Goal: Task Accomplishment & Management: Use online tool/utility

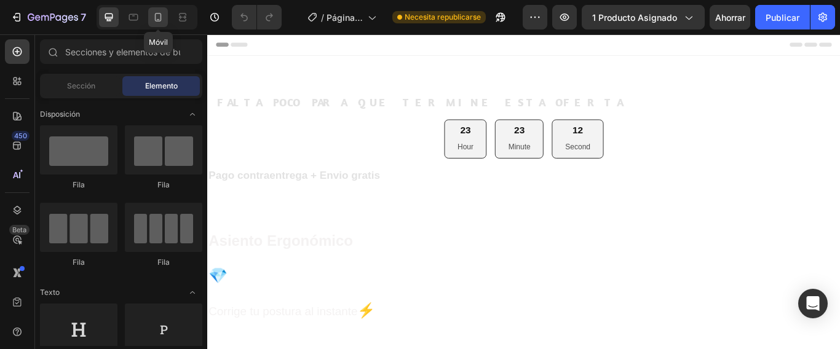
click at [155, 16] on icon at bounding box center [158, 17] width 7 height 9
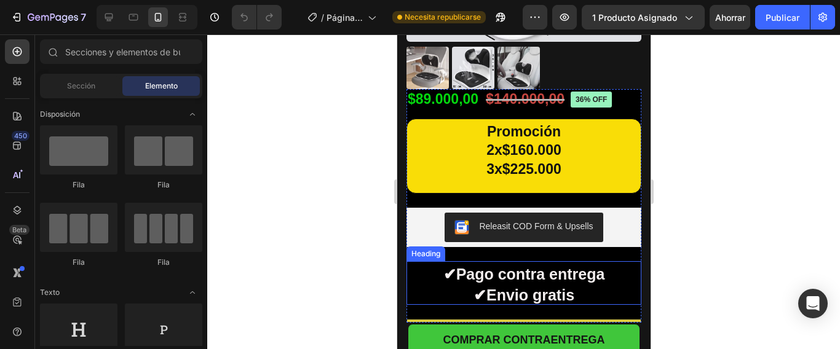
scroll to position [676, 0]
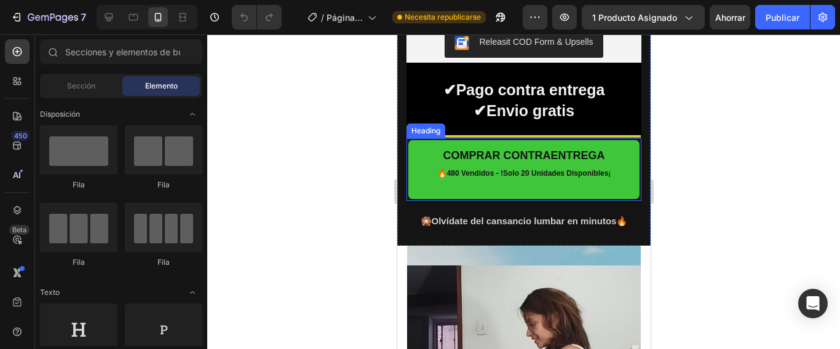
click at [617, 140] on h2 "COMPRAR CONTRAENTREGA 🔥 480 Vendidos - !Solo 20 Unidades Disponibles¡" at bounding box center [523, 170] width 232 height 60
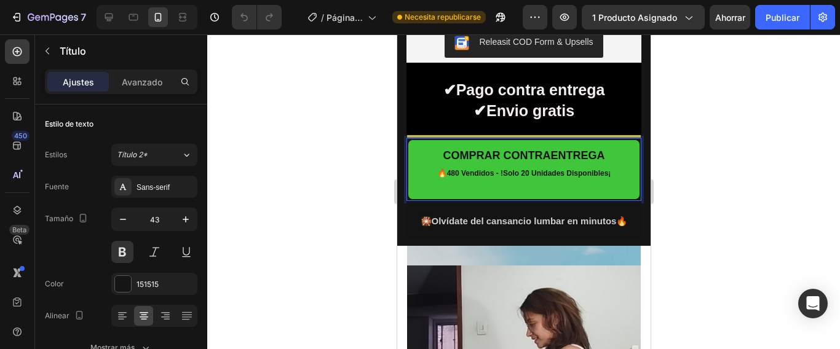
click at [621, 140] on h2 "COMPRAR CONTRAENTREGA 🔥 480 Vendidos - !Solo 20 Unidades Disponibles¡" at bounding box center [523, 170] width 232 height 60
click at [622, 140] on h2 "COMPRAR CONTRAENTREGA 🔥 480 Vendidos - !Solo 20 Unidades Disponibles¡" at bounding box center [523, 170] width 232 height 60
click at [622, 185] on h2 "COMPRAR CONTRAENTREGA 🔥 480 Vendidos - !Solo 20 Unidades Disponibles¡" at bounding box center [523, 170] width 232 height 60
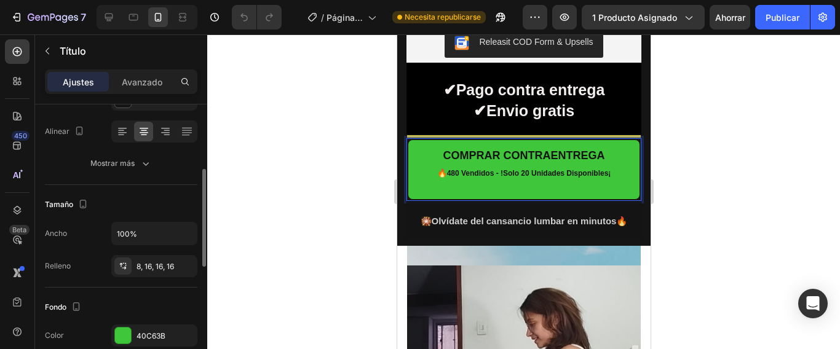
scroll to position [246, 0]
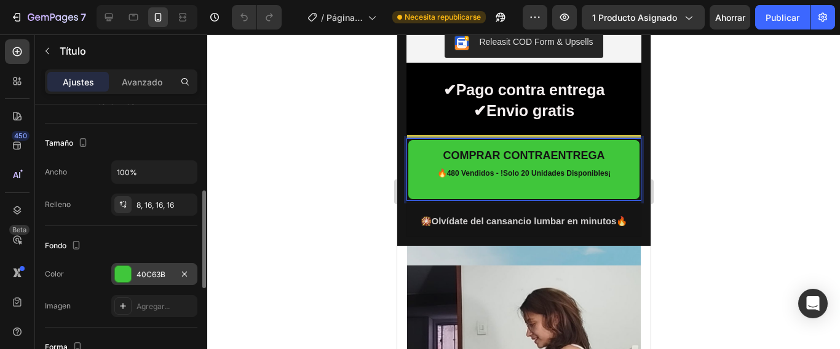
click at [122, 275] on div at bounding box center [123, 274] width 16 height 16
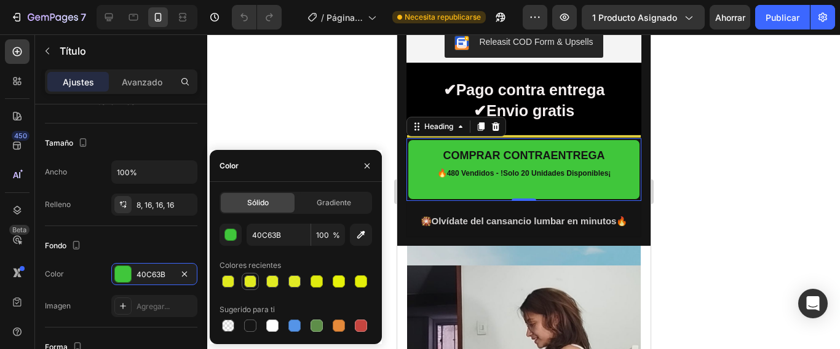
click at [251, 282] on div at bounding box center [250, 281] width 12 height 12
type input "DFEA0E"
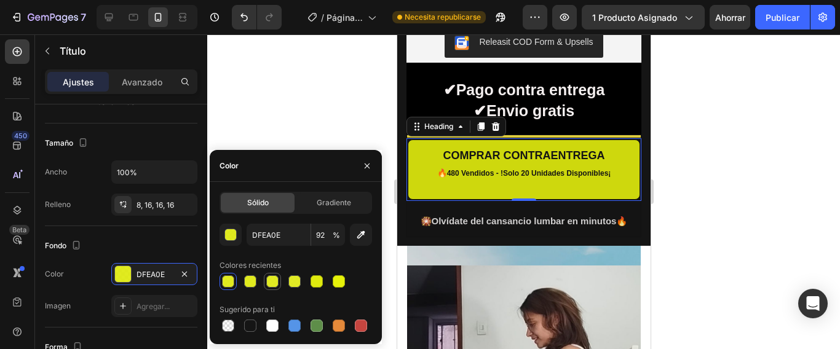
click at [269, 282] on div at bounding box center [272, 281] width 12 height 12
click at [299, 280] on div at bounding box center [294, 281] width 12 height 12
click at [295, 282] on div at bounding box center [294, 281] width 12 height 12
click at [269, 282] on div at bounding box center [272, 281] width 12 height 12
click at [251, 282] on div at bounding box center [250, 281] width 12 height 12
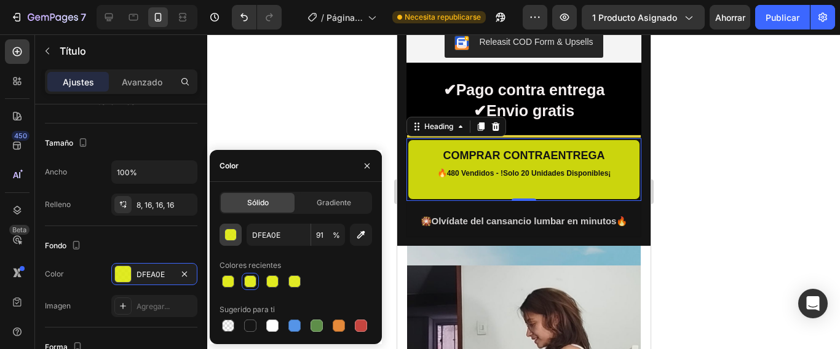
click at [232, 234] on div "button" at bounding box center [231, 235] width 12 height 12
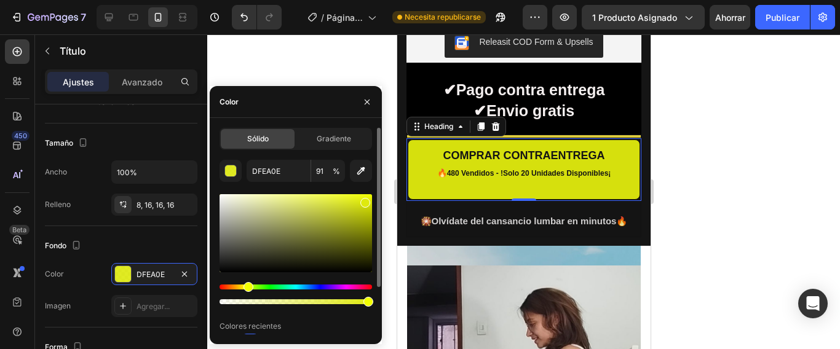
drag, startPoint x: 358, startPoint y: 303, endPoint x: 365, endPoint y: 304, distance: 6.9
click at [365, 304] on div at bounding box center [368, 302] width 10 height 10
click at [370, 301] on div at bounding box center [369, 302] width 10 height 10
type input "99"
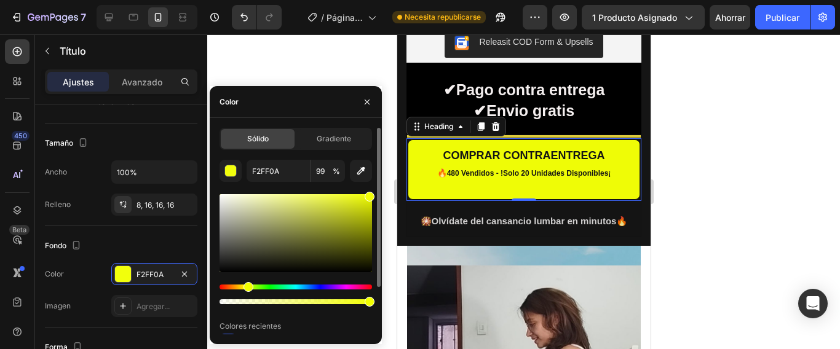
drag, startPoint x: 366, startPoint y: 205, endPoint x: 368, endPoint y: 192, distance: 13.6
click at [368, 192] on div at bounding box center [369, 197] width 10 height 10
type input "F2FF07"
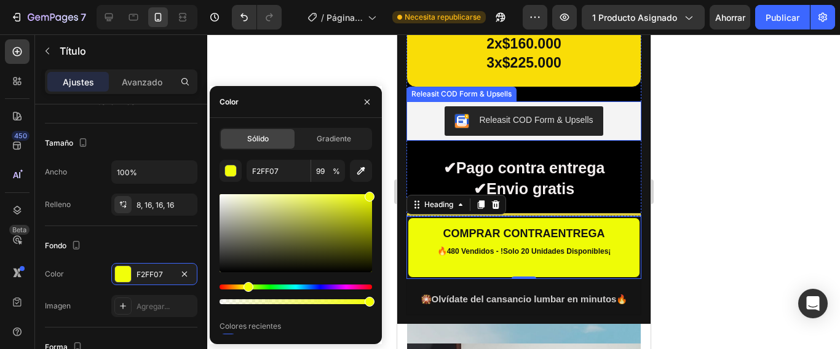
scroll to position [553, 0]
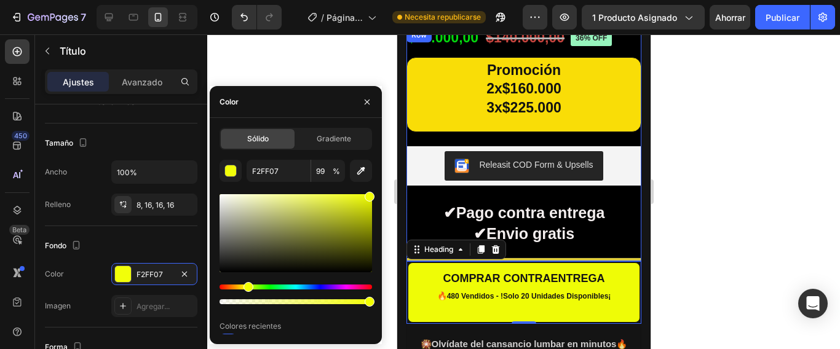
click at [517, 246] on div "36% off Product Badge Icon Icon Icon Icon Icon Icon List 2,500+ Verified Review…" at bounding box center [523, 145] width 235 height 234
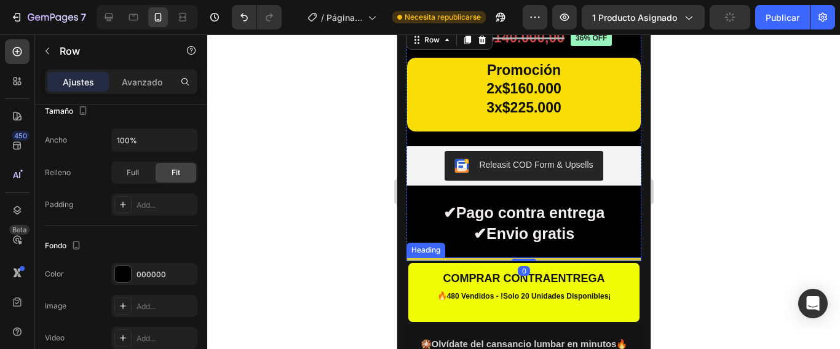
scroll to position [0, 0]
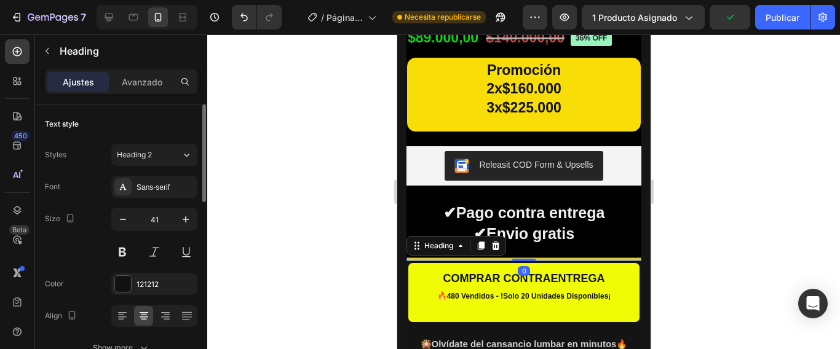
click at [519, 258] on h2 at bounding box center [523, 260] width 235 height 4
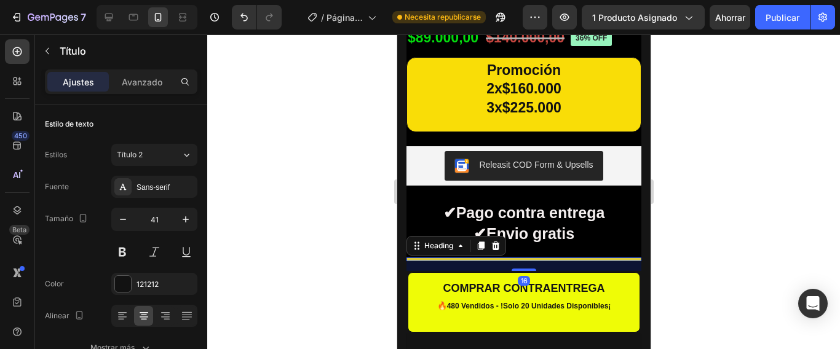
drag, startPoint x: 518, startPoint y: 249, endPoint x: 497, endPoint y: 259, distance: 22.5
click at [497, 261] on div "16" at bounding box center [523, 261] width 235 height 0
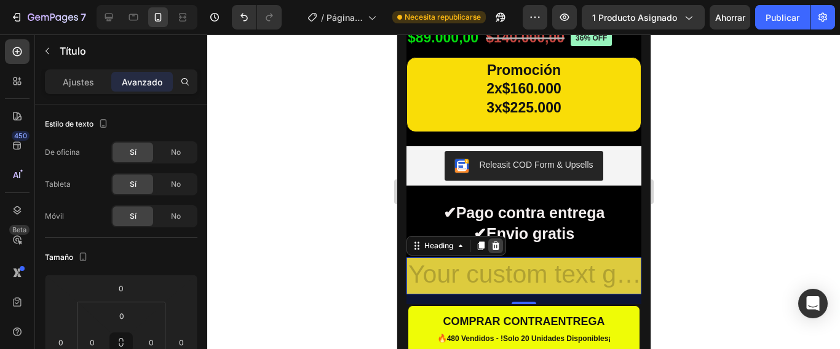
click at [495, 242] on icon at bounding box center [495, 246] width 8 height 9
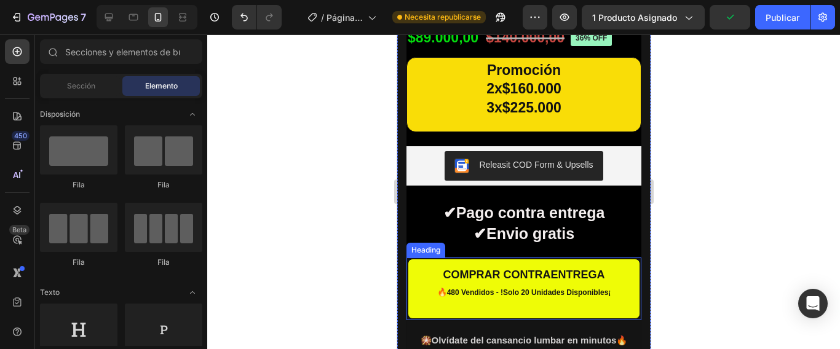
scroll to position [492, 0]
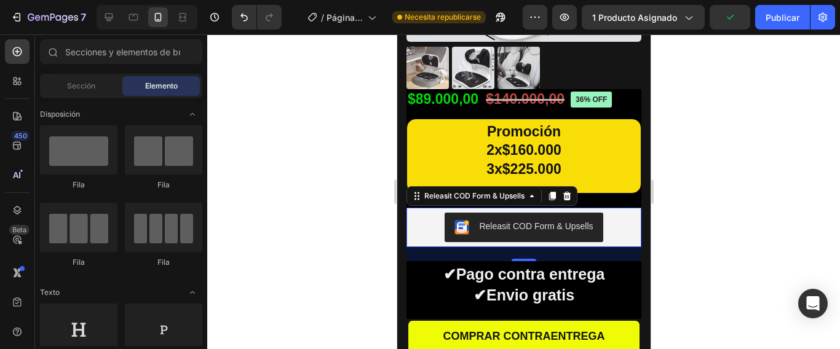
click at [553, 221] on div "Releasit COD Form & Upsells" at bounding box center [535, 226] width 114 height 13
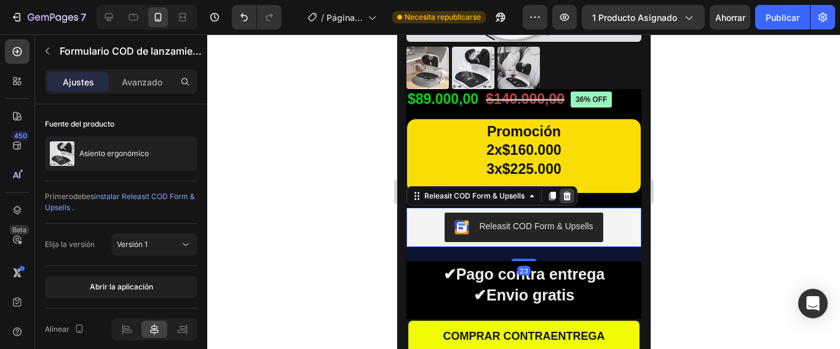
click at [566, 192] on icon at bounding box center [566, 196] width 8 height 9
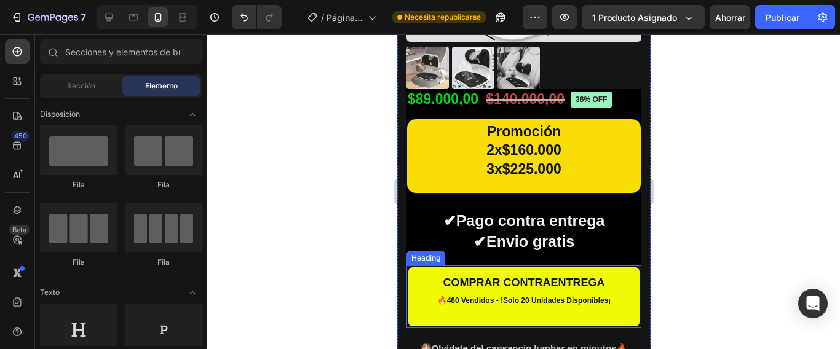
click at [431, 267] on h2 "COMPRAR CONTRAENTREGA 🔥 480 Vendidos - !Solo 20 Unidades Disponibles¡" at bounding box center [523, 297] width 232 height 60
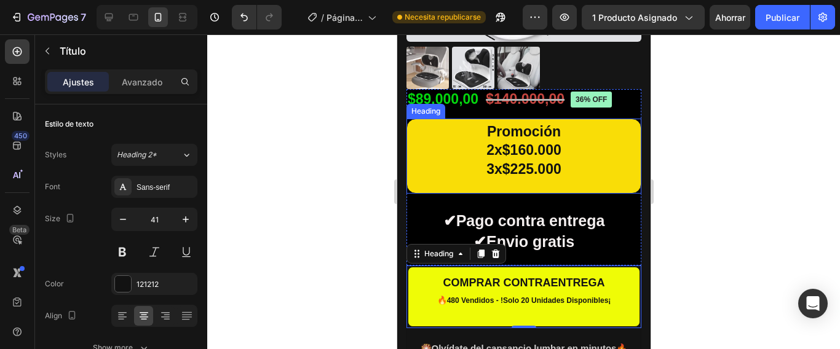
click at [570, 152] on h2 "Promoción 2x$160.000 3x$225.000" at bounding box center [523, 156] width 235 height 75
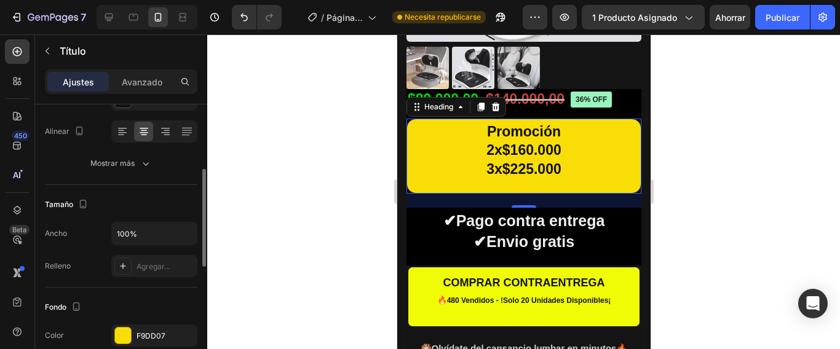
scroll to position [369, 0]
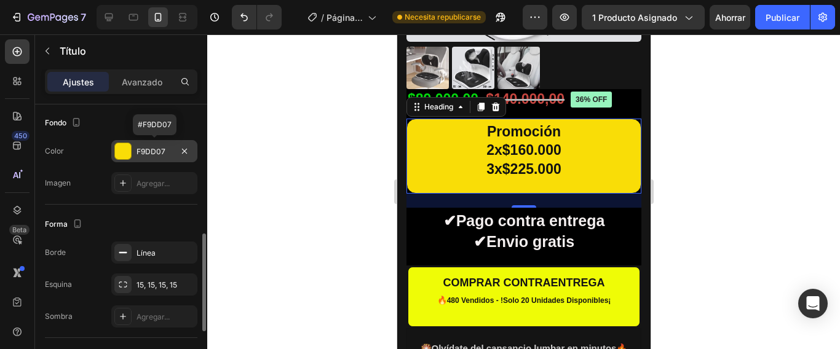
drag, startPoint x: 154, startPoint y: 149, endPoint x: 135, endPoint y: 152, distance: 19.3
click at [135, 152] on div "F9DD07" at bounding box center [154, 151] width 86 height 22
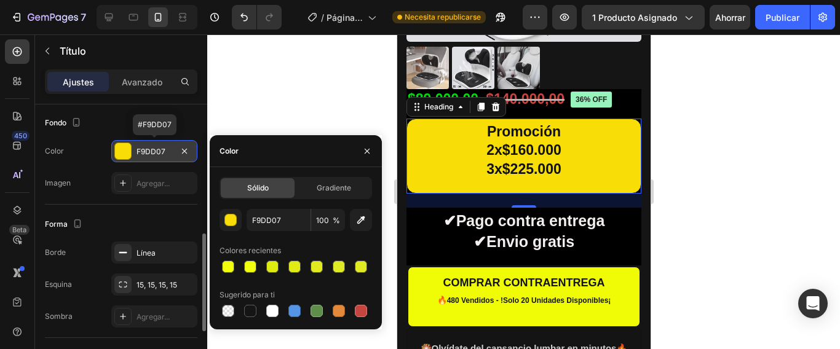
drag, startPoint x: 170, startPoint y: 148, endPoint x: 136, endPoint y: 151, distance: 33.3
click at [135, 151] on div "F9DD07" at bounding box center [154, 151] width 86 height 22
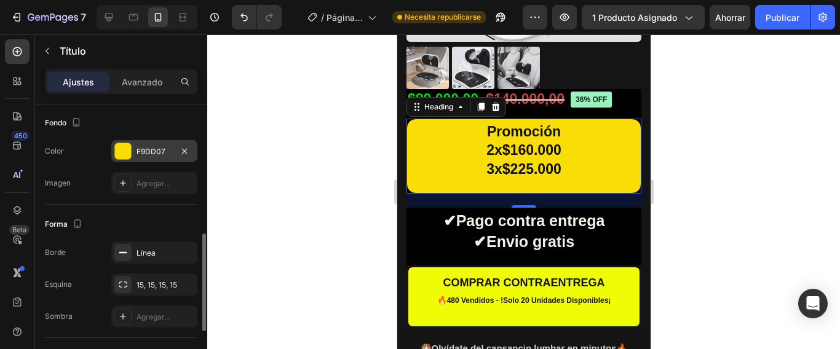
click at [141, 154] on font "F9DD07" at bounding box center [150, 151] width 29 height 9
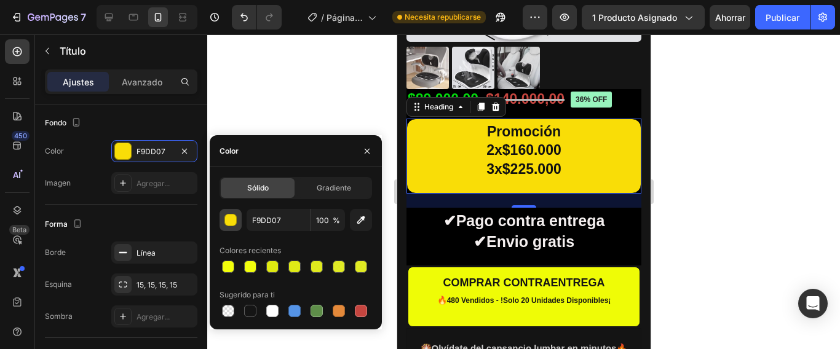
click at [234, 219] on div "button" at bounding box center [231, 221] width 12 height 12
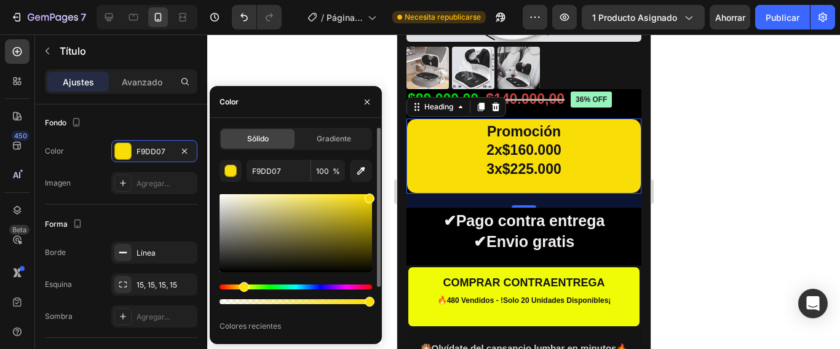
click at [372, 302] on div at bounding box center [369, 302] width 10 height 10
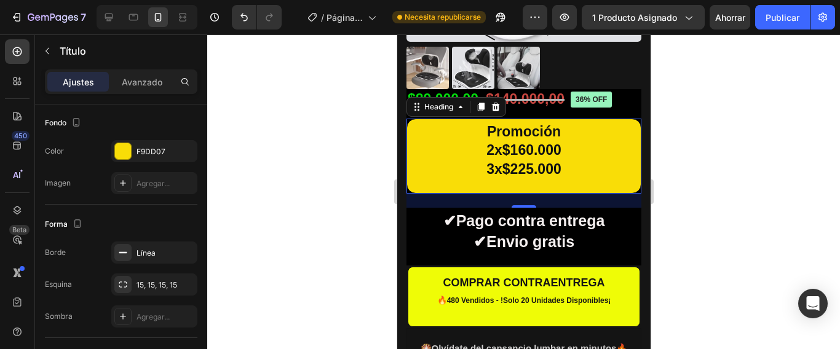
drag, startPoint x: 232, startPoint y: 171, endPoint x: 369, endPoint y: 39, distance: 190.8
click at [369, 39] on div at bounding box center [523, 191] width 632 height 315
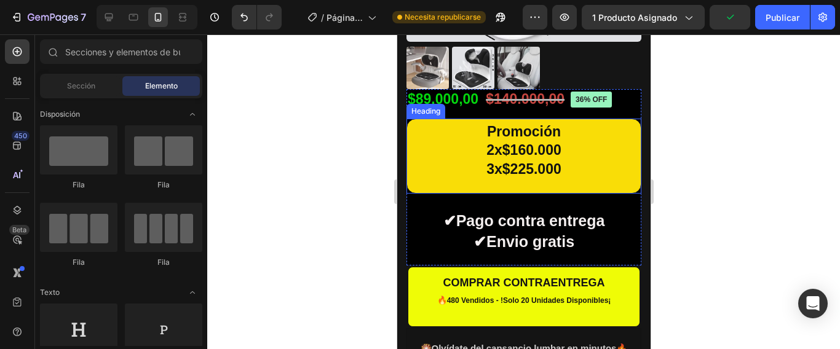
click at [602, 142] on h2 "Promoción 2x$160.000 3x$225.000" at bounding box center [523, 156] width 235 height 75
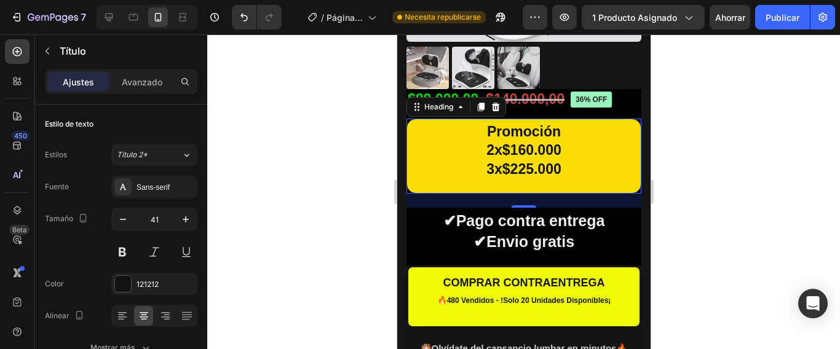
click at [589, 153] on h2 "Promoción 2x$160.000 3x$225.000" at bounding box center [523, 156] width 235 height 75
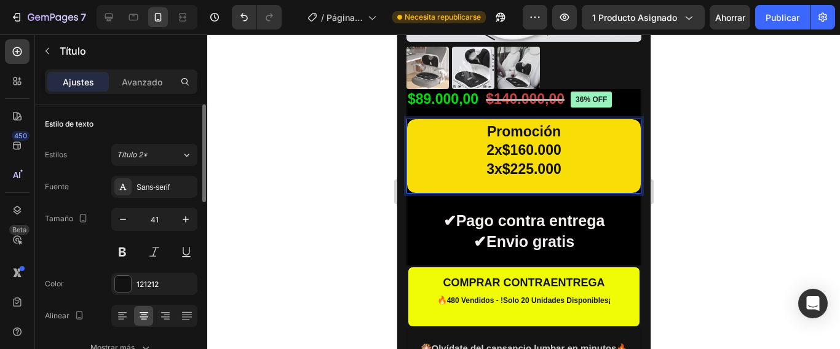
scroll to position [246, 0]
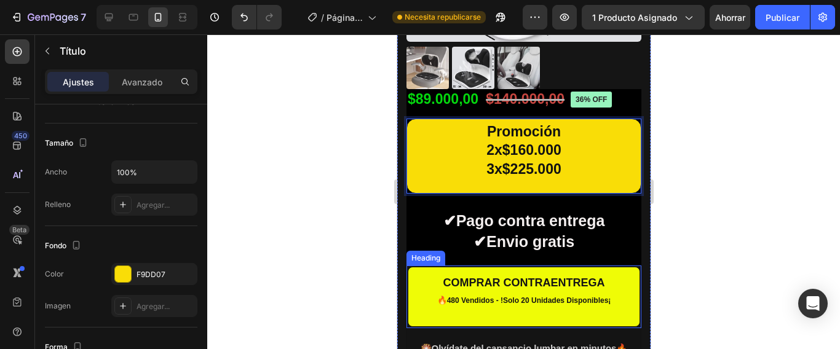
click at [436, 296] on span "🔥" at bounding box center [441, 300] width 10 height 9
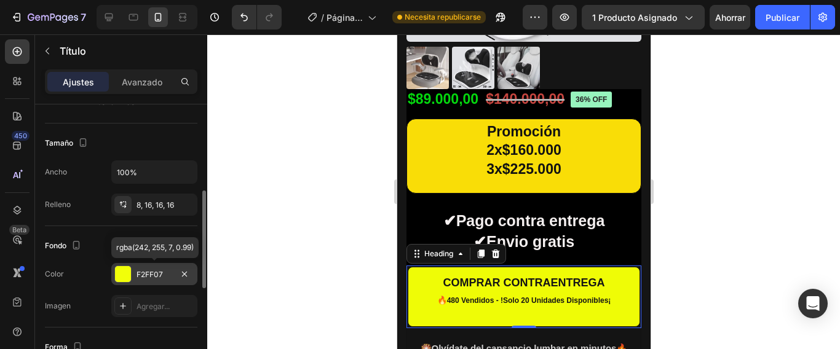
click at [122, 275] on div at bounding box center [123, 274] width 16 height 16
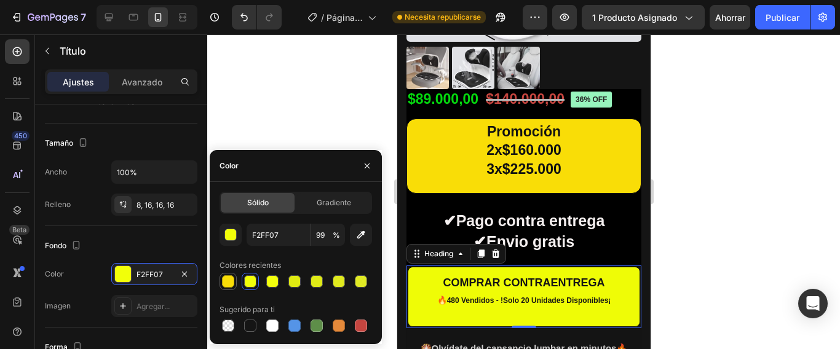
click at [232, 282] on div at bounding box center [228, 281] width 12 height 12
type input "F9DD07"
type input "100"
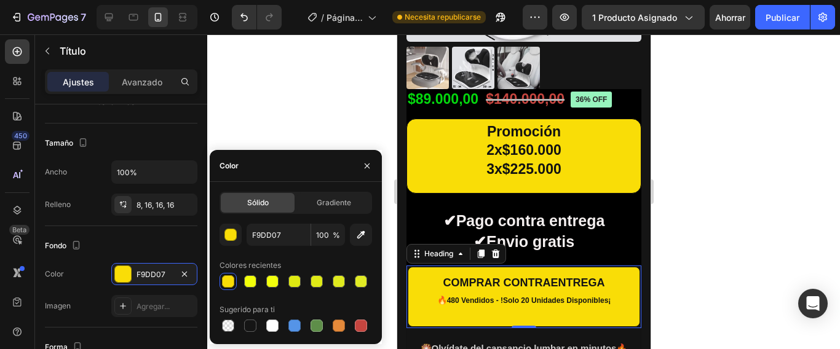
click at [439, 302] on h2 "COMPRAR CONTRAENTREGA 🔥 480 Vendidos - !Solo 20 Unidades Disponibles¡" at bounding box center [523, 297] width 232 height 60
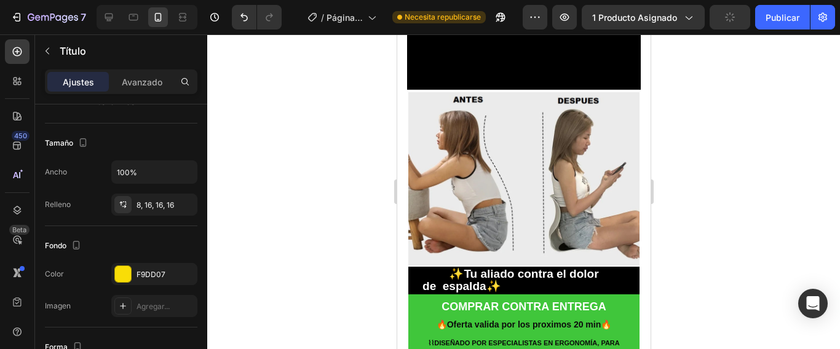
scroll to position [1414, 0]
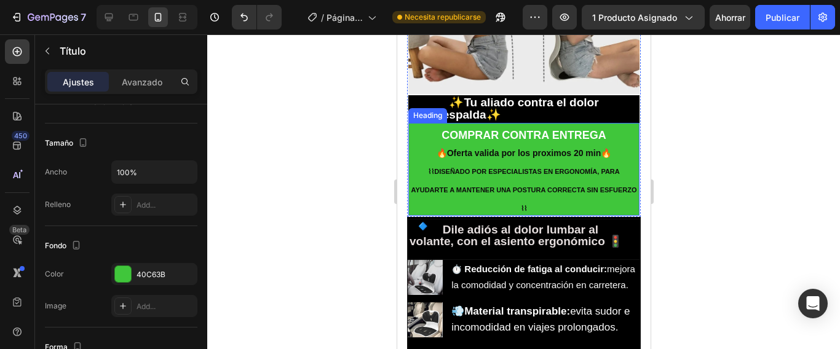
click at [618, 129] on h2 "COMPRAR CONTRA ENTREGA 🔥Oferta valida por los proximos 20 min🔥 ⌇⌇ DISEÑADO POR …" at bounding box center [523, 169] width 231 height 93
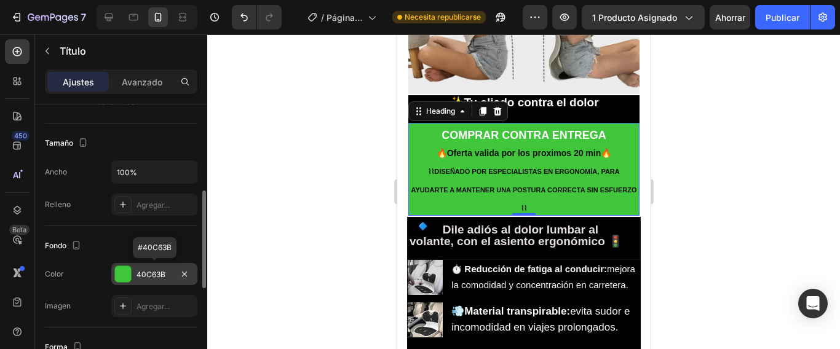
click at [127, 273] on div at bounding box center [123, 274] width 16 height 16
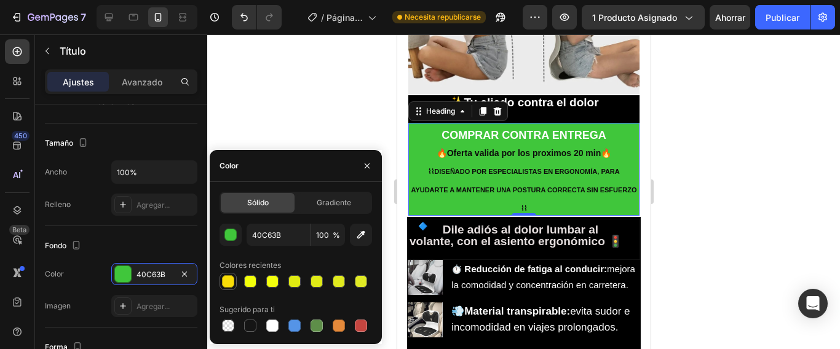
click at [226, 280] on div at bounding box center [228, 281] width 12 height 12
type input "F9DD07"
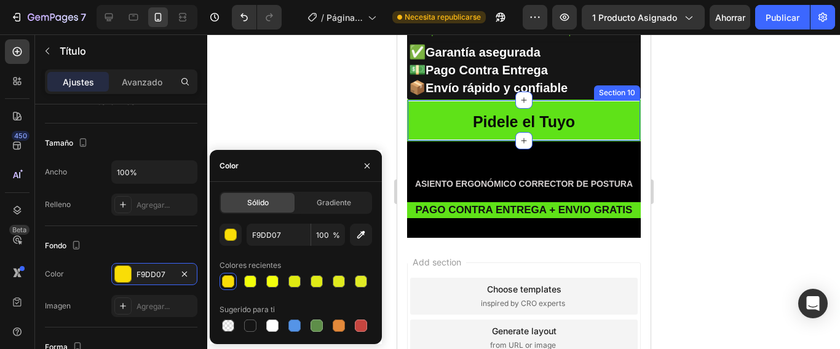
scroll to position [2767, 0]
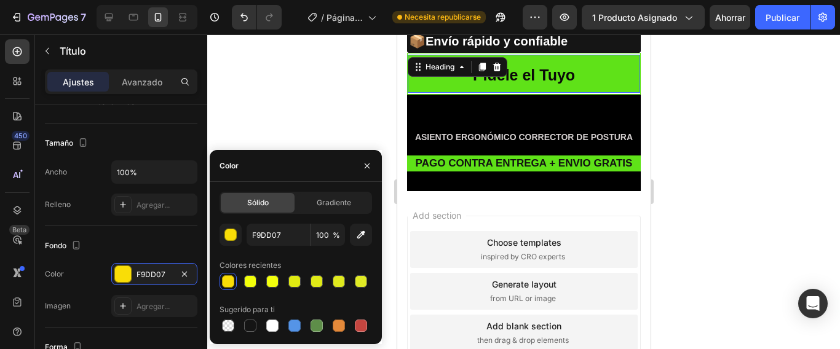
click at [589, 81] on h2 "Pidele el Tuyo" at bounding box center [523, 74] width 232 height 38
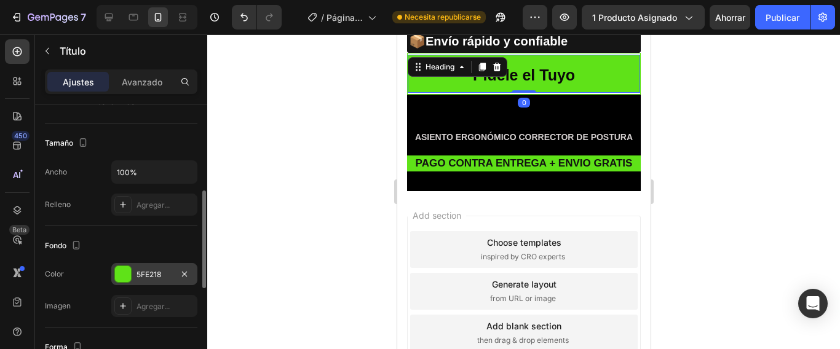
click at [120, 272] on div at bounding box center [123, 274] width 16 height 16
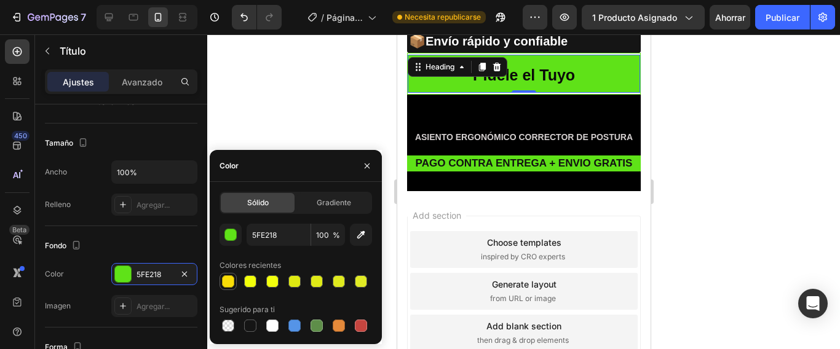
click at [229, 280] on div at bounding box center [228, 281] width 12 height 12
type input "F9DD07"
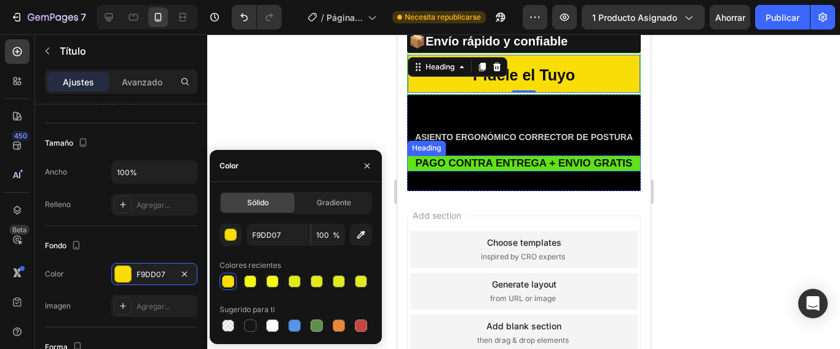
click at [440, 171] on h2 "PAGO CONTRA ENTREGA + ENVIO GRATIS" at bounding box center [523, 164] width 234 height 16
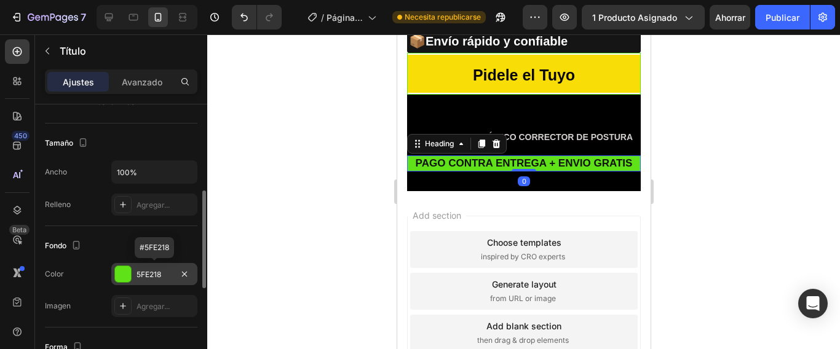
click at [121, 272] on div at bounding box center [123, 274] width 16 height 16
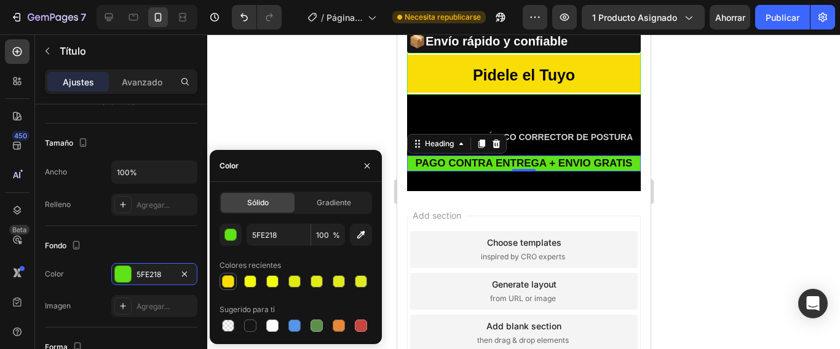
click at [228, 282] on div at bounding box center [228, 281] width 12 height 12
type input "F9DD07"
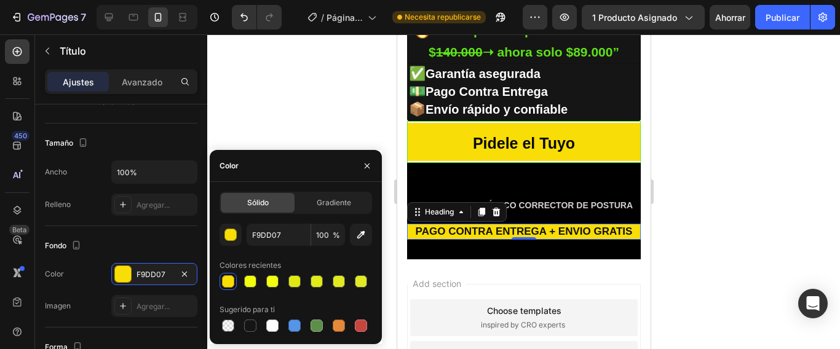
scroll to position [2644, 0]
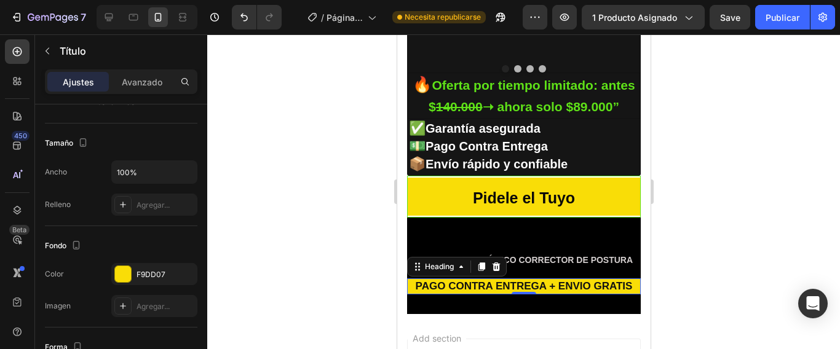
click at [703, 239] on div at bounding box center [523, 191] width 632 height 315
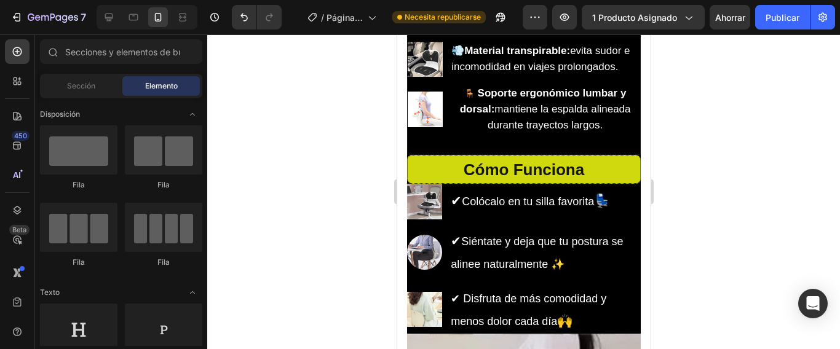
scroll to position [1661, 0]
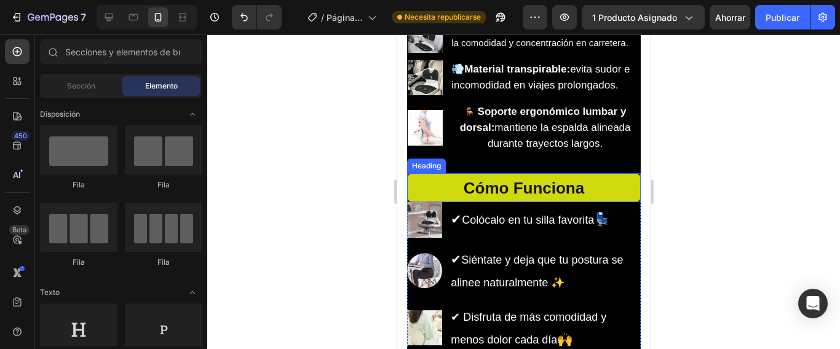
click at [596, 195] on h2 "Cómo Funciona" at bounding box center [523, 187] width 234 height 29
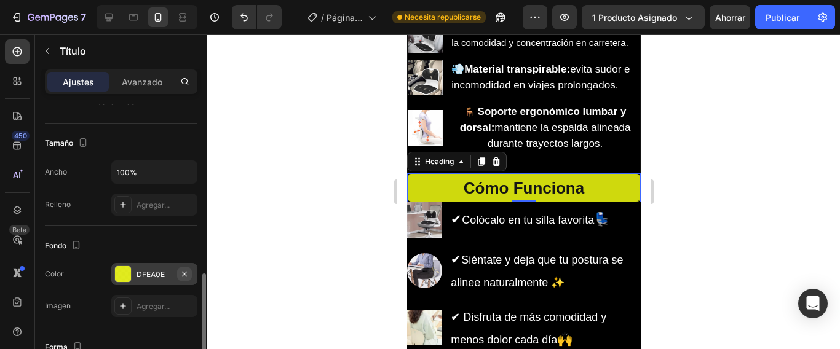
scroll to position [307, 0]
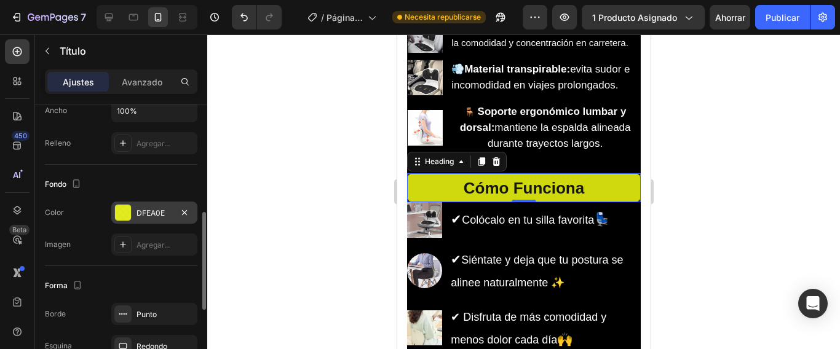
click at [127, 215] on div at bounding box center [123, 213] width 16 height 16
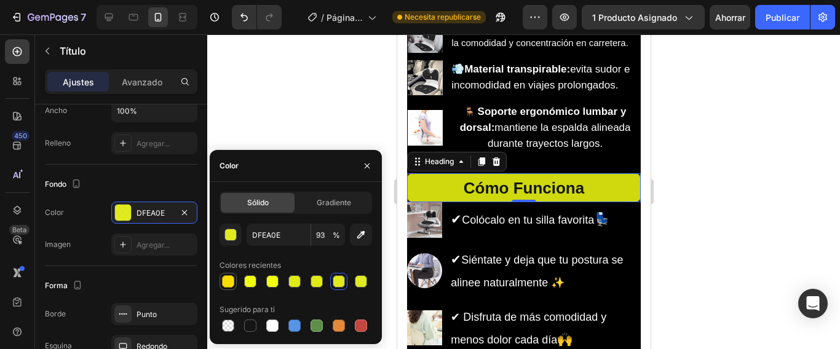
click at [225, 283] on div at bounding box center [228, 281] width 12 height 12
type input "F9DD07"
type input "100"
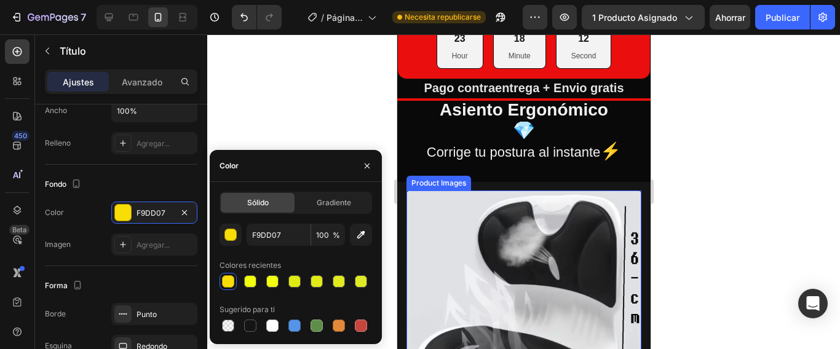
scroll to position [0, 0]
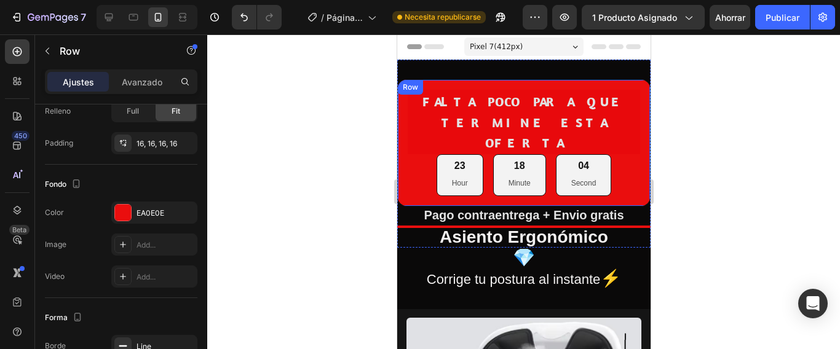
click at [634, 128] on div "FALTA POCO PARA QUE TERMINE ESTA OFERTA Heading 23 Hour 18 Minute 04 Second Cou…" at bounding box center [522, 142] width 253 height 127
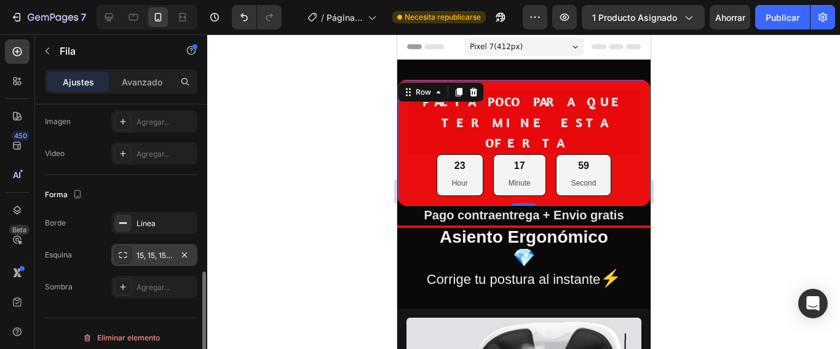
scroll to position [246, 0]
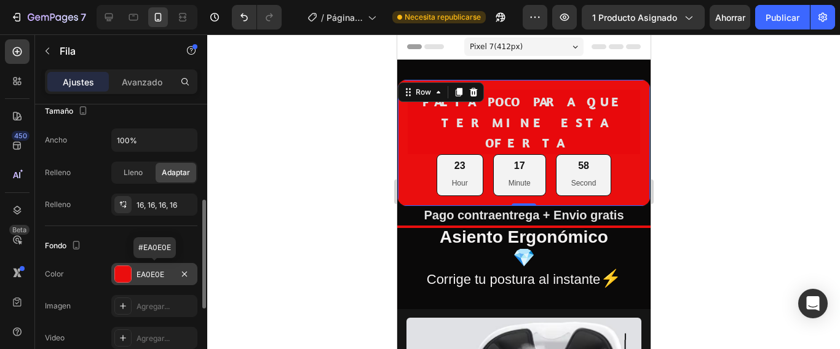
click at [124, 272] on div at bounding box center [123, 274] width 16 height 16
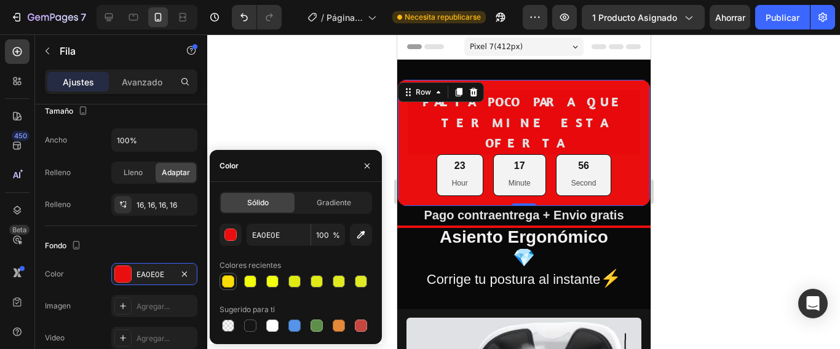
click at [229, 282] on div at bounding box center [228, 281] width 12 height 12
type input "F9DD07"
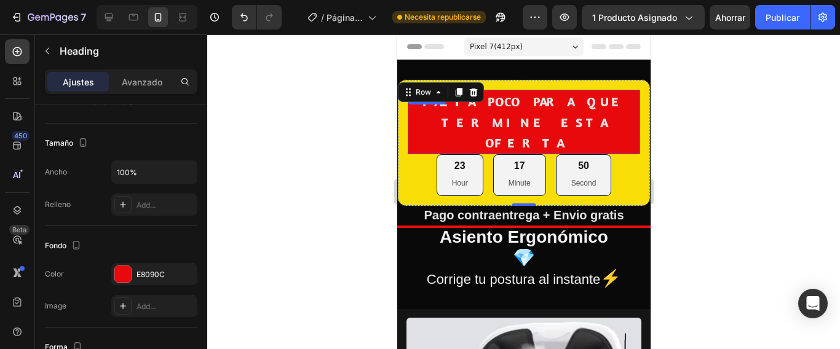
click at [623, 124] on h2 "FALTA POCO PARA QUE TERMINE ESTA OFERTA" at bounding box center [523, 122] width 232 height 65
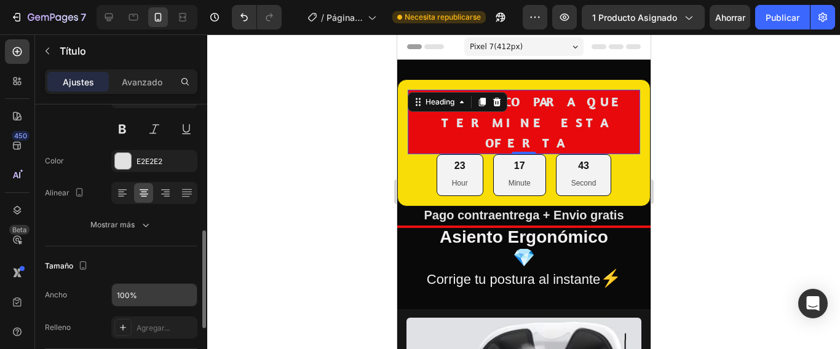
scroll to position [184, 0]
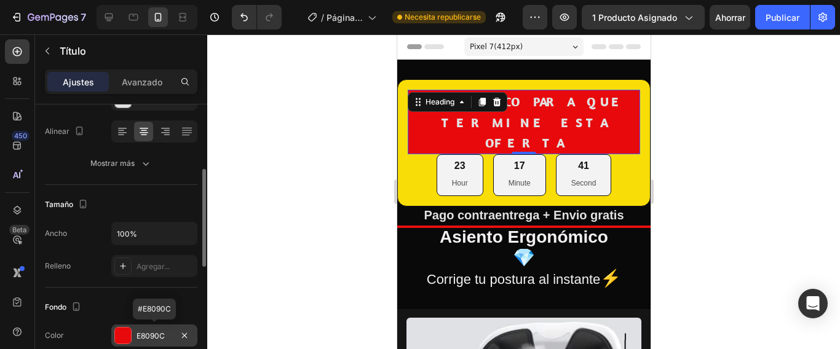
click at [126, 334] on div at bounding box center [123, 336] width 16 height 16
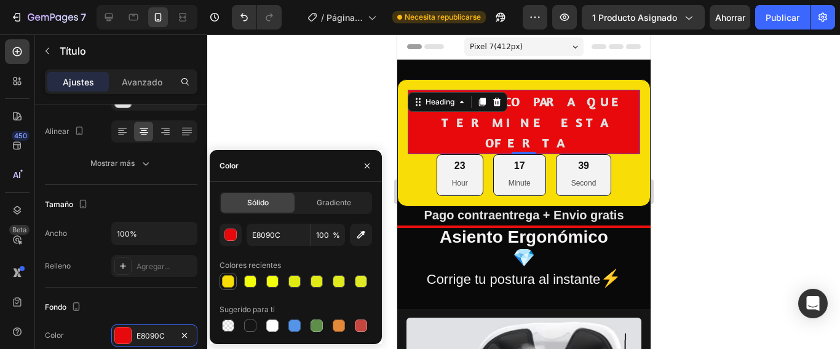
click at [226, 280] on div at bounding box center [228, 281] width 12 height 12
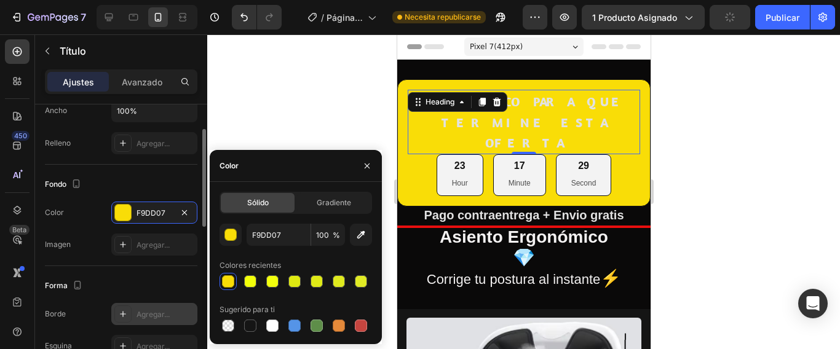
scroll to position [246, 0]
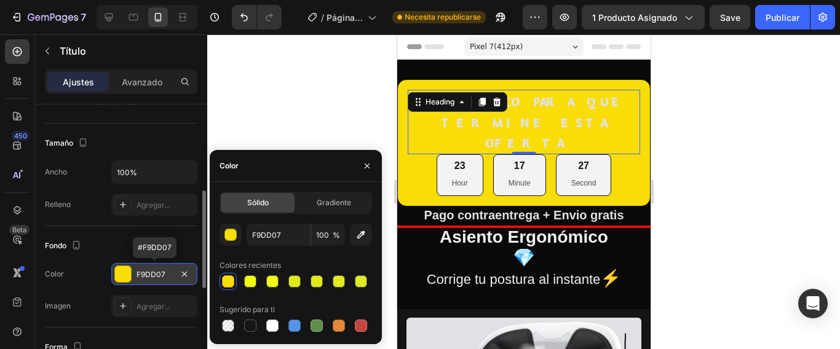
click at [123, 278] on div at bounding box center [123, 274] width 16 height 16
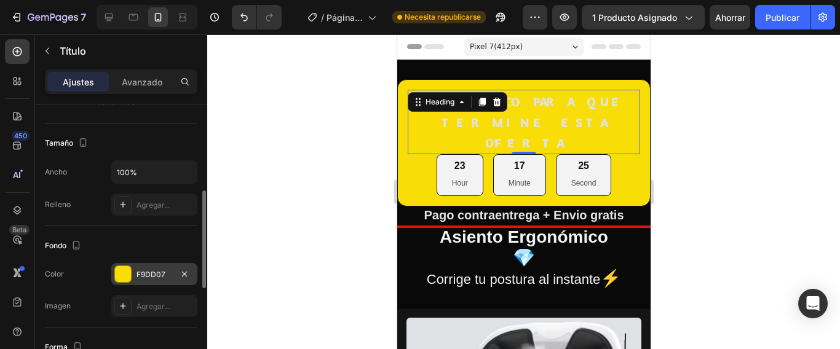
click at [125, 278] on div at bounding box center [123, 274] width 16 height 16
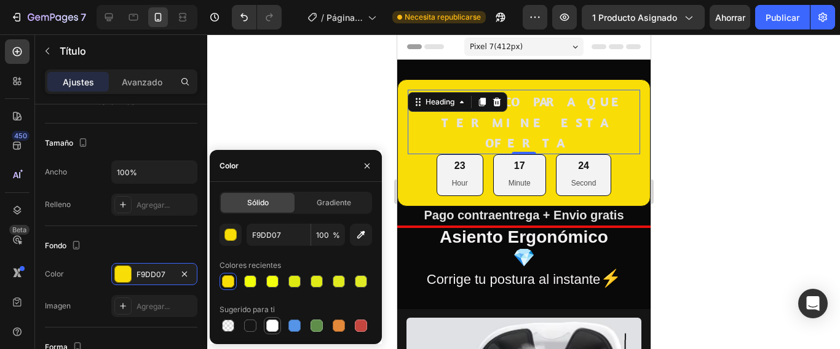
click at [273, 329] on div at bounding box center [272, 326] width 12 height 12
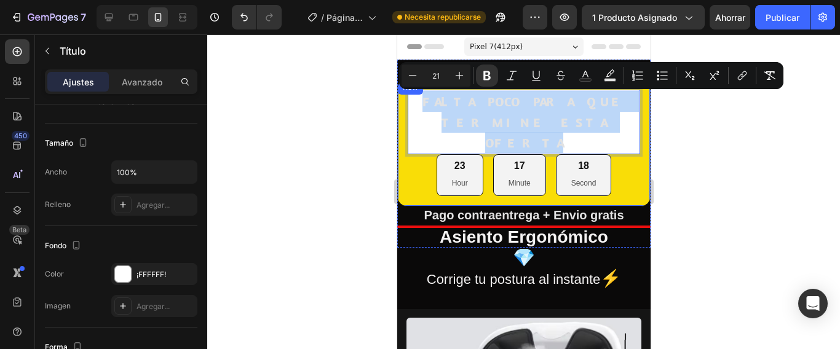
drag, startPoint x: 539, startPoint y: 122, endPoint x: 404, endPoint y: 98, distance: 136.8
click at [404, 98] on div "FALTA POCO PARA QUE TERMINE ESTA OFERTA Heading 0 23 Hour 17 Minute 18 Second C…" at bounding box center [522, 142] width 253 height 127
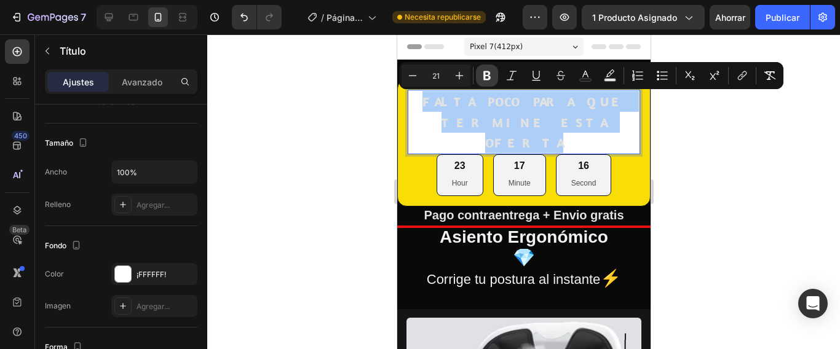
click at [489, 76] on icon "Editor contextual toolbar" at bounding box center [486, 75] width 7 height 9
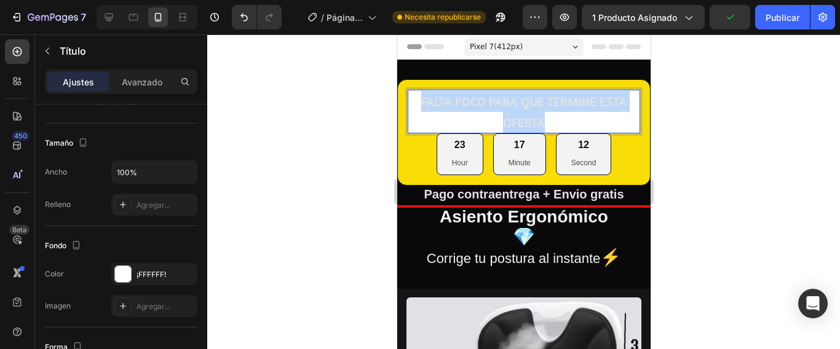
drag, startPoint x: 416, startPoint y: 101, endPoint x: 560, endPoint y: 119, distance: 145.5
click at [560, 119] on p "FALTA POCO PARA QUE TERMINE ESTA OFERTA" at bounding box center [523, 111] width 230 height 41
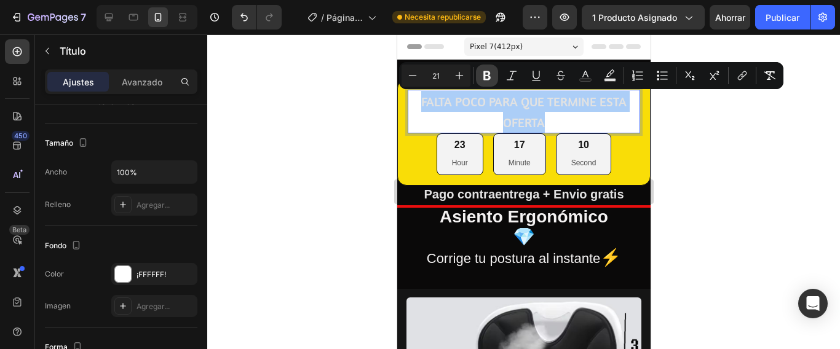
click at [486, 76] on icon "Barra de herramientas contextual del editor" at bounding box center [486, 75] width 7 height 9
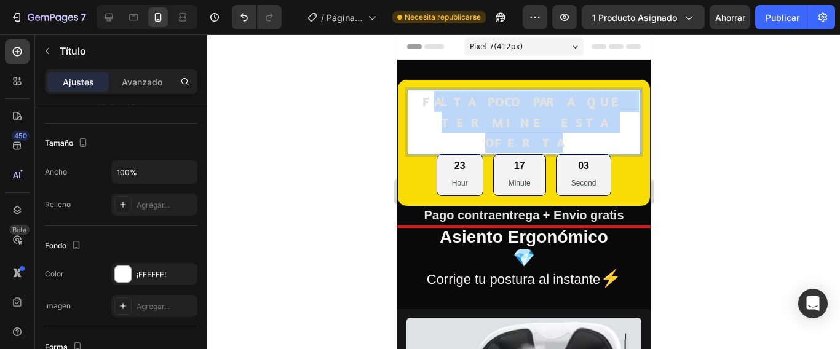
drag, startPoint x: 414, startPoint y: 98, endPoint x: 556, endPoint y: 118, distance: 144.0
click at [556, 118] on p "FALTA POCO PARA QUE TERMINE ESTA OFERTA" at bounding box center [523, 122] width 230 height 62
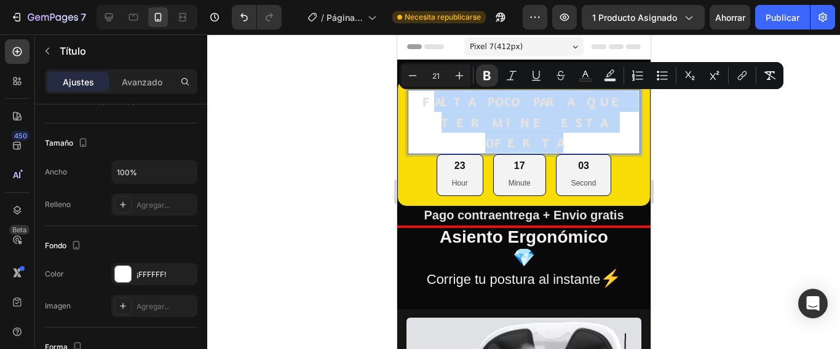
click at [543, 123] on p "FALTA POCO PARA QUE TERMINE ESTA OFERTA" at bounding box center [523, 122] width 230 height 62
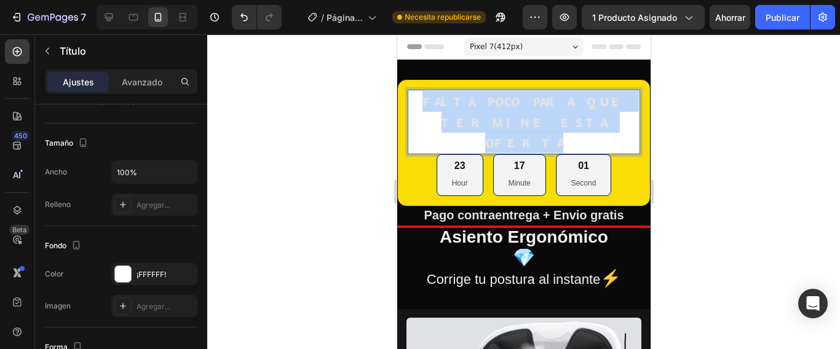
drag, startPoint x: 543, startPoint y: 122, endPoint x: 407, endPoint y: 103, distance: 137.8
click at [407, 103] on h2 "FALTA POCO PARA QUE TERMINE ESTA OFERTA" at bounding box center [523, 122] width 232 height 65
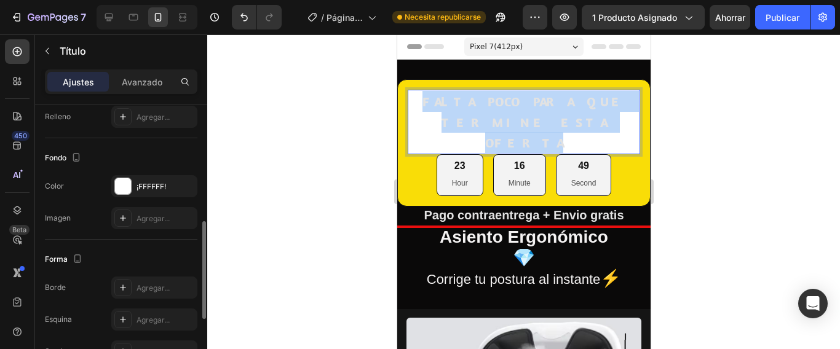
scroll to position [272, 0]
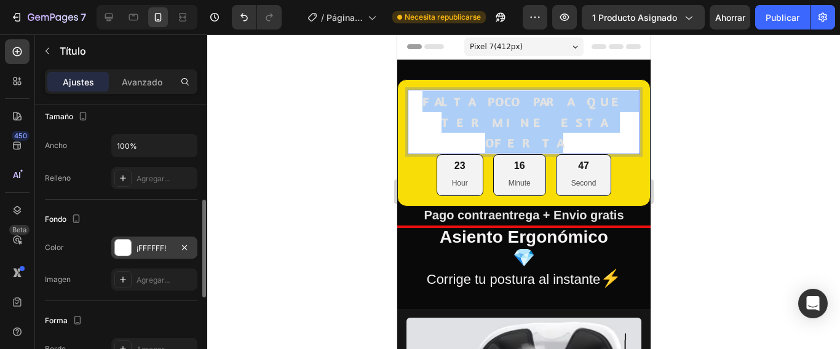
click at [127, 247] on div at bounding box center [123, 248] width 16 height 16
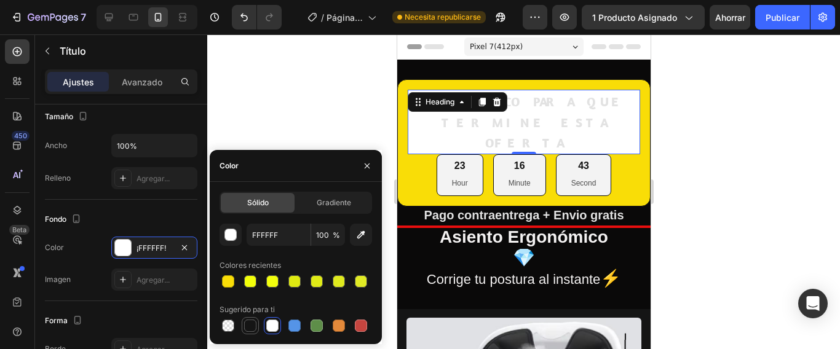
click at [250, 323] on div at bounding box center [250, 326] width 12 height 12
type input "151515"
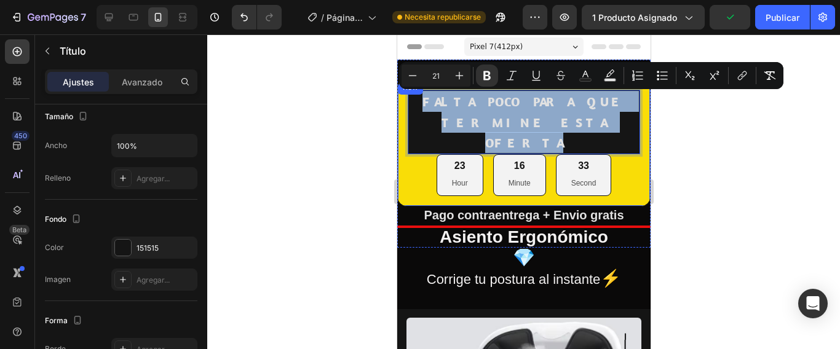
drag, startPoint x: 543, startPoint y: 125, endPoint x: 403, endPoint y: 101, distance: 141.5
click at [403, 101] on div "FALTA POCO PARA QUE TERMINE ESTA OFERTA Heading 0 23 Hour 16 Minute 33 Second C…" at bounding box center [522, 142] width 253 height 127
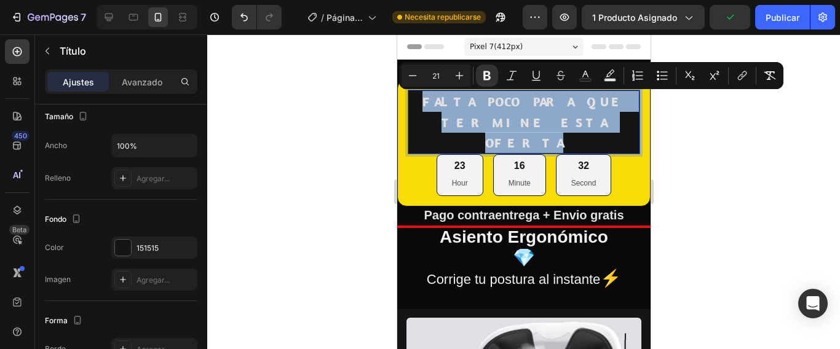
click at [593, 124] on p "FALTA POCO PARA QUE TERMINE ESTA OFERTA" at bounding box center [523, 122] width 230 height 62
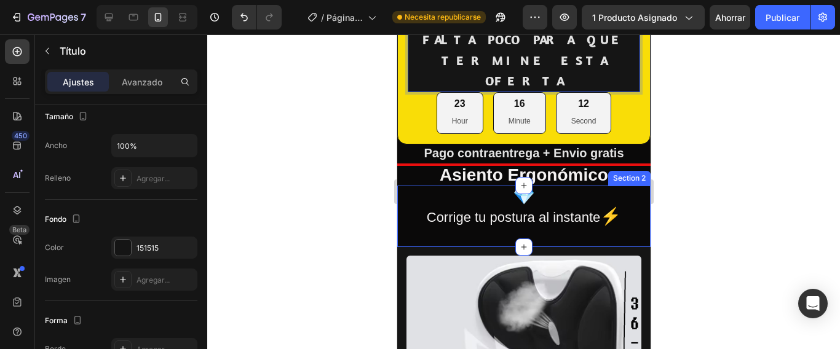
scroll to position [61, 0]
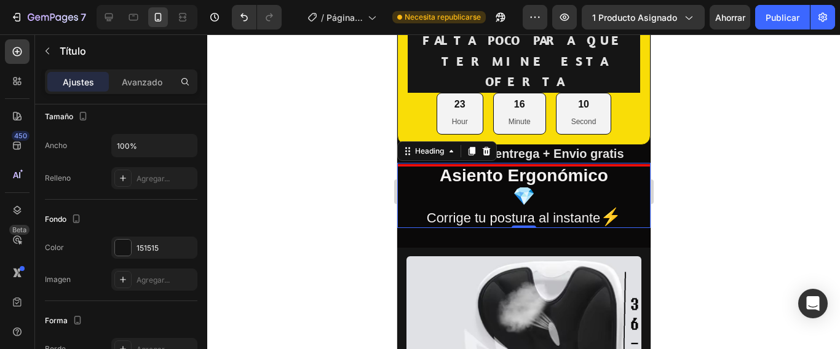
click at [570, 163] on h2 "Asiento Ergonómico 💎 Corrige tu postura al instante ⚡" at bounding box center [522, 195] width 253 height 65
click at [422, 163] on h2 "Asiento Ergonómico 💎 Corrige tu postura al instante ⚡" at bounding box center [522, 195] width 253 height 65
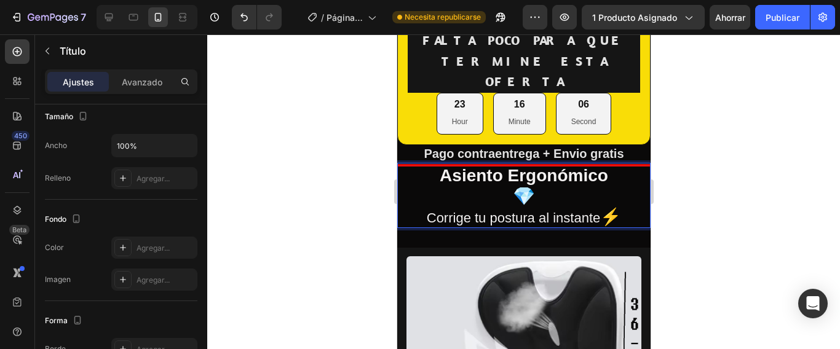
click at [516, 166] on strong "Asiento Ergonómico" at bounding box center [523, 175] width 168 height 19
drag, startPoint x: 516, startPoint y: 148, endPoint x: 530, endPoint y: 144, distance: 15.1
click at [518, 164] on p "Asiento Ergonómico 💎 Corrige tu postura al instante ⚡" at bounding box center [523, 195] width 251 height 63
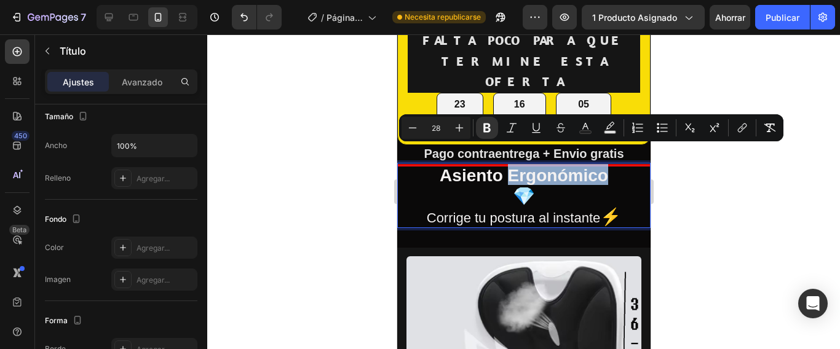
click at [635, 164] on p "Asiento Ergonómico 💎 Corrige tu postura al instante ⚡" at bounding box center [523, 195] width 251 height 63
click at [634, 164] on p "Asiento Ergonómico 💎 Corrige tu postura al instante ⚡" at bounding box center [523, 195] width 251 height 63
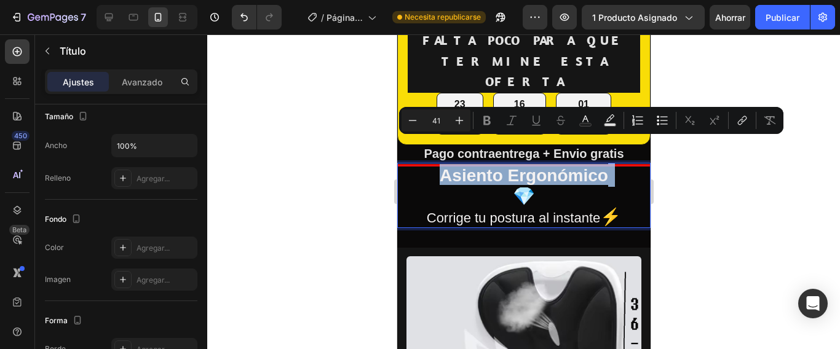
type input "28"
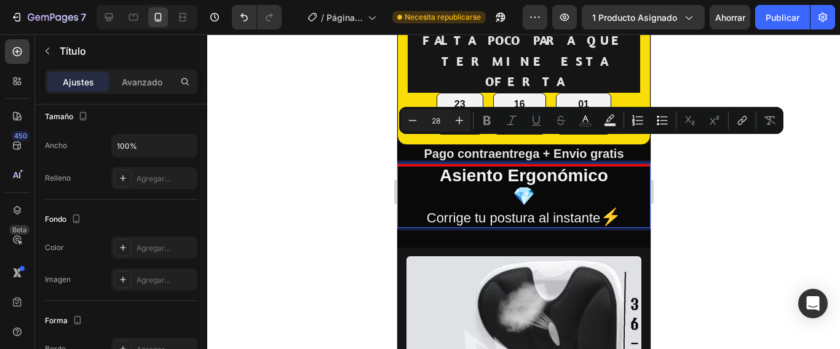
click at [409, 164] on p "Asiento Ergonómico 💎 Corrige tu postura al instante ⚡" at bounding box center [523, 195] width 251 height 63
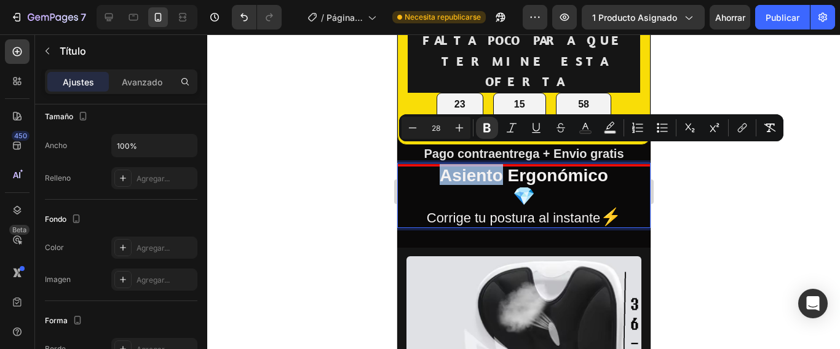
click at [409, 164] on p "Asiento Ergonómico 💎 Corrige tu postura al instante ⚡" at bounding box center [523, 195] width 251 height 63
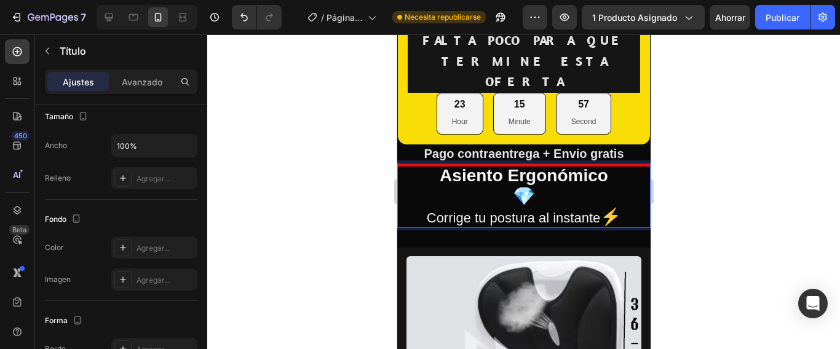
click at [627, 204] on p "Asiento Ergonómico 💎 Corrige tu postura al instante ⚡" at bounding box center [523, 195] width 251 height 63
click at [620, 164] on p "Asiento Ergonómico 💎 Corrige tu postura al instante ⚡" at bounding box center [523, 195] width 251 height 63
drag, startPoint x: 627, startPoint y: 146, endPoint x: 637, endPoint y: 146, distance: 9.9
click at [637, 164] on p "Asiento Ergonómico 💎 Corrige tu postura al instante ⚡" at bounding box center [523, 195] width 251 height 63
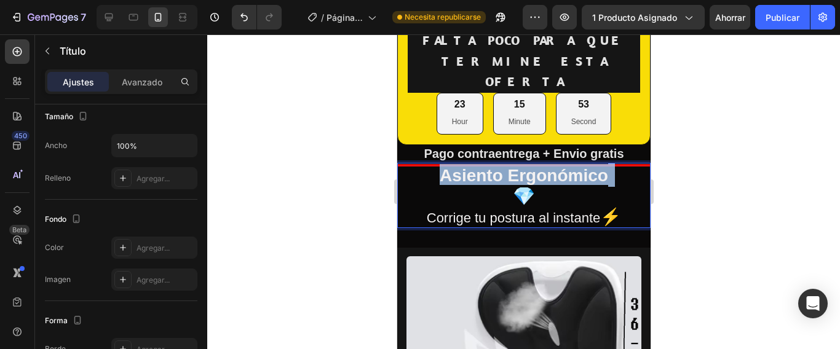
click at [637, 164] on p "Asiento Ergonómico 💎 Corrige tu postura al instante ⚡" at bounding box center [523, 195] width 251 height 63
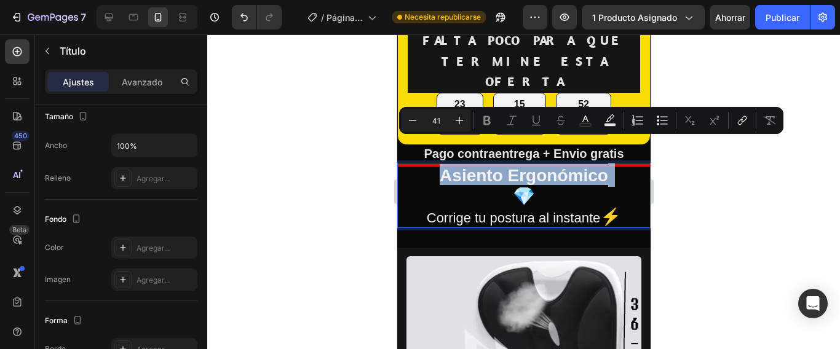
click at [636, 163] on h2 "Asiento Ergonómico 💎 Corrige tu postura al instante ⚡" at bounding box center [522, 195] width 253 height 65
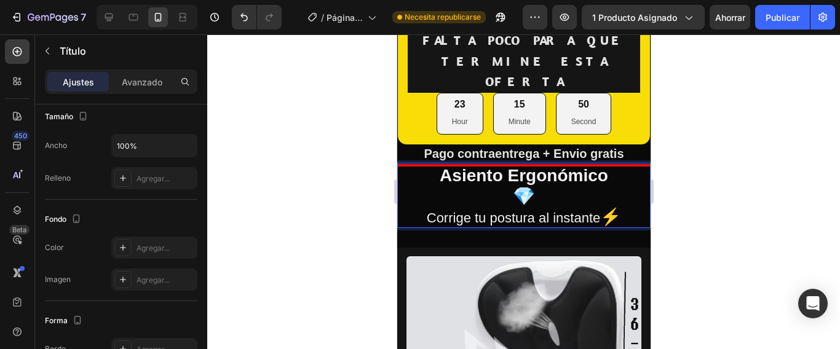
click at [629, 164] on p "Asiento Ergonómico 💎 Corrige tu postura al instante ⚡" at bounding box center [523, 195] width 251 height 63
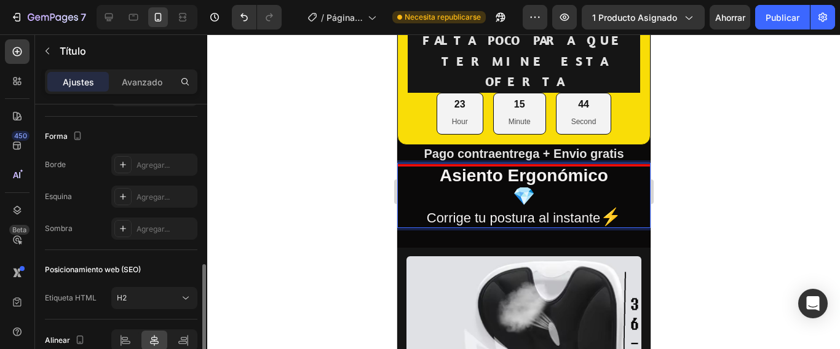
scroll to position [395, 0]
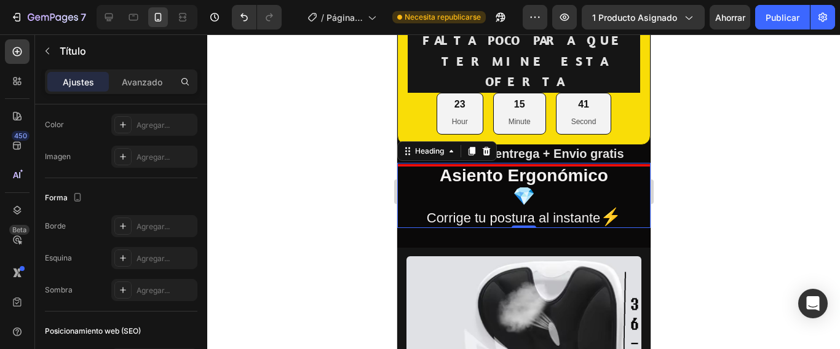
click at [733, 180] on div at bounding box center [523, 191] width 632 height 315
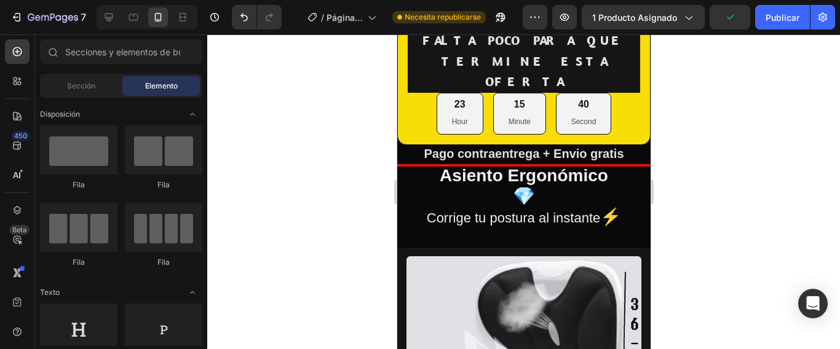
click at [674, 106] on div at bounding box center [523, 191] width 632 height 315
click at [333, 159] on div at bounding box center [523, 191] width 632 height 315
click at [369, 73] on div at bounding box center [523, 191] width 632 height 315
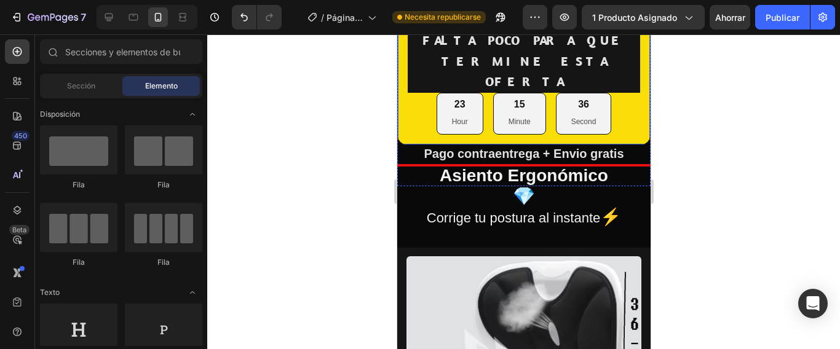
click at [613, 124] on div "⁠⁠⁠⁠⁠⁠⁠ FALTA POCO PARA QUE TERMINE ESTA OFERTA Heading 23 Hour 15 Minute 36 Se…" at bounding box center [522, 81] width 253 height 127
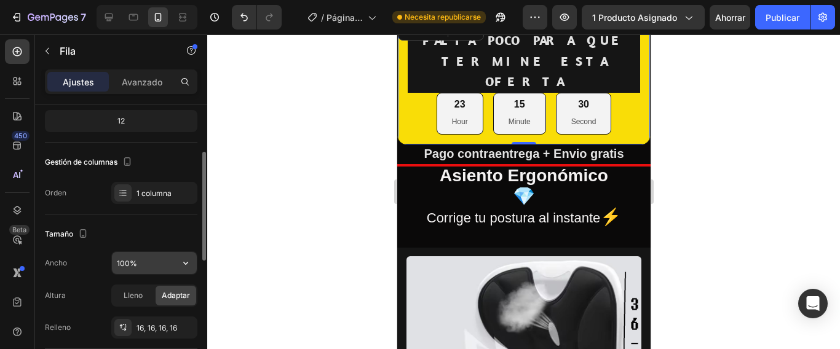
scroll to position [61, 0]
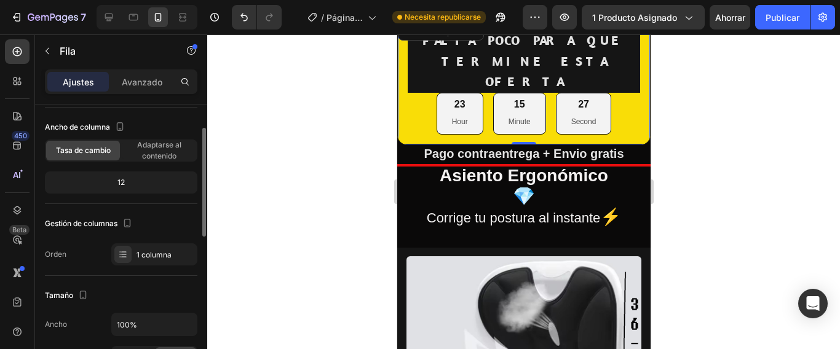
click at [122, 187] on font "12" at bounding box center [120, 182] width 7 height 11
click at [122, 184] on font "12" at bounding box center [120, 182] width 7 height 9
click at [119, 180] on font "12" at bounding box center [120, 182] width 7 height 9
click at [99, 154] on font "Tasa de cambio" at bounding box center [83, 150] width 55 height 9
click at [141, 154] on span "Adaptarse al contenido" at bounding box center [159, 151] width 74 height 22
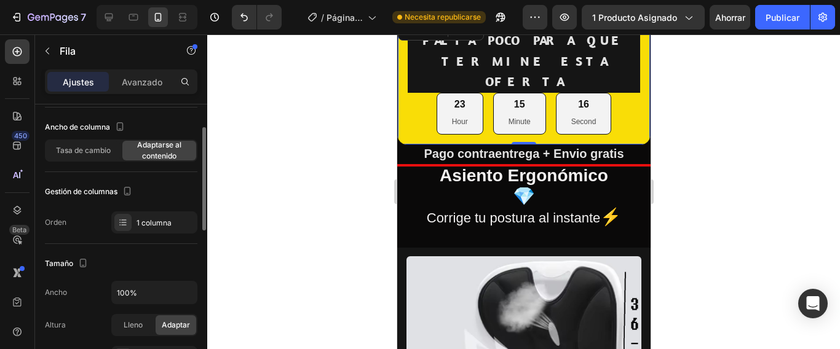
click at [144, 155] on font "Adaptarse al contenido" at bounding box center [159, 150] width 44 height 20
click at [105, 154] on font "Tasa de cambio" at bounding box center [83, 150] width 55 height 9
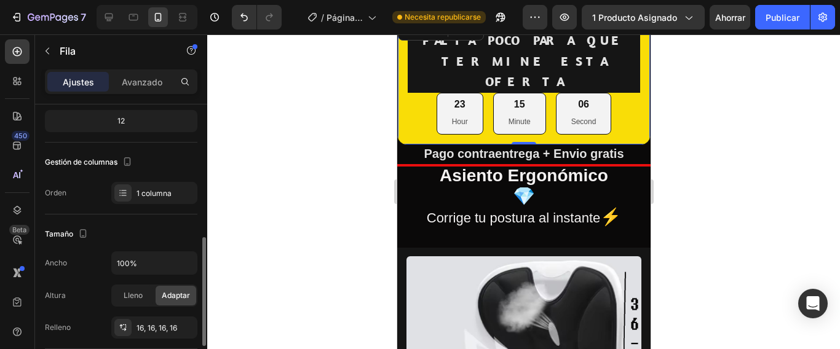
scroll to position [184, 0]
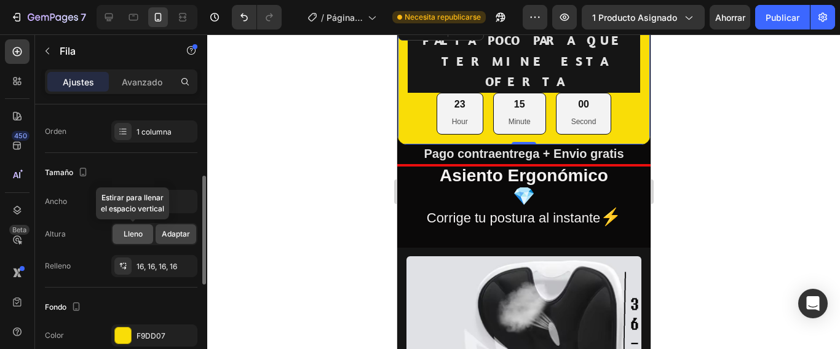
click at [132, 238] on span "Lleno" at bounding box center [133, 234] width 19 height 11
click at [180, 232] on font "Adaptar" at bounding box center [176, 233] width 28 height 9
click at [129, 235] on font "Lleno" at bounding box center [133, 233] width 19 height 9
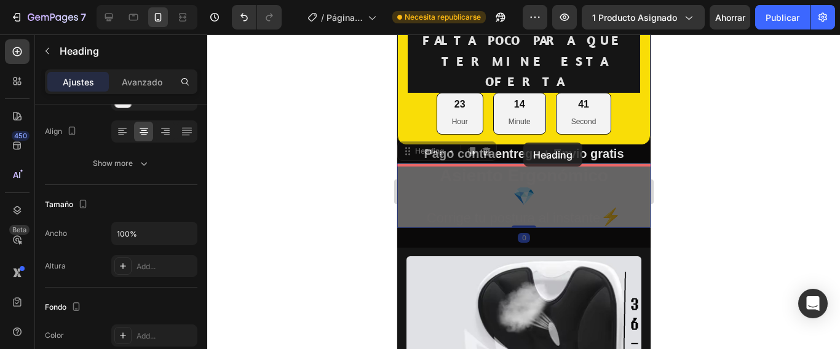
scroll to position [0, 0]
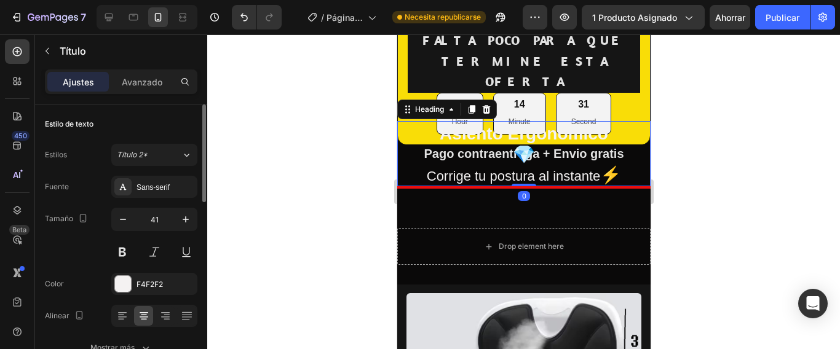
drag, startPoint x: 518, startPoint y: 165, endPoint x: 519, endPoint y: 174, distance: 9.2
click at [524, 162] on div "Asiento Ergonómico 💎 Corrige tu postura al instante ⚡ Heading 0" at bounding box center [522, 153] width 253 height 65
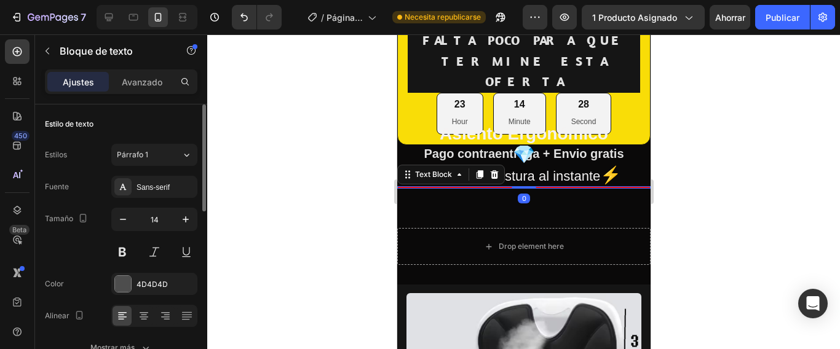
click at [521, 165] on div "⁠⁠⁠⁠⁠⁠⁠ FALTA POCO PARA QUE TERMINE ESTA OFERTA Heading 23 Hour 14 Minute 28 Se…" at bounding box center [522, 103] width 253 height 171
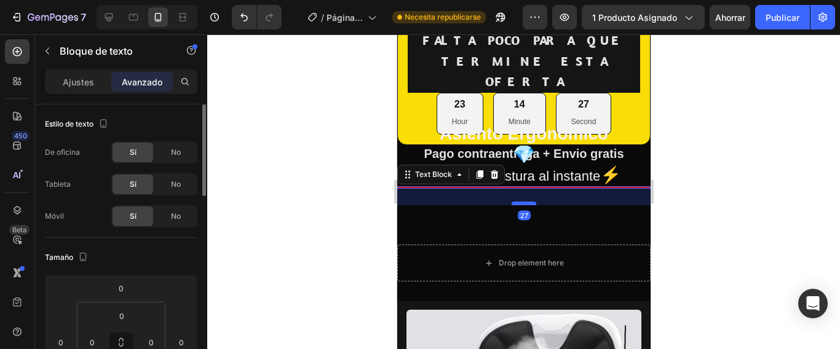
drag, startPoint x: 515, startPoint y: 168, endPoint x: 514, endPoint y: 182, distance: 14.2
click at [517, 202] on div at bounding box center [523, 204] width 25 height 4
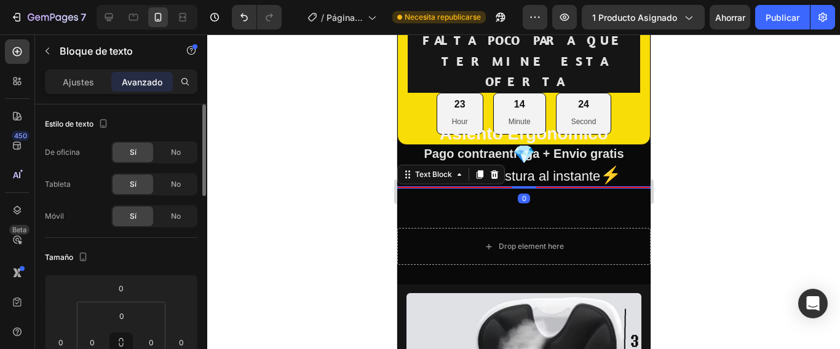
click at [526, 160] on div "⁠⁠⁠⁠⁠⁠⁠ FALTA POCO PARA QUE TERMINE ESTA OFERTA Heading 23 Hour 14 Minute 24 Se…" at bounding box center [522, 103] width 253 height 171
type input "0"
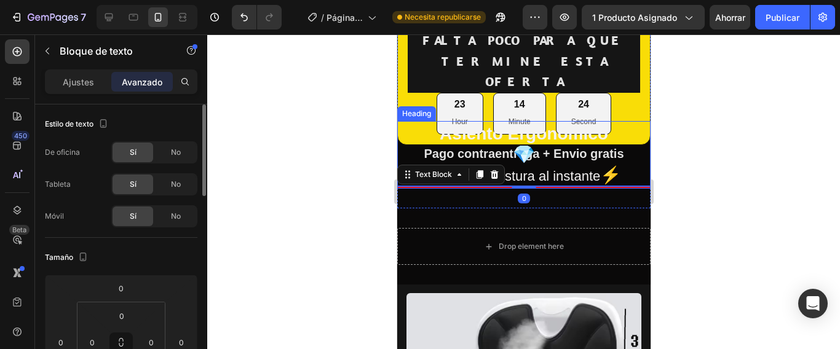
click at [516, 165] on div "Asiento Ergonómico 💎 Corrige tu postura al instante ⚡ Heading" at bounding box center [522, 153] width 253 height 65
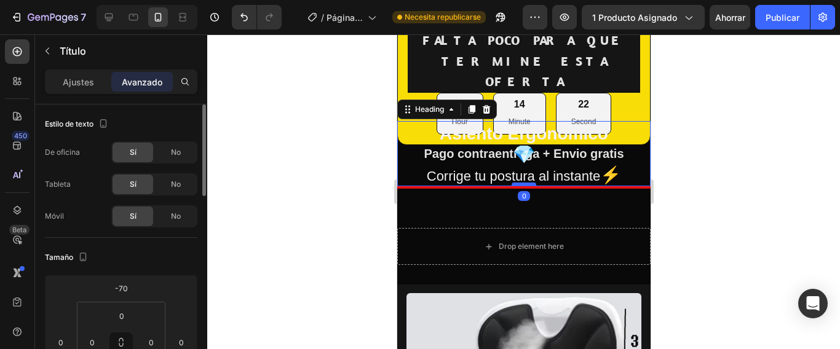
click at [519, 154] on div "Asiento Ergonómico 💎 Corrige tu postura al instante ⚡ Heading 0" at bounding box center [522, 153] width 253 height 65
drag, startPoint x: 513, startPoint y: 164, endPoint x: 514, endPoint y: 170, distance: 6.2
click at [516, 162] on div "Asiento Ergonómico 💎 Corrige tu postura al instante ⚡ Heading 0" at bounding box center [522, 153] width 253 height 65
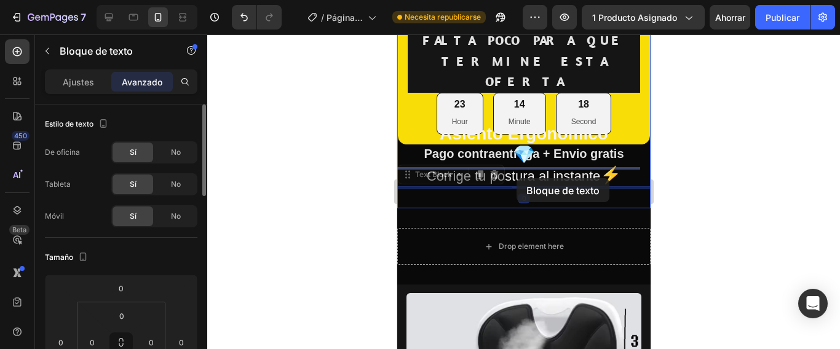
drag, startPoint x: 514, startPoint y: 168, endPoint x: 516, endPoint y: 178, distance: 9.9
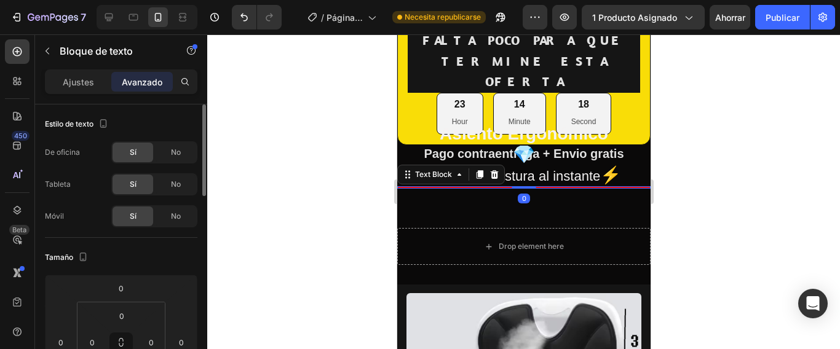
click at [517, 194] on div "0" at bounding box center [523, 199] width 12 height 10
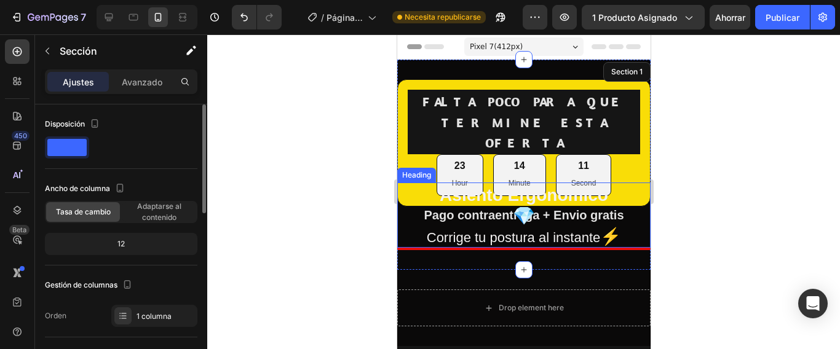
click at [544, 227] on h2 "Asiento Ergonómico 💎 Corrige tu postura al instante ⚡" at bounding box center [522, 215] width 253 height 65
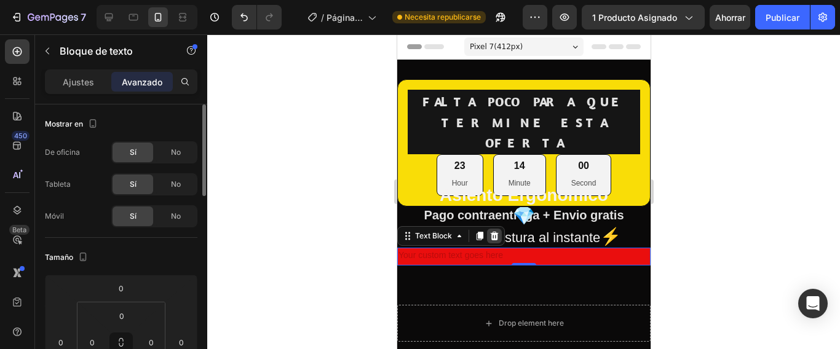
click at [494, 232] on icon at bounding box center [494, 236] width 8 height 9
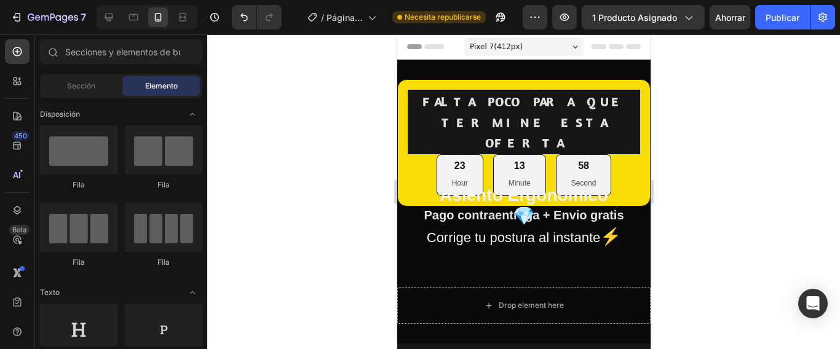
click at [687, 228] on div at bounding box center [523, 191] width 632 height 315
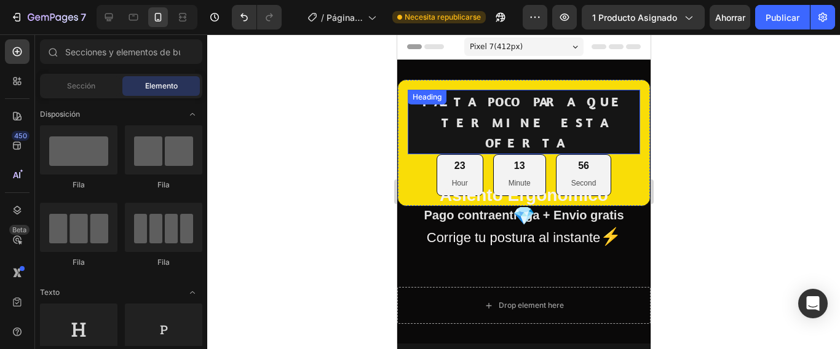
click at [548, 124] on h2 "FALTA POCO PARA QUE TERMINE ESTA OFERTA" at bounding box center [523, 122] width 232 height 65
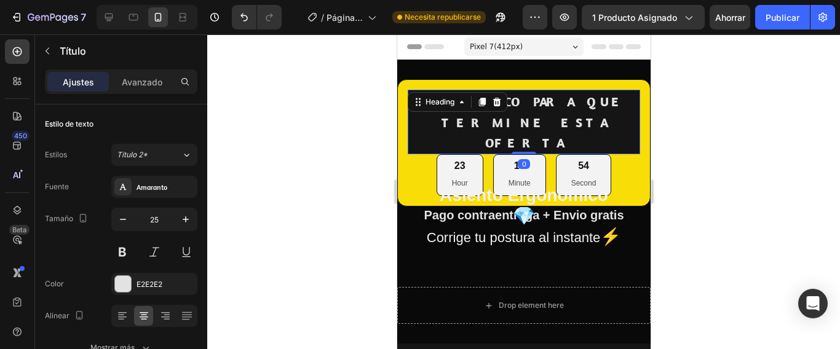
click at [519, 130] on div "FALTA POCO PARA QUE TERMINE ESTA OFERTA Heading 0" at bounding box center [523, 122] width 232 height 65
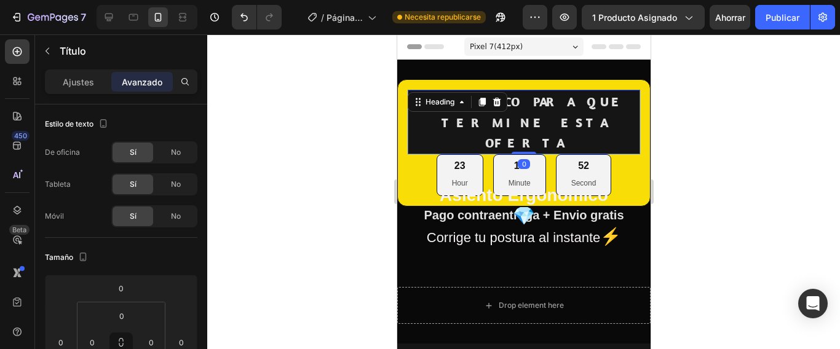
drag, startPoint x: 518, startPoint y: 133, endPoint x: 529, endPoint y: 133, distance: 11.1
click at [521, 128] on div "FALTA POCO PARA QUE TERMINE ESTA OFERTA Heading 0" at bounding box center [523, 122] width 232 height 65
click at [658, 163] on div at bounding box center [523, 191] width 632 height 315
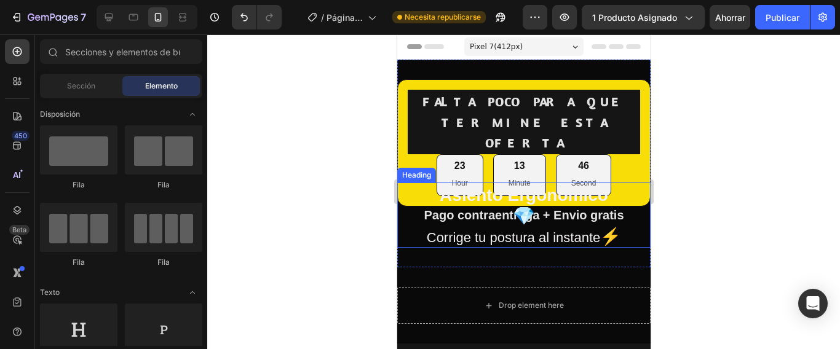
click at [517, 206] on span "💎" at bounding box center [523, 216] width 22 height 20
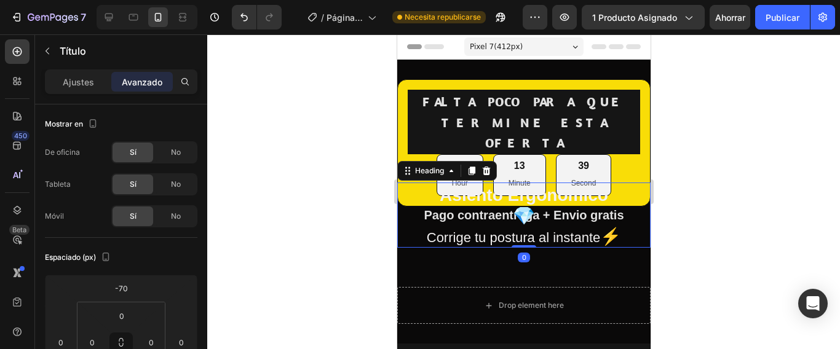
drag, startPoint x: 515, startPoint y: 224, endPoint x: 538, endPoint y: 222, distance: 23.5
click at [529, 215] on div "Asiento Ergonómico 💎 Corrige tu postura al instante ⚡ Heading 0" at bounding box center [522, 215] width 253 height 65
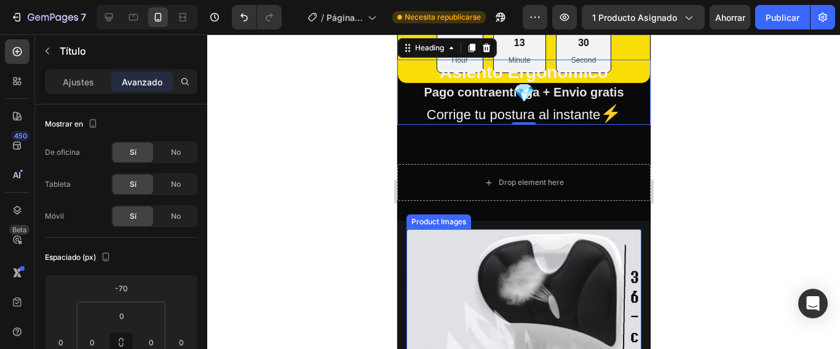
scroll to position [61, 0]
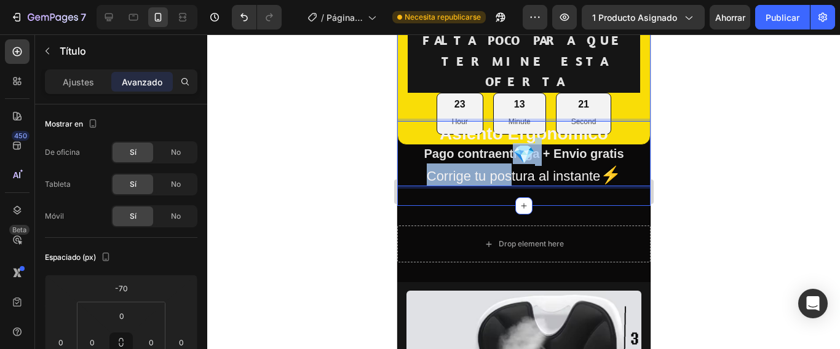
drag, startPoint x: 515, startPoint y: 132, endPoint x: 515, endPoint y: 148, distance: 16.0
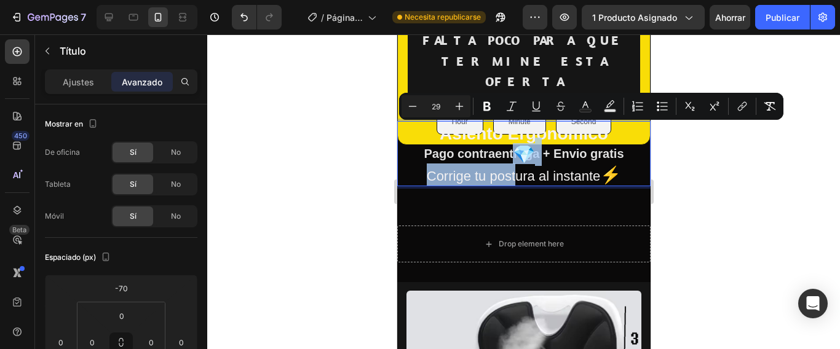
click at [518, 144] on span "💎" at bounding box center [523, 154] width 22 height 20
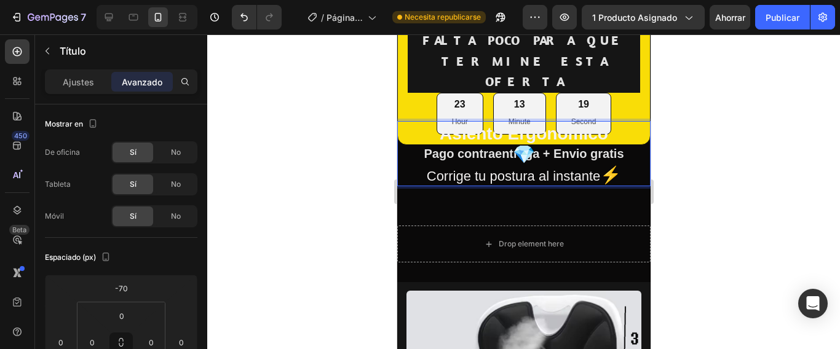
click at [518, 144] on span "💎" at bounding box center [523, 154] width 22 height 20
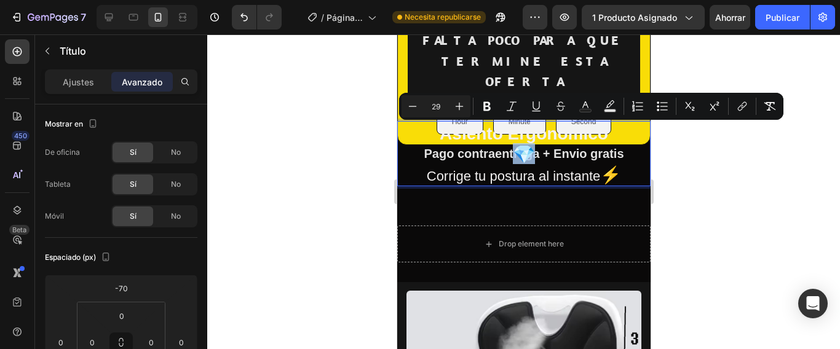
drag, startPoint x: 527, startPoint y: 133, endPoint x: 514, endPoint y: 133, distance: 12.3
click at [514, 133] on p "Asiento Ergonómico 💎 Corrige tu postura al instante ⚡" at bounding box center [523, 153] width 251 height 63
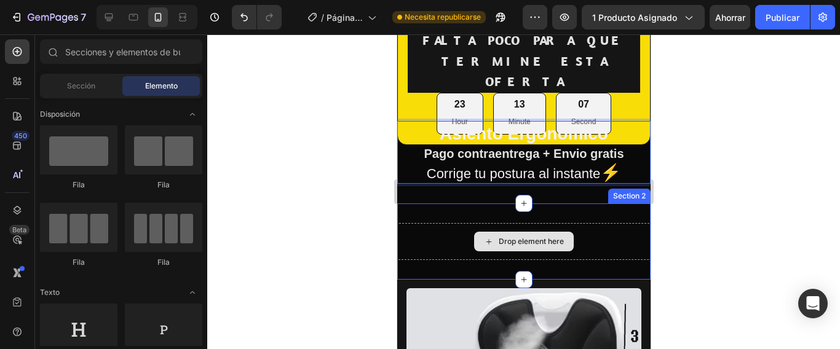
click at [525, 237] on div "Drop element here" at bounding box center [530, 242] width 65 height 10
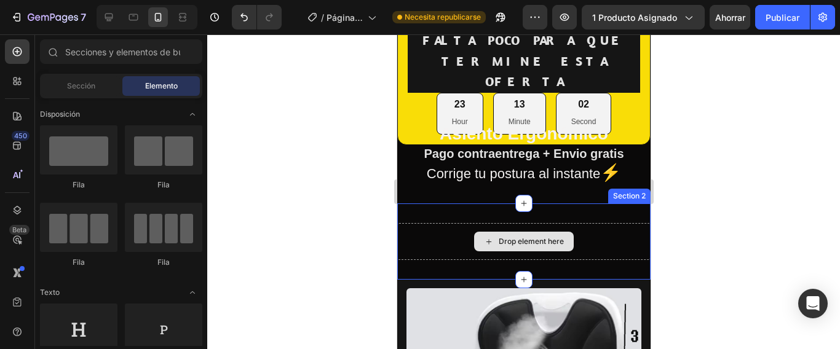
click at [591, 232] on div "Drop element here" at bounding box center [522, 241] width 253 height 37
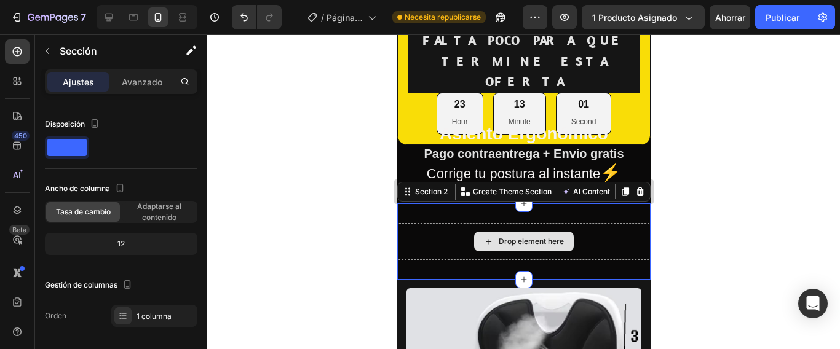
click at [587, 234] on div "Drop element here" at bounding box center [522, 241] width 253 height 37
click at [636, 187] on icon at bounding box center [640, 191] width 8 height 9
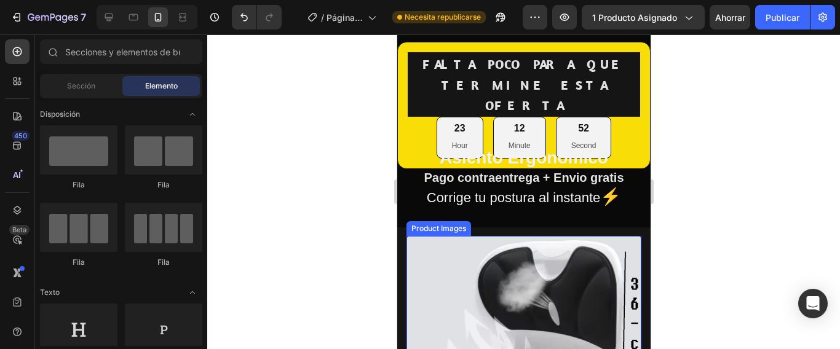
scroll to position [0, 0]
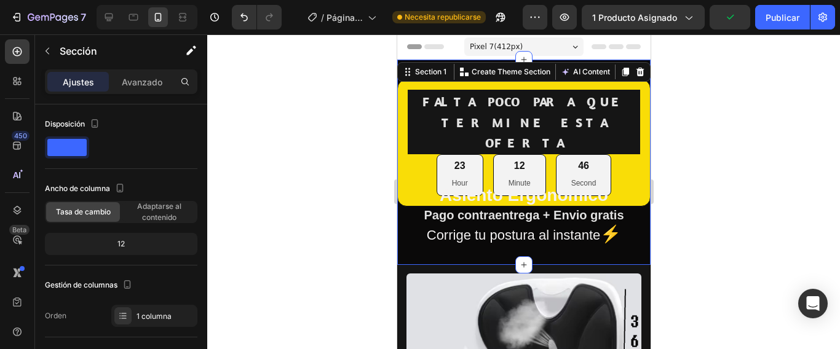
click at [754, 225] on div at bounding box center [523, 191] width 632 height 315
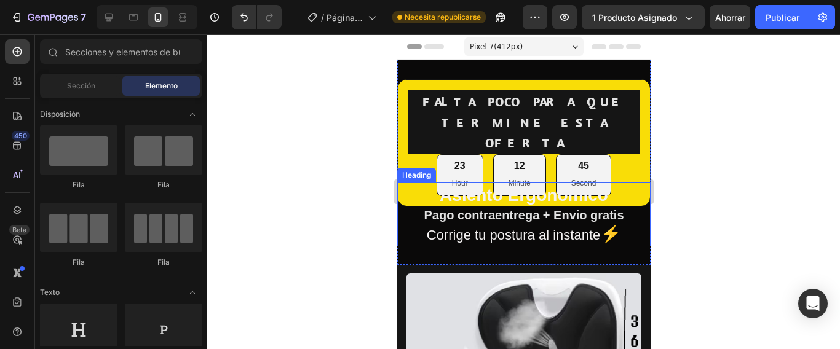
click at [619, 215] on p "⁠⁠⁠⁠⁠⁠⁠ Asiento Ergonómico Corrige tu postura al instante ⚡" at bounding box center [523, 214] width 251 height 60
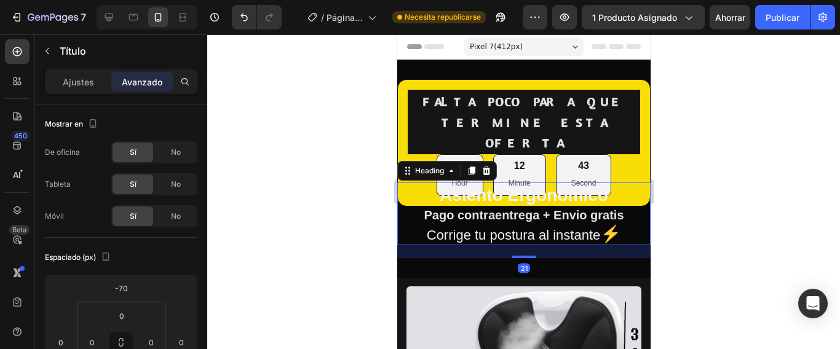
drag, startPoint x: 516, startPoint y: 223, endPoint x: 521, endPoint y: 235, distance: 13.0
click at [521, 256] on div at bounding box center [523, 257] width 25 height 2
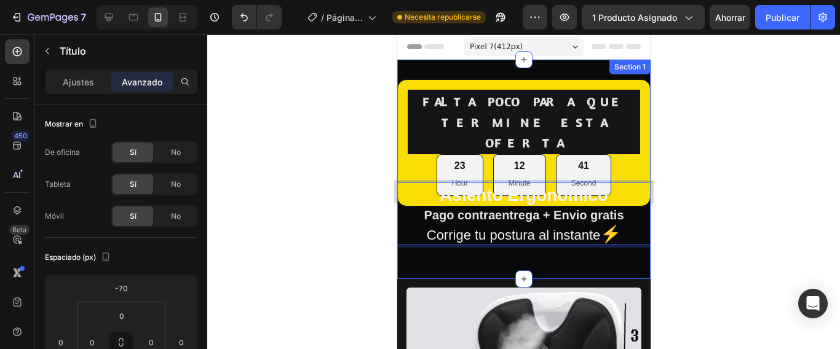
drag, startPoint x: 522, startPoint y: 223, endPoint x: 527, endPoint y: 213, distance: 10.8
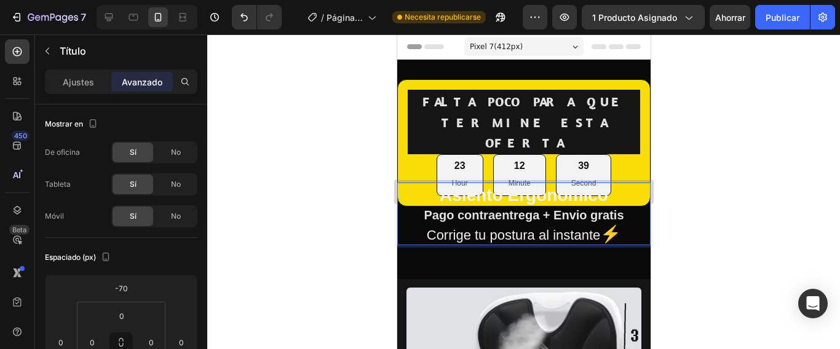
click at [619, 200] on p "Asiento Ergonómico Corrige tu postura al instante ⚡" at bounding box center [523, 214] width 251 height 60
click at [622, 195] on p "Asiento Ergonómico ⁠⁠⁠⁠⁠⁠⁠ Corrige tu postura al instante ⚡" at bounding box center [523, 214] width 251 height 60
click at [246, 14] on icon "Deshacer/Rehacer" at bounding box center [244, 17] width 12 height 12
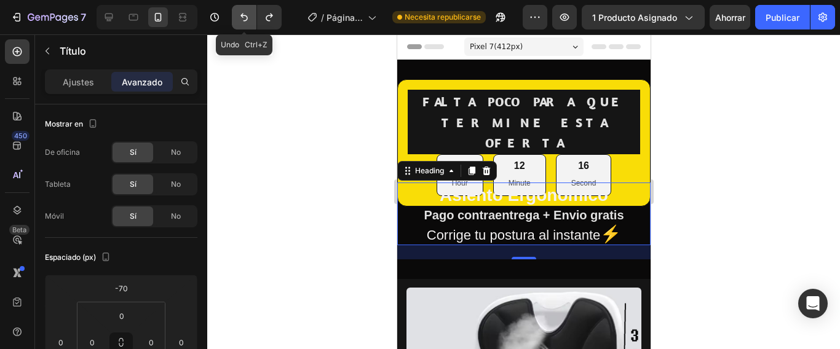
click at [246, 14] on icon "Deshacer/Rehacer" at bounding box center [244, 17] width 12 height 12
type input "0"
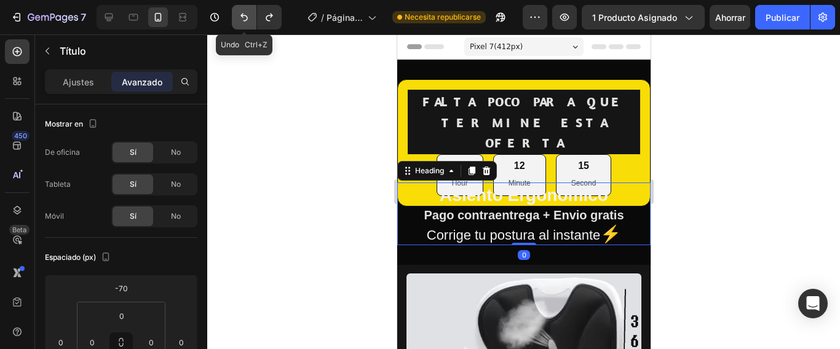
click at [246, 14] on icon "Deshacer/Rehacer" at bounding box center [244, 17] width 12 height 12
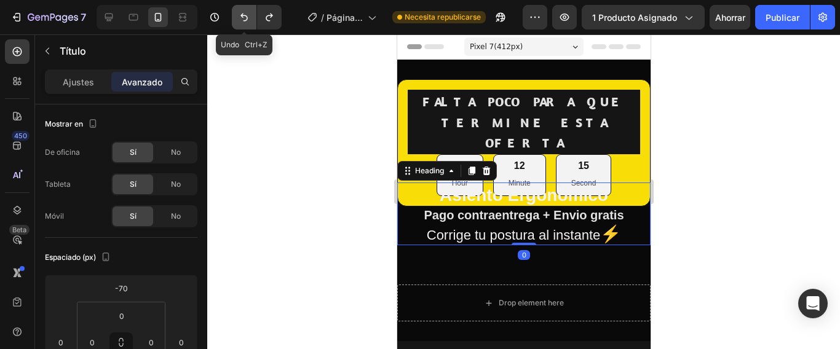
click at [246, 14] on icon "Deshacer/Rehacer" at bounding box center [244, 17] width 12 height 12
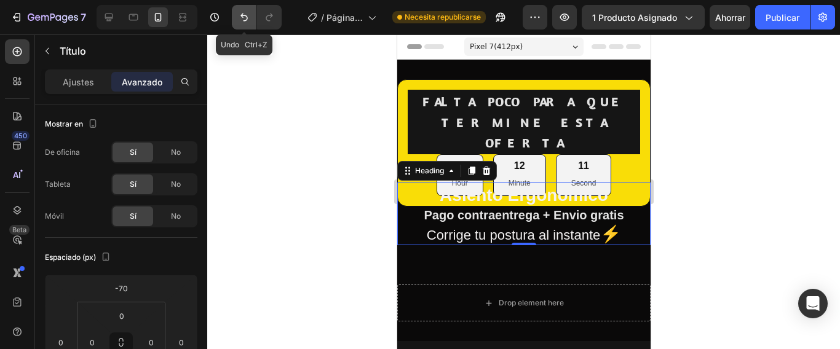
click at [246, 14] on icon "Deshacer/Rehacer" at bounding box center [244, 17] width 12 height 12
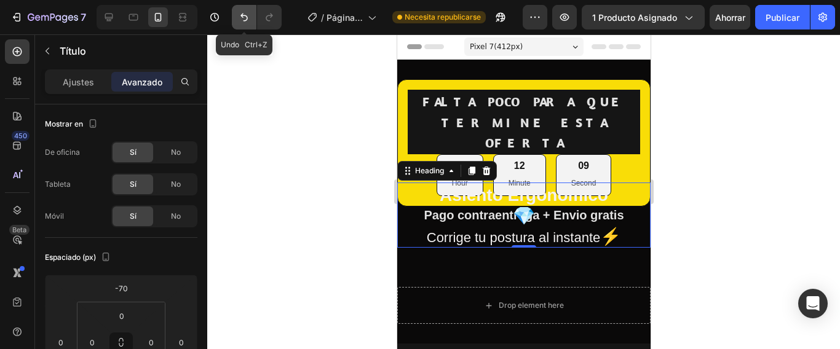
click at [246, 14] on icon "Deshacer/Rehacer" at bounding box center [244, 17] width 12 height 12
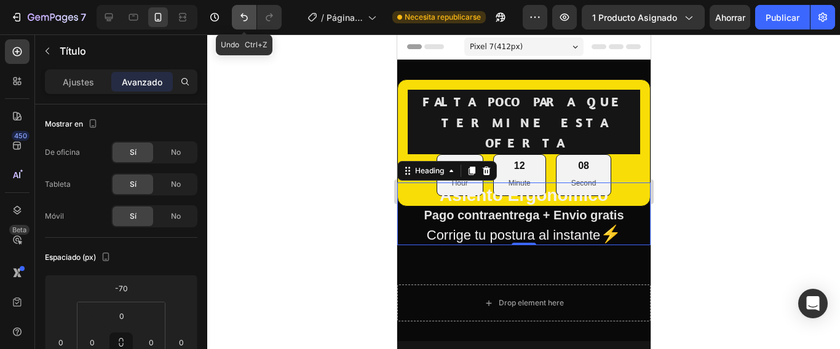
click at [246, 14] on icon "Deshacer/Rehacer" at bounding box center [244, 17] width 12 height 12
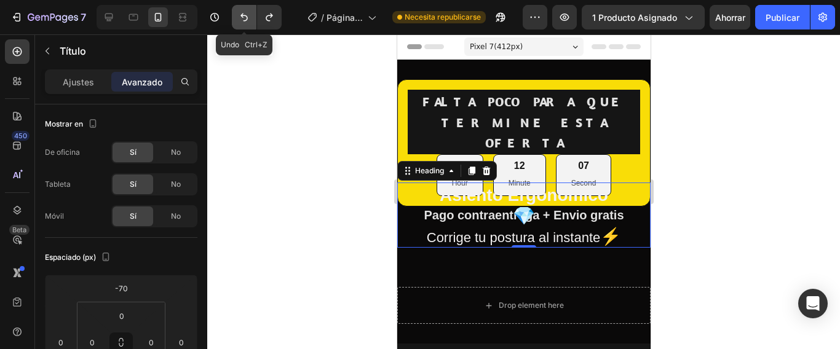
click at [246, 14] on icon "Deshacer/Rehacer" at bounding box center [244, 17] width 12 height 12
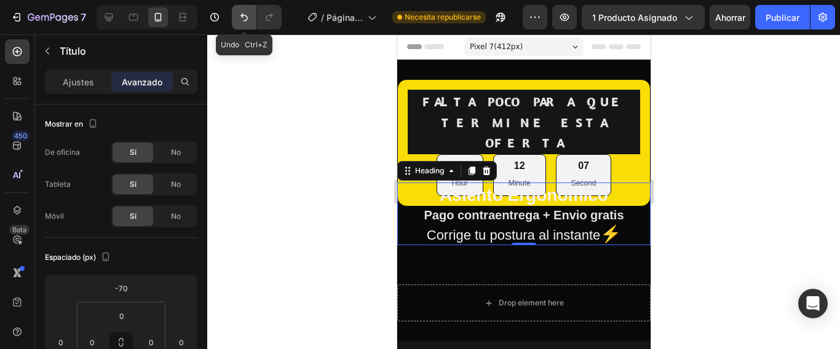
click at [246, 14] on icon "Deshacer/Rehacer" at bounding box center [244, 17] width 12 height 12
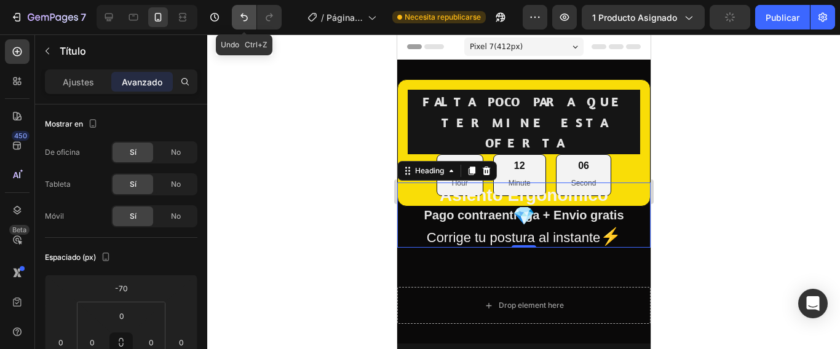
click at [246, 14] on icon "Deshacer/Rehacer" at bounding box center [244, 17] width 12 height 12
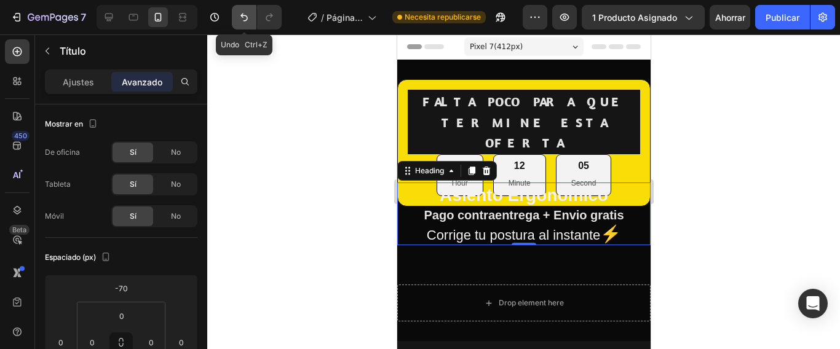
click at [242, 14] on icon "Deshacer/Rehacer" at bounding box center [244, 17] width 12 height 12
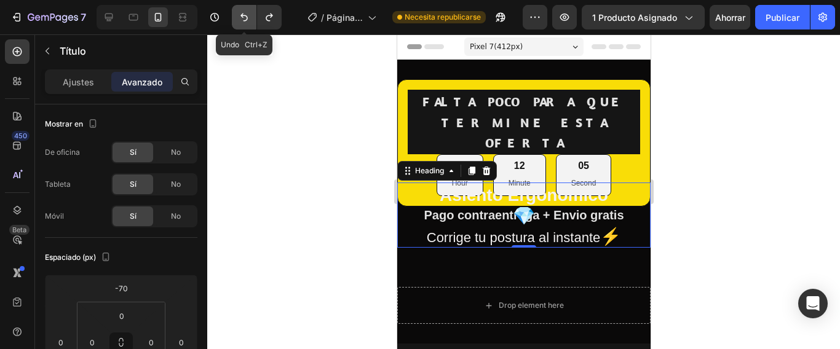
click at [242, 14] on icon "Deshacer/Rehacer" at bounding box center [244, 17] width 12 height 12
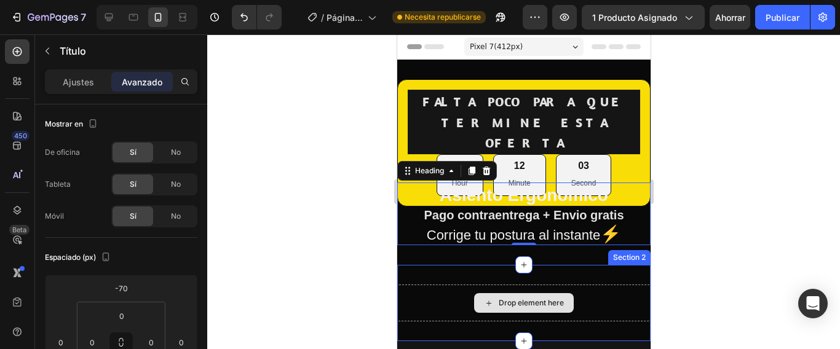
click at [546, 298] on div "Drop element here" at bounding box center [530, 303] width 65 height 10
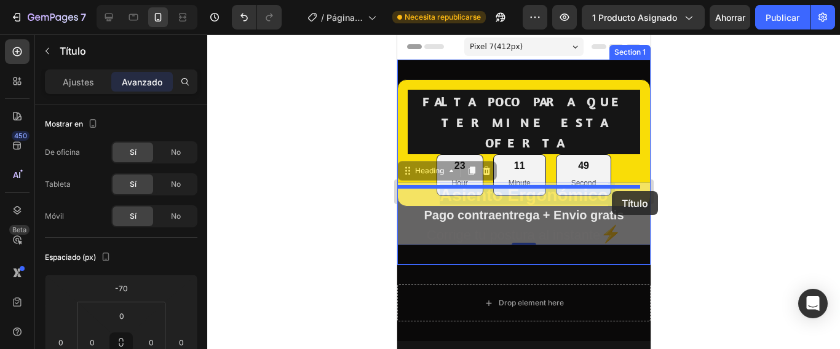
drag, startPoint x: 623, startPoint y: 163, endPoint x: 613, endPoint y: 191, distance: 29.4
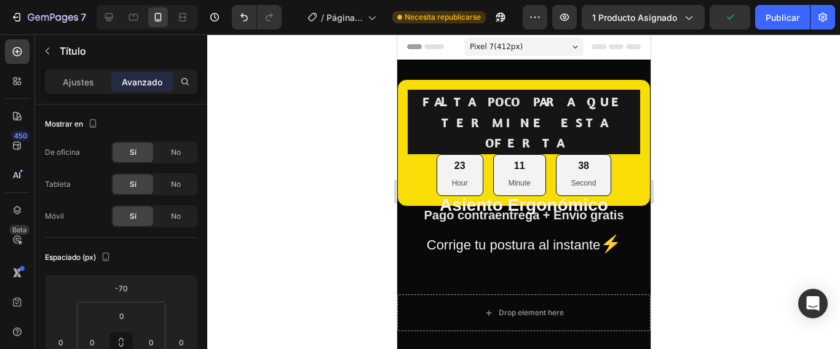
click at [565, 208] on h2 "Asiento Ergonómico Corrige tu postura al instante ⚡" at bounding box center [522, 223] width 253 height 63
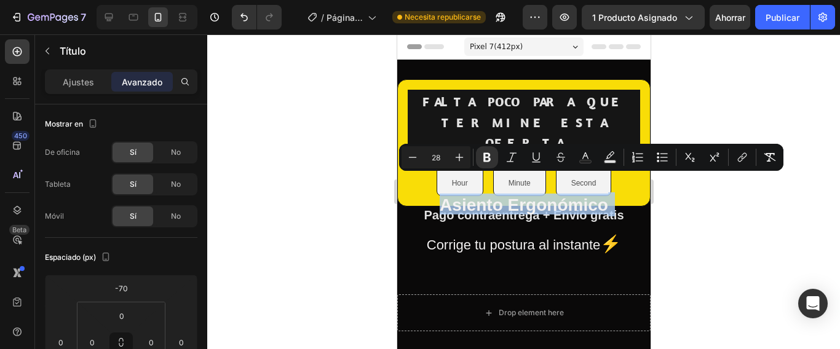
drag, startPoint x: 426, startPoint y: 184, endPoint x: 616, endPoint y: 210, distance: 191.7
click at [616, 210] on p "Asiento Ergonómico ⁠⁠⁠⁠⁠⁠⁠ Corrige tu postura al instante ⚡" at bounding box center [523, 224] width 251 height 60
click at [453, 209] on p "Asiento Ergonómico Corrige tu postura al instante ⚡" at bounding box center [523, 224] width 251 height 60
type input "41"
drag, startPoint x: 415, startPoint y: 194, endPoint x: 541, endPoint y: 197, distance: 126.0
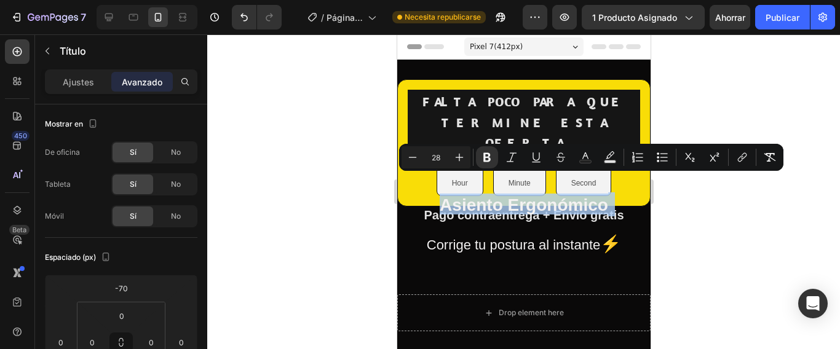
click at [541, 197] on p "Asiento Ergonómico ⁠⁠⁠⁠⁠⁠⁠ Corrige tu postura al instante ⚡" at bounding box center [523, 224] width 251 height 60
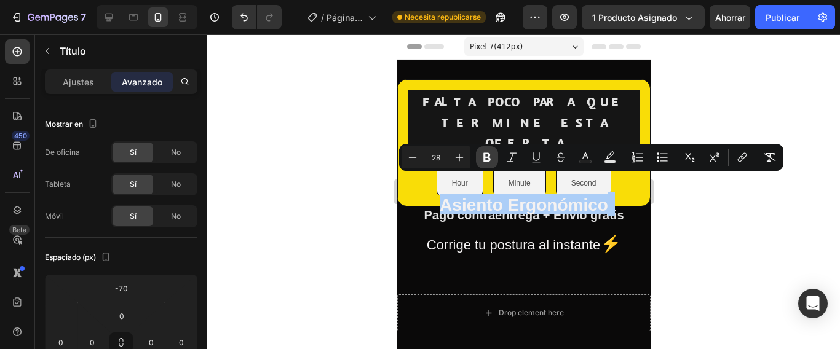
click at [487, 162] on icon "Editor contextual toolbar" at bounding box center [487, 157] width 12 height 12
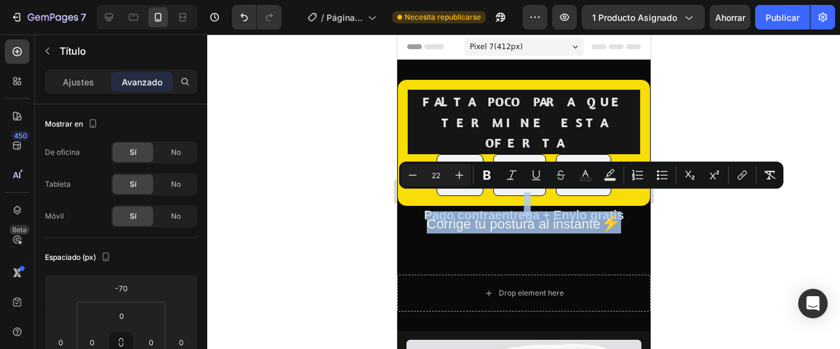
drag, startPoint x: 610, startPoint y: 205, endPoint x: 403, endPoint y: 187, distance: 208.5
click at [403, 194] on p "⁠⁠⁠⁠⁠⁠⁠ Corrige tu postura al instante ⚡" at bounding box center [523, 213] width 251 height 39
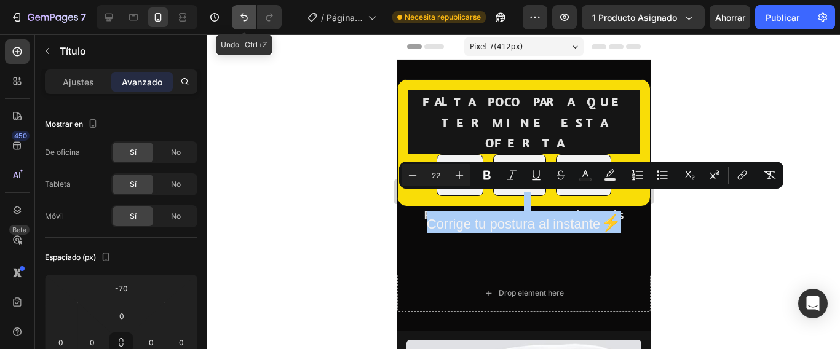
click at [242, 17] on icon "Deshacer/Rehacer" at bounding box center [243, 18] width 7 height 8
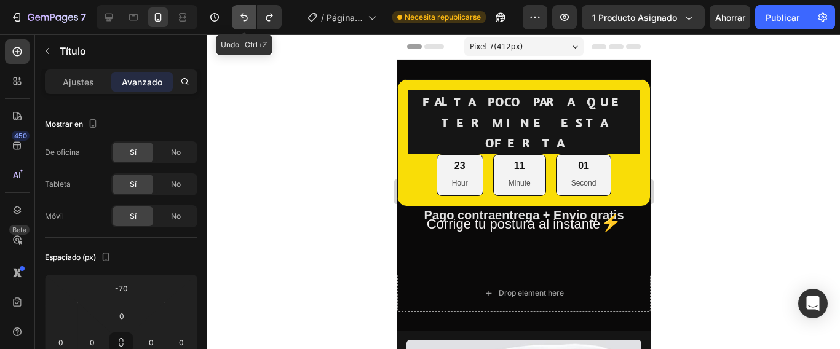
click at [242, 17] on icon "Deshacer/Rehacer" at bounding box center [243, 18] width 7 height 8
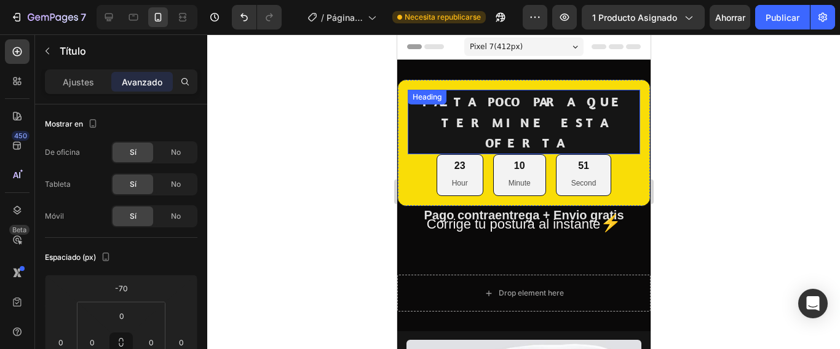
click at [494, 131] on h2 "FALTA POCO PARA QUE TERMINE ESTA OFERTA" at bounding box center [523, 122] width 232 height 65
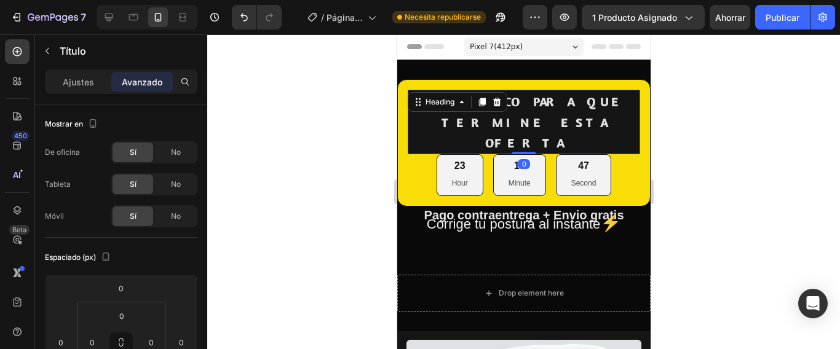
drag, startPoint x: 516, startPoint y: 133, endPoint x: 513, endPoint y: 125, distance: 8.6
click at [514, 123] on div "FALTA POCO PARA QUE TERMINE ESTA OFERTA Heading 0" at bounding box center [523, 122] width 232 height 65
drag, startPoint x: 513, startPoint y: 133, endPoint x: 517, endPoint y: 121, distance: 12.8
click at [517, 121] on div "FALTA POCO PARA QUE TERMINE ESTA OFERTA Heading 0" at bounding box center [523, 122] width 232 height 65
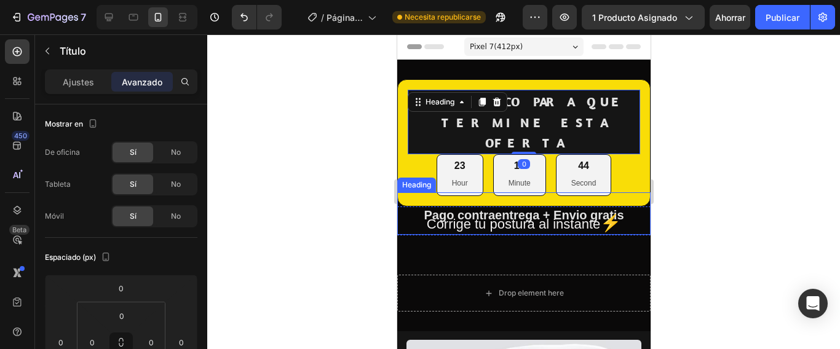
scroll to position [61, 0]
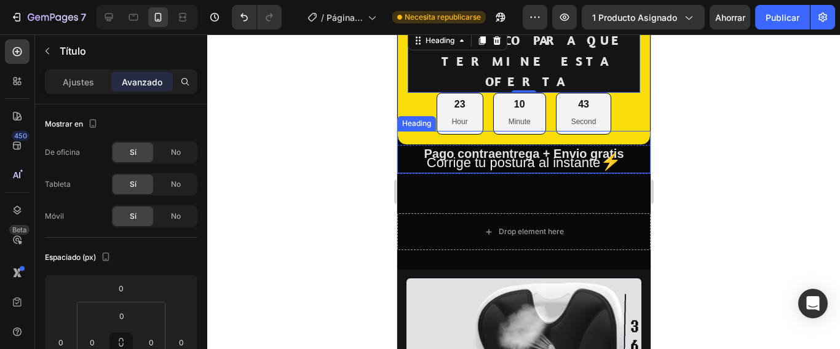
click at [613, 151] on h2 "Corrige tu postura al instante ⚡" at bounding box center [522, 152] width 253 height 42
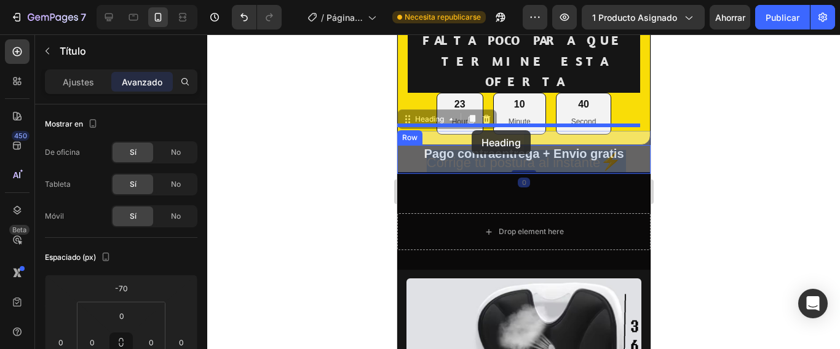
drag, startPoint x: 414, startPoint y: 130, endPoint x: 473, endPoint y: 130, distance: 59.0
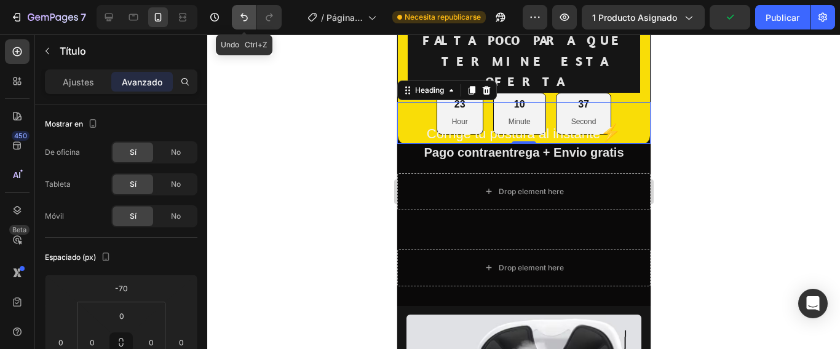
click at [244, 14] on icon "Deshacer/Rehacer" at bounding box center [244, 17] width 12 height 12
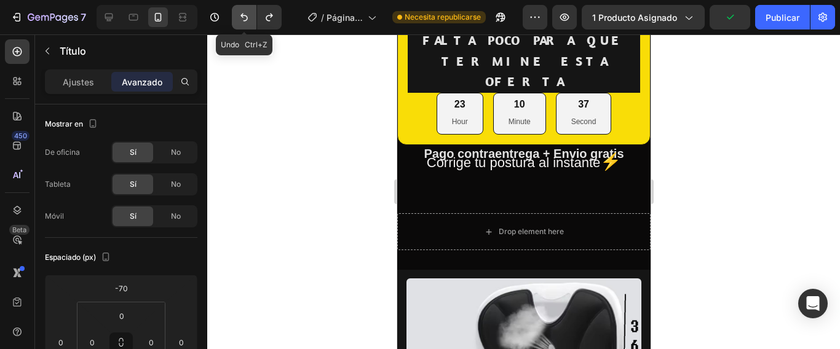
click at [244, 14] on icon "Deshacer/Rehacer" at bounding box center [244, 17] width 12 height 12
click at [243, 14] on icon "Deshacer/Rehacer" at bounding box center [243, 18] width 7 height 8
click at [241, 15] on icon "Deshacer/Rehacer" at bounding box center [243, 18] width 7 height 8
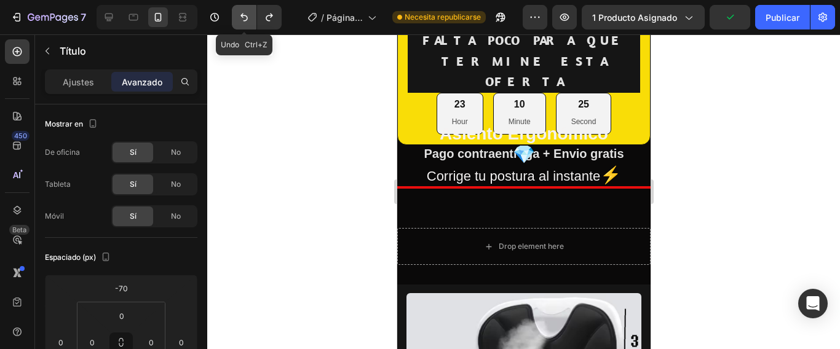
scroll to position [0, 0]
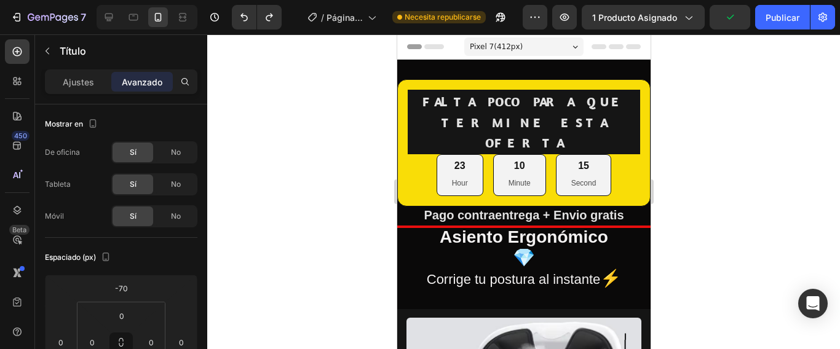
click at [693, 267] on div at bounding box center [523, 191] width 632 height 315
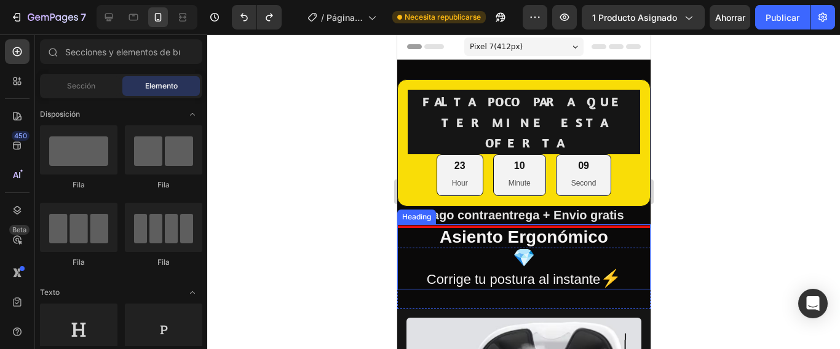
click at [628, 224] on h2 "Asiento Ergonómico 💎 Corrige tu postura al instante ⚡" at bounding box center [522, 256] width 253 height 65
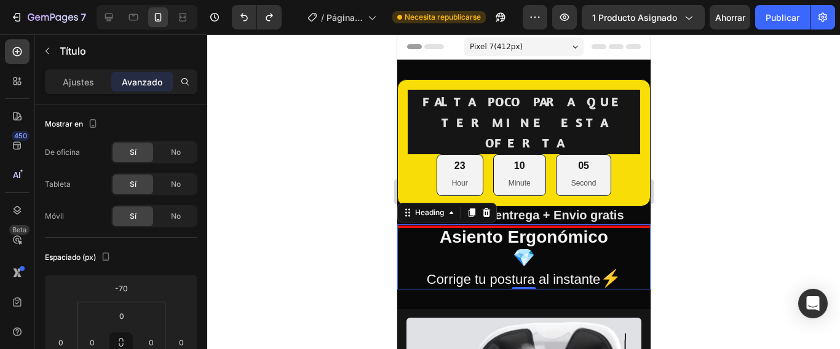
click at [747, 215] on div at bounding box center [523, 191] width 632 height 315
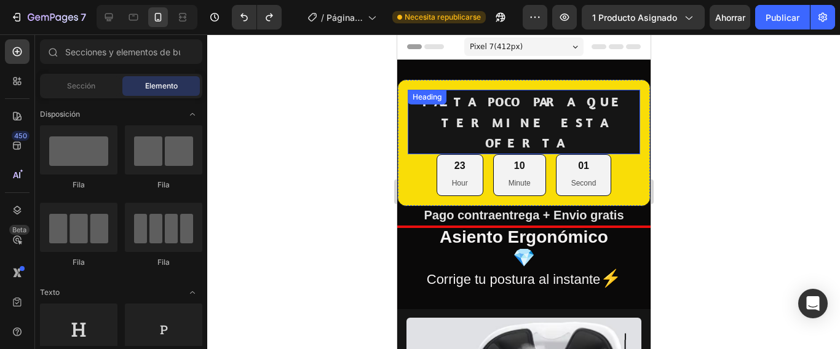
click at [556, 130] on h2 "FALTA POCO PARA QUE TERMINE ESTA OFERTA" at bounding box center [523, 122] width 232 height 65
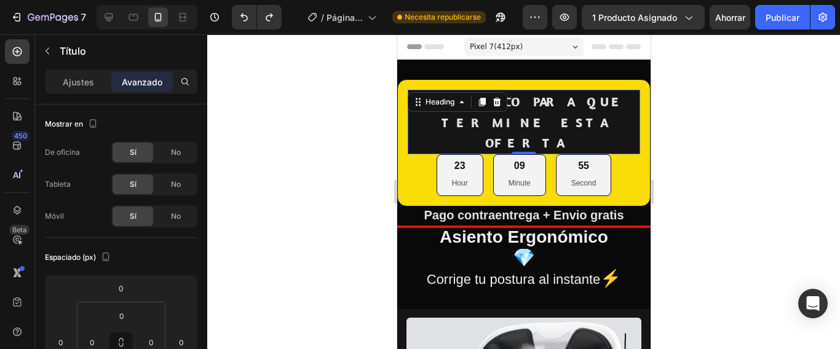
click at [543, 124] on h2 "FALTA POCO PARA QUE TERMINE ESTA OFERTA" at bounding box center [523, 122] width 232 height 65
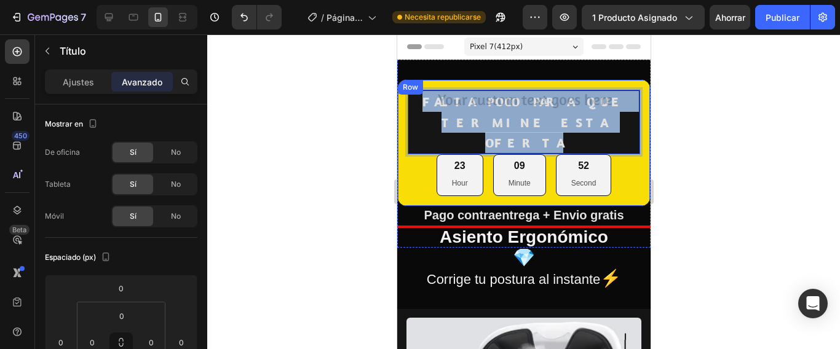
drag, startPoint x: 543, startPoint y: 124, endPoint x: 404, endPoint y: 100, distance: 141.5
click at [404, 100] on div "FALTA POCO PARA QUE TERMINE ESTA OFERTA Heading 0 23 Hour 09 Minute 52 Second C…" at bounding box center [522, 142] width 253 height 127
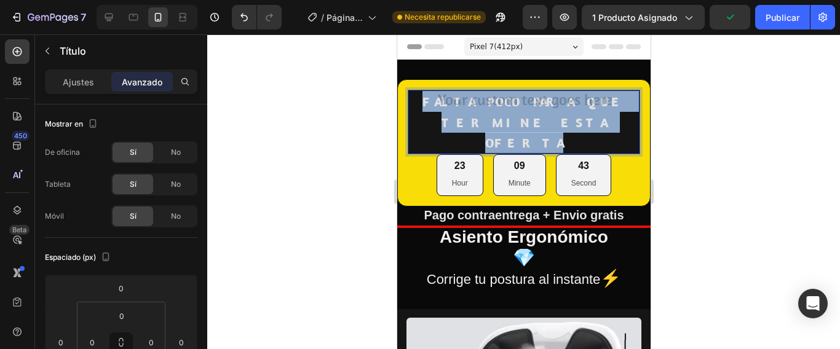
click at [599, 95] on h2 "FALTA POCO PARA QUE TERMINE ESTA OFERTA" at bounding box center [523, 122] width 232 height 65
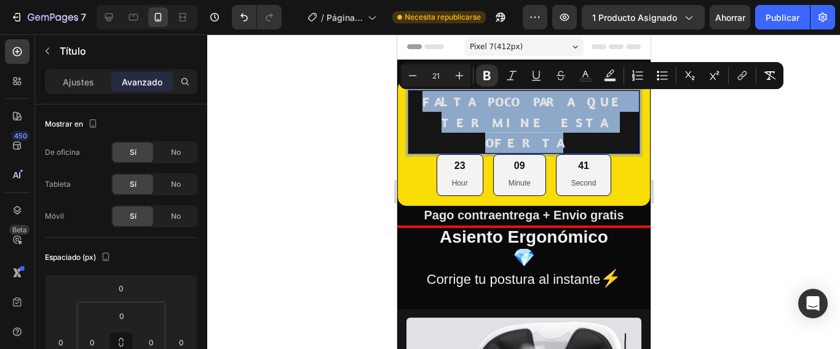
click at [534, 121] on strong "FALTA POCO PARA QUE TERMINE ESTA OFERTA" at bounding box center [523, 121] width 203 height 57
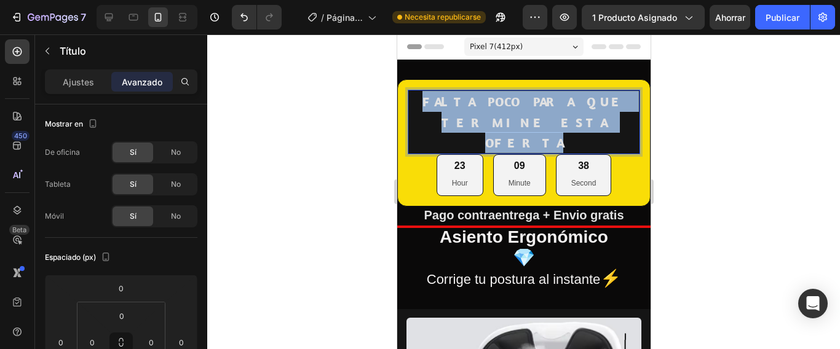
drag, startPoint x: 548, startPoint y: 122, endPoint x: 411, endPoint y: 97, distance: 140.0
click at [411, 97] on p "FALTA POCO PARA QUE TERMINE ESTA OFERTA" at bounding box center [523, 122] width 230 height 62
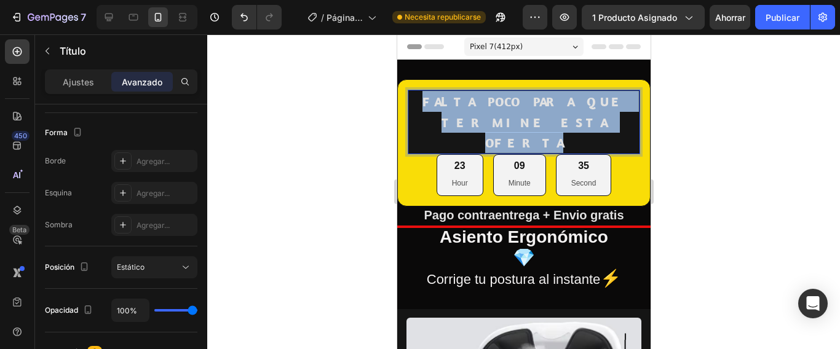
scroll to position [430, 0]
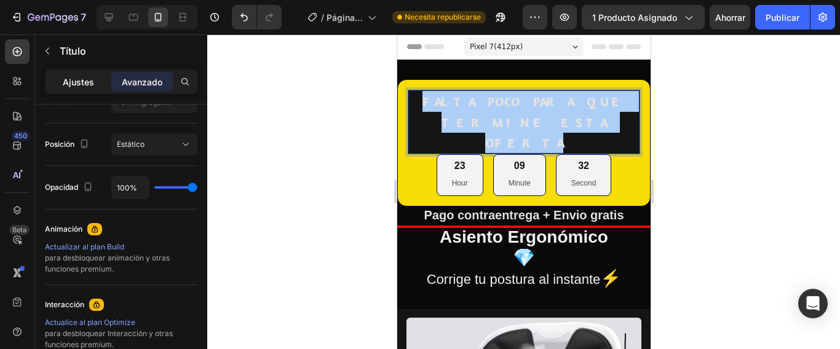
click at [83, 85] on font "Ajustes" at bounding box center [78, 82] width 31 height 10
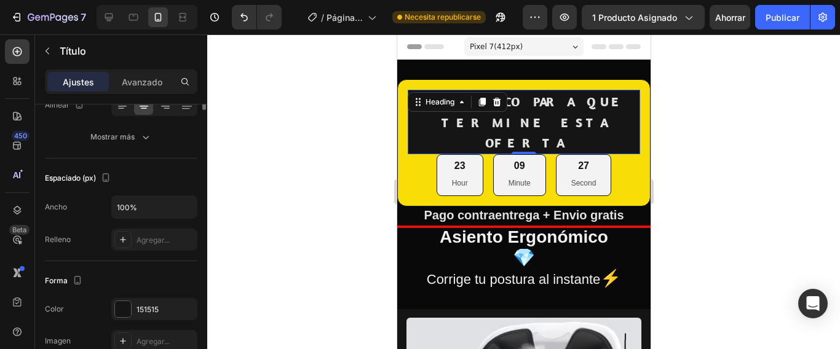
scroll to position [88, 0]
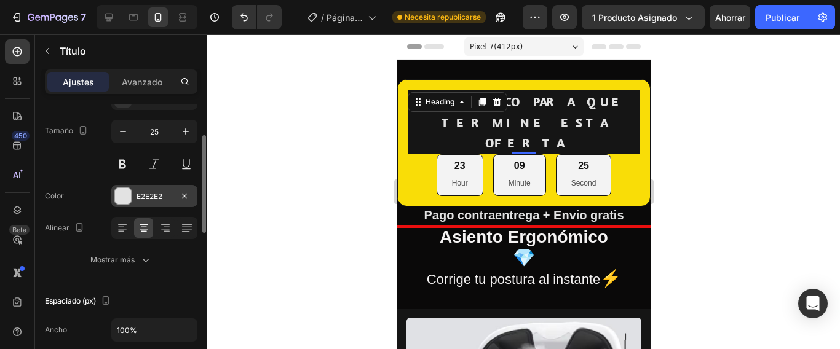
click at [122, 197] on div at bounding box center [123, 196] width 16 height 16
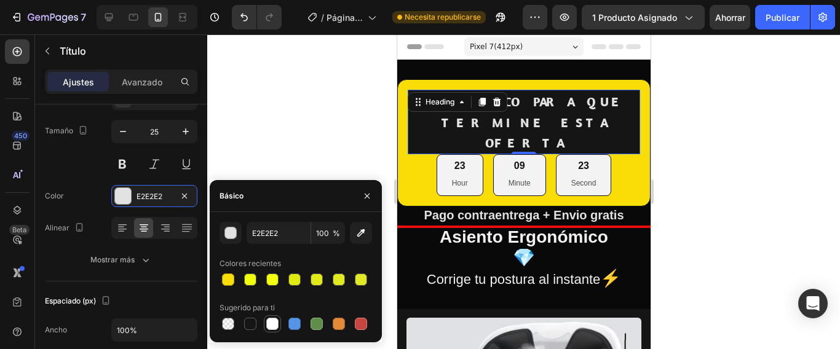
click at [274, 324] on div at bounding box center [272, 324] width 12 height 12
type input "FFFFFF"
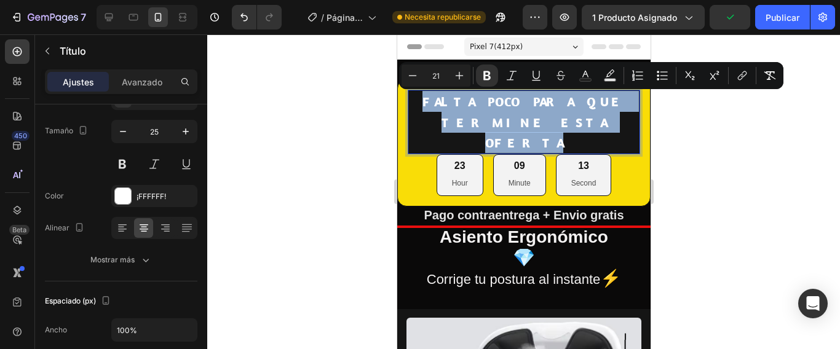
drag, startPoint x: 542, startPoint y: 122, endPoint x: 781, endPoint y: 135, distance: 239.5
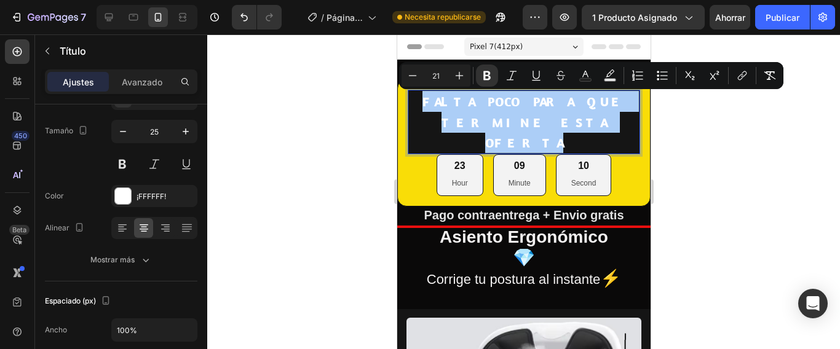
drag, startPoint x: 698, startPoint y: 207, endPoint x: 685, endPoint y: 218, distance: 16.5
click at [698, 208] on div at bounding box center [523, 191] width 632 height 315
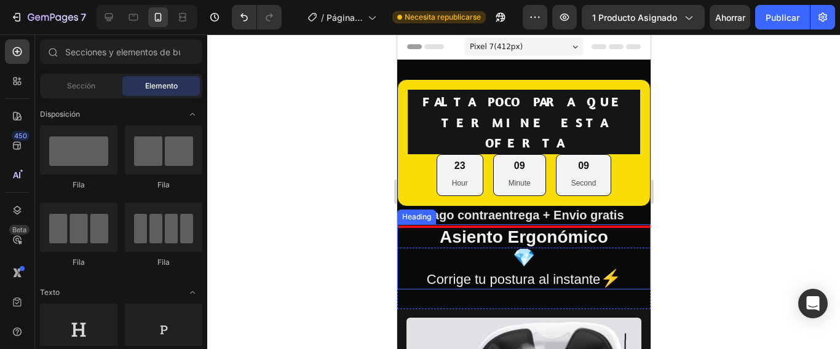
click at [604, 227] on strong "Asiento Ergonómico" at bounding box center [523, 236] width 168 height 19
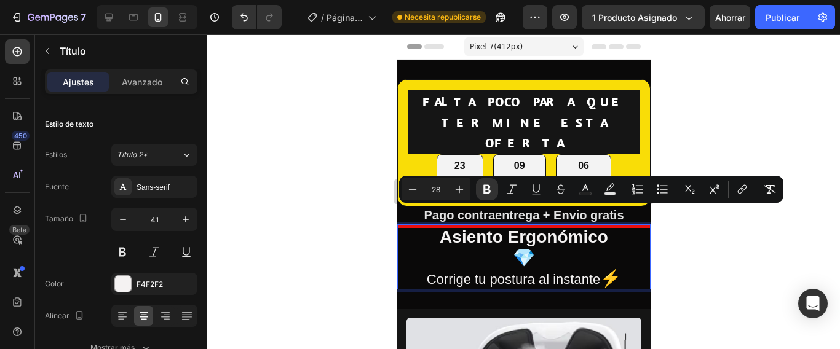
drag, startPoint x: 604, startPoint y: 219, endPoint x: 426, endPoint y: 220, distance: 178.3
click at [411, 187] on icon "Editor contextual toolbar" at bounding box center [412, 189] width 12 height 12
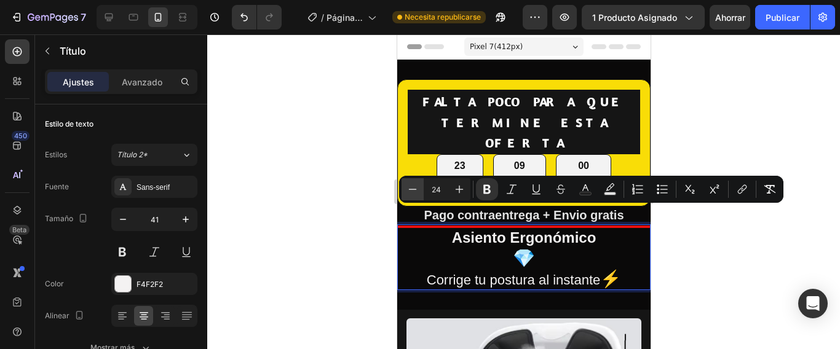
click at [411, 187] on icon "Editor contextual toolbar" at bounding box center [412, 189] width 12 height 12
type input "21"
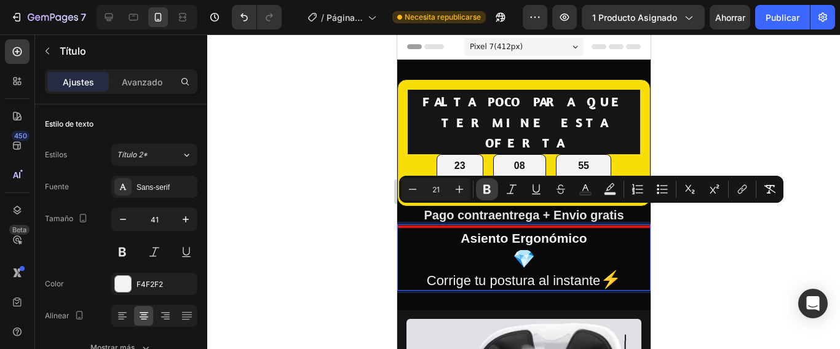
click at [486, 189] on icon "Barra de herramientas contextual del editor" at bounding box center [486, 189] width 7 height 9
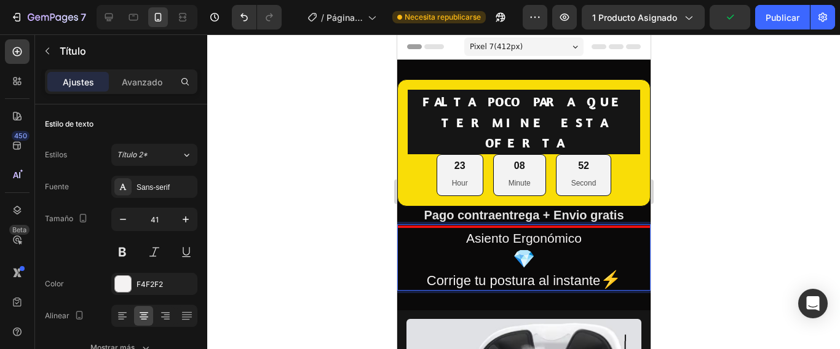
drag, startPoint x: 451, startPoint y: 215, endPoint x: 578, endPoint y: 226, distance: 127.2
click at [578, 226] on p "Asiento Ergonómico 💎 Corrige tu postura al instante ⚡" at bounding box center [523, 258] width 251 height 64
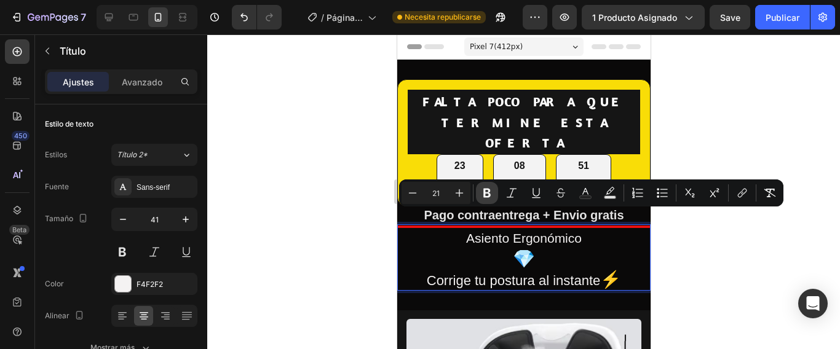
click at [487, 197] on icon "Editor contextual toolbar" at bounding box center [486, 193] width 7 height 9
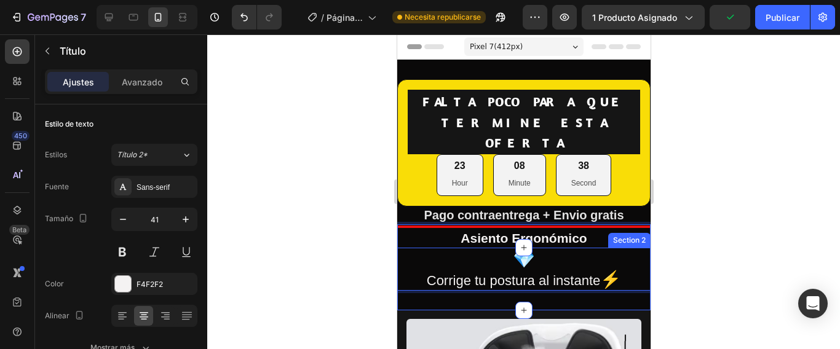
scroll to position [61, 0]
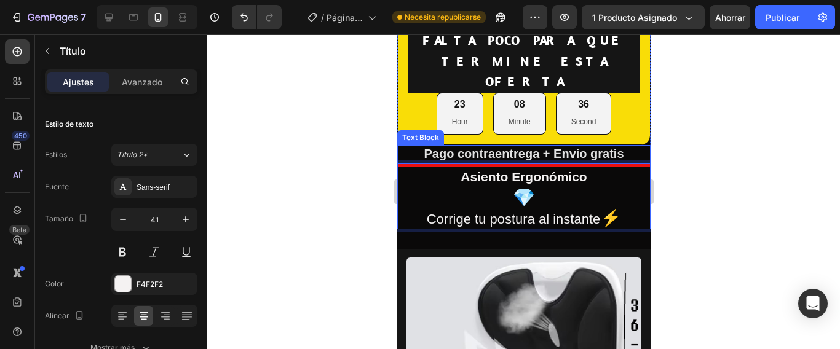
click at [416, 146] on p "Pago contraentrega + Envio gratis" at bounding box center [523, 154] width 251 height 17
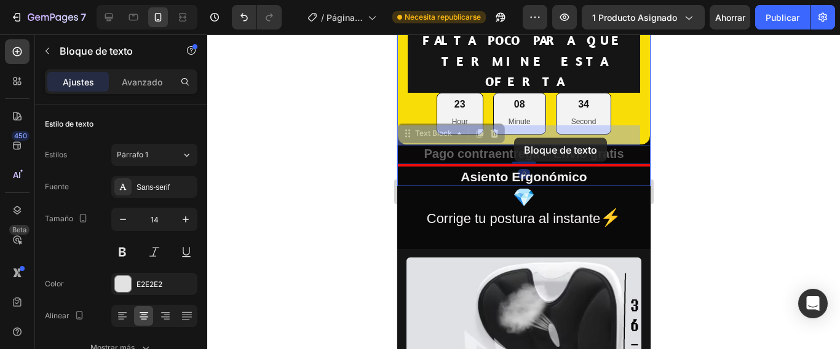
drag, startPoint x: 416, startPoint y: 130, endPoint x: 601, endPoint y: 148, distance: 186.5
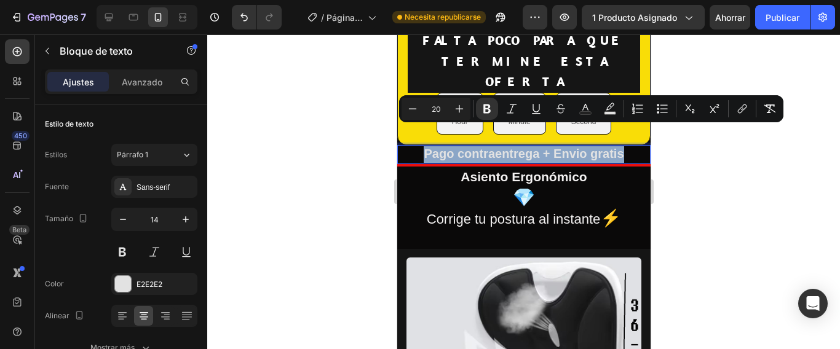
drag, startPoint x: 625, startPoint y: 132, endPoint x: 793, endPoint y: 168, distance: 171.5
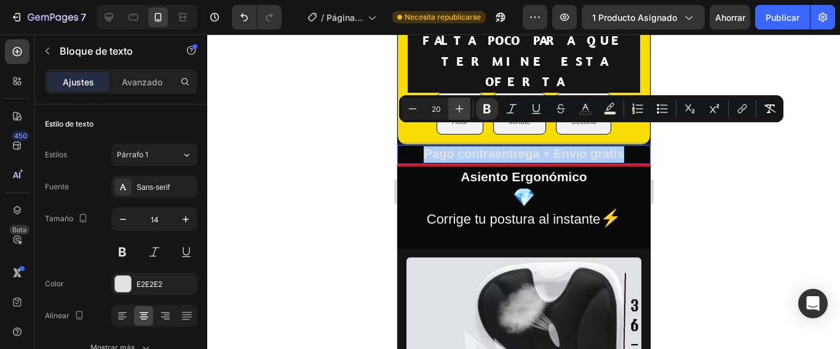
click at [462, 111] on icon "Barra de herramientas contextual del editor" at bounding box center [459, 109] width 12 height 12
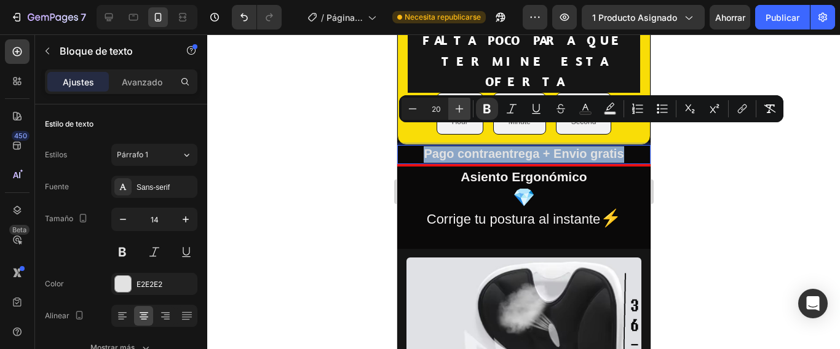
type input "21"
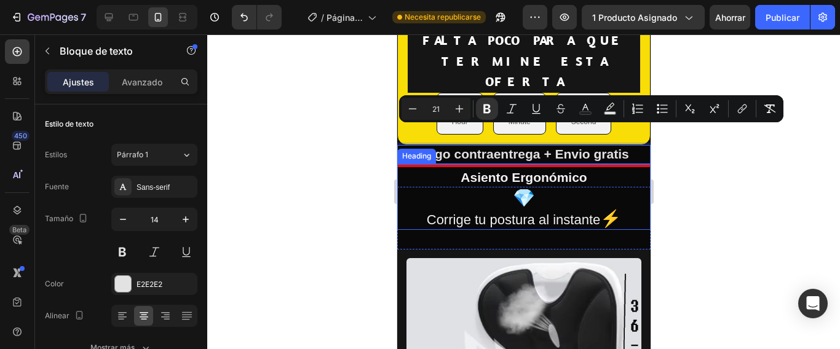
click at [529, 170] on strong "Asiento Ergonómico" at bounding box center [523, 177] width 126 height 14
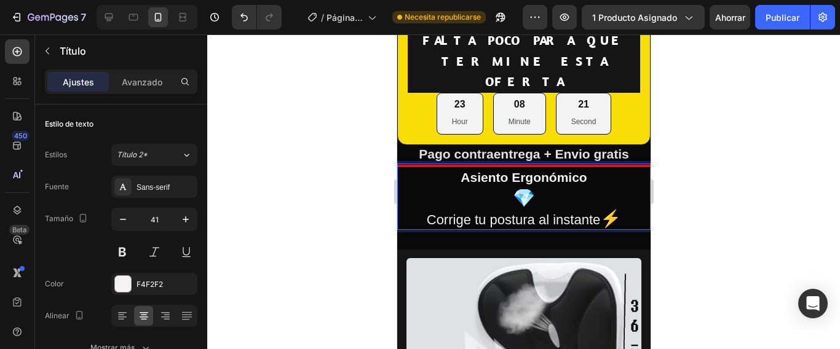
click at [589, 165] on p "Asiento Ergonómico 💎 Corrige tu postura al instante ⚡" at bounding box center [523, 197] width 251 height 64
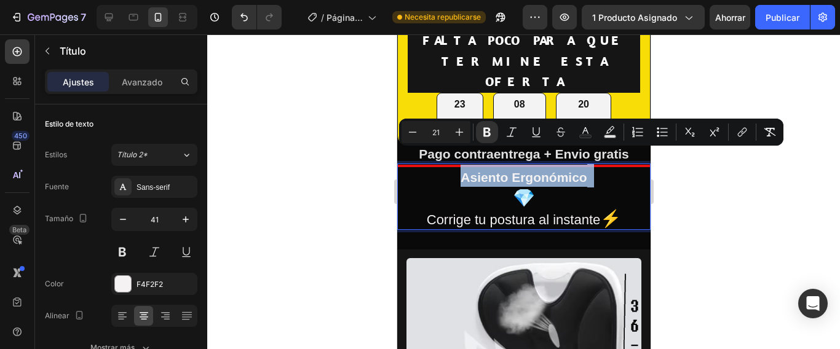
drag, startPoint x: 589, startPoint y: 156, endPoint x: 412, endPoint y: 157, distance: 177.0
click at [412, 165] on p "Asiento Ergonómico 💎 Corrige tu postura al instante ⚡" at bounding box center [523, 197] width 251 height 64
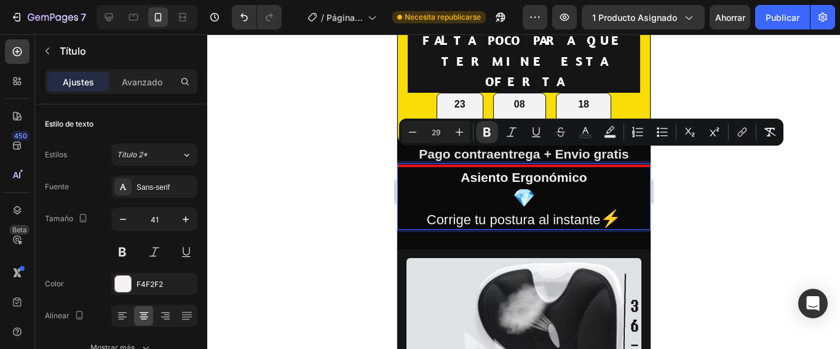
click at [597, 172] on p "Asiento Ergonómico 💎 Corrige tu postura al instante ⚡" at bounding box center [523, 197] width 251 height 64
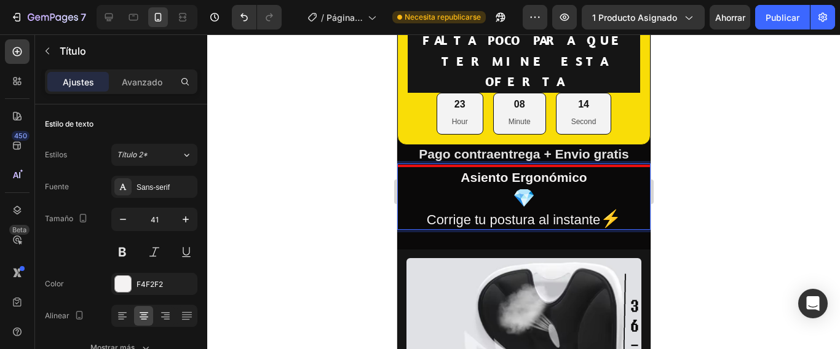
click at [599, 212] on span "Corrige tu postura al instante" at bounding box center [513, 219] width 174 height 15
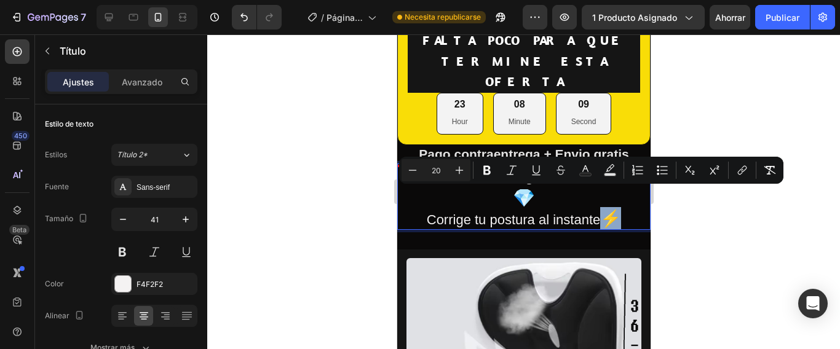
drag, startPoint x: 615, startPoint y: 194, endPoint x: 603, endPoint y: 194, distance: 11.7
click at [603, 194] on p "Asiento Ergonómico 💎 Corrige tu postura al instante ⚡" at bounding box center [523, 197] width 251 height 64
copy span "⚡"
click at [422, 200] on p "Asiento Ergonómico 💎 Corrige tu postura al instante ⚡" at bounding box center [523, 197] width 251 height 64
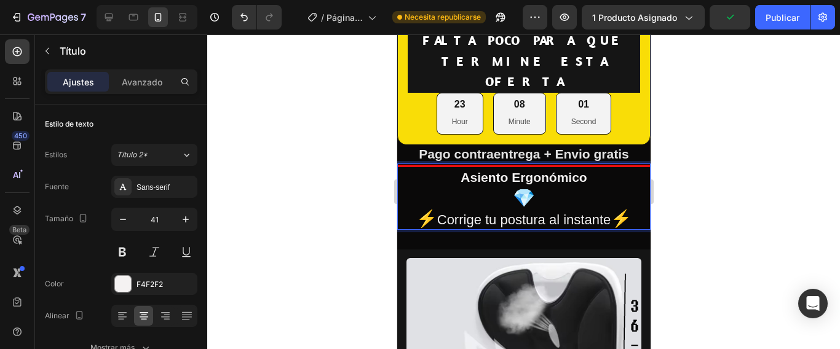
click at [839, 203] on div at bounding box center [523, 191] width 632 height 315
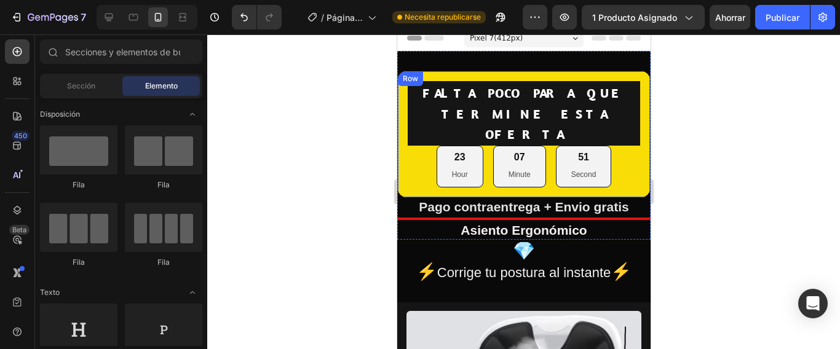
scroll to position [0, 0]
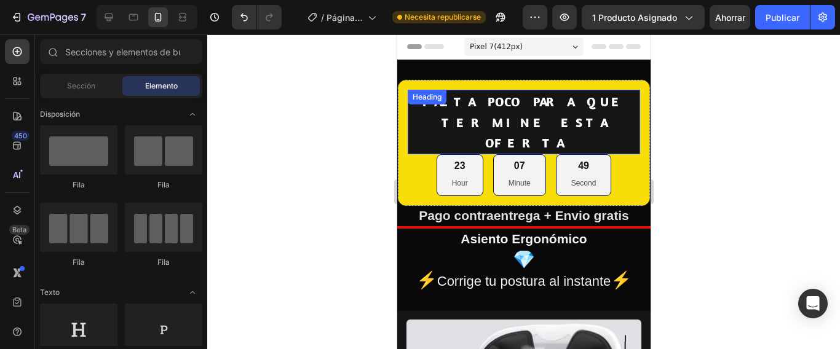
click at [599, 128] on h2 "FALTA POCO PARA QUE TERMINE ESTA OFERTA" at bounding box center [523, 122] width 232 height 65
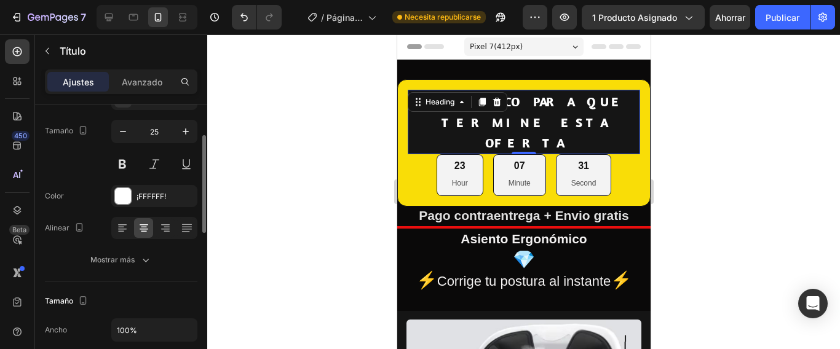
scroll to position [26, 0]
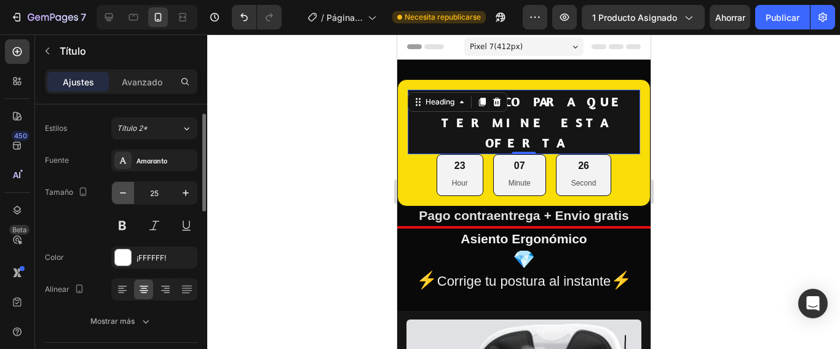
click at [127, 194] on icon "button" at bounding box center [123, 193] width 12 height 12
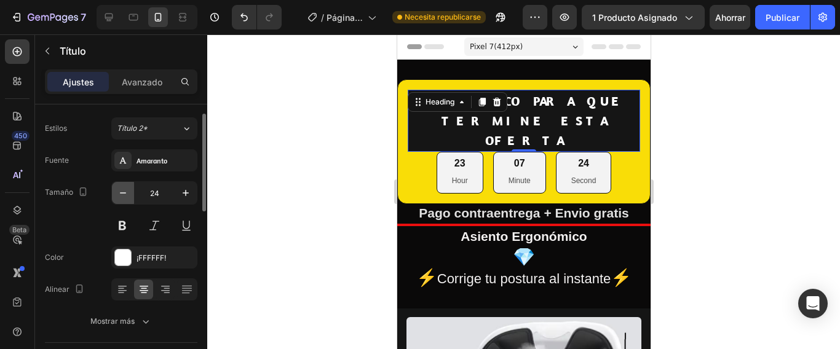
click at [127, 194] on icon "button" at bounding box center [123, 193] width 12 height 12
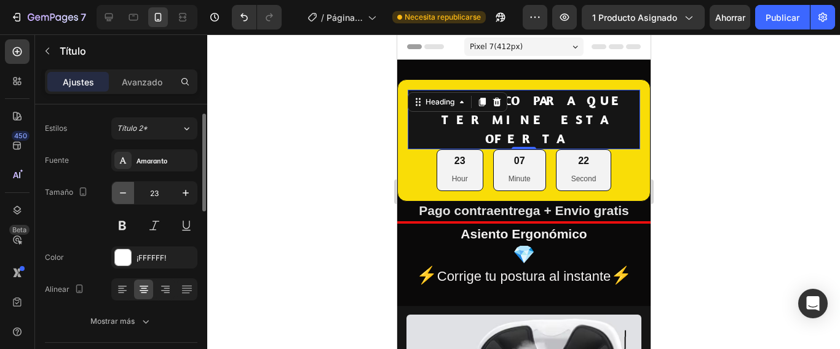
click at [127, 194] on icon "button" at bounding box center [123, 193] width 12 height 12
type input "22"
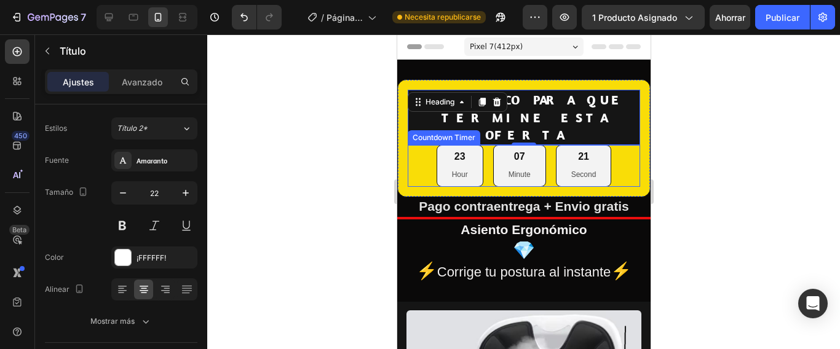
click at [452, 151] on div "23" at bounding box center [459, 157] width 16 height 13
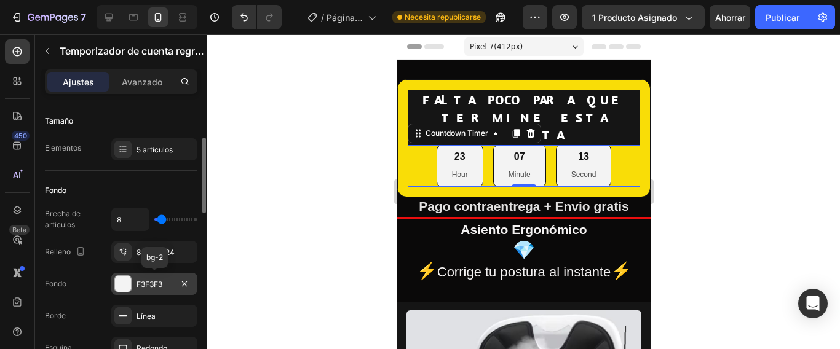
scroll to position [184, 0]
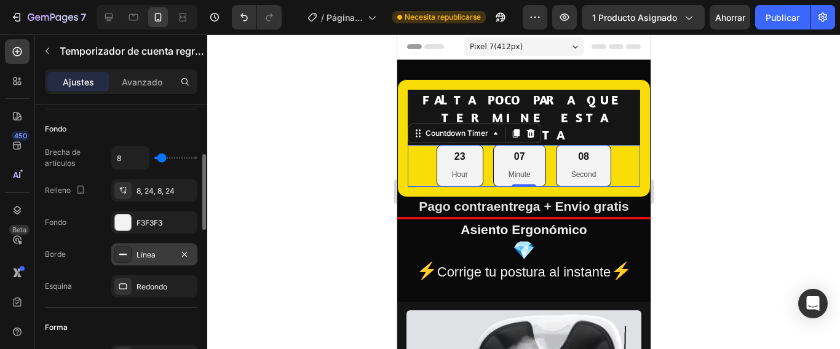
click at [120, 254] on rect at bounding box center [123, 254] width 8 height 1
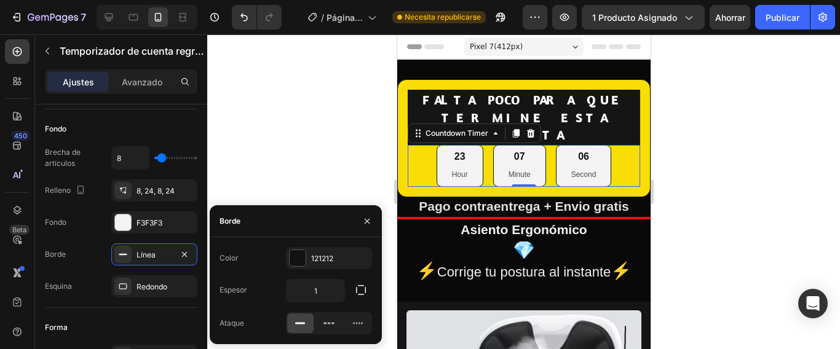
click at [299, 321] on icon at bounding box center [300, 323] width 12 height 12
click at [328, 324] on icon at bounding box center [329, 324] width 3 height 2
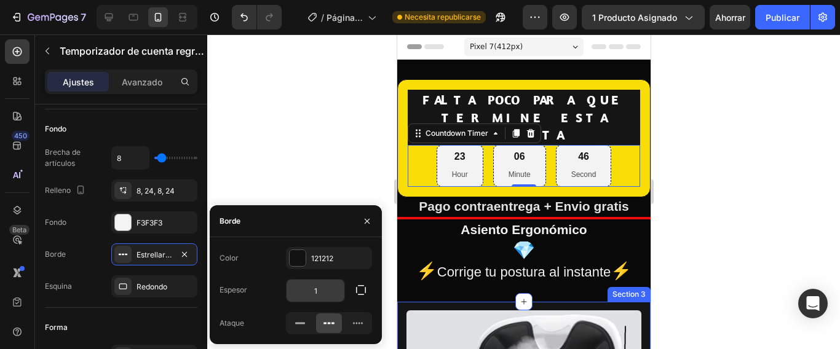
click at [321, 293] on input "1" at bounding box center [315, 291] width 58 height 22
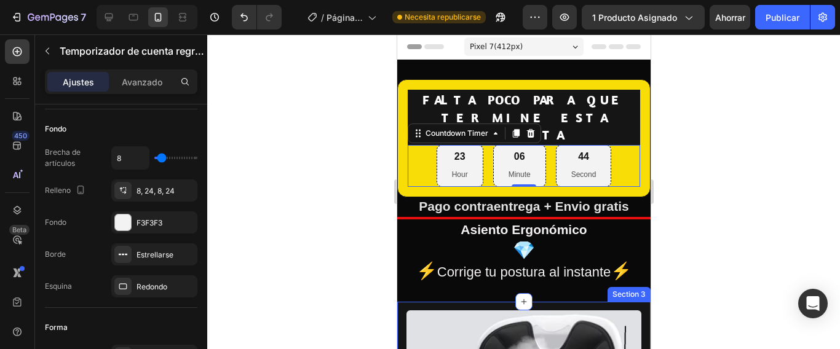
click at [338, 162] on div at bounding box center [523, 191] width 632 height 315
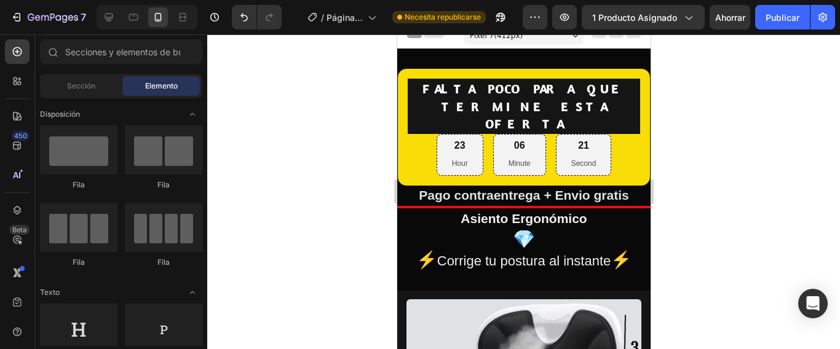
scroll to position [0, 0]
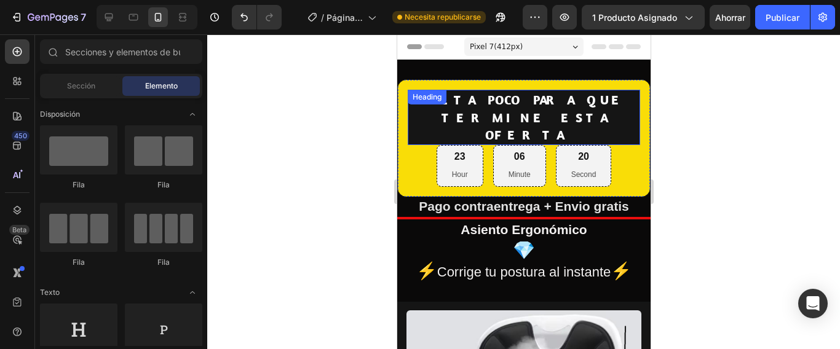
click at [500, 100] on strong "FALTA POCO PARA QUE TERMINE ESTA OFERTA" at bounding box center [523, 117] width 203 height 51
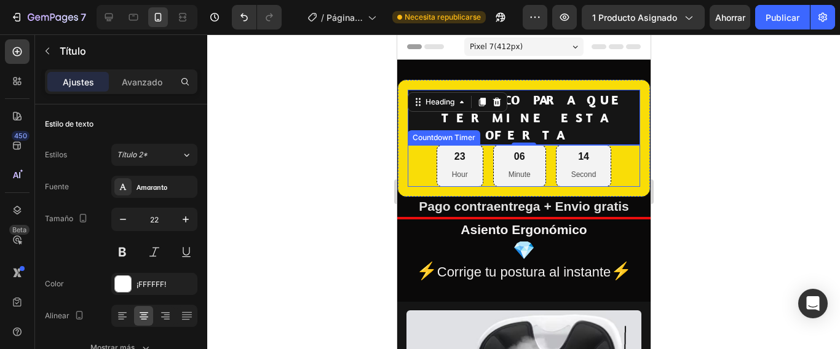
scroll to position [61, 0]
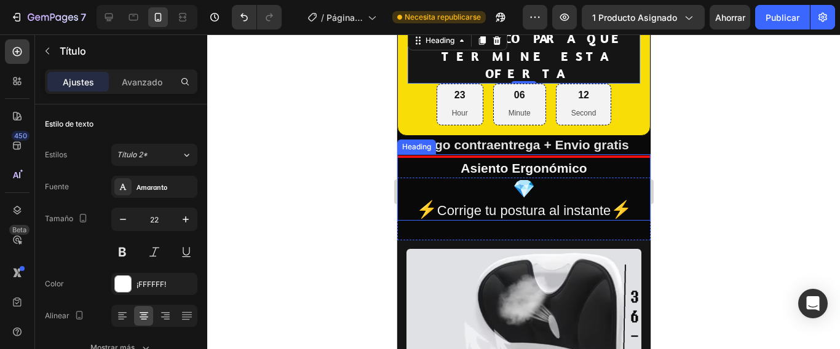
click at [573, 203] on span "Corrige tu postura al instante" at bounding box center [523, 210] width 174 height 15
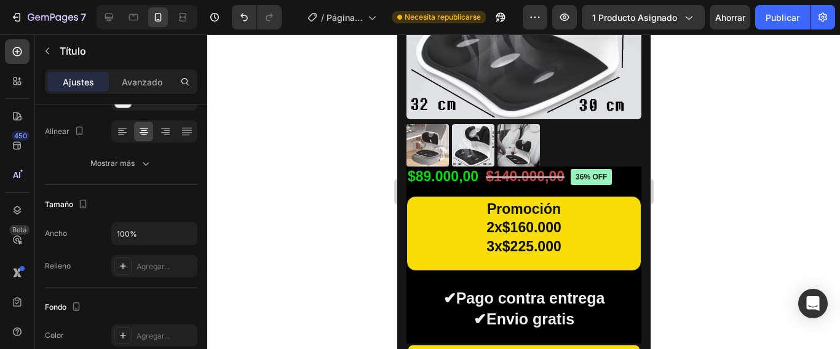
scroll to position [430, 0]
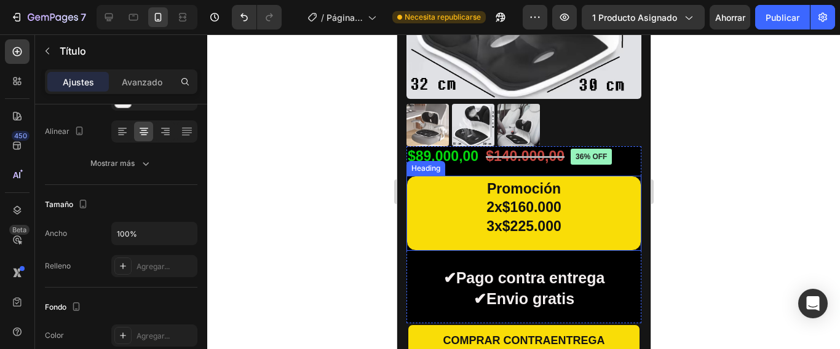
click at [473, 176] on h2 "Promoción 2x$160.000 3x$225.000" at bounding box center [523, 213] width 235 height 75
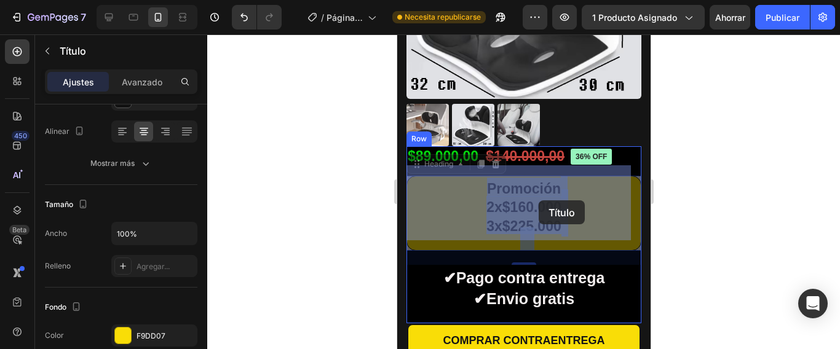
drag, startPoint x: 479, startPoint y: 175, endPoint x: 538, endPoint y: 200, distance: 63.6
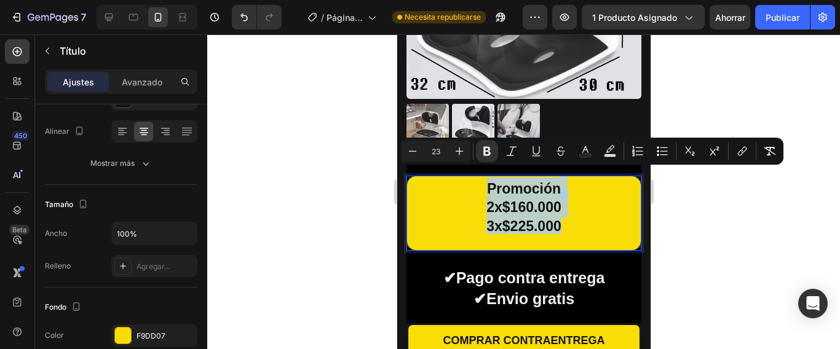
drag, startPoint x: 566, startPoint y: 215, endPoint x: 476, endPoint y: 181, distance: 95.9
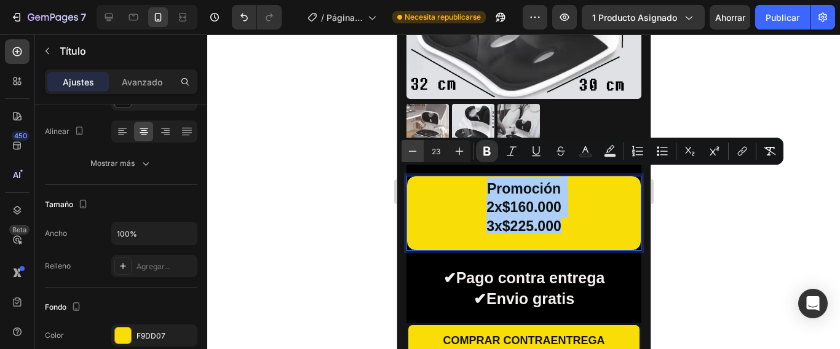
click at [412, 152] on icon "Editor contextual toolbar" at bounding box center [412, 151] width 12 height 12
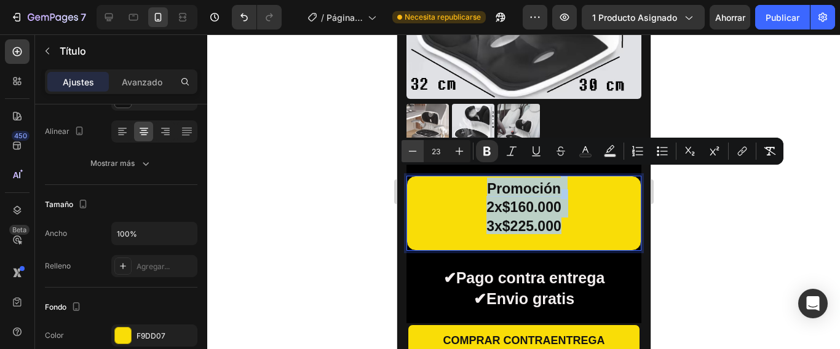
type input "22"
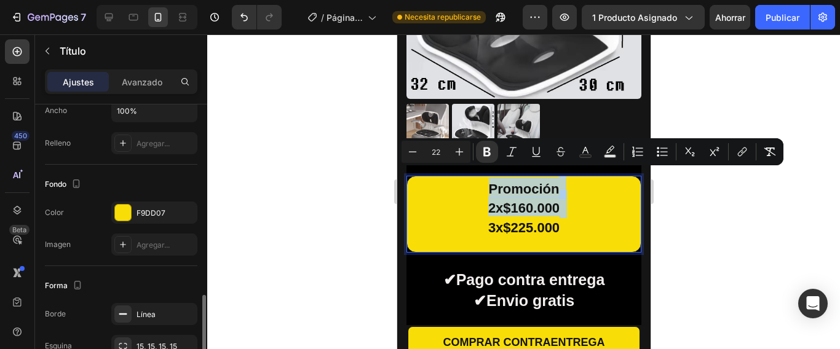
scroll to position [369, 0]
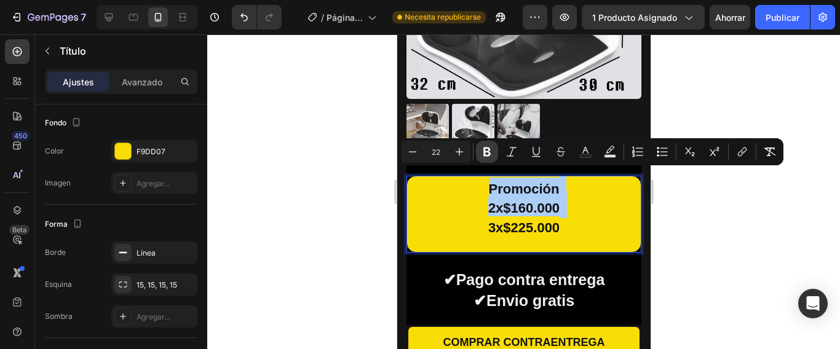
click at [487, 149] on icon "Editor contextual toolbar" at bounding box center [486, 152] width 7 height 9
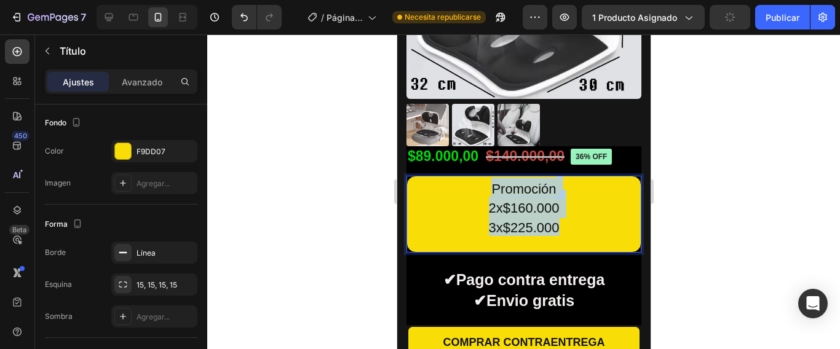
drag, startPoint x: 561, startPoint y: 218, endPoint x: 470, endPoint y: 178, distance: 98.5
click at [470, 178] on p "Promoción 2x$160.000 3x$225.000" at bounding box center [523, 214] width 231 height 73
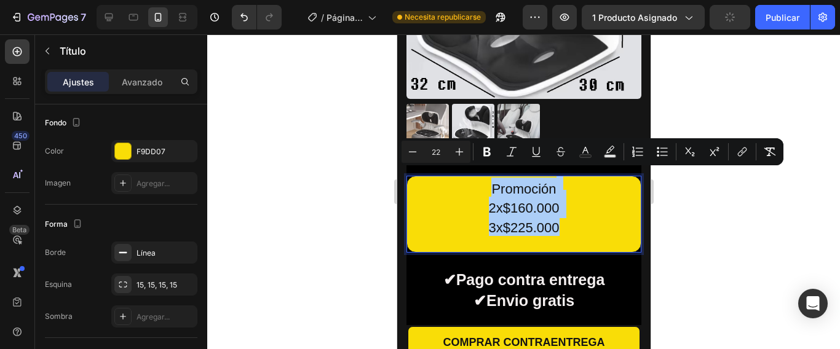
drag, startPoint x: 489, startPoint y: 151, endPoint x: 475, endPoint y: 151, distance: 14.1
click at [489, 152] on icon "Editor contextual toolbar" at bounding box center [487, 152] width 12 height 12
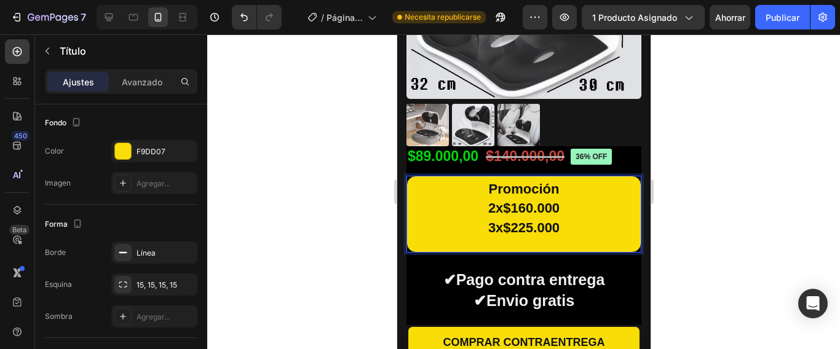
click at [497, 200] on strong "2x$160.000" at bounding box center [522, 207] width 71 height 15
click at [508, 200] on strong "2x $160.000" at bounding box center [523, 207] width 75 height 15
click at [486, 200] on strong "2x $ 160.000" at bounding box center [523, 207] width 79 height 15
click at [490, 220] on strong "3x$225.000" at bounding box center [522, 227] width 71 height 15
click at [501, 220] on strong "3 x$225.000" at bounding box center [523, 227] width 75 height 15
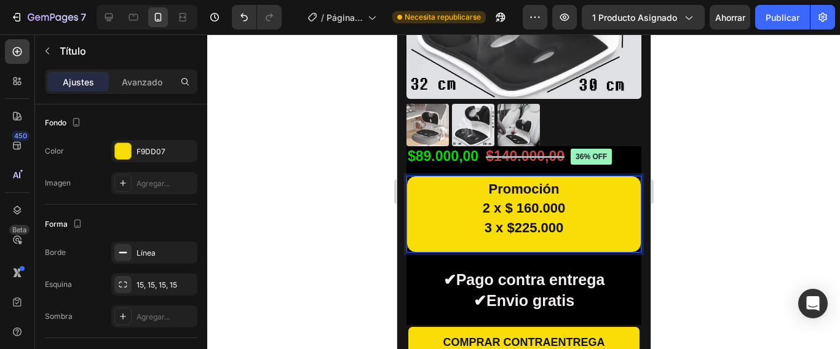
click at [510, 220] on strong "3 x $225.000" at bounding box center [523, 227] width 79 height 15
click at [485, 200] on strong "2 x $ 160.000" at bounding box center [523, 207] width 83 height 15
click at [485, 220] on strong "3 x $ 225.000" at bounding box center [523, 227] width 83 height 15
click at [499, 220] on strong "3 x $ 225.000" at bounding box center [523, 227] width 87 height 15
click at [497, 200] on strong "2 x $ 160.000" at bounding box center [523, 207] width 87 height 15
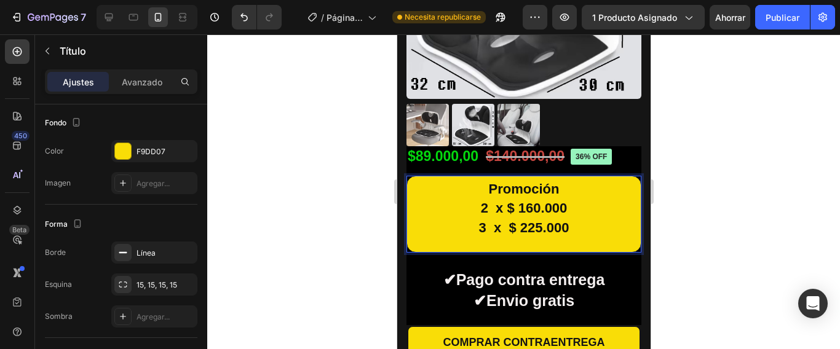
click at [487, 220] on strong "3 x $ 225.000" at bounding box center [523, 227] width 90 height 15
click at [486, 220] on strong "3 x $ 225.000" at bounding box center [523, 227] width 87 height 15
click at [467, 217] on p "Promoción 2 x $ 160.000 3 x $ 225.000" at bounding box center [523, 214] width 231 height 73
click at [501, 200] on strong "2 x $ 160.000" at bounding box center [523, 207] width 87 height 15
click at [500, 201] on strong "2 x $ 160.000" at bounding box center [523, 207] width 90 height 15
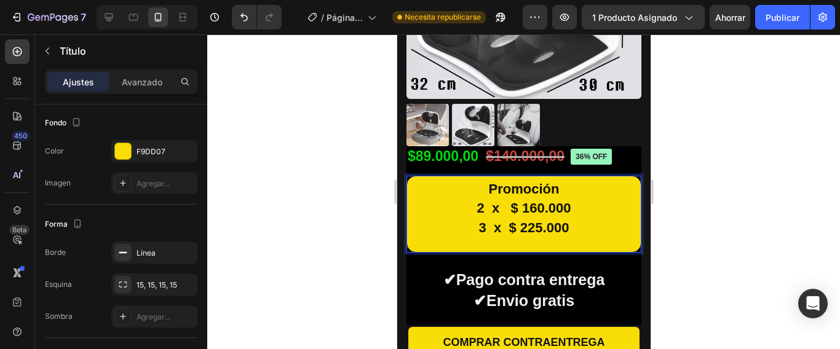
click at [478, 220] on strong "3 x $ 225.000" at bounding box center [523, 227] width 90 height 15
click at [467, 195] on p "Promoción 2 x $ 160.000 3 x $ 225.000" at bounding box center [523, 214] width 231 height 73
click at [501, 220] on strong "3 x $ 225.000" at bounding box center [523, 227] width 90 height 15
click at [516, 220] on strong "3 x $ 225.000" at bounding box center [523, 227] width 94 height 15
click at [500, 220] on strong "3 x $ 225.000" at bounding box center [523, 227] width 98 height 15
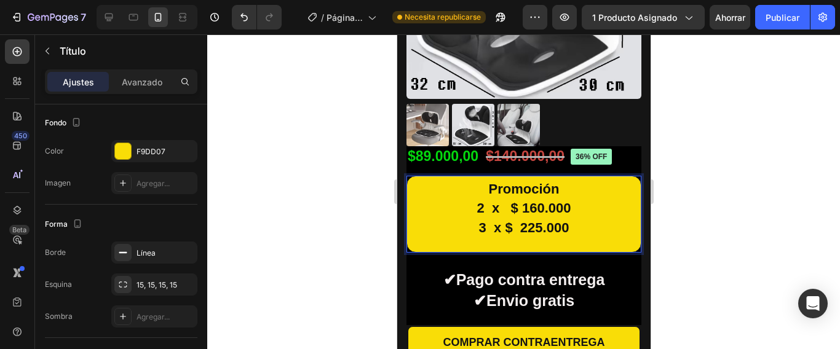
click at [503, 200] on strong "2 x $ 160.000" at bounding box center [523, 207] width 94 height 15
click at [489, 200] on strong "2 x $ 160.000" at bounding box center [523, 207] width 87 height 15
click at [485, 220] on strong "3 x $ 225.000" at bounding box center [523, 227] width 90 height 15
click at [473, 197] on p "Promoción 2 x $ 160.000 3 x $ 225.000" at bounding box center [523, 214] width 231 height 73
click at [514, 200] on strong "2 x $ 160.000" at bounding box center [523, 207] width 83 height 15
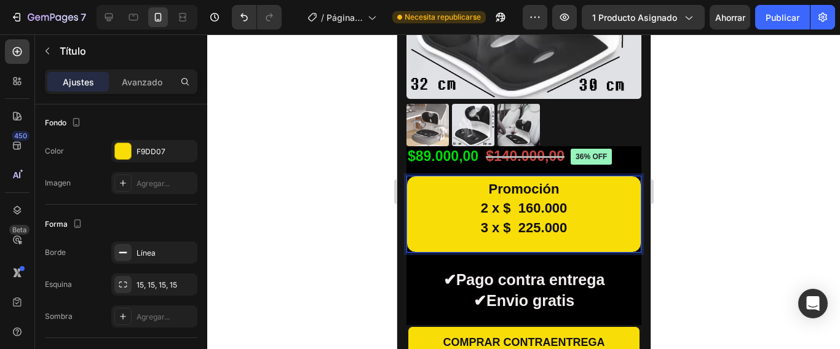
click at [482, 220] on strong "3 x $ 225.000" at bounding box center [523, 227] width 87 height 15
click at [514, 200] on strong "2 x $ 160.000" at bounding box center [523, 207] width 87 height 15
click at [468, 216] on p "Promoción 2 x $ 160.000 3 x $ 225.000" at bounding box center [523, 214] width 231 height 73
click at [480, 220] on strong "3 x $ 225.000" at bounding box center [523, 227] width 87 height 15
click at [519, 220] on strong "3 x $ 225.000" at bounding box center [523, 227] width 87 height 15
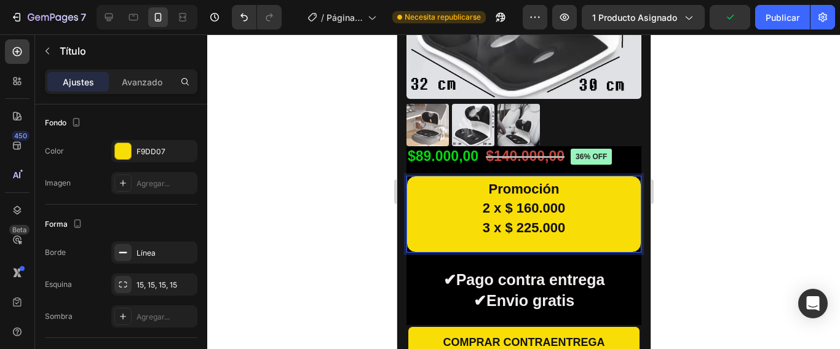
click at [463, 199] on p "Promoción 2 x $ 160.000 3 x $ 225.000" at bounding box center [523, 214] width 231 height 73
click at [462, 203] on p "Promoción 2 x $ 160.000 3 x $ 225.000" at bounding box center [523, 214] width 231 height 73
drag, startPoint x: 567, startPoint y: 175, endPoint x: 479, endPoint y: 179, distance: 88.6
click at [479, 179] on p "Promoción 2 x $ 160.000 3 x $ 225.000" at bounding box center [523, 214] width 231 height 73
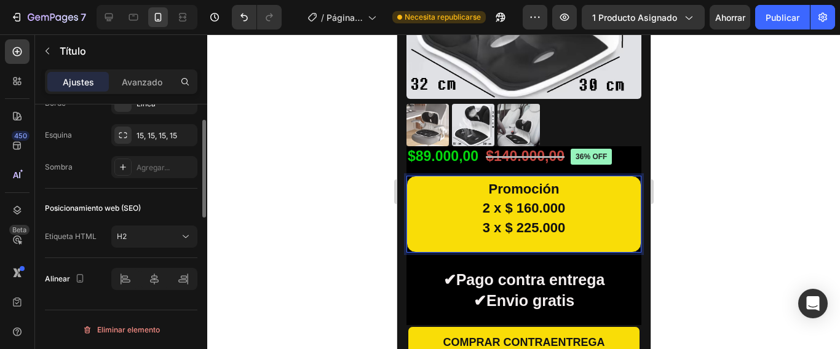
scroll to position [395, 0]
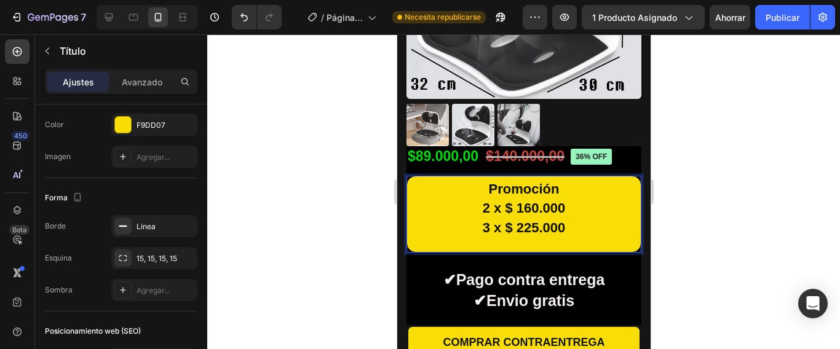
click at [496, 181] on strong "Promoción" at bounding box center [523, 188] width 71 height 15
drag, startPoint x: 564, startPoint y: 174, endPoint x: 450, endPoint y: 175, distance: 114.3
click at [450, 178] on p "Promoción 2 x $ 160.000 3 x $ 225.000" at bounding box center [523, 214] width 231 height 73
drag, startPoint x: 509, startPoint y: 172, endPoint x: 490, endPoint y: 174, distance: 19.1
click at [490, 181] on strong "Promoción" at bounding box center [523, 188] width 71 height 15
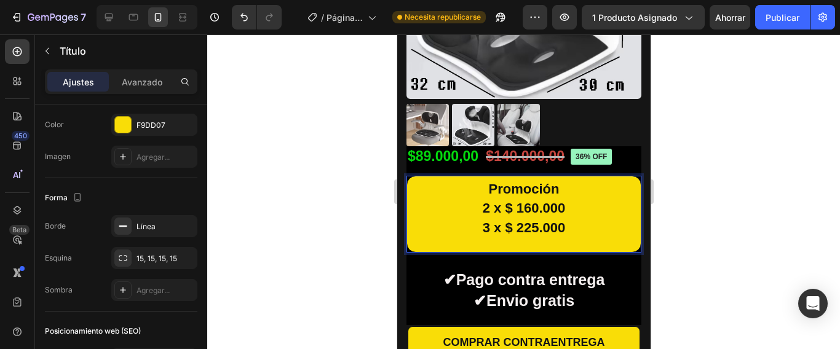
drag, startPoint x: 578, startPoint y: 175, endPoint x: 414, endPoint y: 175, distance: 164.1
click at [414, 178] on p "Promoción 2 x $ 160.000 3 x $ 225.000" at bounding box center [523, 214] width 231 height 73
click at [503, 181] on strong "Promoción" at bounding box center [523, 188] width 71 height 15
drag, startPoint x: 562, startPoint y: 171, endPoint x: 414, endPoint y: 189, distance: 149.1
click at [475, 178] on p "Promoción 2 x $ 160.000 3 x $ 225.000" at bounding box center [523, 214] width 231 height 73
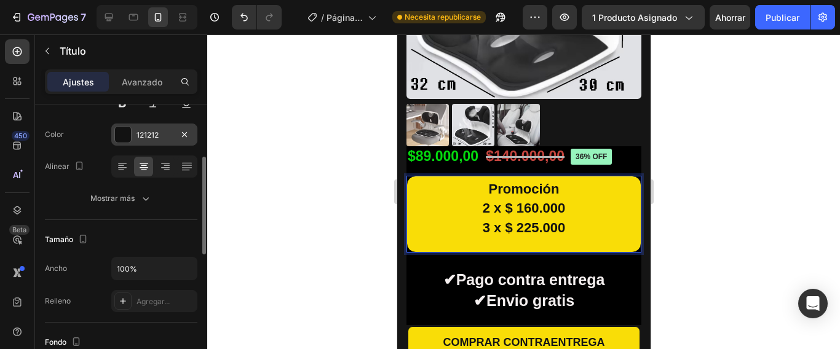
scroll to position [26, 0]
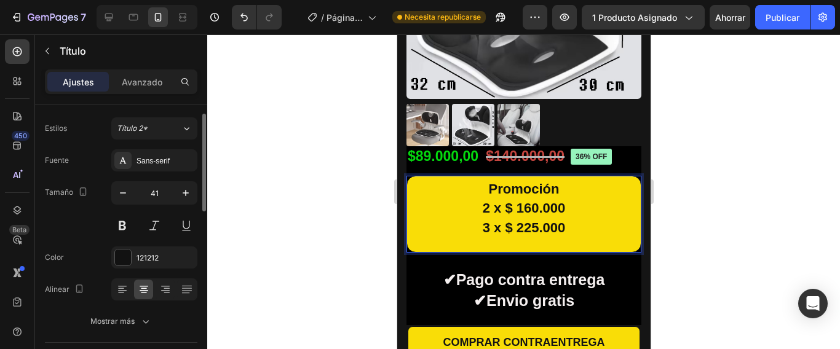
click at [77, 85] on font "Ajustes" at bounding box center [78, 82] width 31 height 10
drag, startPoint x: 570, startPoint y: 180, endPoint x: 425, endPoint y: 177, distance: 144.5
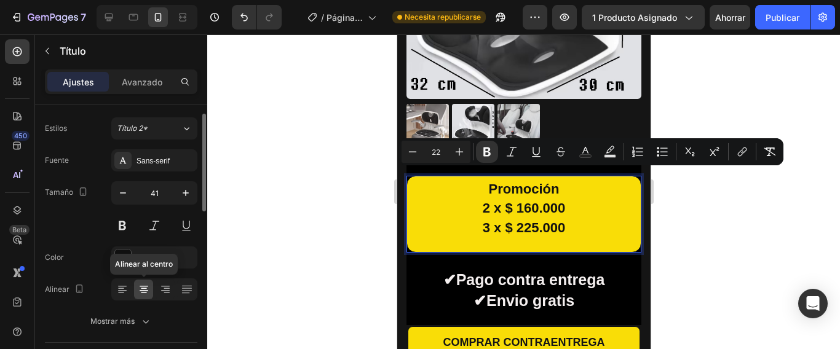
click at [144, 286] on icon at bounding box center [144, 286] width 9 height 1
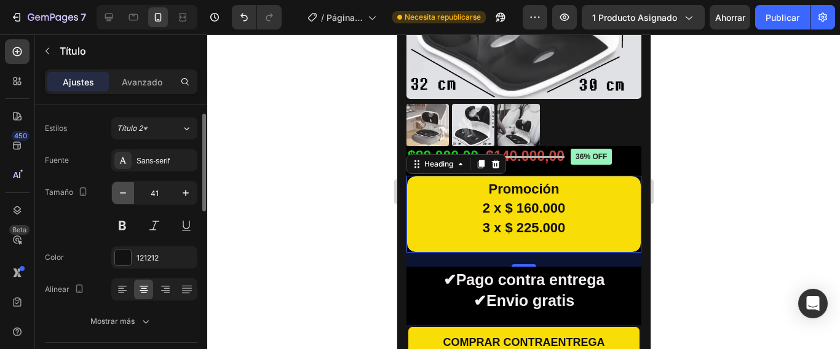
click at [121, 194] on icon "button" at bounding box center [123, 193] width 12 height 12
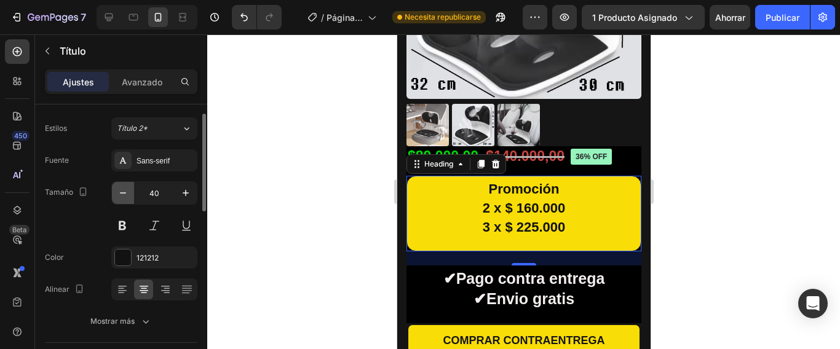
click at [121, 194] on icon "button" at bounding box center [123, 193] width 12 height 12
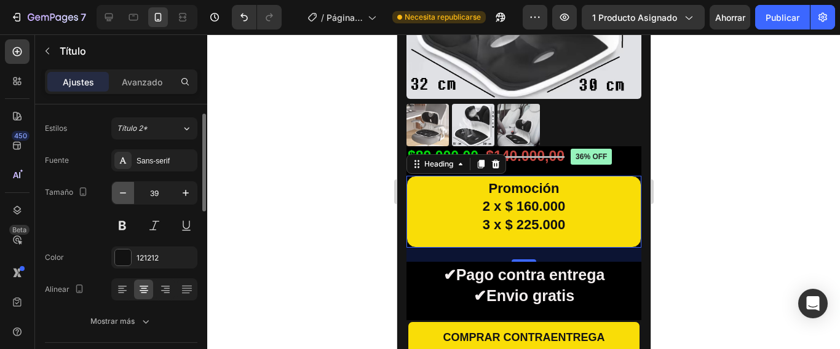
click at [122, 195] on icon "button" at bounding box center [123, 193] width 12 height 12
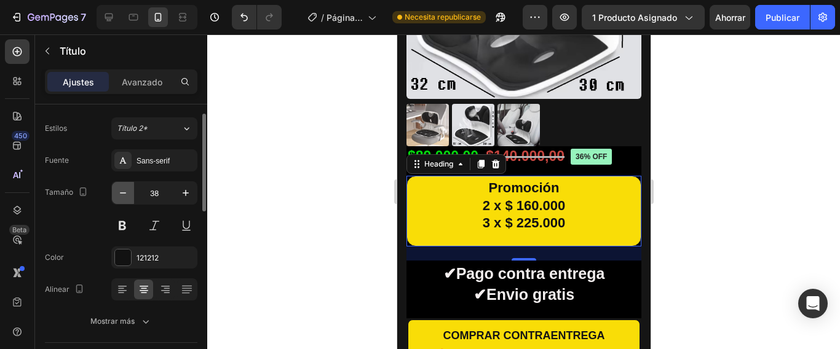
click at [122, 195] on icon "button" at bounding box center [123, 193] width 12 height 12
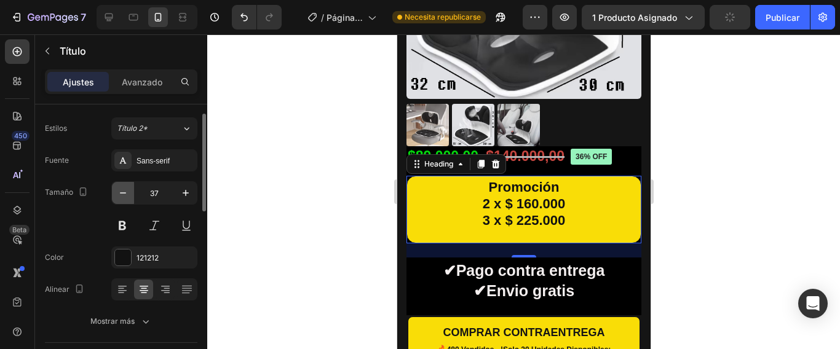
click at [122, 195] on icon "button" at bounding box center [123, 193] width 12 height 12
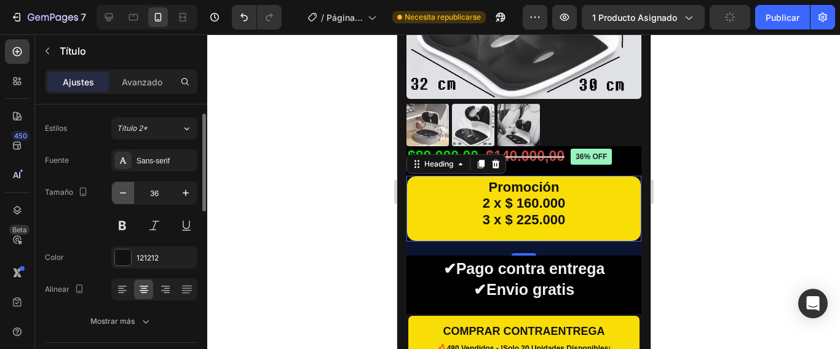
click at [122, 195] on icon "button" at bounding box center [123, 193] width 12 height 12
type input "35"
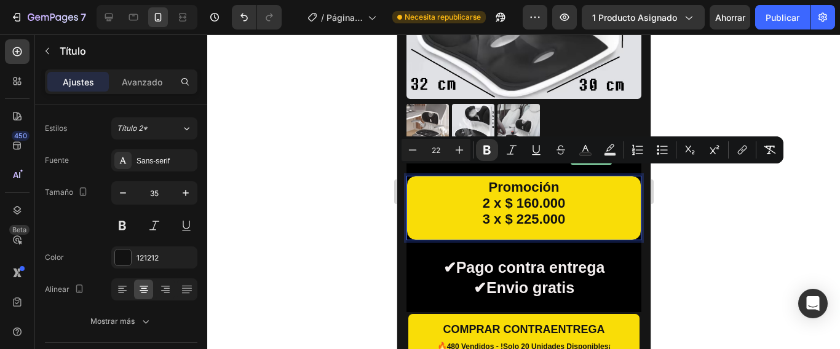
drag, startPoint x: 567, startPoint y: 178, endPoint x: 476, endPoint y: 170, distance: 92.0
click at [476, 178] on p "Promoción 2 x $ 160.000 3 x $ 225.000" at bounding box center [523, 208] width 231 height 61
click at [486, 152] on icon "Editor contextual toolbar" at bounding box center [487, 150] width 12 height 12
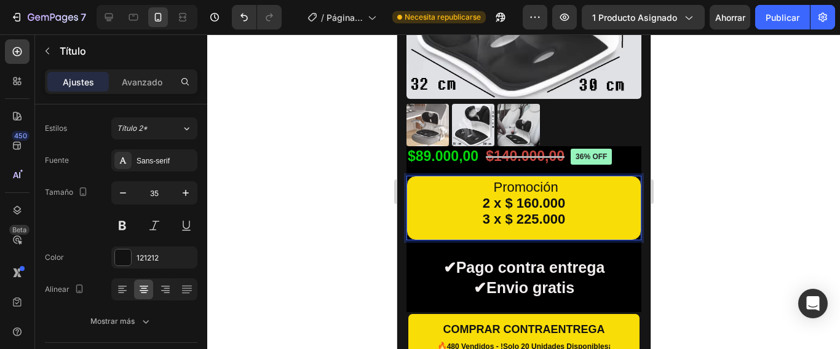
drag, startPoint x: 578, startPoint y: 180, endPoint x: 478, endPoint y: 175, distance: 100.3
click at [478, 178] on p "Promoción 2 x $ 160.000 3 x $ 225.000" at bounding box center [523, 208] width 231 height 61
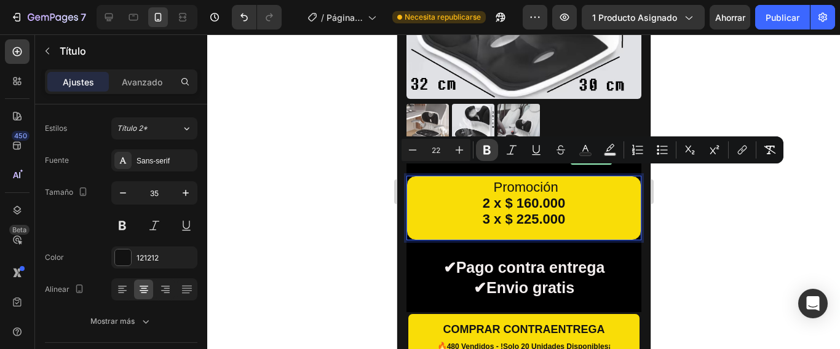
click at [481, 148] on icon "Editor contextual toolbar" at bounding box center [487, 150] width 12 height 12
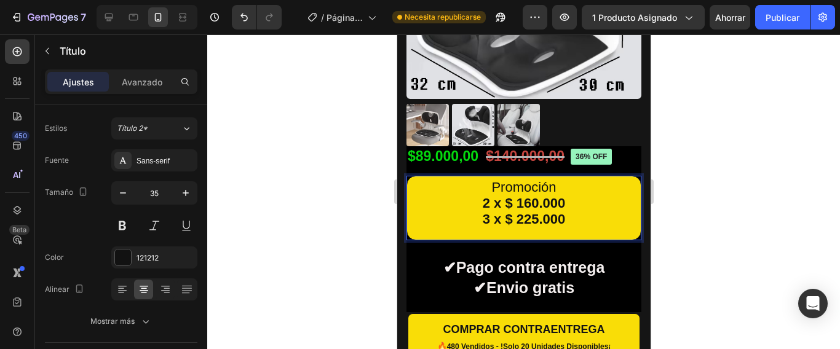
click at [571, 178] on p "Promoción 2 x $ 160.000 3 x $ 225.000" at bounding box center [523, 208] width 231 height 61
drag, startPoint x: 562, startPoint y: 175, endPoint x: 471, endPoint y: 175, distance: 91.0
click at [471, 178] on p "Promoción 2 x $ 160.000 3 x $ 225.000" at bounding box center [523, 208] width 231 height 61
click at [490, 179] on span "Promoción" at bounding box center [522, 186] width 65 height 15
click at [555, 179] on span "Promoción" at bounding box center [522, 186] width 65 height 15
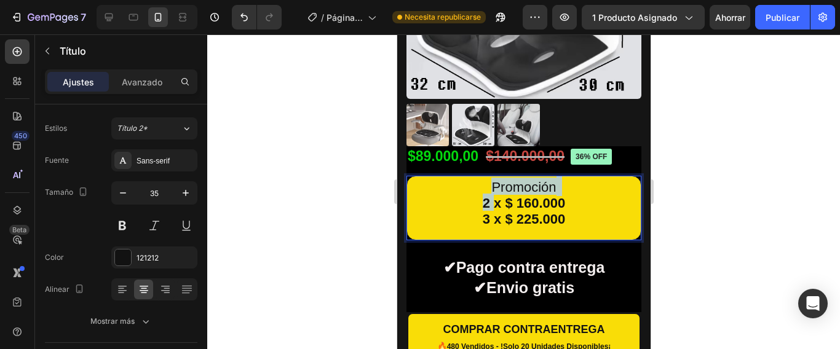
click at [555, 179] on span "Promoción" at bounding box center [522, 186] width 65 height 15
click at [571, 178] on p "Promoción 2 x $ 160.000 3 x $ 225.000" at bounding box center [523, 208] width 231 height 61
drag, startPoint x: 570, startPoint y: 178, endPoint x: 489, endPoint y: 176, distance: 81.1
click at [489, 178] on p "Promoción 2 x $ 160.000 3 x $ 225.000" at bounding box center [523, 208] width 231 height 61
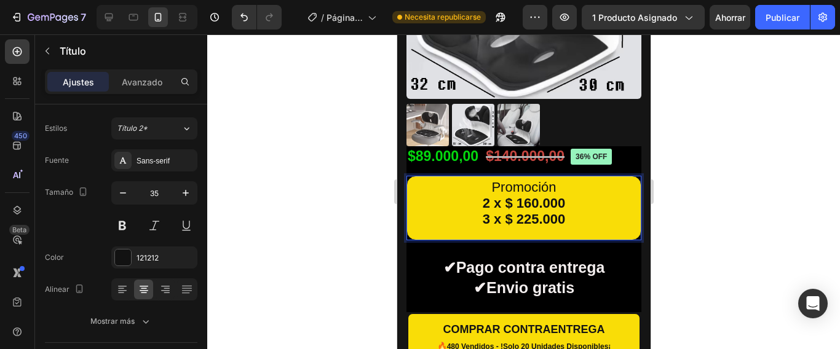
drag, startPoint x: 527, startPoint y: 169, endPoint x: 500, endPoint y: 188, distance: 33.1
click at [508, 195] on strong "2 x $ 160.000" at bounding box center [523, 202] width 83 height 15
click at [503, 179] on span "Promoción" at bounding box center [522, 186] width 65 height 15
click at [495, 179] on span "Promoción" at bounding box center [522, 186] width 65 height 15
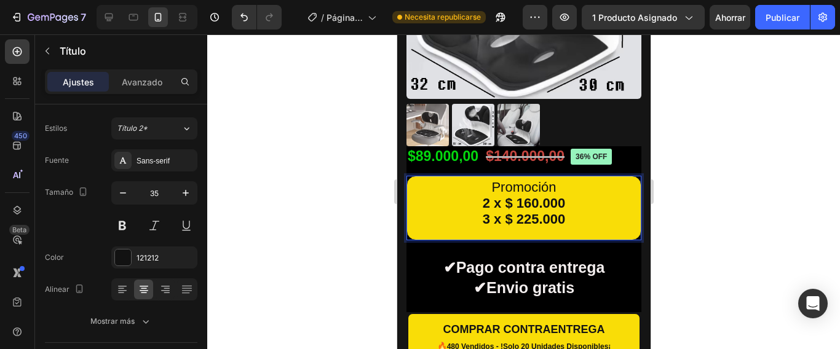
click at [521, 178] on p "Promoción 2 x $ 160.000 3 x $ 225.000" at bounding box center [523, 208] width 231 height 61
click at [523, 178] on p "Promoción 2 x $ 160.000 3 x $ 225.000" at bounding box center [523, 208] width 231 height 61
drag, startPoint x: 559, startPoint y: 170, endPoint x: 476, endPoint y: 173, distance: 83.0
click at [477, 178] on p "Promoción 2 x $ 160.000 3 x $ 225.000" at bounding box center [523, 208] width 231 height 61
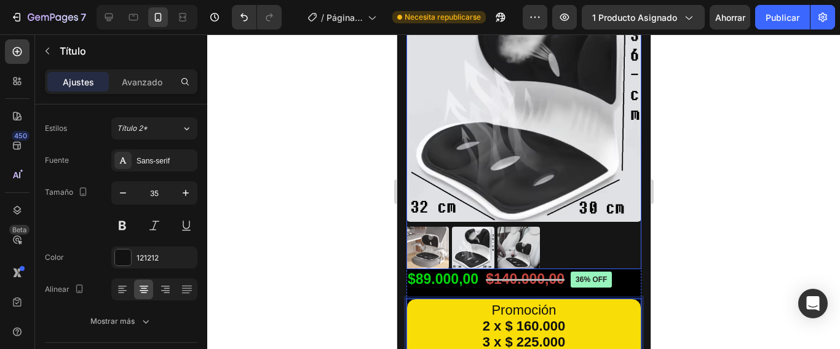
scroll to position [430, 0]
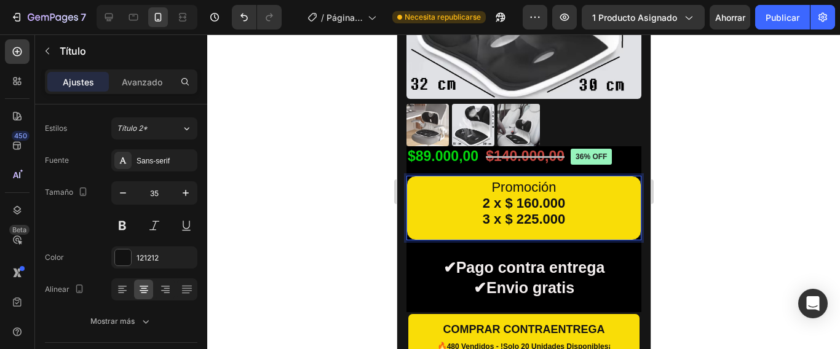
click at [497, 181] on span "Promoción" at bounding box center [522, 186] width 65 height 15
drag, startPoint x: 565, startPoint y: 181, endPoint x: 406, endPoint y: 215, distance: 163.5
click at [494, 184] on p "Promoción 2 x $ 160.000 3 x $ 225.000" at bounding box center [523, 208] width 231 height 61
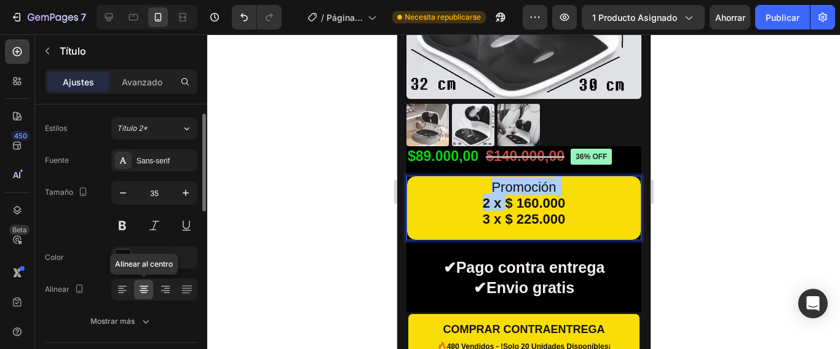
click at [145, 291] on icon at bounding box center [144, 289] width 12 height 12
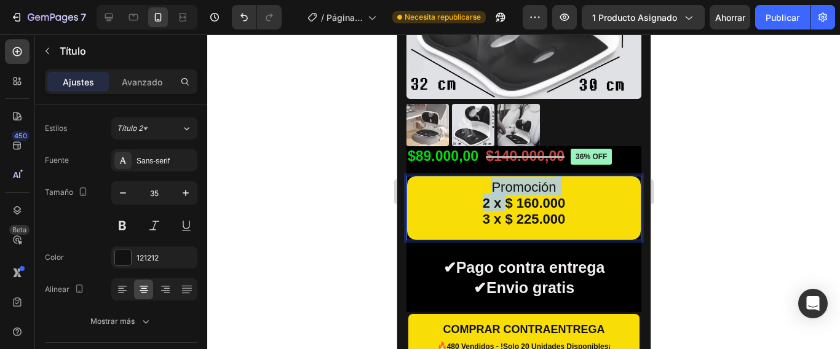
click at [610, 202] on p "Promoción 2 x $ 160.000 3 x $ 225.000" at bounding box center [523, 208] width 231 height 61
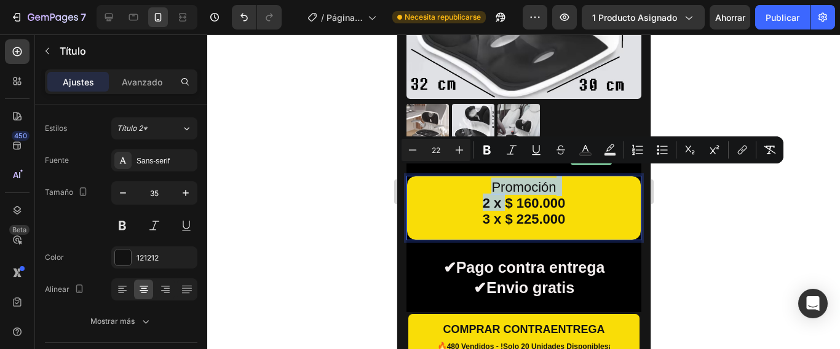
drag, startPoint x: 570, startPoint y: 178, endPoint x: 435, endPoint y: 176, distance: 135.2
click at [436, 178] on p "Promoción 2 x $ 160.000 3 x $ 225.000" at bounding box center [523, 208] width 231 height 61
click at [412, 148] on icon "Editor contextual toolbar" at bounding box center [412, 150] width 12 height 12
click at [458, 151] on icon "Editor contextual toolbar" at bounding box center [459, 150] width 12 height 12
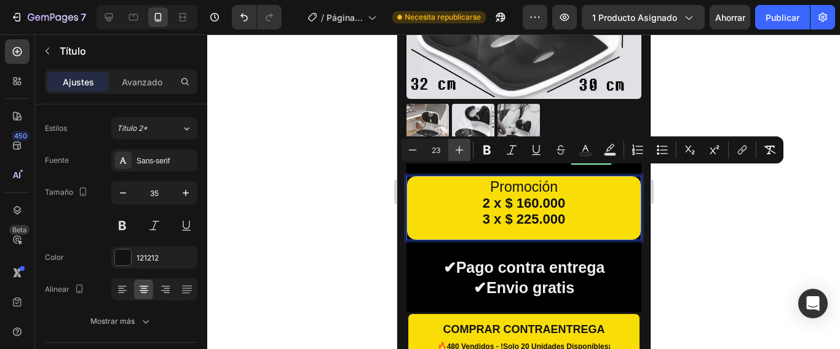
click at [458, 151] on icon "Editor contextual toolbar" at bounding box center [459, 150] width 12 height 12
type input "24"
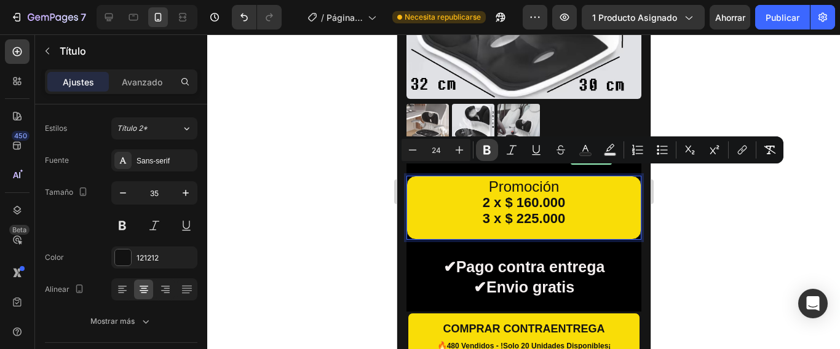
click at [486, 149] on icon "Editor contextual toolbar" at bounding box center [486, 150] width 7 height 9
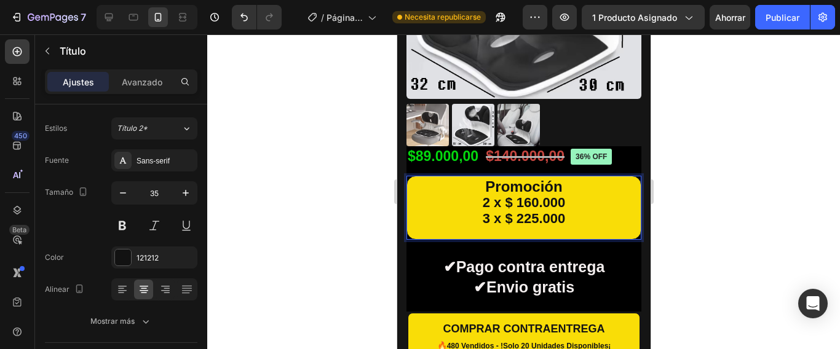
click at [572, 178] on p "Promoción 2 x $ 160.000 3 x $ 225.000" at bounding box center [523, 208] width 231 height 60
click at [467, 189] on p "Promoción 2 x $ 160.000 3 x $ 225.000" at bounding box center [523, 208] width 231 height 60
click at [482, 195] on strong "2 x $ 160.000" at bounding box center [523, 202] width 83 height 15
click at [484, 178] on strong "Promoción" at bounding box center [522, 186] width 77 height 17
click at [482, 195] on strong "2 x $ 160.000" at bounding box center [523, 202] width 83 height 15
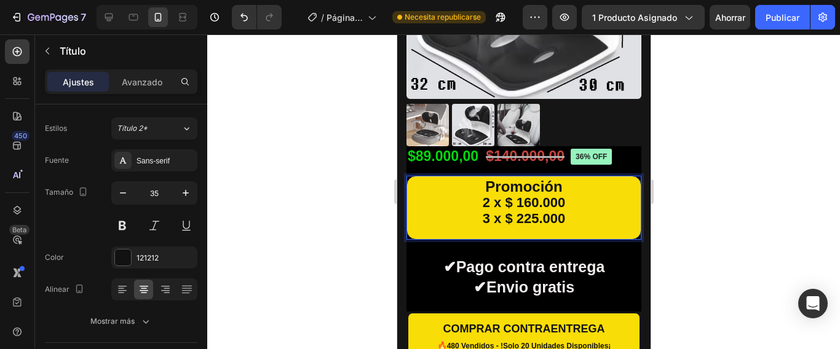
click at [463, 178] on p "Promoción 2 x $ 160.000 3 x $ 225.000" at bounding box center [523, 208] width 231 height 60
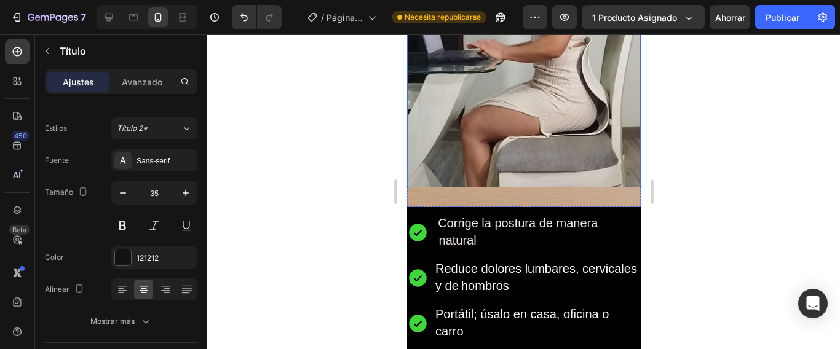
scroll to position [1106, 0]
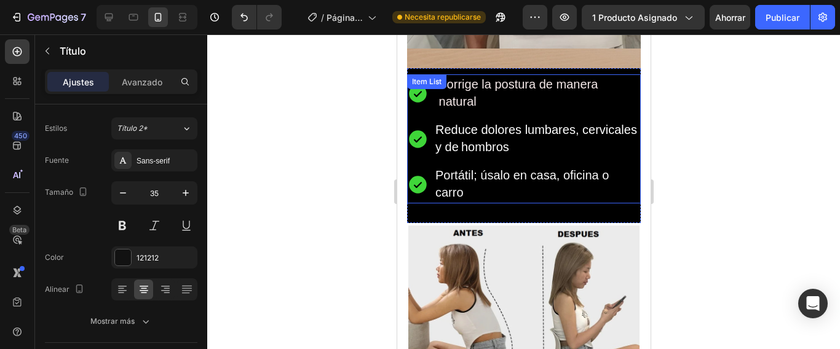
click at [467, 77] on span "Corrige la postura de manera natural" at bounding box center [523, 92] width 176 height 31
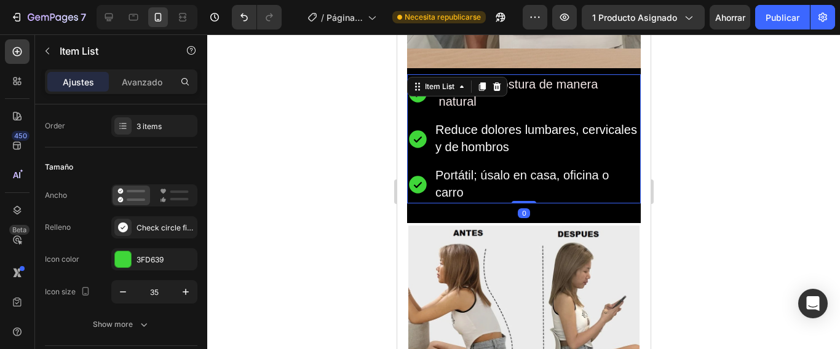
scroll to position [0, 0]
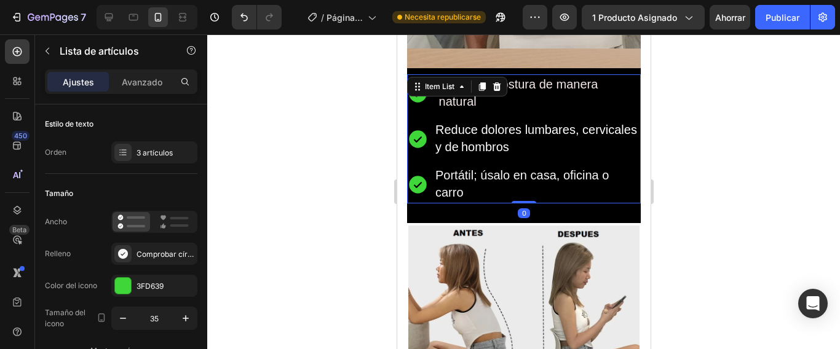
click at [498, 95] on p "Corrige la postura de manera natural" at bounding box center [536, 93] width 203 height 34
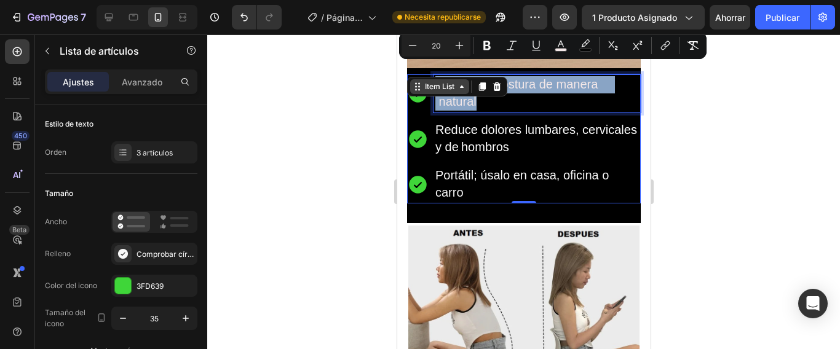
drag, startPoint x: 491, startPoint y: 90, endPoint x: 429, endPoint y: 70, distance: 65.1
click at [429, 74] on div "Corrige la postura de manera natural Reduce [PERSON_NAME] lumbares, cervicales …" at bounding box center [523, 138] width 234 height 129
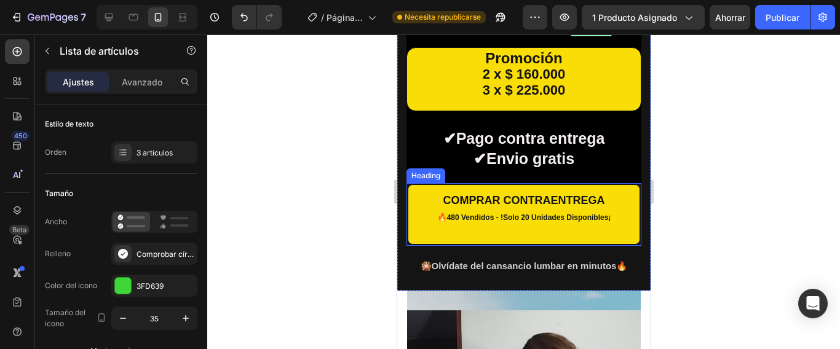
scroll to position [553, 0]
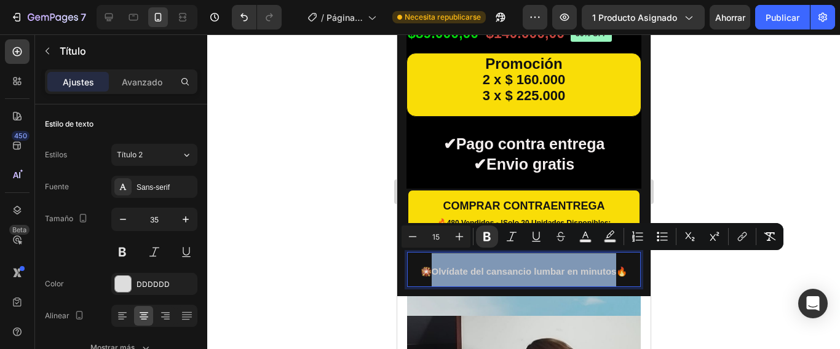
drag, startPoint x: 609, startPoint y: 261, endPoint x: 422, endPoint y: 262, distance: 186.9
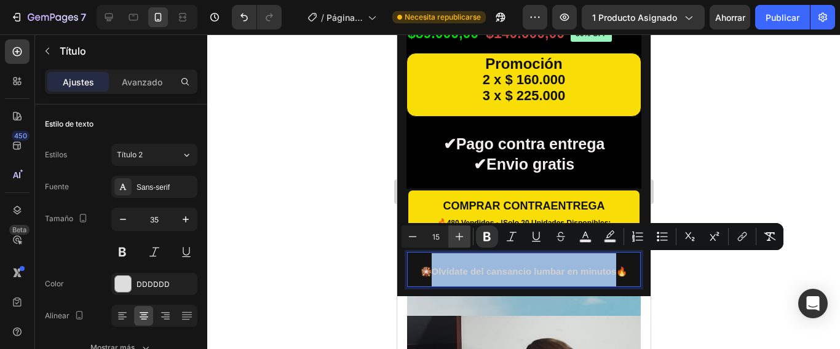
click at [459, 238] on icon "Editor contextual toolbar" at bounding box center [459, 237] width 8 height 8
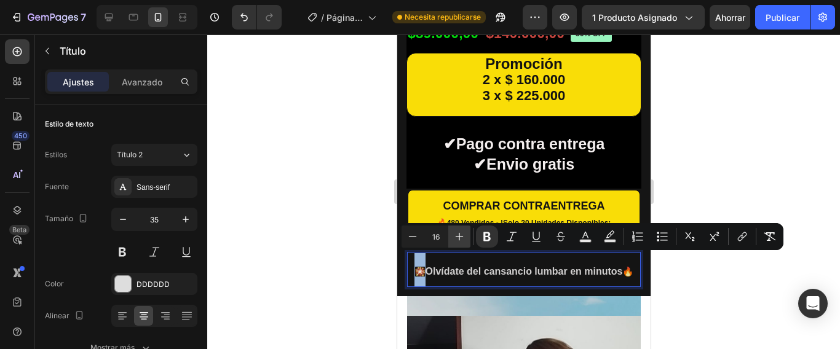
click at [459, 238] on icon "Editor contextual toolbar" at bounding box center [459, 237] width 8 height 8
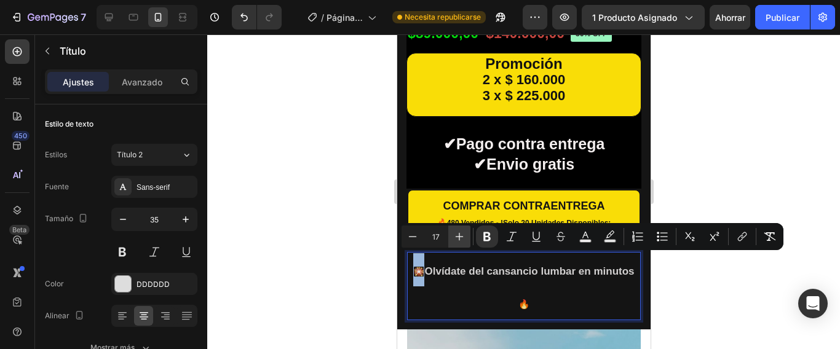
click at [459, 237] on icon "Editor contextual toolbar" at bounding box center [459, 237] width 8 height 8
type input "20"
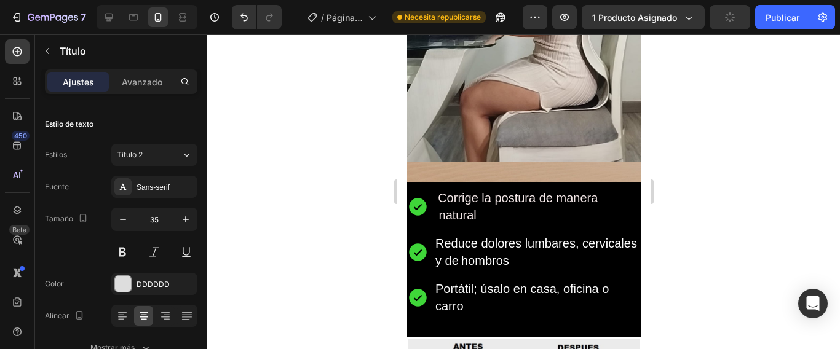
scroll to position [1045, 0]
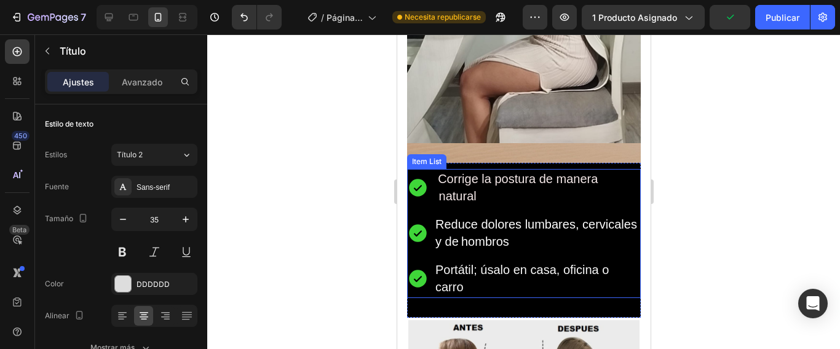
click at [460, 182] on span "Corrige la postura de manera natural" at bounding box center [523, 187] width 176 height 31
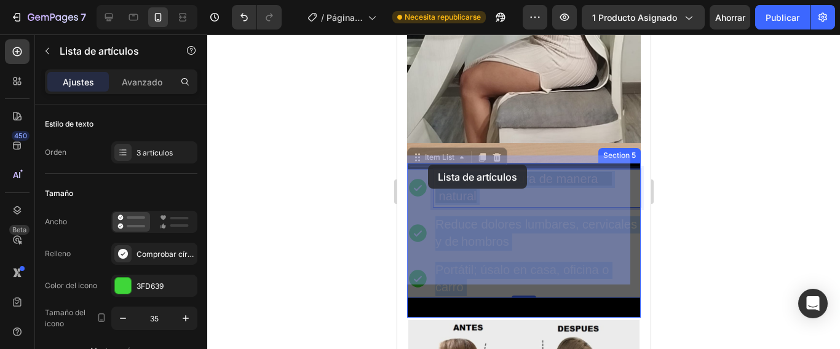
drag, startPoint x: 484, startPoint y: 183, endPoint x: 470, endPoint y: 190, distance: 15.7
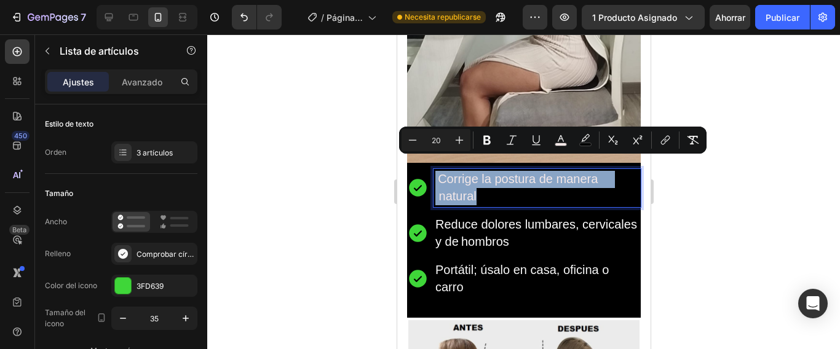
drag, startPoint x: 479, startPoint y: 180, endPoint x: 430, endPoint y: 165, distance: 51.5
click at [430, 169] on div "Corrige la postura de manera natural" at bounding box center [523, 188] width 234 height 38
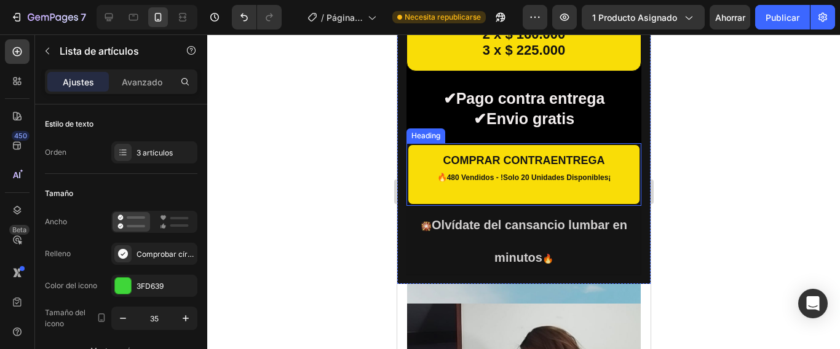
scroll to position [615, 0]
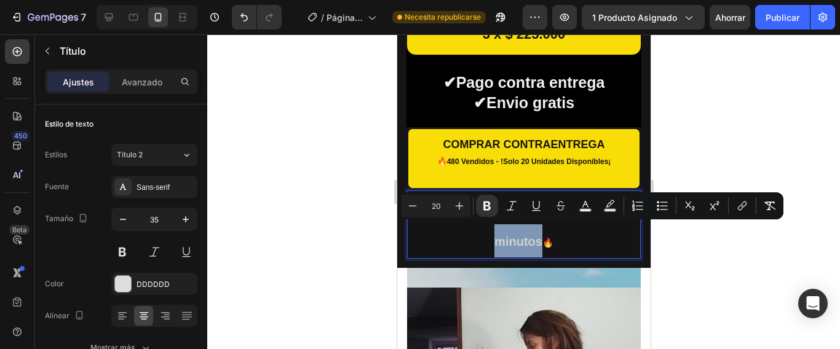
drag, startPoint x: 536, startPoint y: 227, endPoint x: 488, endPoint y: 219, distance: 48.5
click at [488, 219] on p "🎇 Olvídate del cansancio lumbar en minutos 🔥" at bounding box center [523, 225] width 231 height 66
click at [659, 256] on div at bounding box center [523, 191] width 632 height 315
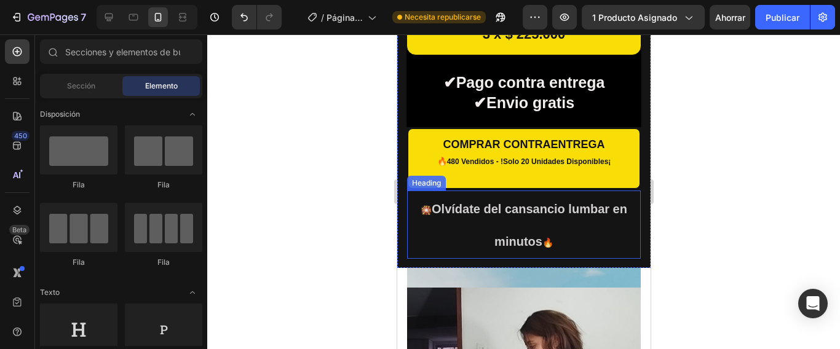
click at [535, 228] on strong "Olvídate del cansancio lumbar en minutos" at bounding box center [528, 225] width 195 height 47
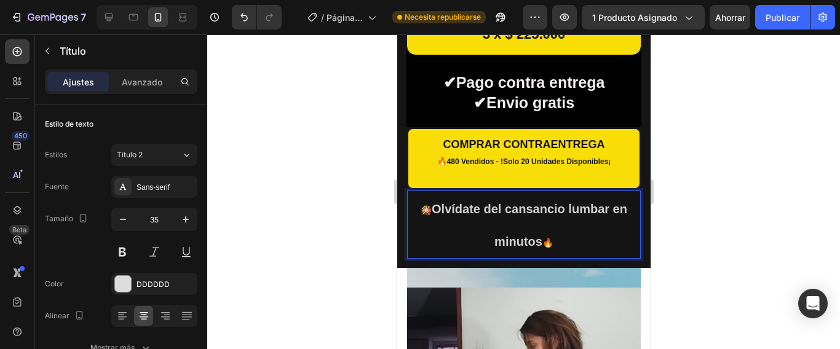
drag, startPoint x: 535, startPoint y: 228, endPoint x: 510, endPoint y: 234, distance: 26.5
drag, startPoint x: 707, startPoint y: 229, endPoint x: 679, endPoint y: 229, distance: 28.9
click at [706, 229] on div at bounding box center [523, 191] width 632 height 315
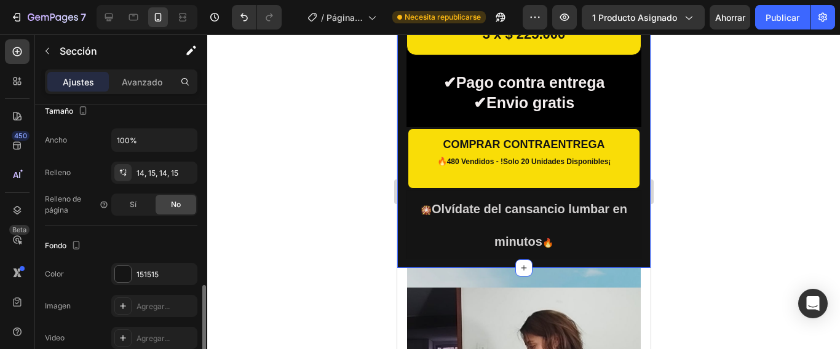
scroll to position [307, 0]
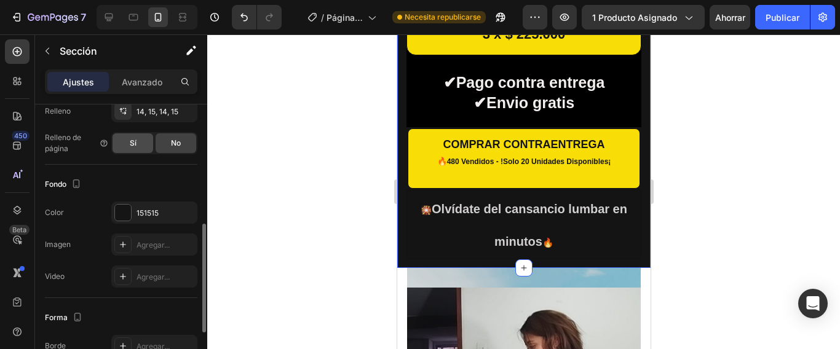
click at [133, 138] on font "Sí" at bounding box center [133, 142] width 7 height 9
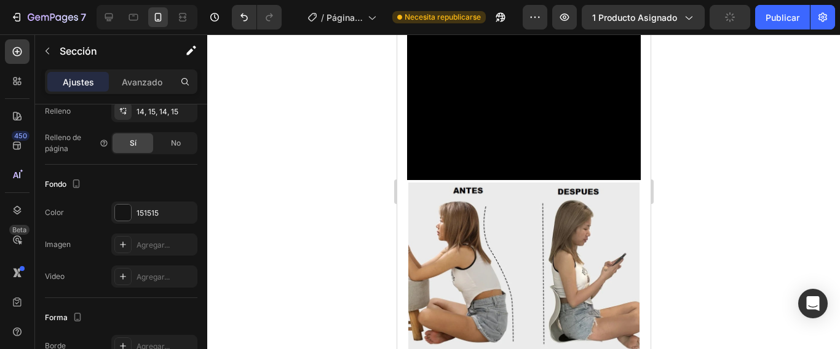
scroll to position [1348, 0]
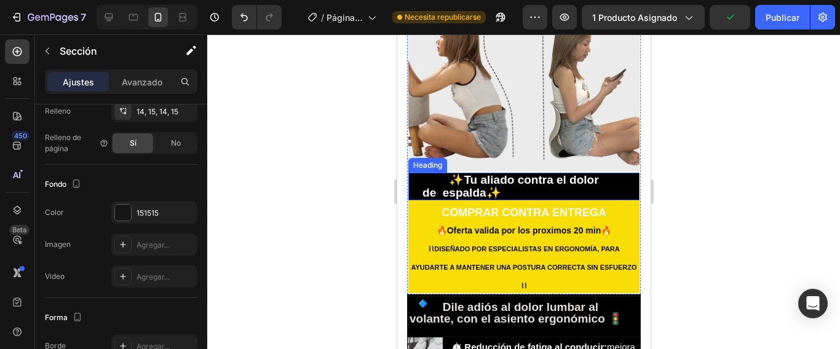
click at [492, 186] on strong "de espalda✨" at bounding box center [461, 192] width 79 height 13
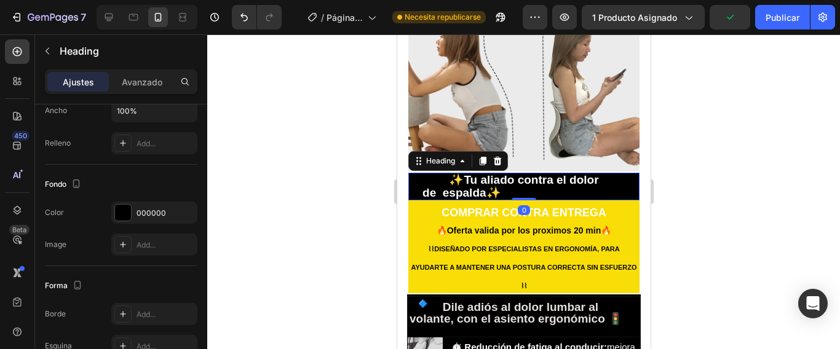
scroll to position [0, 0]
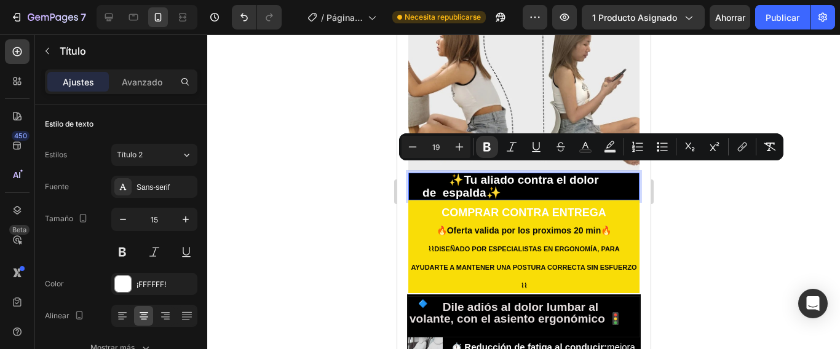
drag, startPoint x: 546, startPoint y: 184, endPoint x: 454, endPoint y: 169, distance: 93.4
click at [454, 174] on p "✨Tu aliado contra el dolor de espalda✨ n tra el dolor de espalda" at bounding box center [523, 186] width 229 height 25
click at [457, 148] on icon "Editor contextual toolbar" at bounding box center [459, 147] width 12 height 12
type input "20"
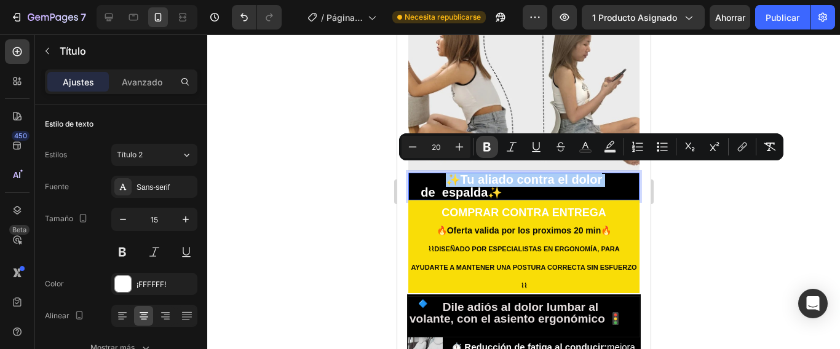
click at [488, 148] on icon "Editor contextual toolbar" at bounding box center [486, 147] width 7 height 9
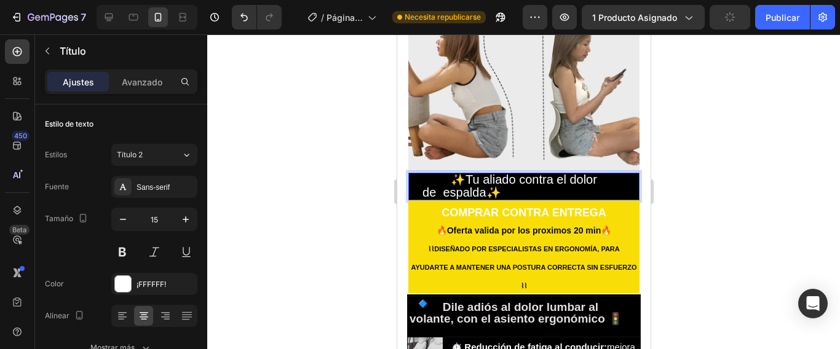
drag, startPoint x: 549, startPoint y: 184, endPoint x: 459, endPoint y: 167, distance: 91.3
click at [459, 174] on p "✨ Tu aliado contra el dolor de espalda ✨ n tra el dolor de espalda" at bounding box center [523, 186] width 229 height 25
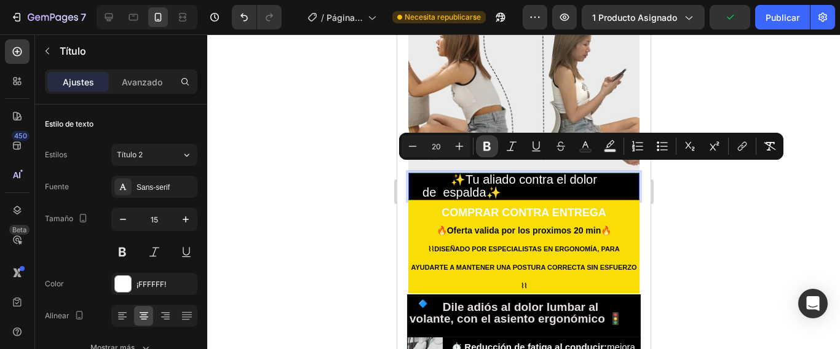
click at [487, 146] on icon "Editor contextual toolbar" at bounding box center [486, 146] width 7 height 9
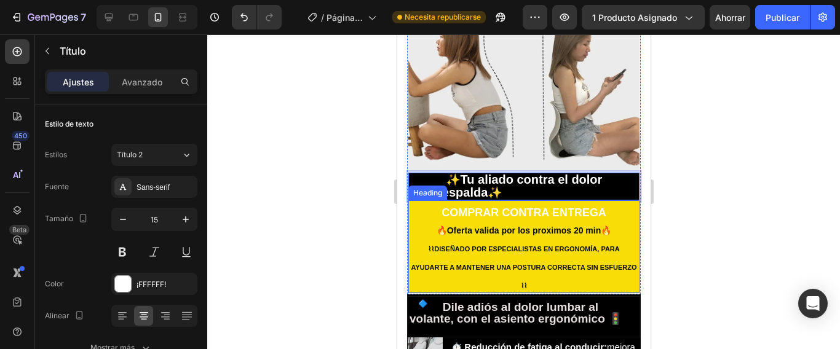
scroll to position [1409, 0]
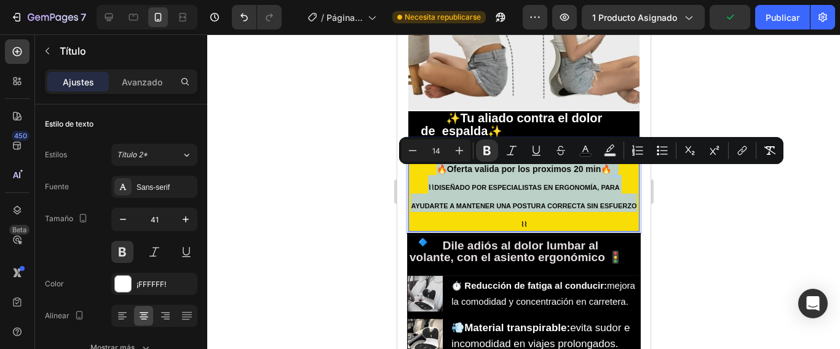
drag, startPoint x: 532, startPoint y: 227, endPoint x: 435, endPoint y: 181, distance: 108.1
type input "11"
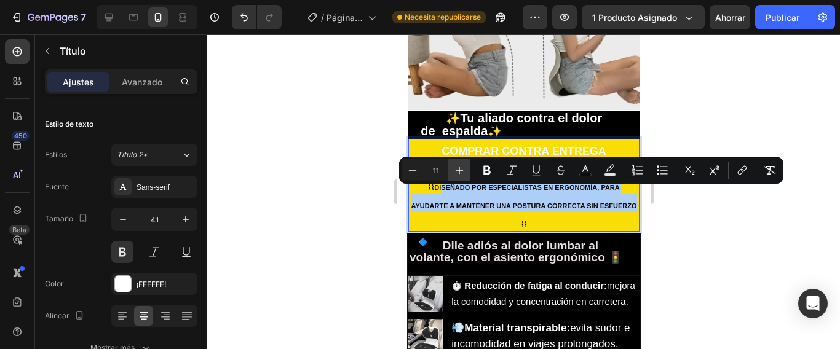
click at [462, 171] on icon "Barra de herramientas contextual del editor" at bounding box center [459, 170] width 12 height 12
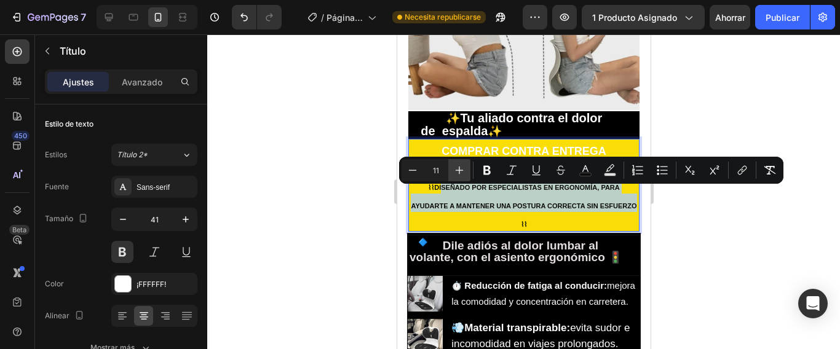
type input "12"
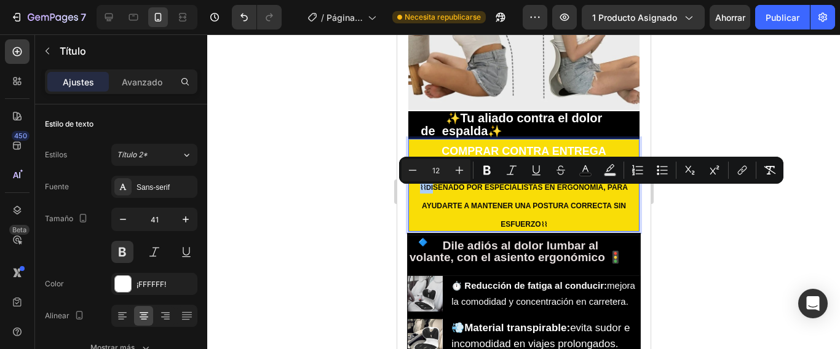
drag, startPoint x: 698, startPoint y: 236, endPoint x: 188, endPoint y: 220, distance: 509.8
click at [698, 236] on div at bounding box center [523, 191] width 632 height 315
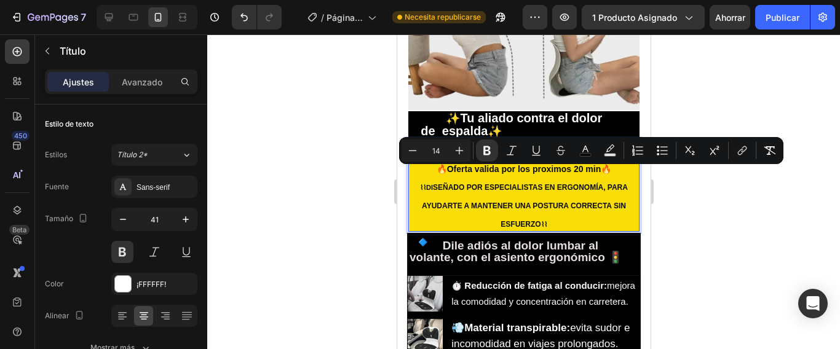
type input "11"
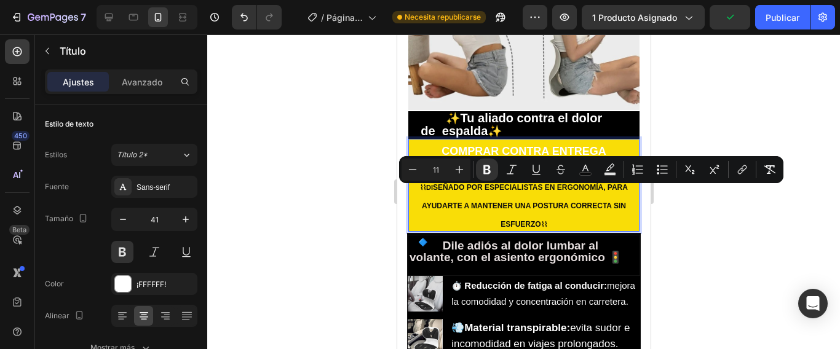
drag, startPoint x: 544, startPoint y: 229, endPoint x: 403, endPoint y: 186, distance: 147.2
click at [461, 170] on icon "Barra de herramientas contextual del editor" at bounding box center [459, 169] width 12 height 12
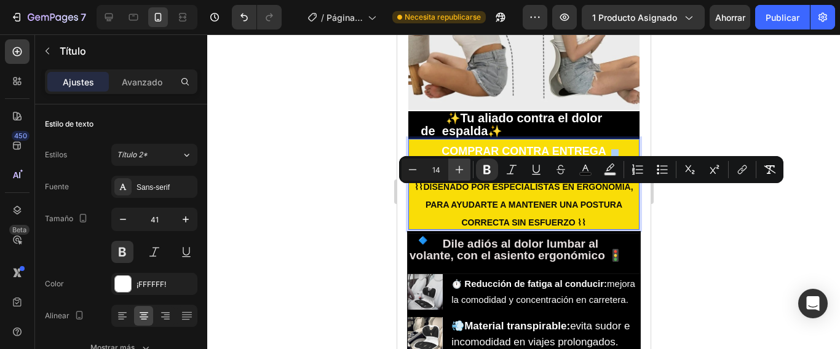
click at [461, 170] on icon "Barra de herramientas contextual del editor" at bounding box center [459, 169] width 12 height 12
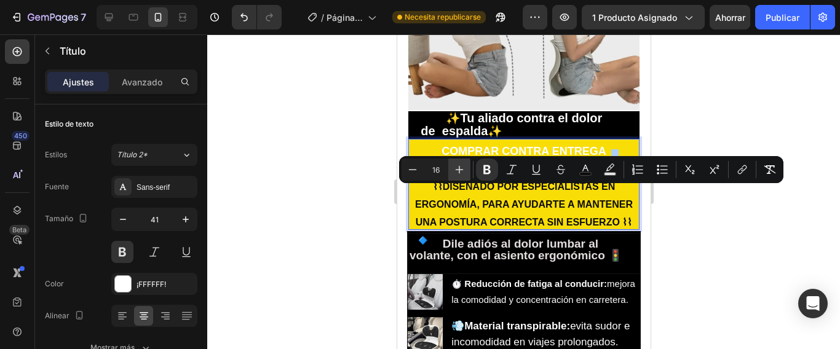
click at [461, 170] on icon "Barra de herramientas contextual del editor" at bounding box center [459, 169] width 12 height 12
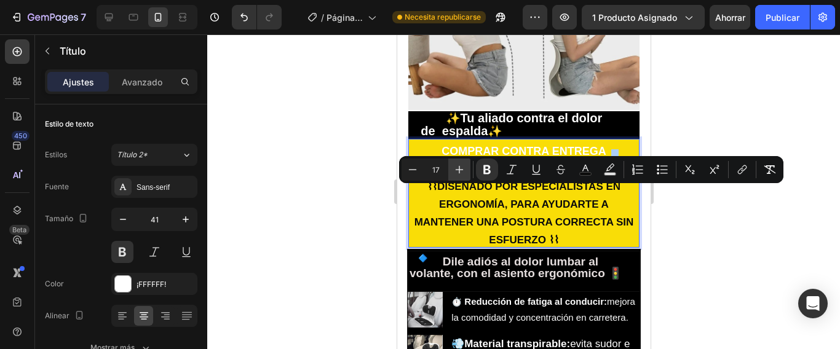
click at [461, 170] on icon "Barra de herramientas contextual del editor" at bounding box center [459, 169] width 12 height 12
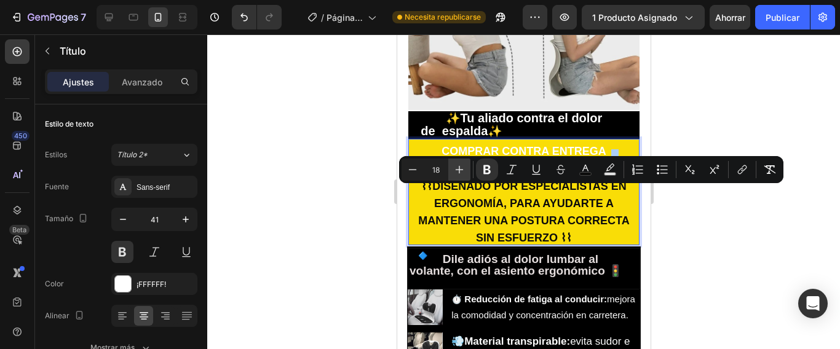
click at [461, 170] on icon "Barra de herramientas contextual del editor" at bounding box center [459, 169] width 12 height 12
type input "20"
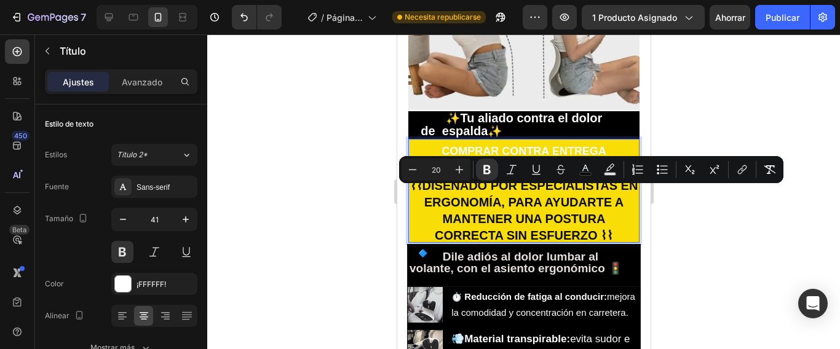
click at [666, 256] on div at bounding box center [523, 191] width 632 height 315
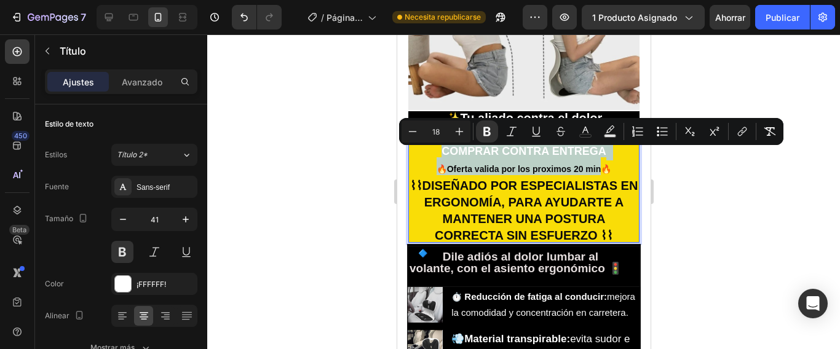
drag, startPoint x: 595, startPoint y: 171, endPoint x: 431, endPoint y: 150, distance: 164.8
click at [431, 150] on p "COMPRAR CONTRA ENTREGA 🔥Oferta valida por los proximos 20 min🔥 ⌇⌇ DISEÑADO POR …" at bounding box center [523, 190] width 229 height 101
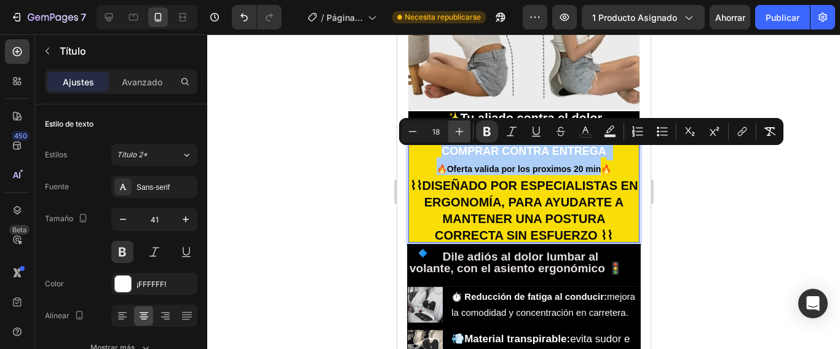
click at [460, 132] on icon "Editor contextual toolbar" at bounding box center [459, 132] width 8 height 8
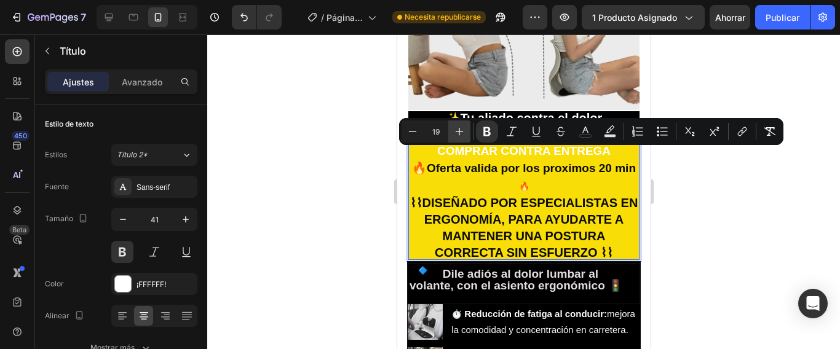
click at [460, 132] on icon "Editor contextual toolbar" at bounding box center [459, 132] width 8 height 8
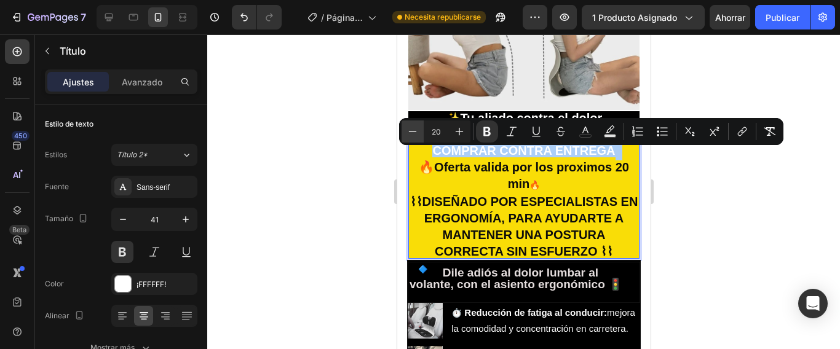
click at [411, 135] on icon "Barra de herramientas contextual del editor" at bounding box center [412, 131] width 12 height 12
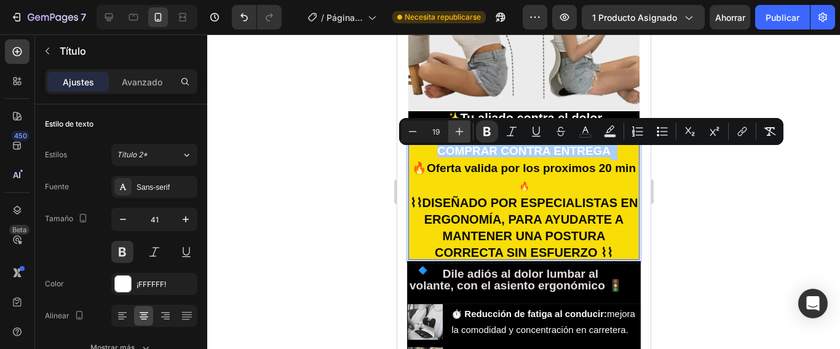
click at [463, 132] on icon "Barra de herramientas contextual del editor" at bounding box center [459, 131] width 12 height 12
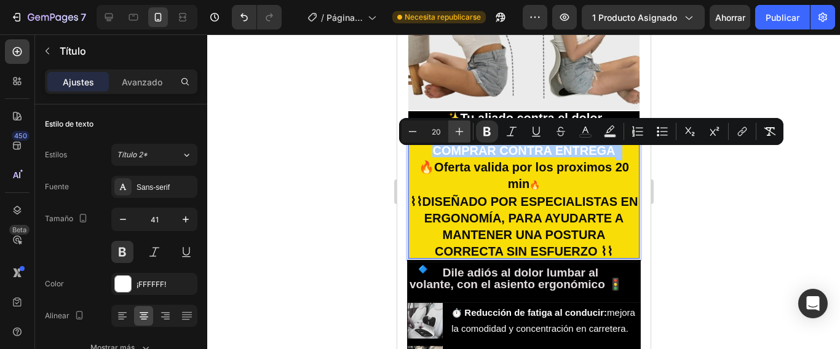
click at [463, 132] on icon "Barra de herramientas contextual del editor" at bounding box center [459, 131] width 12 height 12
click at [414, 134] on icon "Barra de herramientas contextual del editor" at bounding box center [412, 131] width 12 height 12
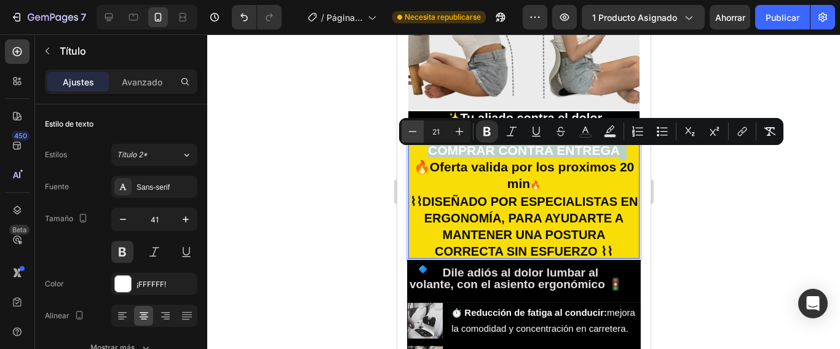
type input "20"
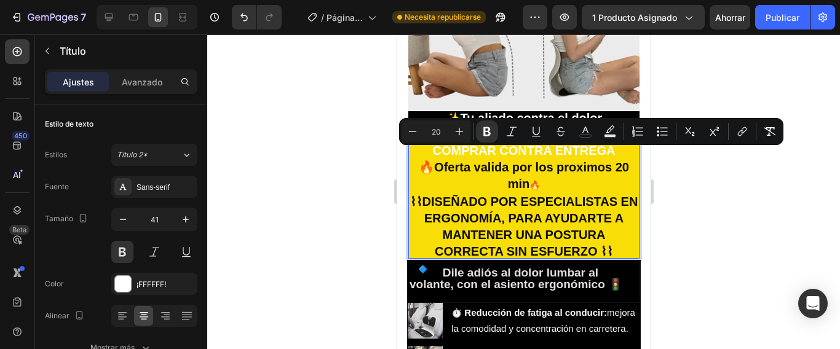
click at [604, 171] on strong "🔥Oferta valida por los proximos 20 min" at bounding box center [523, 175] width 210 height 30
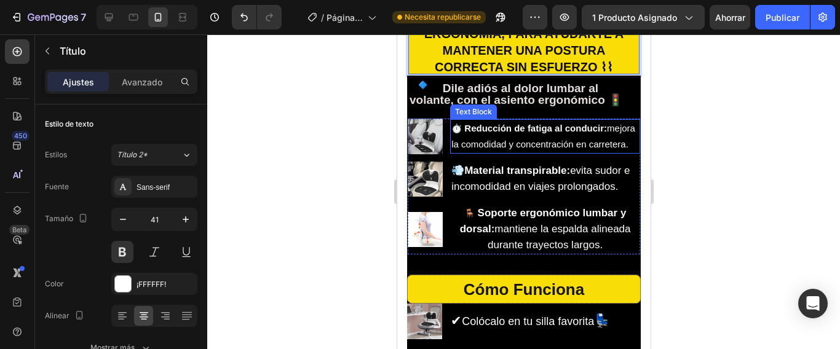
scroll to position [1532, 0]
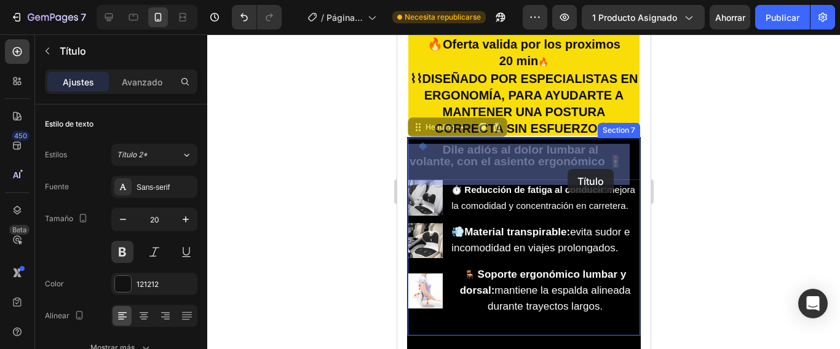
drag, startPoint x: 618, startPoint y: 165, endPoint x: 579, endPoint y: 168, distance: 38.9
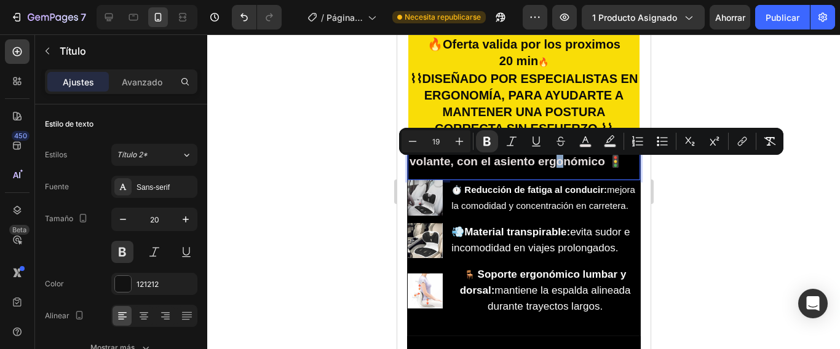
drag, startPoint x: 556, startPoint y: 168, endPoint x: 567, endPoint y: 170, distance: 10.5
click at [558, 168] on strong "Dile adiós al dolor lumbar al volante, con el asiento ergonómico 🚦" at bounding box center [515, 155] width 213 height 25
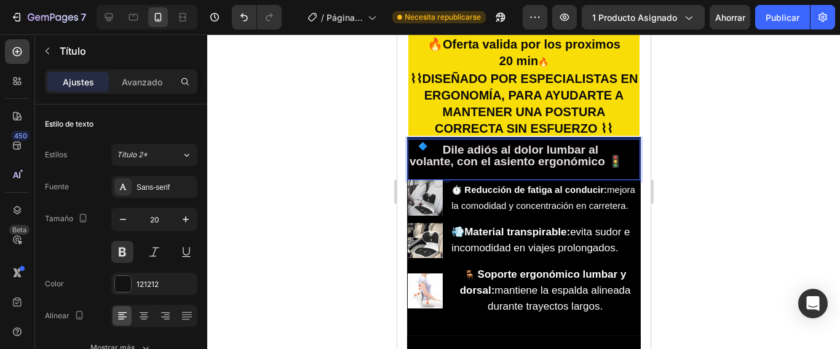
click at [622, 165] on strong "Rich Text Editor. Editing area: main" at bounding box center [623, 161] width 3 height 13
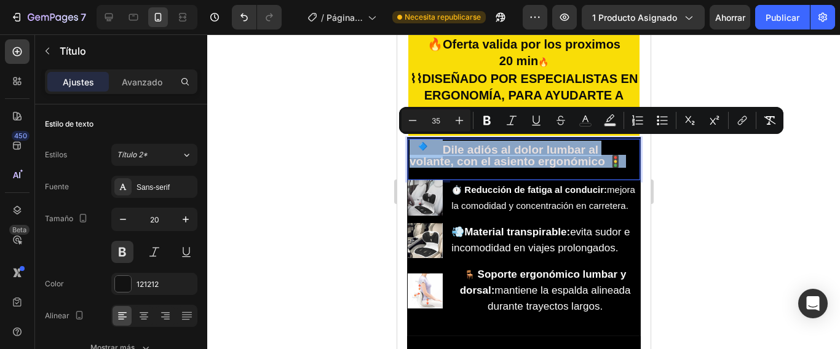
type input "19"
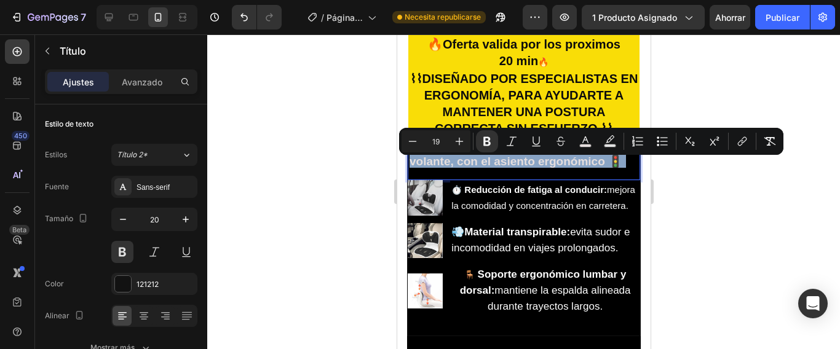
type input "35"
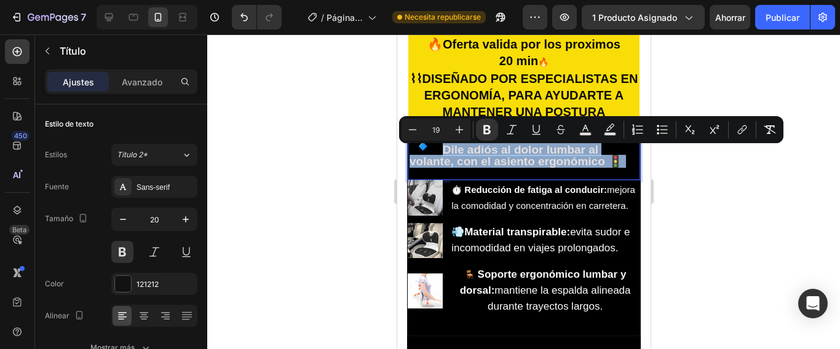
drag, startPoint x: 615, startPoint y: 165, endPoint x: 434, endPoint y: 154, distance: 181.7
click at [434, 154] on p "🔹 Dile adiós al dolor lumbar al volante, con el asiento ergonómico 🚦" at bounding box center [523, 159] width 229 height 37
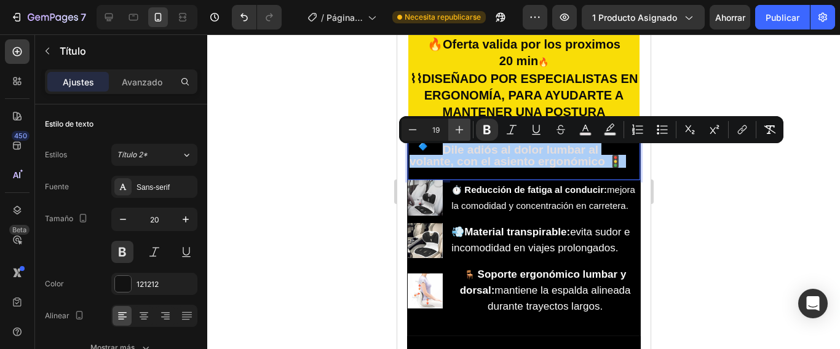
click at [463, 129] on icon "Editor contextual toolbar" at bounding box center [459, 130] width 12 height 12
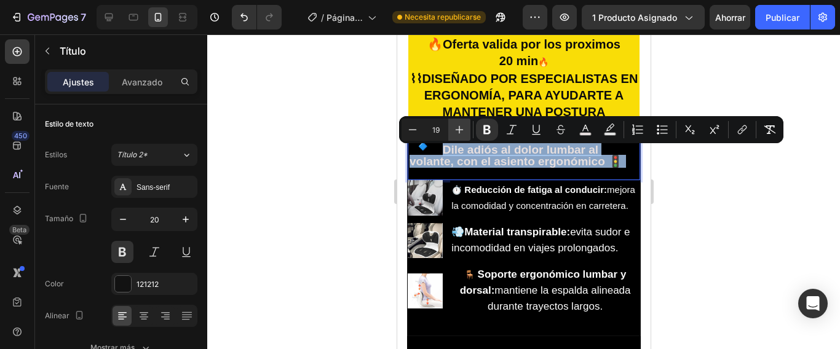
type input "20"
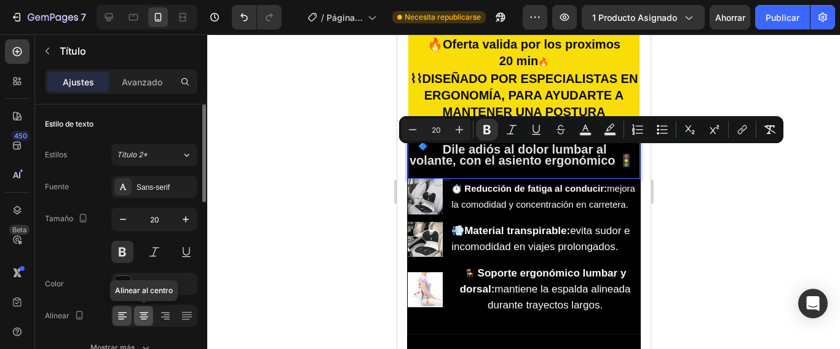
click at [143, 313] on icon at bounding box center [144, 316] width 12 height 12
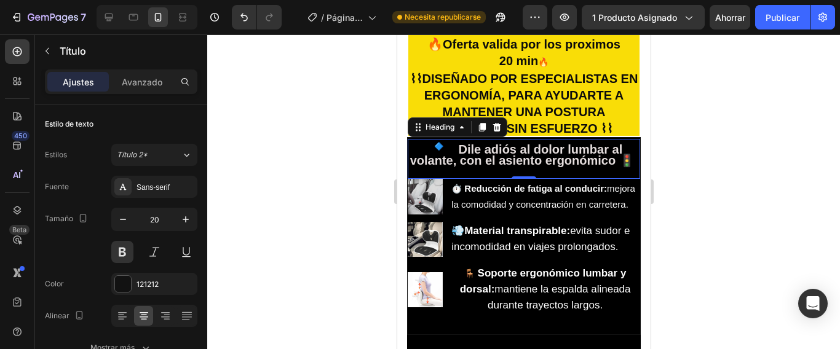
click at [786, 228] on div at bounding box center [523, 191] width 632 height 315
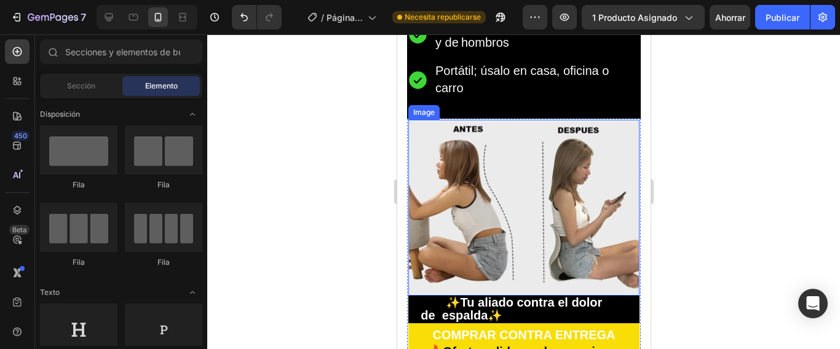
scroll to position [1041, 0]
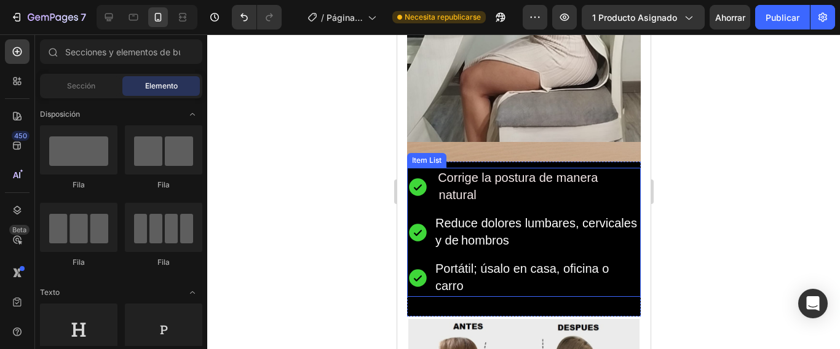
click at [452, 186] on span "Corrige la postura de manera natural" at bounding box center [523, 186] width 176 height 31
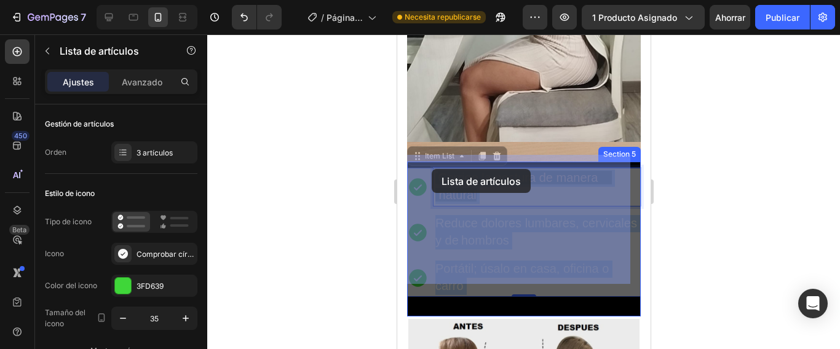
drag, startPoint x: 484, startPoint y: 179, endPoint x: 447, endPoint y: 177, distance: 37.0
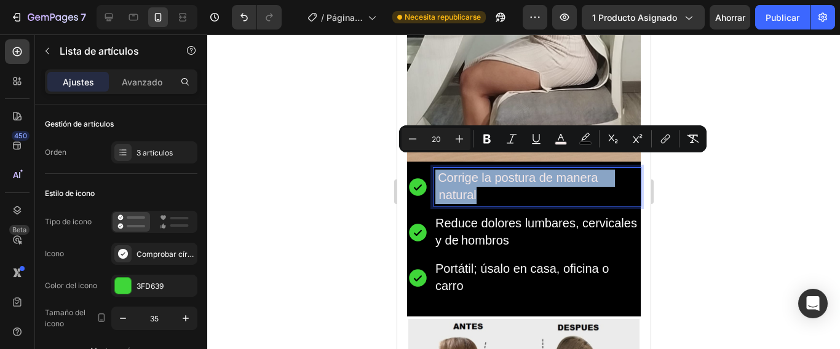
drag, startPoint x: 481, startPoint y: 183, endPoint x: 434, endPoint y: 170, distance: 49.1
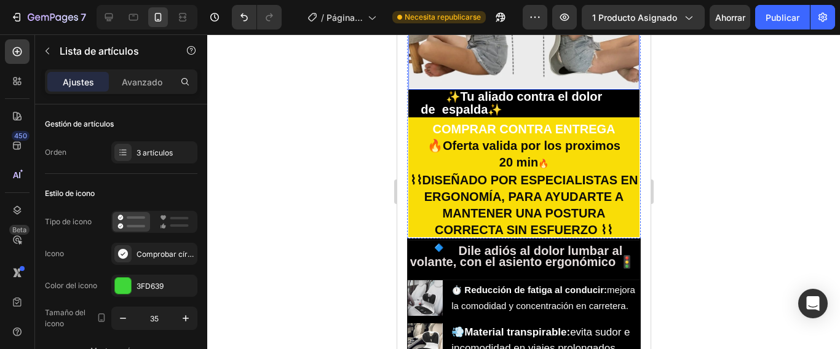
type input "16"
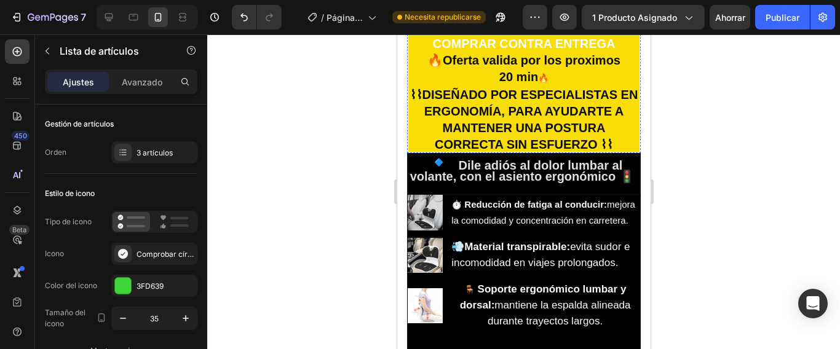
scroll to position [1594, 0]
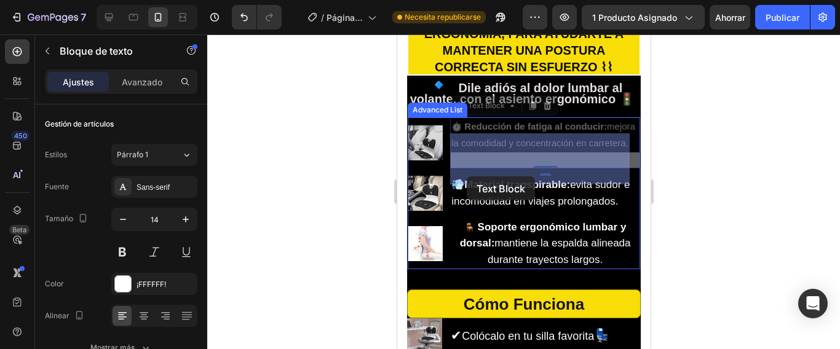
drag, startPoint x: 496, startPoint y: 175, endPoint x: 466, endPoint y: 176, distance: 30.1
drag, startPoint x: 489, startPoint y: 175, endPoint x: 454, endPoint y: 160, distance: 37.8
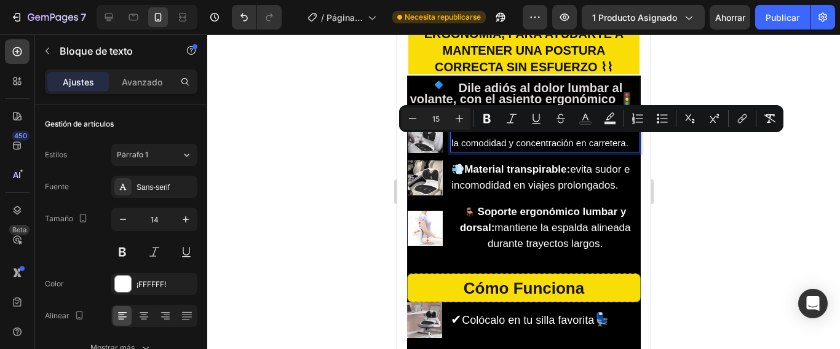
drag, startPoint x: 495, startPoint y: 175, endPoint x: 453, endPoint y: 148, distance: 49.5
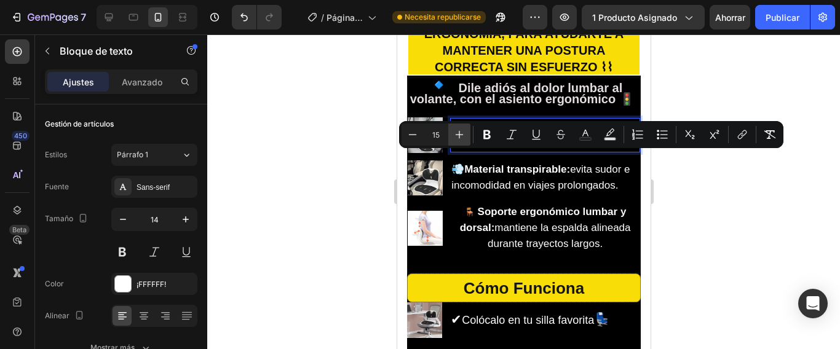
click at [461, 133] on icon "Editor contextual toolbar" at bounding box center [459, 134] width 12 height 12
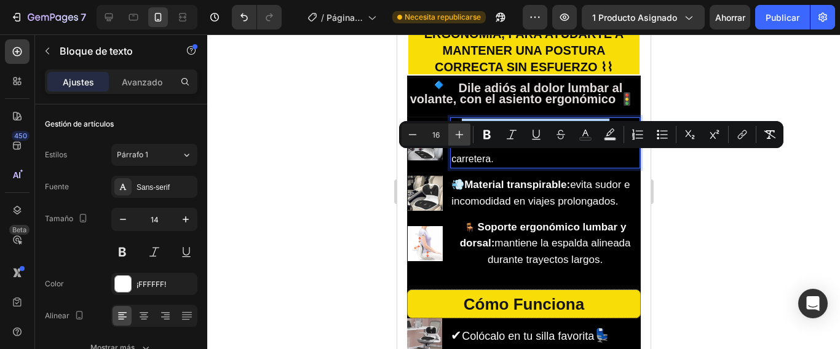
click at [461, 133] on icon "Editor contextual toolbar" at bounding box center [459, 134] width 12 height 12
type input "19"
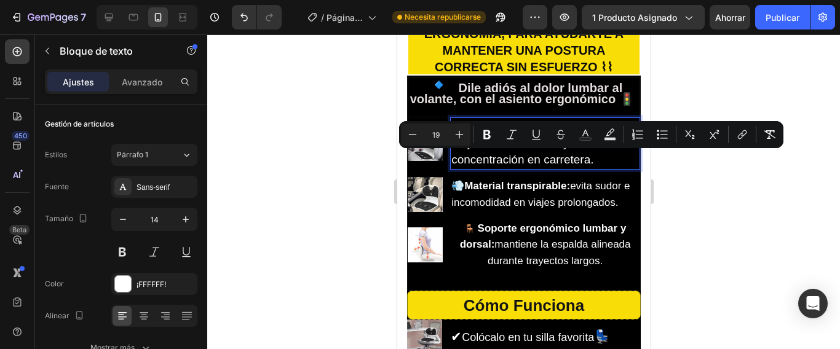
click at [709, 191] on div at bounding box center [523, 191] width 632 height 315
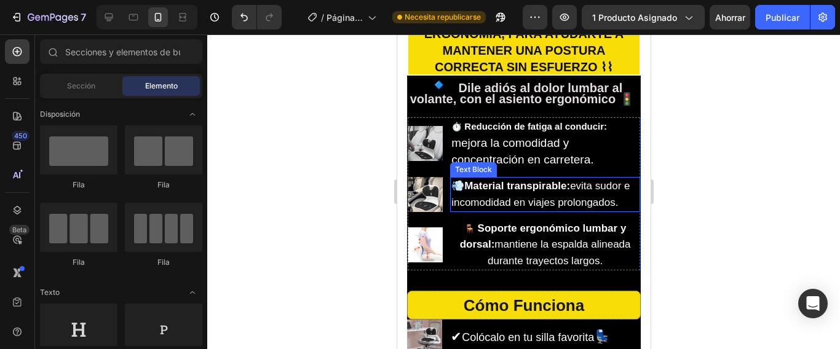
click at [624, 208] on span "💨 Material transpirable: evita sudor e incomodidad en viajes prolongados." at bounding box center [540, 194] width 178 height 28
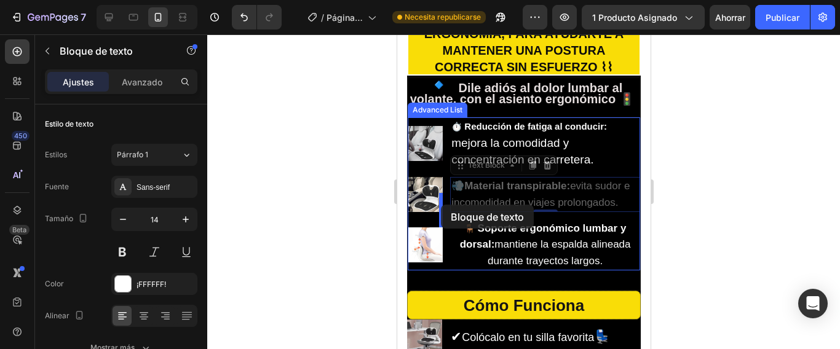
drag, startPoint x: 624, startPoint y: 217, endPoint x: 603, endPoint y: 215, distance: 21.7
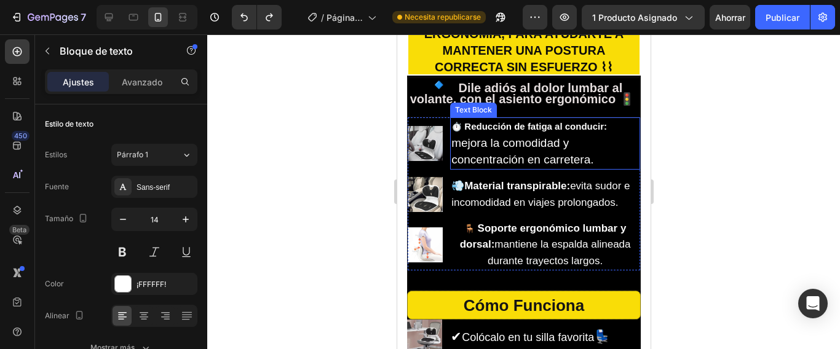
click at [592, 166] on span "mejora la comodidad y concentración en carretera." at bounding box center [522, 151] width 142 height 30
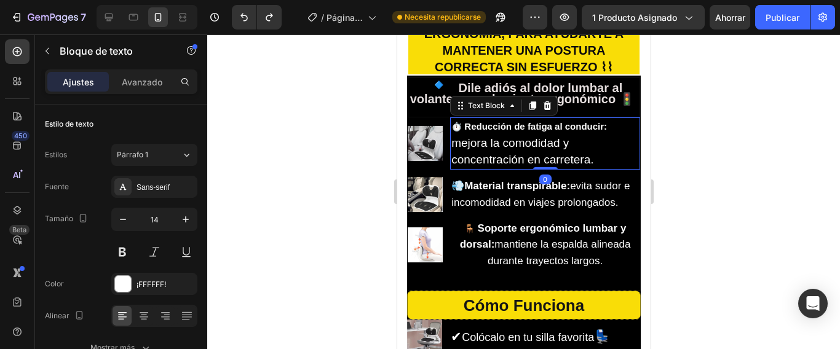
drag, startPoint x: 592, startPoint y: 173, endPoint x: 552, endPoint y: 170, distance: 40.1
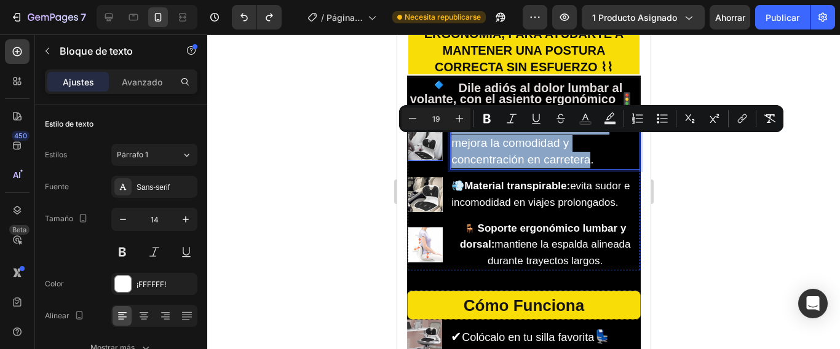
drag, startPoint x: 590, startPoint y: 173, endPoint x: 441, endPoint y: 134, distance: 153.7
click at [440, 148] on li "Image ⏱️ Reducción de fatiga al conducir: mejora la comodidad y concentración e…" at bounding box center [523, 143] width 232 height 52
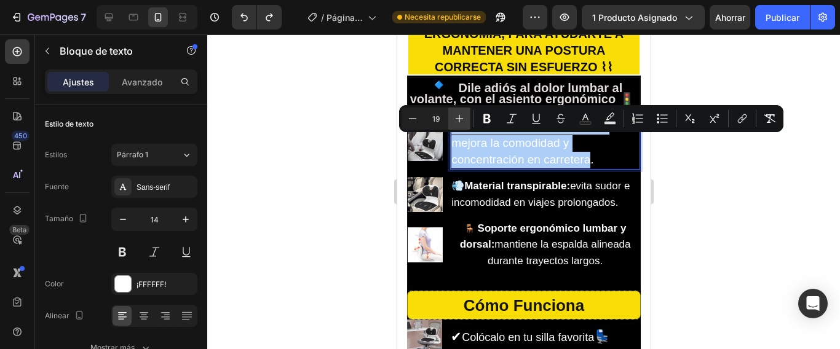
click at [456, 117] on icon "Editor contextual toolbar" at bounding box center [459, 118] width 12 height 12
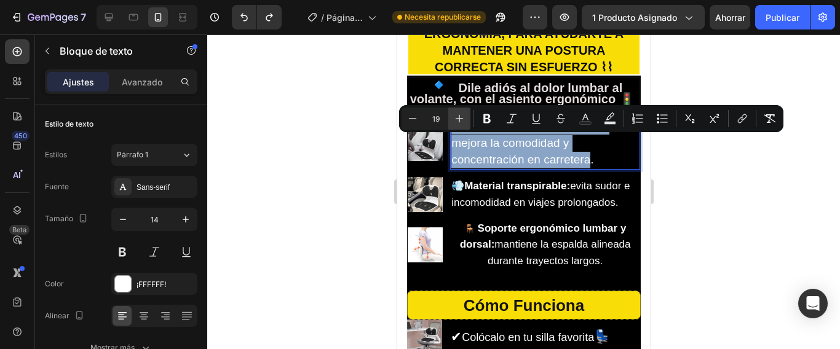
type input "20"
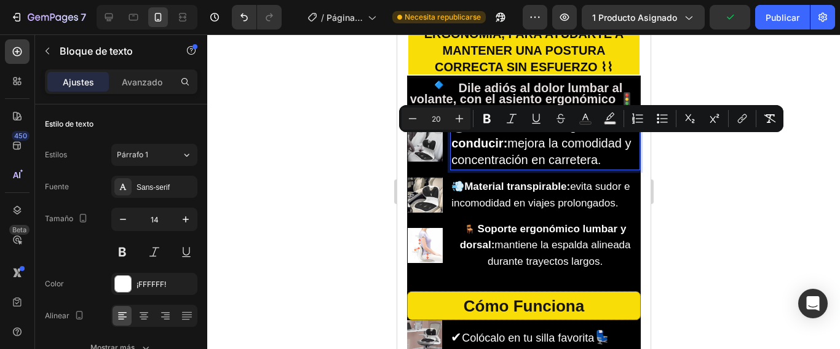
drag, startPoint x: 735, startPoint y: 304, endPoint x: 669, endPoint y: 288, distance: 67.5
click at [736, 304] on div at bounding box center [523, 191] width 632 height 315
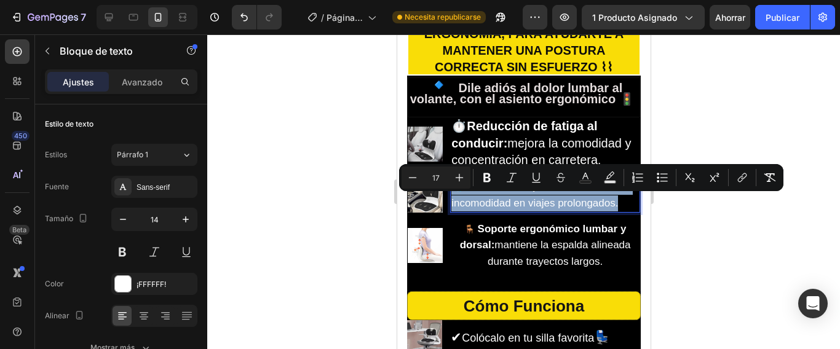
drag, startPoint x: 621, startPoint y: 216, endPoint x: 454, endPoint y: 202, distance: 168.4
click at [454, 202] on span "💨 Material transpirable: evita sudor e incomodidad en viajes prolongados." at bounding box center [540, 195] width 178 height 28
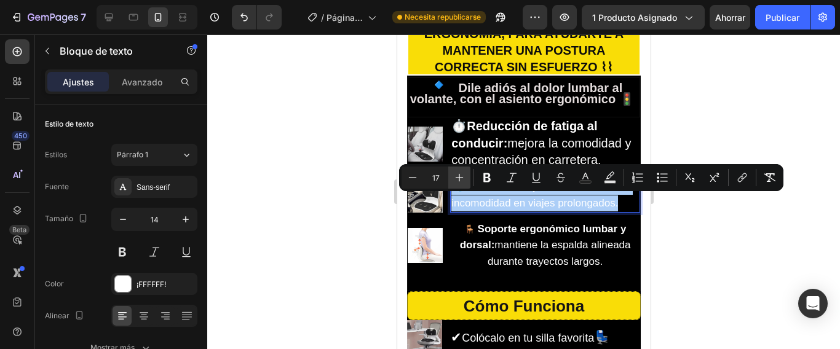
click at [460, 177] on icon "Editor contextual toolbar" at bounding box center [459, 177] width 12 height 12
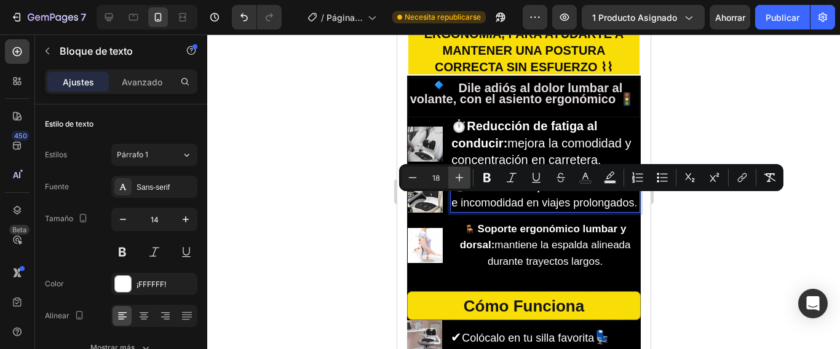
click at [460, 177] on icon "Editor contextual toolbar" at bounding box center [459, 177] width 12 height 12
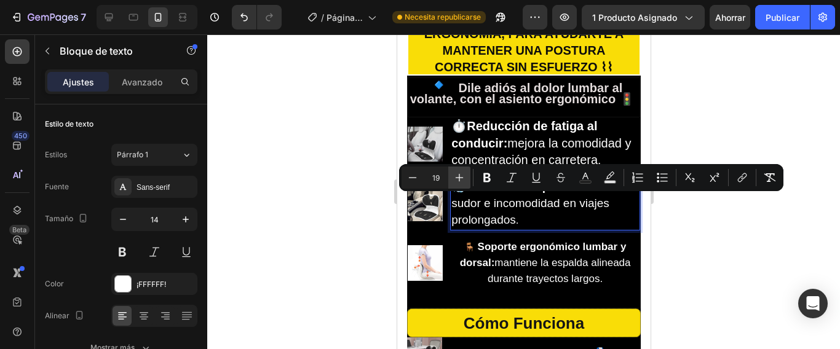
click at [460, 177] on icon "Editor contextual toolbar" at bounding box center [459, 177] width 12 height 12
type input "20"
click at [699, 286] on div at bounding box center [523, 191] width 632 height 315
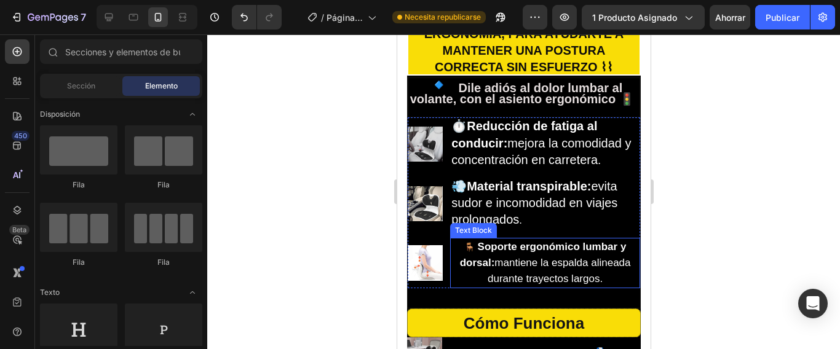
click at [593, 285] on span "Soporte ergonómico lumbar y dorsal: mantiene la espalda alineada durante trayec…" at bounding box center [544, 263] width 171 height 44
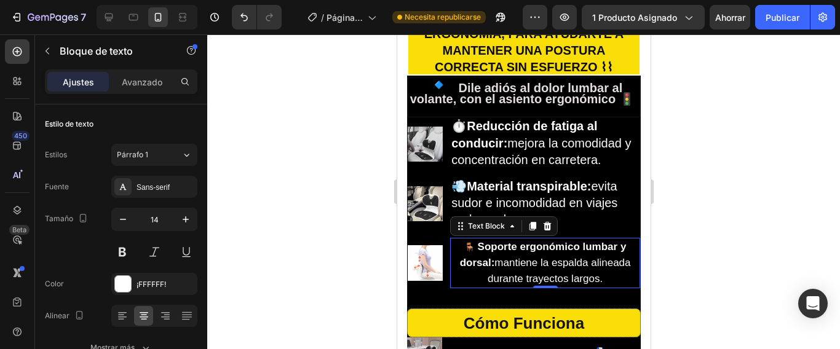
click at [593, 285] on span "Soporte ergonómico lumbar y dorsal: mantiene la espalda alineada durante trayec…" at bounding box center [544, 263] width 171 height 44
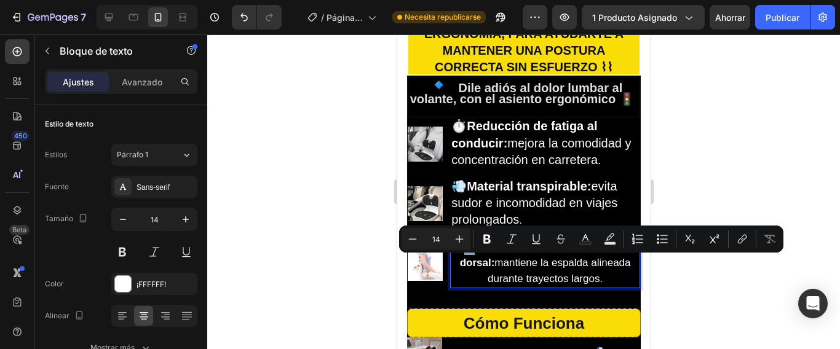
drag, startPoint x: 593, startPoint y: 293, endPoint x: 481, endPoint y: 278, distance: 112.8
click at [459, 265] on p "🪑 Soporte ergonómico lumbar y dorsal: mantiene la espalda alineada durante tray…" at bounding box center [544, 263] width 187 height 49
type input "17"
click at [596, 285] on span "Soporte ergonómico lumbar y dorsal: mantiene la espalda alineada durante trayec…" at bounding box center [544, 263] width 171 height 44
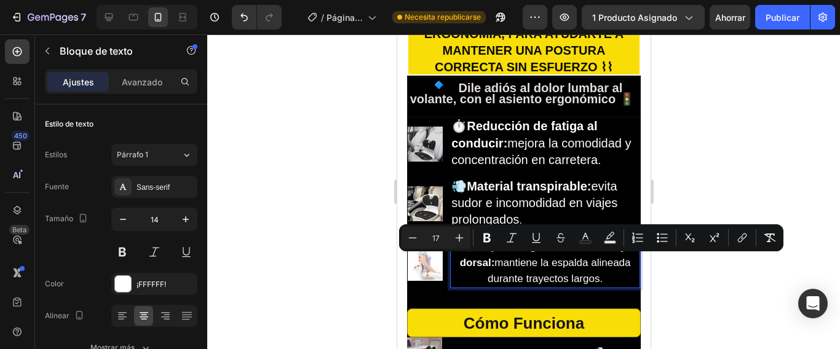
drag, startPoint x: 596, startPoint y: 294, endPoint x: 452, endPoint y: 267, distance: 146.2
click at [452, 267] on p "🪑 Soporte ergonómico lumbar y dorsal: mantiene la espalda alineada durante tray…" at bounding box center [544, 263] width 187 height 49
click at [460, 238] on icon "Editor contextual toolbar" at bounding box center [459, 238] width 12 height 12
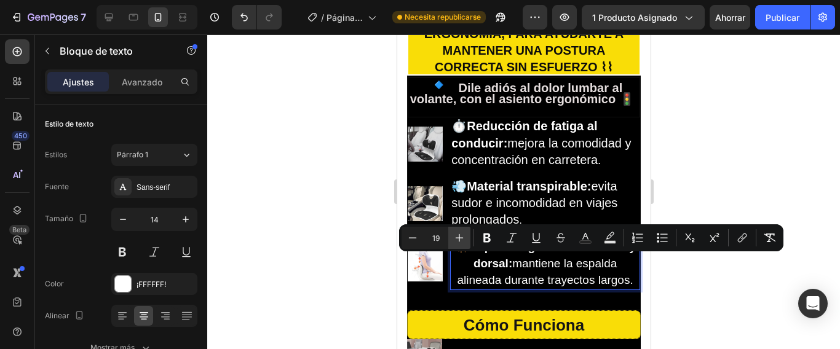
click at [460, 238] on icon "Editor contextual toolbar" at bounding box center [459, 238] width 12 height 12
type input "20"
click at [715, 318] on div at bounding box center [523, 191] width 632 height 315
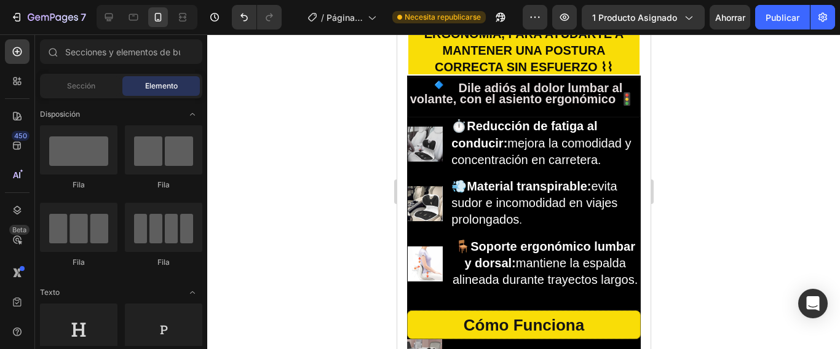
scroll to position [1778, 0]
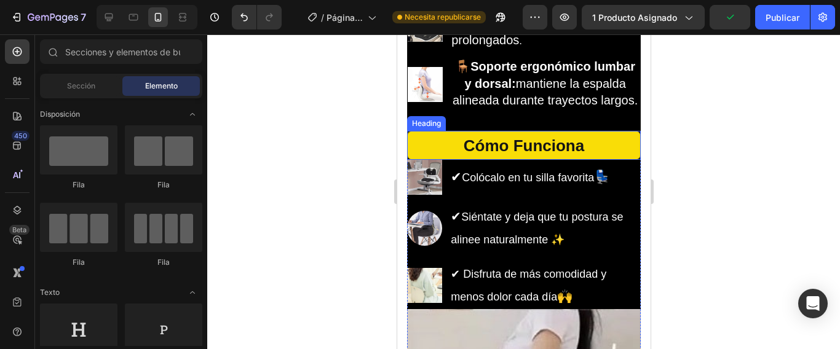
click at [575, 155] on span "Cómo Funciona" at bounding box center [523, 145] width 120 height 18
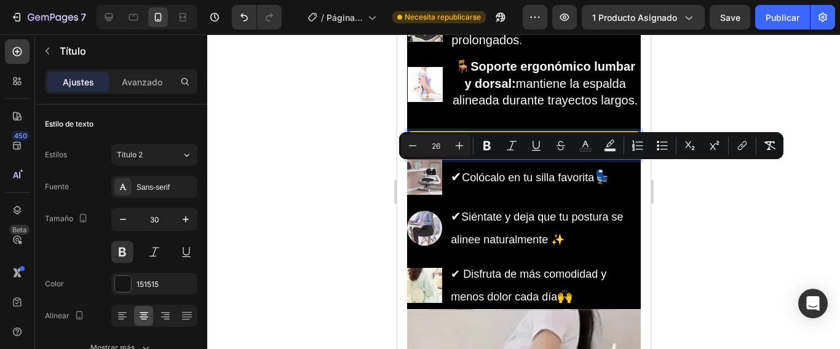
drag, startPoint x: 577, startPoint y: 173, endPoint x: 431, endPoint y: 171, distance: 145.7
click at [431, 158] on p "Cómo Funciona" at bounding box center [523, 145] width 230 height 25
click at [411, 146] on icon "Editor contextual toolbar" at bounding box center [413, 145] width 8 height 1
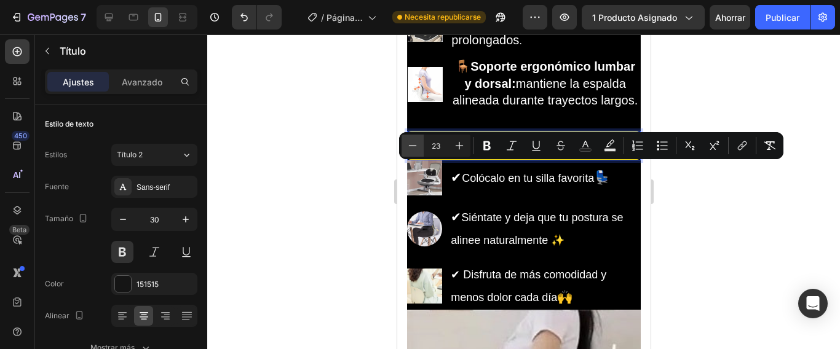
click at [411, 146] on icon "Editor contextual toolbar" at bounding box center [413, 145] width 8 height 1
type input "20"
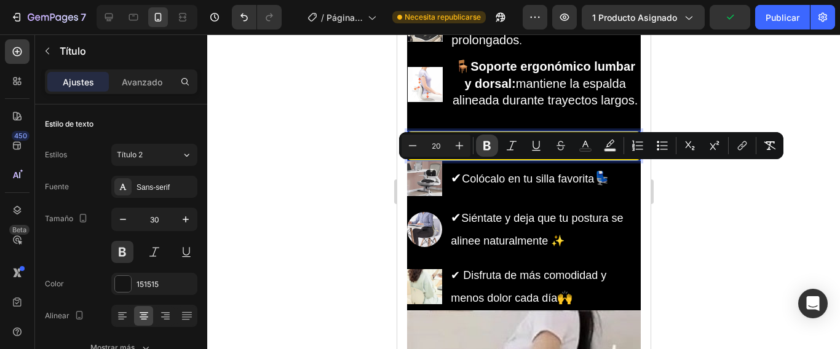
click at [490, 143] on icon "Editor contextual toolbar" at bounding box center [486, 145] width 7 height 9
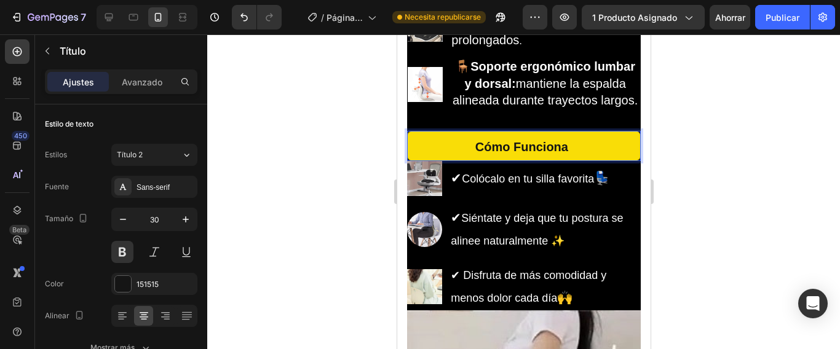
click at [567, 155] on span "Rich Text Editor. Editing area: main" at bounding box center [569, 145] width 4 height 18
drag, startPoint x: 566, startPoint y: 173, endPoint x: 452, endPoint y: 171, distance: 114.3
click at [452, 159] on p "Cómo Funciona" at bounding box center [523, 146] width 230 height 26
click at [573, 159] on p "ANOICNUF OMOC" at bounding box center [523, 146] width 230 height 26
drag, startPoint x: 573, startPoint y: 175, endPoint x: 458, endPoint y: 175, distance: 114.9
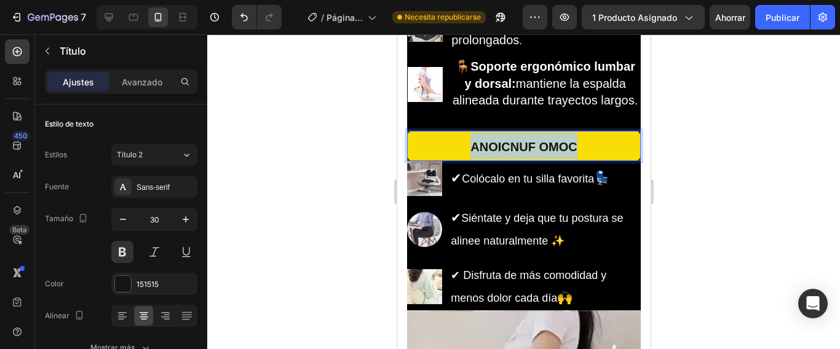
click at [458, 159] on p "ANOICNUF OMOC" at bounding box center [523, 146] width 230 height 26
click at [527, 159] on p "C" at bounding box center [523, 146] width 230 height 26
click at [535, 159] on p "CO" at bounding box center [523, 146] width 230 height 26
click at [532, 154] on strong "COM" at bounding box center [523, 147] width 29 height 14
click at [553, 159] on p "COMO" at bounding box center [523, 146] width 230 height 26
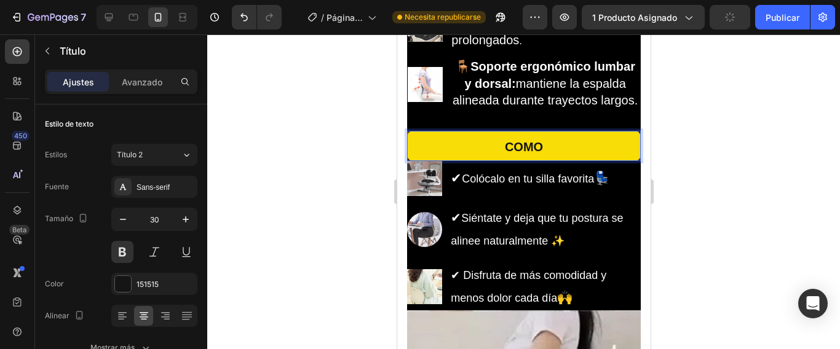
click at [557, 159] on p "COMO" at bounding box center [523, 146] width 230 height 26
click at [557, 159] on p "COMO F" at bounding box center [523, 146] width 230 height 26
click at [549, 159] on p "COMO FU" at bounding box center [523, 146] width 230 height 26
click at [554, 159] on p "COMO FUN" at bounding box center [523, 146] width 230 height 26
click at [557, 159] on p "COMO FUNC" at bounding box center [523, 146] width 230 height 26
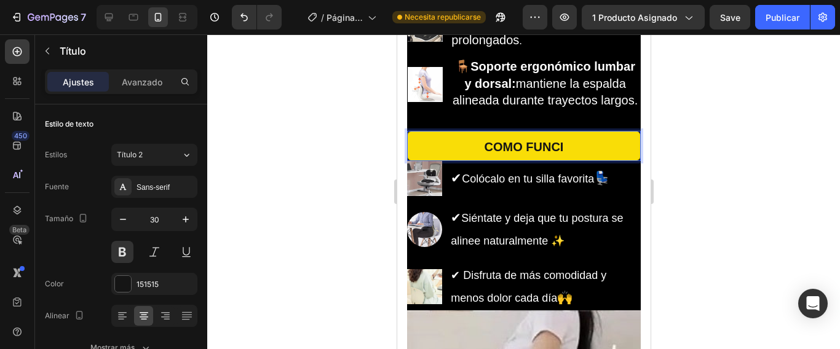
click at [557, 159] on p "COMO FUNCI" at bounding box center [523, 146] width 230 height 26
click at [566, 159] on p "COMO FUNCIO" at bounding box center [523, 146] width 230 height 26
click at [570, 159] on p "COMO FUNCION" at bounding box center [523, 146] width 230 height 26
click at [686, 204] on div at bounding box center [523, 191] width 632 height 315
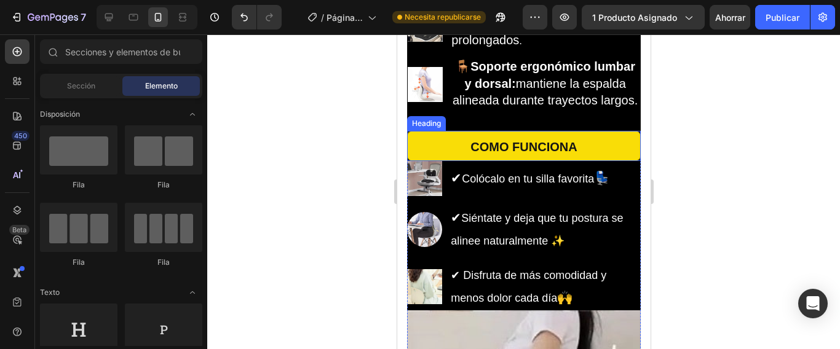
click at [623, 161] on h2 "COMO FUNCIONA" at bounding box center [523, 146] width 234 height 30
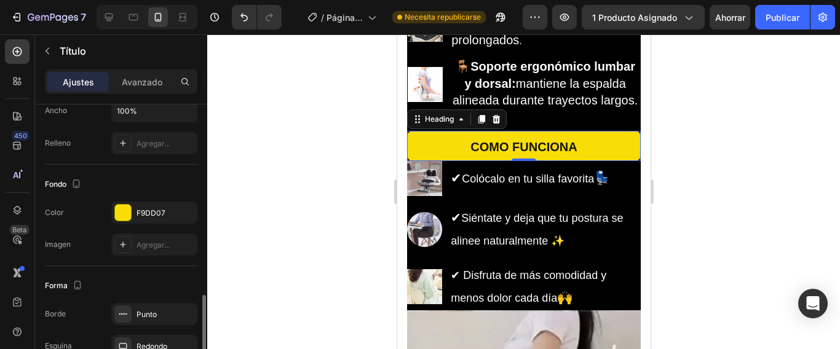
scroll to position [369, 0]
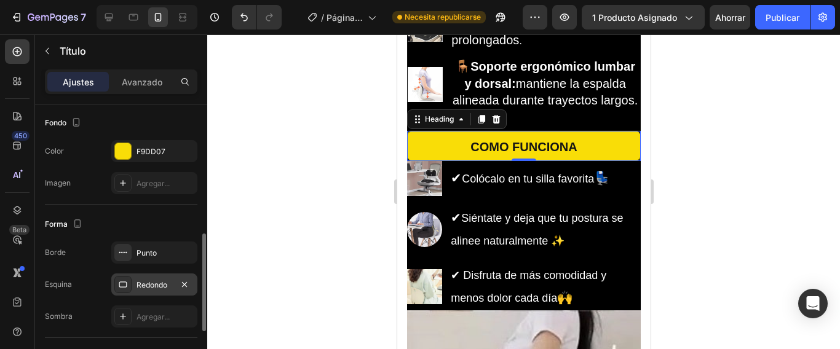
click at [135, 285] on div "Redondo" at bounding box center [154, 285] width 86 height 22
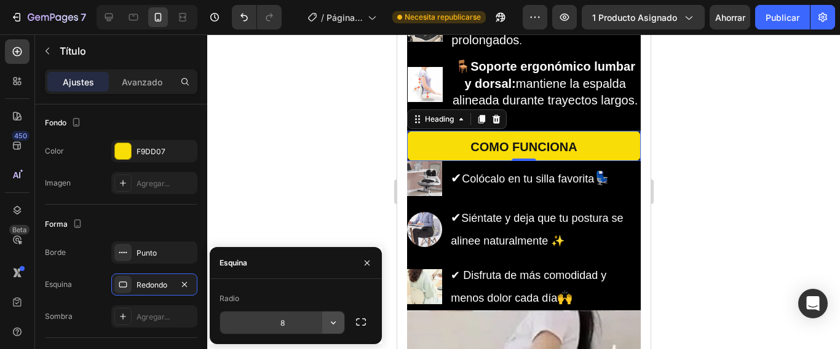
click at [334, 323] on icon "button" at bounding box center [333, 322] width 5 height 3
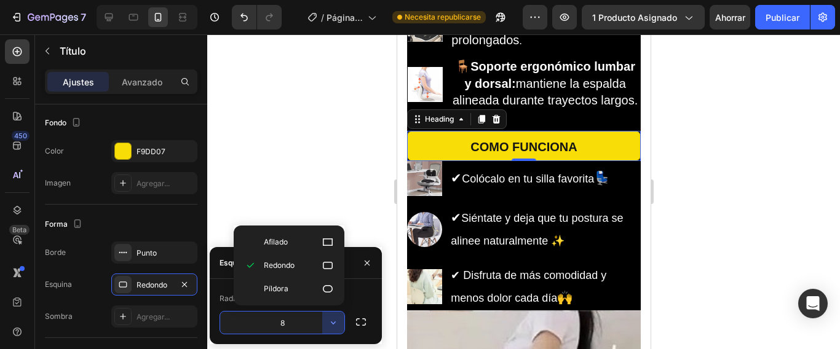
click at [327, 245] on icon at bounding box center [327, 242] width 12 height 12
type input "0"
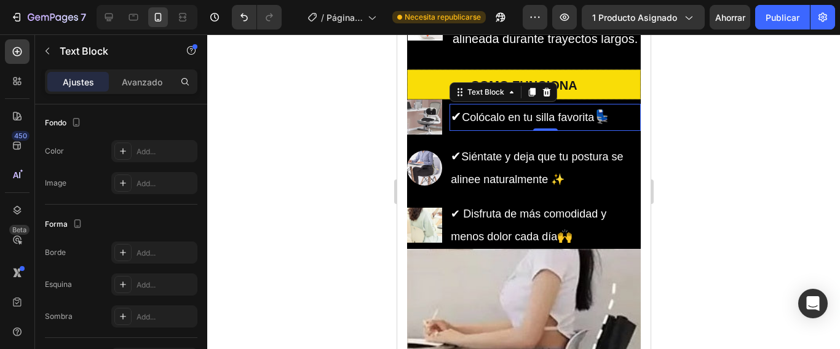
scroll to position [0, 0]
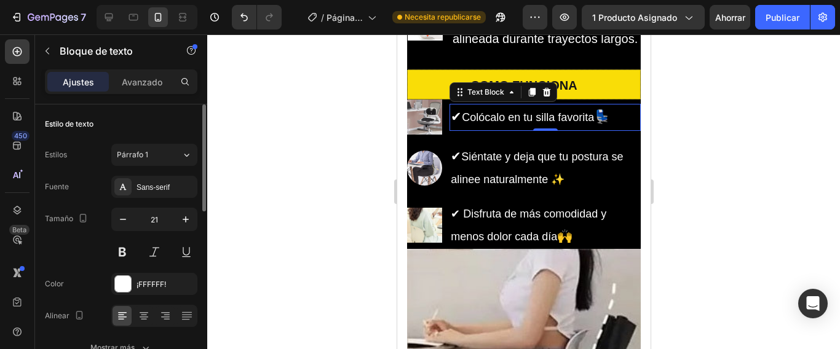
click at [593, 124] on span "Colócalo en tu silla favorita" at bounding box center [527, 117] width 132 height 12
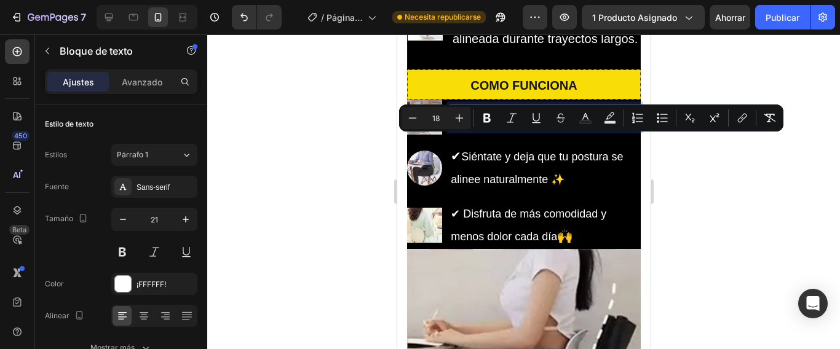
drag, startPoint x: 596, startPoint y: 145, endPoint x: 452, endPoint y: 149, distance: 143.3
click at [452, 130] on p "✔ Colócalo en tu silla favorita 💺" at bounding box center [544, 117] width 189 height 25
click at [459, 117] on icon "Editor contextual toolbar" at bounding box center [459, 118] width 8 height 8
type input "20"
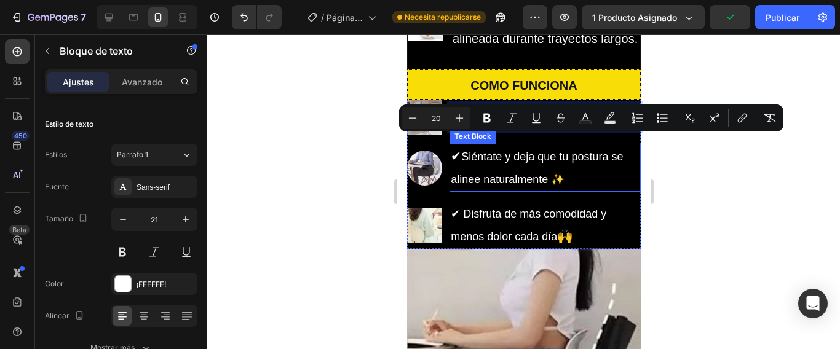
drag, startPoint x: 575, startPoint y: 203, endPoint x: 564, endPoint y: 204, distance: 11.1
click at [574, 191] on p "✔ Siéntate y deja que tu postura se alinee naturalmente ✨" at bounding box center [544, 167] width 189 height 45
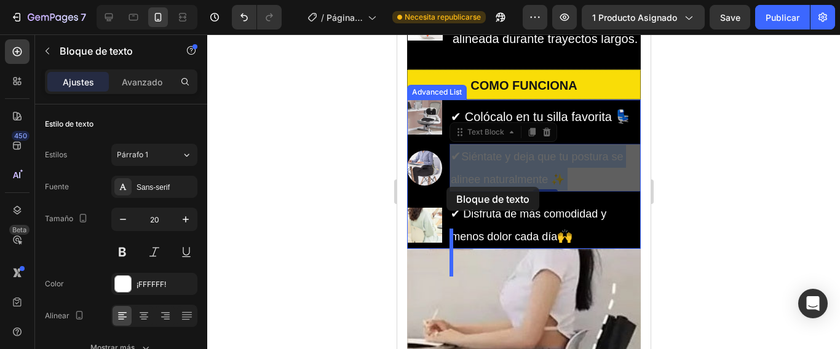
drag, startPoint x: 563, startPoint y: 204, endPoint x: 536, endPoint y: 211, distance: 27.9
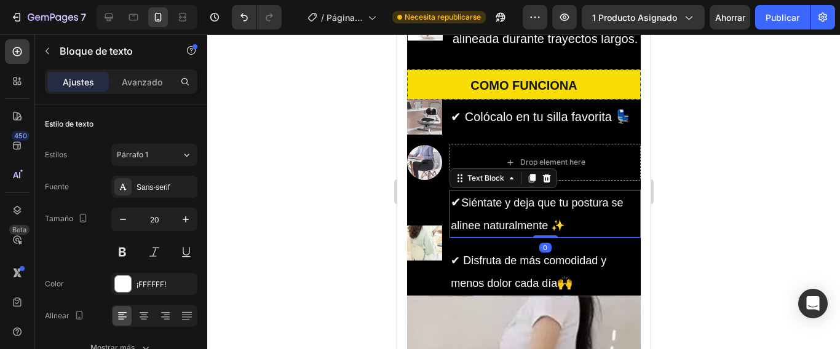
drag, startPoint x: 338, startPoint y: 117, endPoint x: 309, endPoint y: 117, distance: 29.5
click at [338, 118] on div at bounding box center [523, 191] width 632 height 315
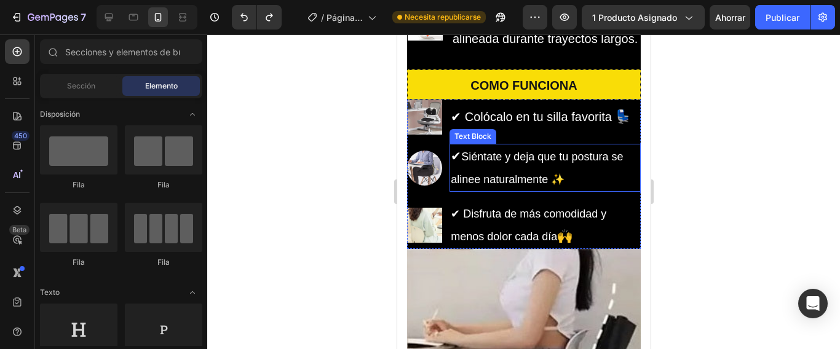
click at [570, 191] on p "✔ Siéntate y deja que tu postura se alinee naturalmente ✨" at bounding box center [544, 167] width 189 height 45
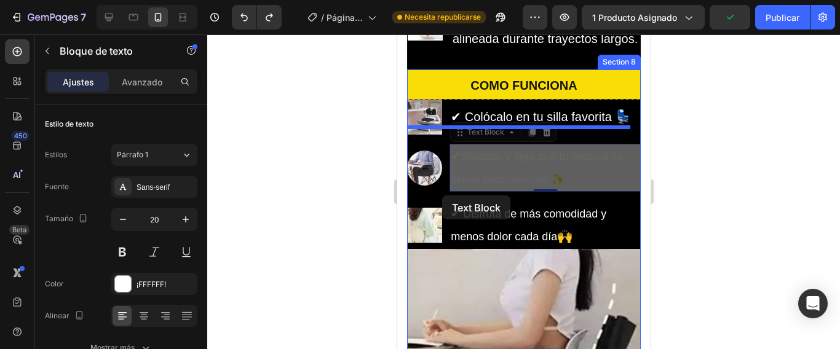
drag, startPoint x: 569, startPoint y: 207, endPoint x: 546, endPoint y: 210, distance: 22.9
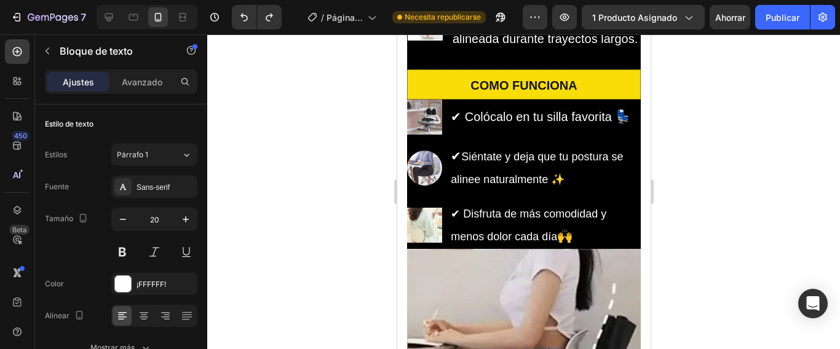
click at [570, 191] on p "✔ Siéntate y deja que tu postura se alinee naturalmente ✨" at bounding box center [544, 167] width 189 height 45
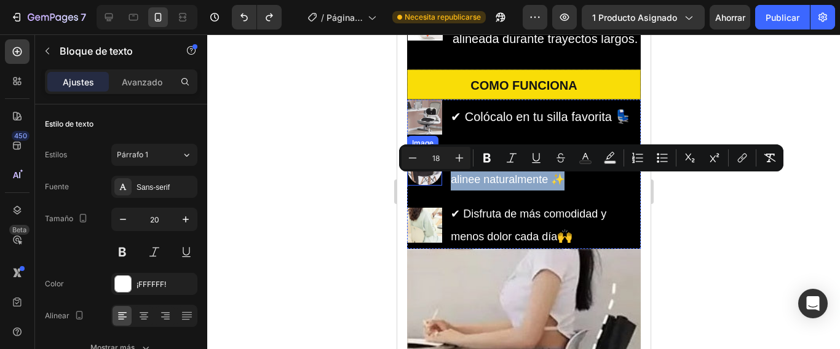
drag, startPoint x: 564, startPoint y: 207, endPoint x: 440, endPoint y: 189, distance: 125.4
click at [440, 189] on li "Image ✔ Siéntate y deja que tu postura se alinee naturalmente ✨ Text Block" at bounding box center [523, 168] width 234 height 48
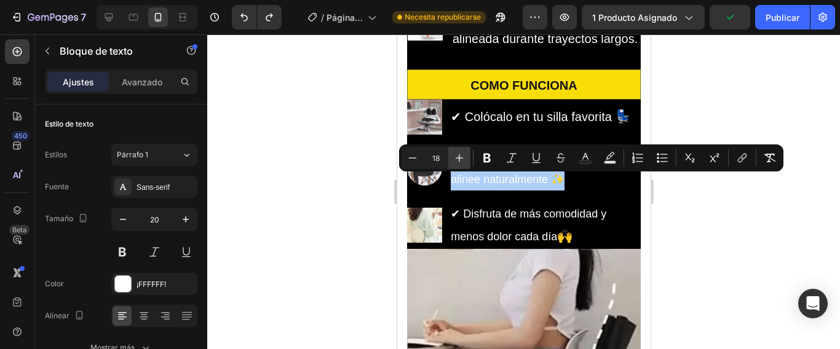
click at [460, 157] on icon "Editor contextual toolbar" at bounding box center [459, 158] width 12 height 12
type input "20"
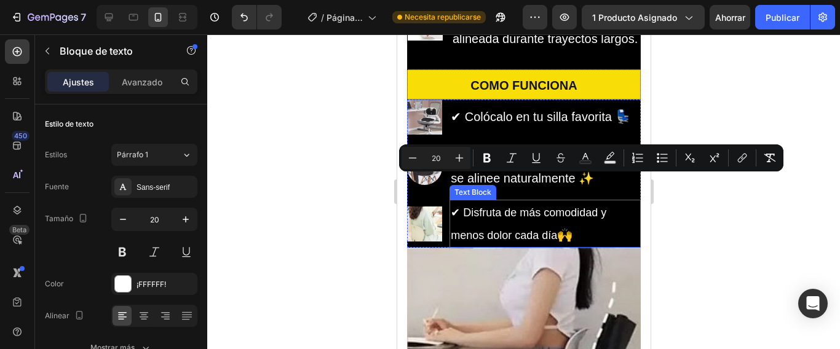
click at [588, 246] on p "✔ Disfruta de más comodidad y menos dolor cada día 🙌" at bounding box center [544, 223] width 189 height 45
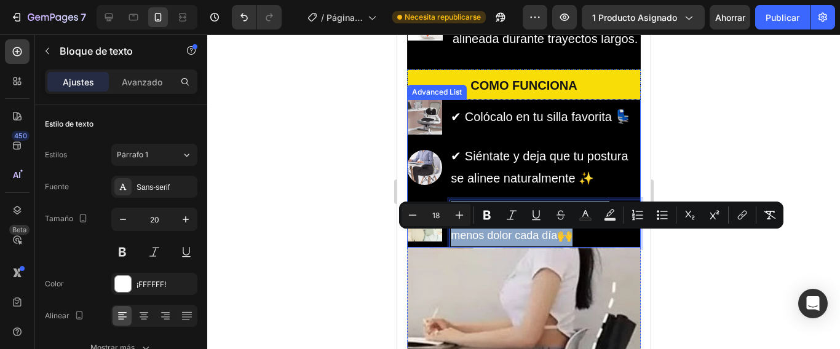
drag, startPoint x: 575, startPoint y: 261, endPoint x: 450, endPoint y: 237, distance: 127.7
click at [444, 240] on li "Image ✔ Disfruta de más comodidad y menos dolor cada día 🙌 Text Block 0" at bounding box center [523, 224] width 234 height 48
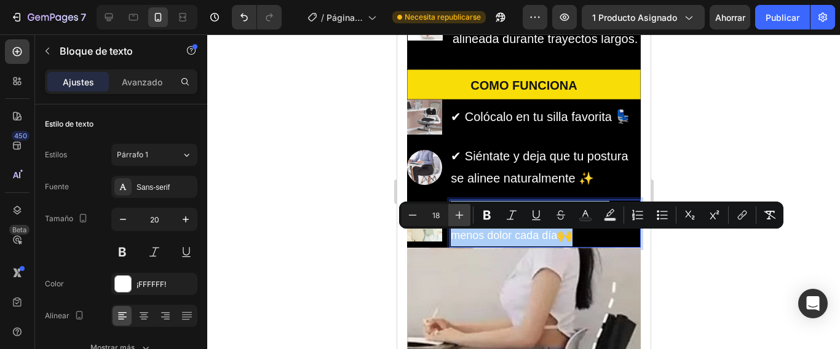
click at [461, 215] on icon "Editor contextual toolbar" at bounding box center [459, 215] width 8 height 8
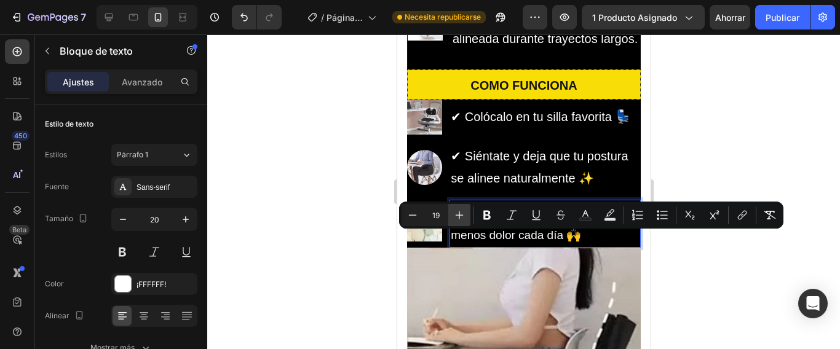
click at [461, 215] on icon "Editor contextual toolbar" at bounding box center [459, 215] width 8 height 8
type input "20"
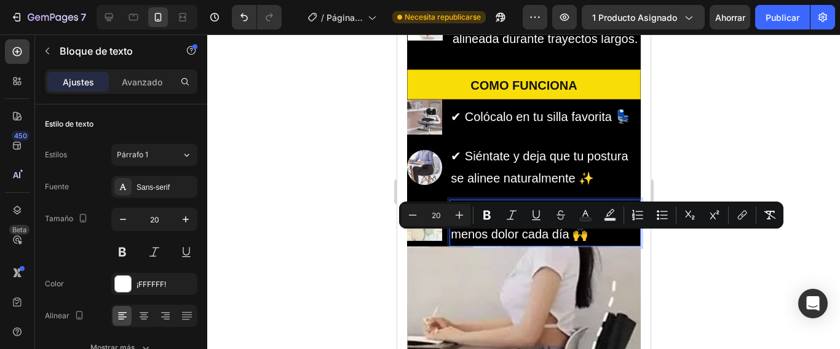
click at [622, 245] on p "✔ Disfruta de más comodidad y menos dolor cada día 🙌" at bounding box center [544, 223] width 189 height 44
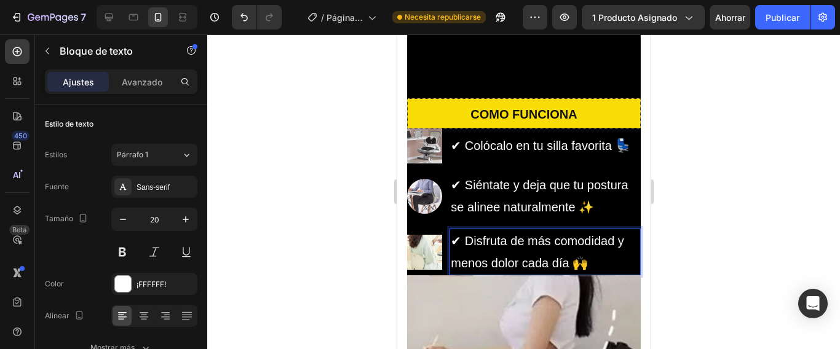
scroll to position [2025, 0]
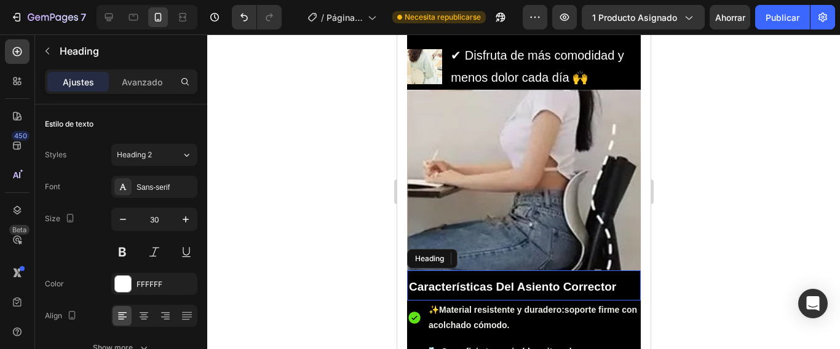
click at [516, 270] on h2 "Características Del Asiento Corrector" at bounding box center [523, 285] width 234 height 30
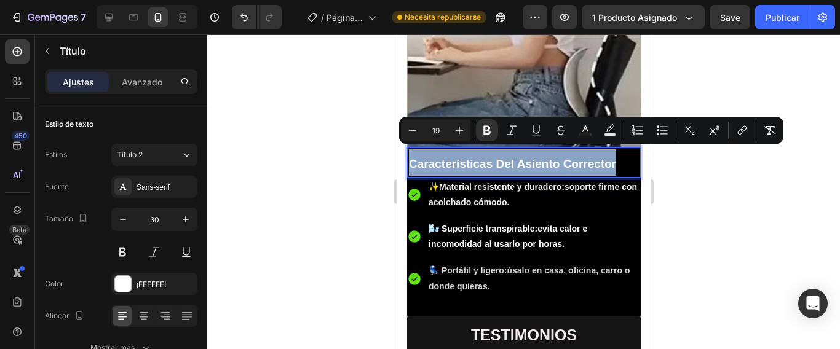
drag, startPoint x: 618, startPoint y: 152, endPoint x: 399, endPoint y: 152, distance: 219.4
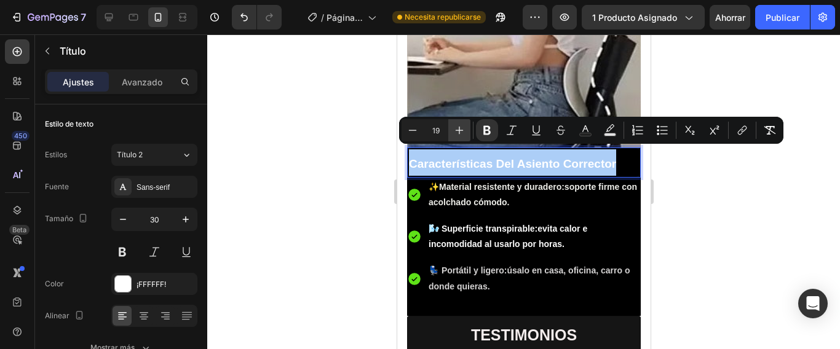
click at [459, 130] on icon "Barra de herramientas contextual del editor" at bounding box center [459, 131] width 8 height 8
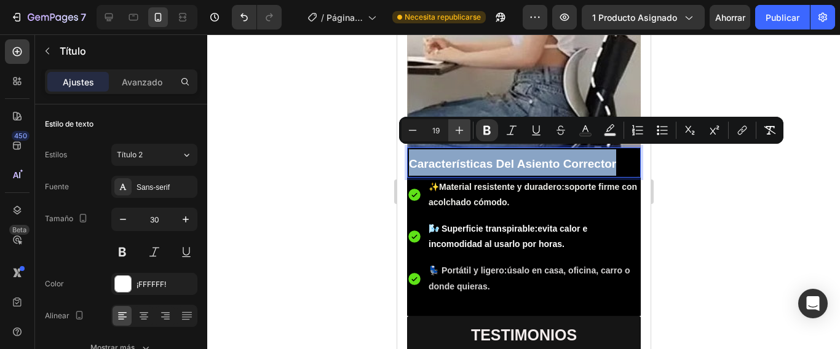
type input "20"
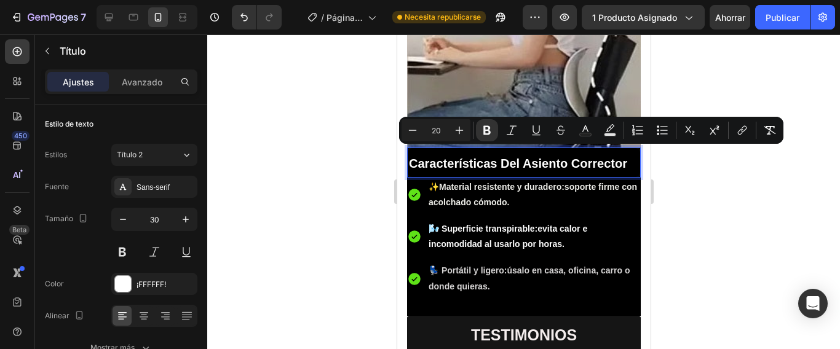
click at [744, 235] on div at bounding box center [523, 191] width 632 height 315
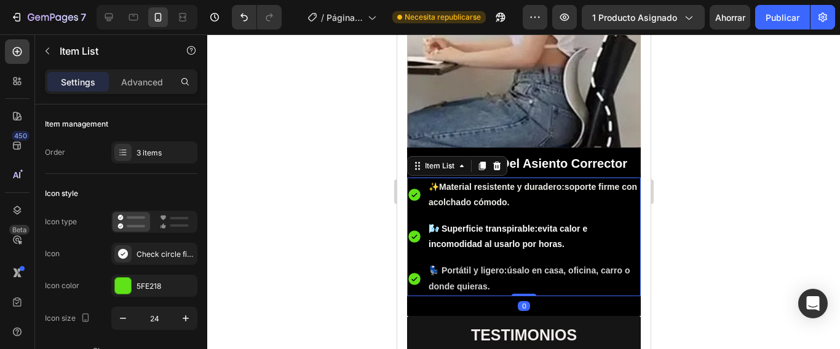
click at [529, 192] on p "✨ Material resistente y duradero: soporte firme con acolchado cómodo." at bounding box center [533, 194] width 210 height 31
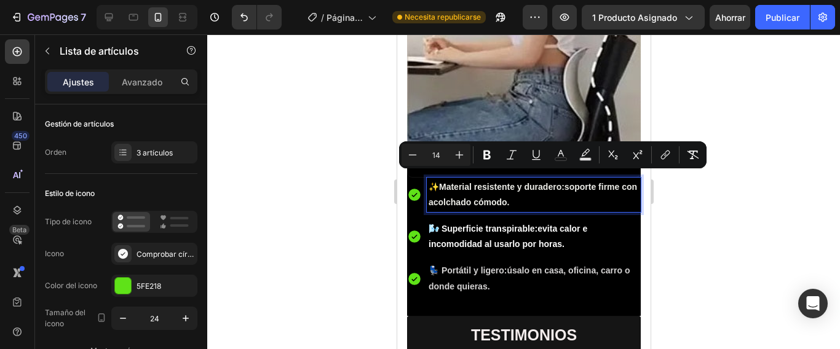
drag, startPoint x: 529, startPoint y: 192, endPoint x: 430, endPoint y: 180, distance: 99.6
click at [430, 180] on p "✨ Material resistente y duradero: soporte firme con acolchado cómodo." at bounding box center [533, 194] width 210 height 31
click at [462, 154] on icon "Editor contextual toolbar" at bounding box center [459, 155] width 12 height 12
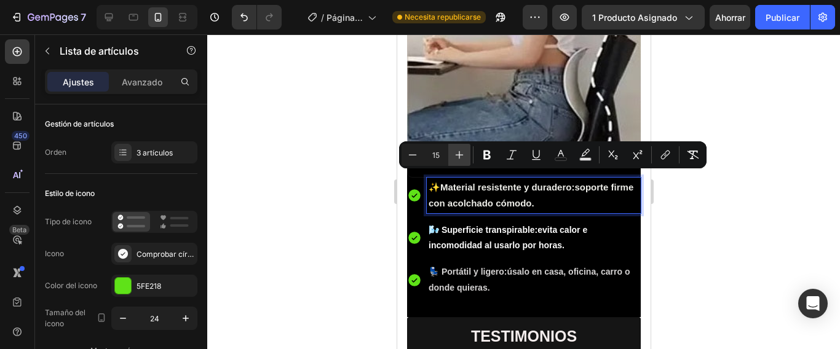
click at [462, 154] on icon "Editor contextual toolbar" at bounding box center [459, 155] width 12 height 12
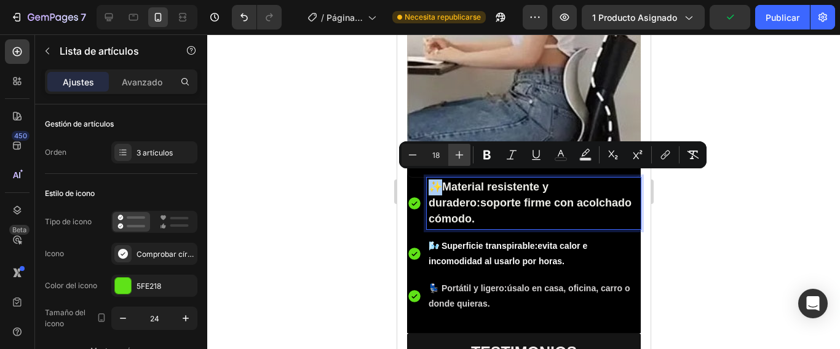
click at [462, 154] on icon "Editor contextual toolbar" at bounding box center [459, 155] width 12 height 12
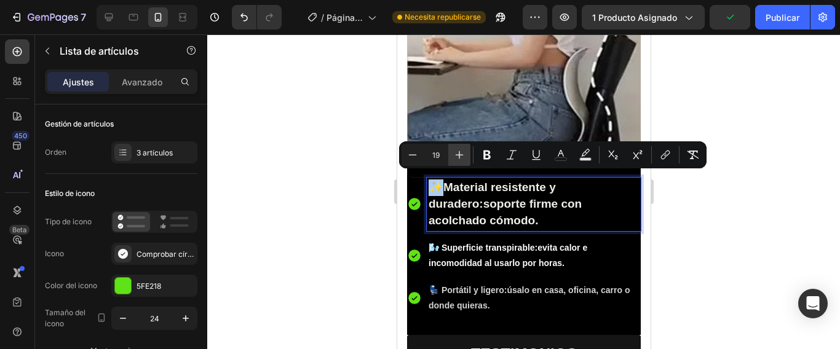
click at [462, 154] on icon "Editor contextual toolbar" at bounding box center [459, 155] width 12 height 12
type input "20"
drag, startPoint x: 727, startPoint y: 274, endPoint x: 727, endPoint y: 266, distance: 8.0
click at [727, 274] on div at bounding box center [523, 191] width 632 height 315
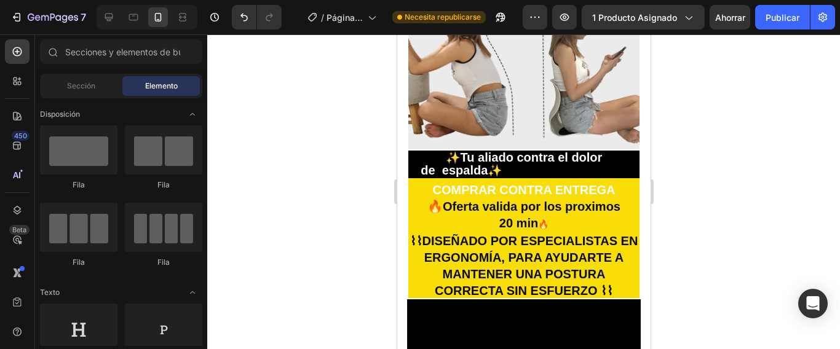
scroll to position [1288, 0]
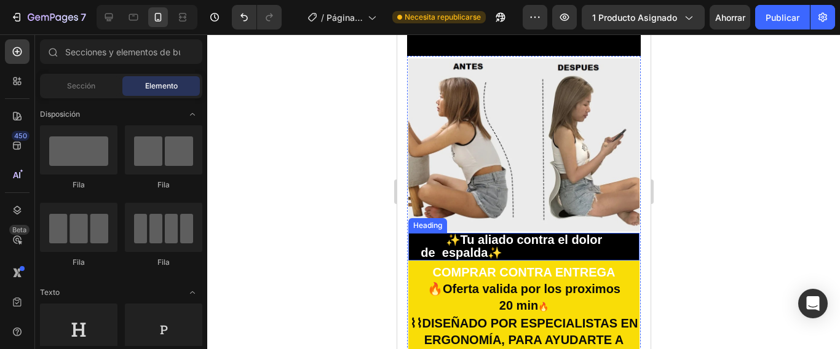
click at [511, 233] on strong "Tu aliado contra el dolor" at bounding box center [531, 240] width 142 height 14
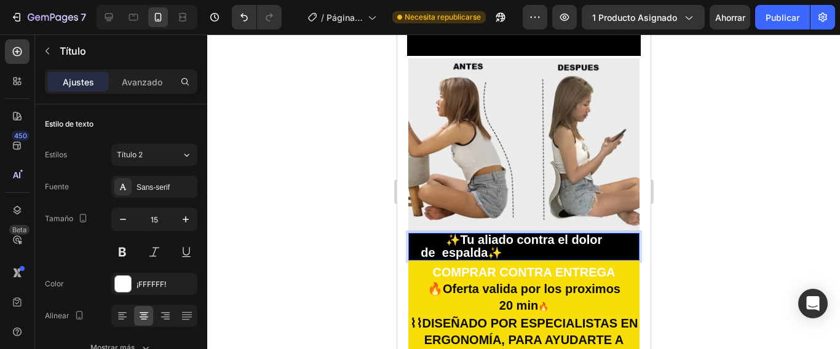
click at [587, 251] on span "el dolor de espalda" at bounding box center [574, 253] width 104 height 14
click at [187, 219] on icon "button" at bounding box center [185, 219] width 12 height 12
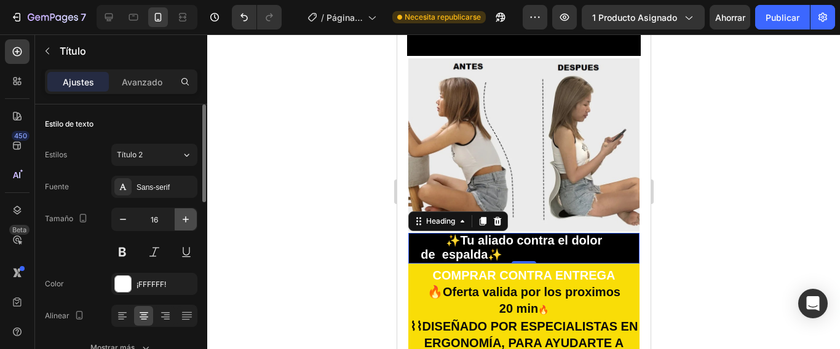
click at [187, 219] on icon "button" at bounding box center [185, 219] width 12 height 12
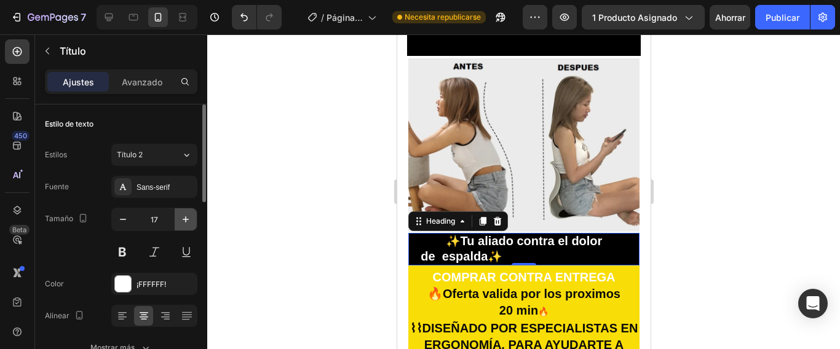
click at [187, 219] on icon "button" at bounding box center [185, 219] width 12 height 12
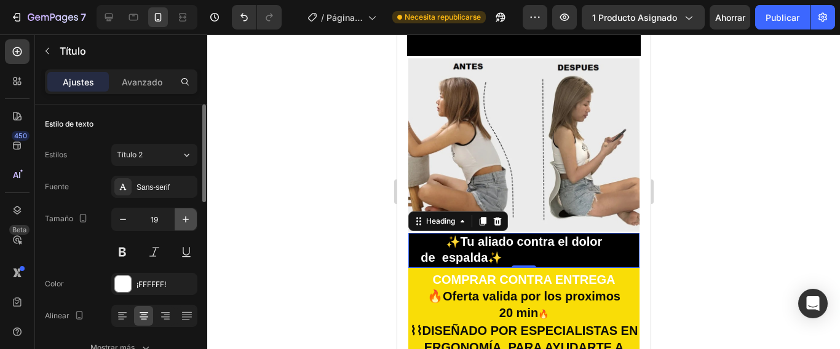
click at [186, 219] on icon "button" at bounding box center [185, 219] width 12 height 12
type input "20"
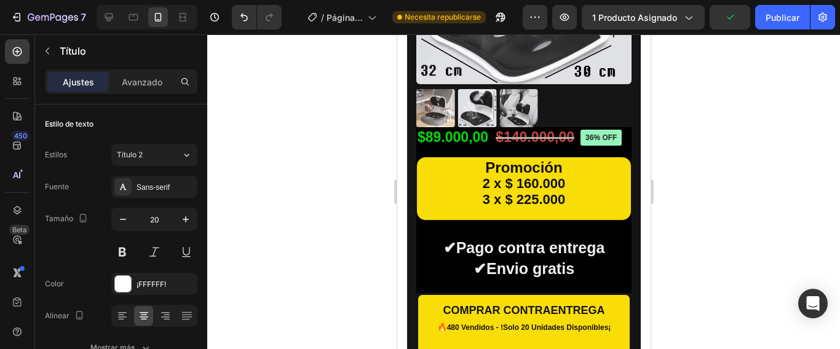
scroll to position [550, 0]
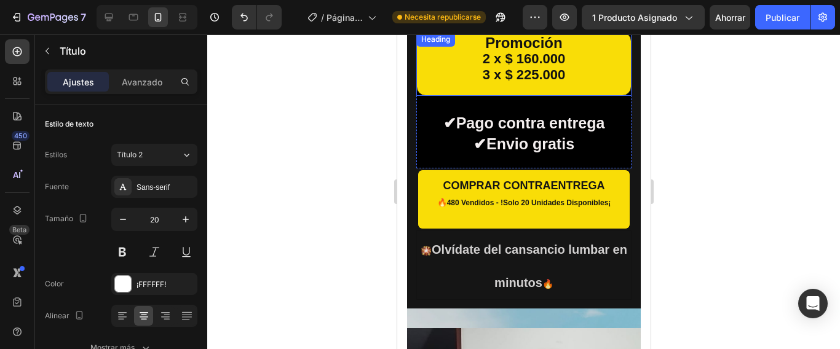
click at [569, 81] on h2 "Promoción 2 x $ 160.000 3 x $ 225.000" at bounding box center [523, 64] width 215 height 64
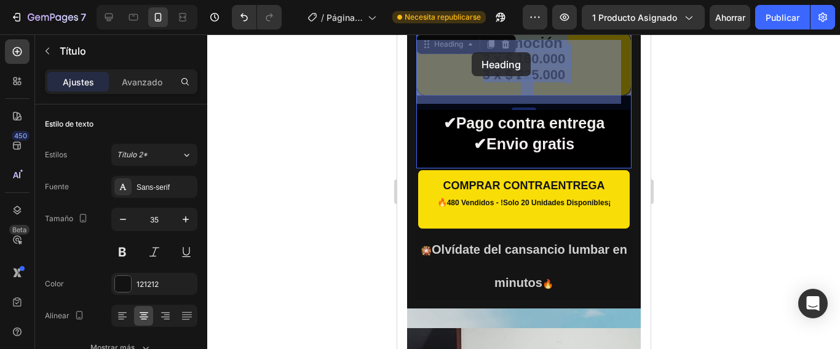
drag, startPoint x: 565, startPoint y: 80, endPoint x: 519, endPoint y: 88, distance: 46.8
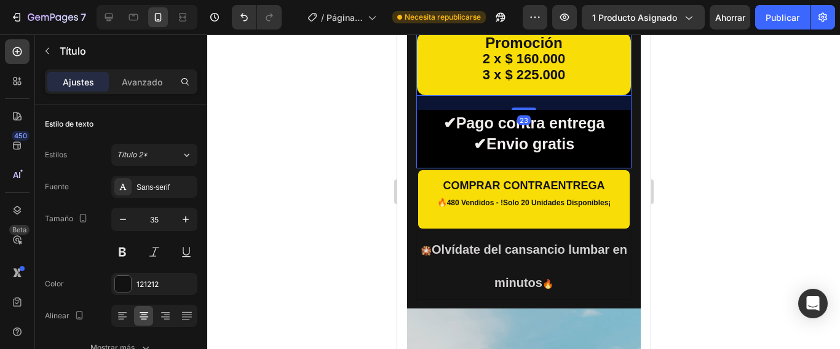
scroll to position [494, 0]
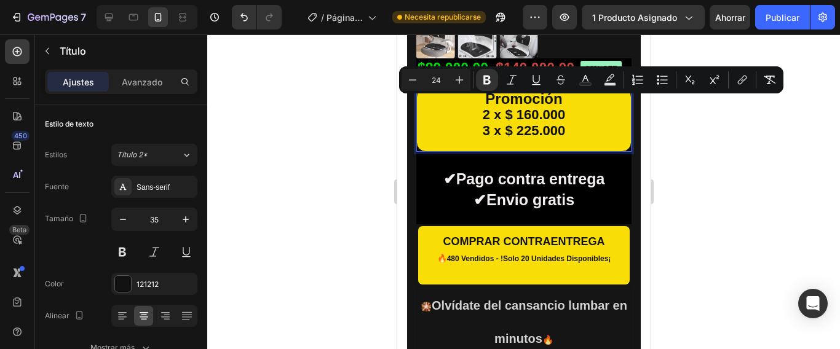
drag, startPoint x: 566, startPoint y: 137, endPoint x: 459, endPoint y: 109, distance: 111.2
click at [459, 109] on p "Promoción 2 x $ 160.000 3 x $ 225.000" at bounding box center [522, 120] width 211 height 60
drag, startPoint x: 579, startPoint y: 151, endPoint x: 551, endPoint y: 151, distance: 27.7
click at [580, 150] on p "Promoción 2 x $ 160.000 3 x $ 225.000" at bounding box center [522, 120] width 211 height 60
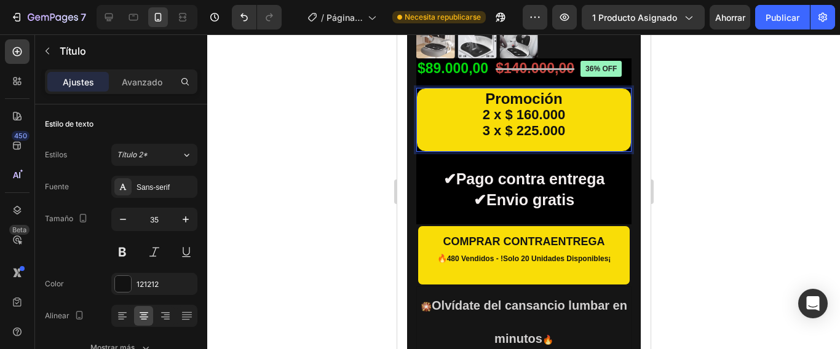
click at [513, 138] on strong "3 x $ 225.000" at bounding box center [523, 130] width 83 height 15
click at [482, 121] on strong "2 x $ 160.000" at bounding box center [523, 114] width 83 height 15
click at [513, 122] on strong "2 x $ 160.000" at bounding box center [523, 114] width 83 height 15
click at [465, 122] on p "Promoción 2 x $ 160.000 3 x $ 225.000" at bounding box center [522, 120] width 211 height 60
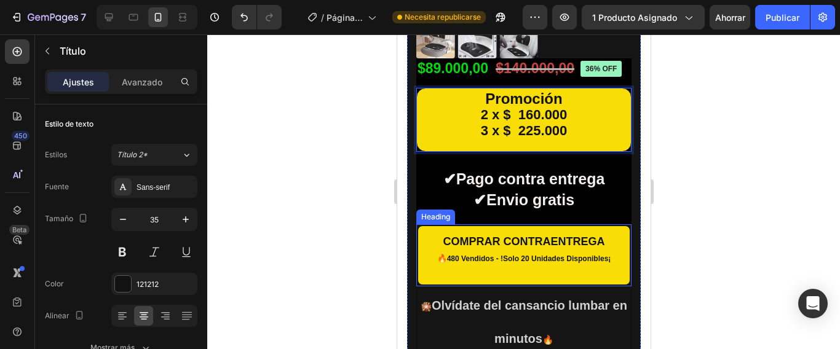
click at [470, 246] on strong "COMPRAR CONTRAENTREGA" at bounding box center [524, 241] width 162 height 12
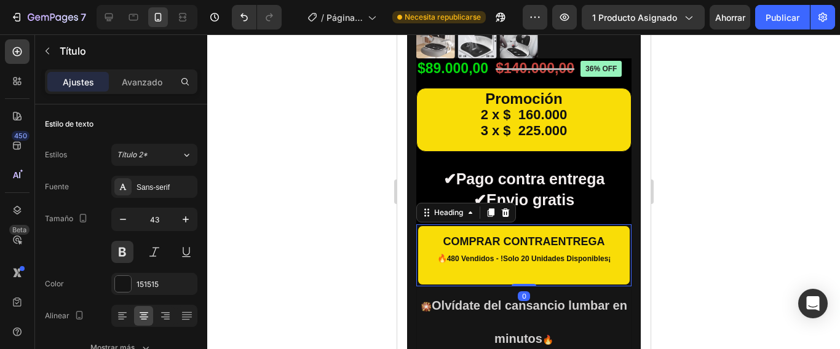
click at [602, 248] on h2 "COMPRAR CONTRAENTREGA 🔥 480 Vendidos - !Solo 20 Unidades Disponibles¡" at bounding box center [523, 256] width 213 height 60
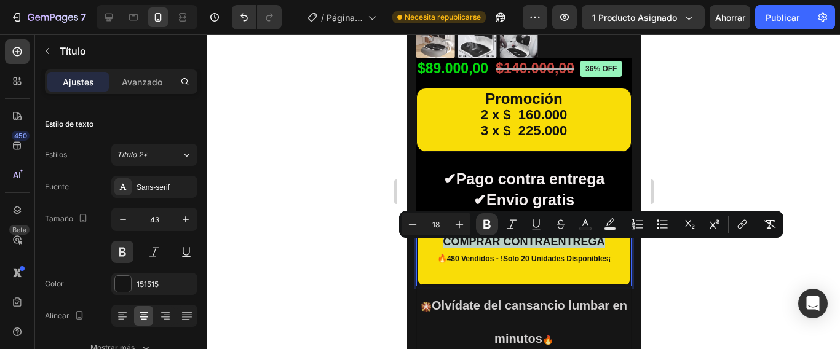
drag, startPoint x: 602, startPoint y: 248, endPoint x: 437, endPoint y: 240, distance: 164.9
click at [437, 240] on p "COMPRAR CONTRAENTREGA 🔥 480 Vendidos - !Solo 20 Unidades Disponibles¡" at bounding box center [523, 253] width 192 height 44
click at [460, 224] on icon "Editor contextual toolbar" at bounding box center [459, 225] width 8 height 8
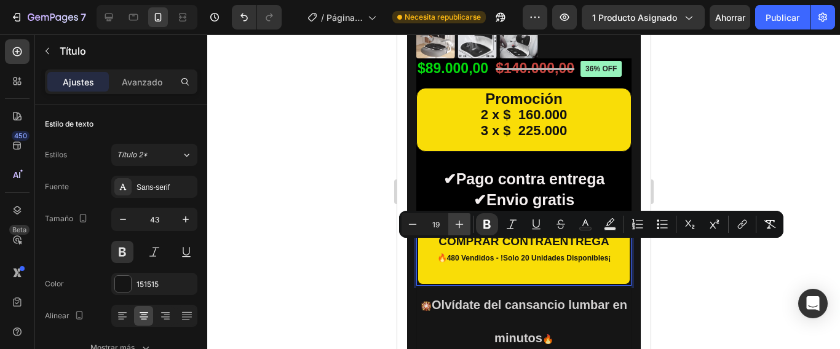
click at [460, 224] on icon "Editor contextual toolbar" at bounding box center [459, 225] width 8 height 8
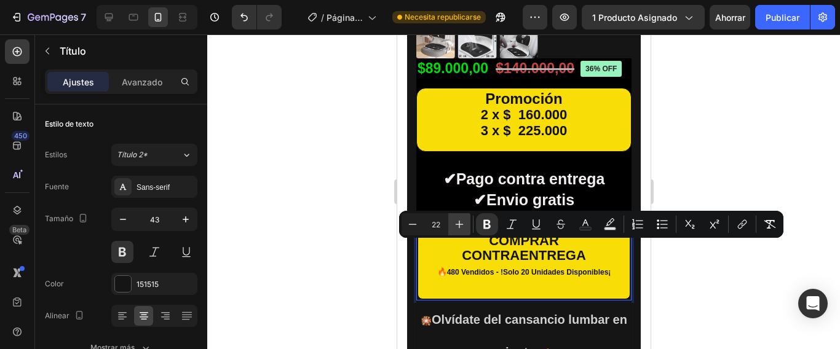
click at [460, 224] on icon "Editor contextual toolbar" at bounding box center [459, 225] width 8 height 8
type input "24"
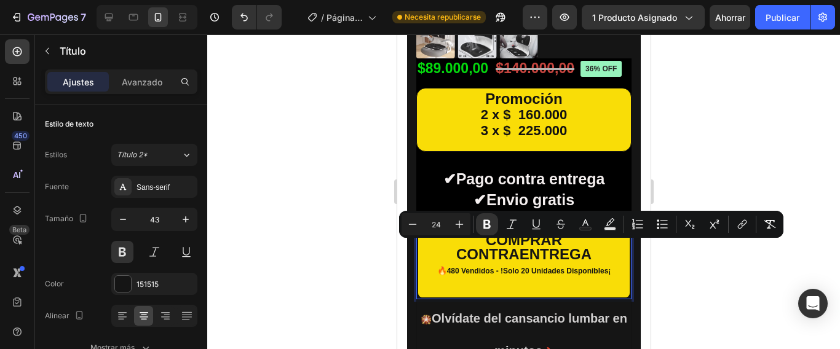
click at [703, 318] on div at bounding box center [523, 191] width 632 height 315
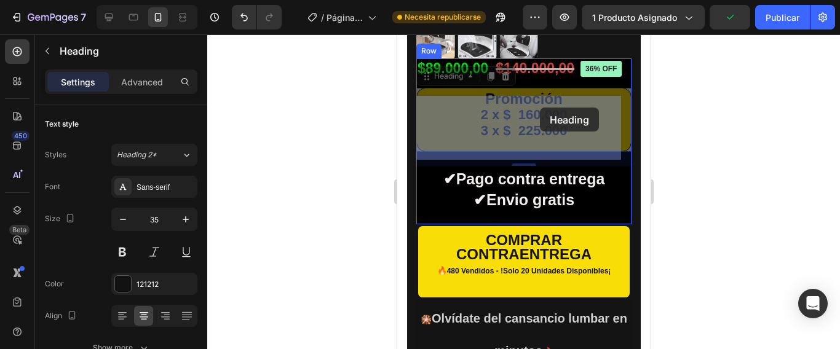
drag, startPoint x: 565, startPoint y: 106, endPoint x: 554, endPoint y: 108, distance: 11.8
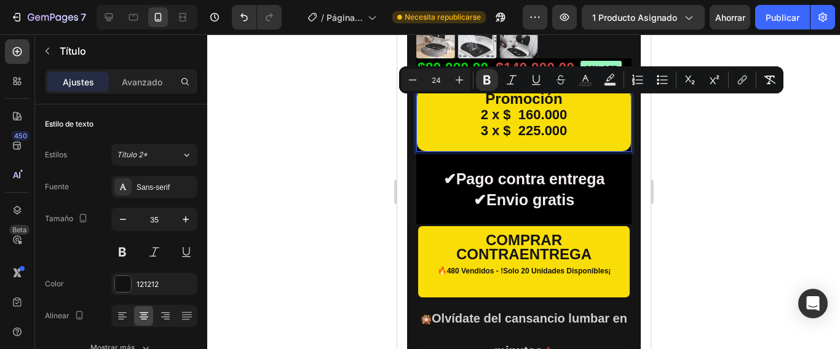
drag, startPoint x: 561, startPoint y: 104, endPoint x: 457, endPoint y: 108, distance: 103.9
click at [454, 109] on p "Promoción 2 x $ 160.000 3 x $ 225.000" at bounding box center [522, 120] width 211 height 60
click at [583, 75] on icon "Barra de herramientas contextual del editor" at bounding box center [585, 80] width 12 height 12
type input "121212"
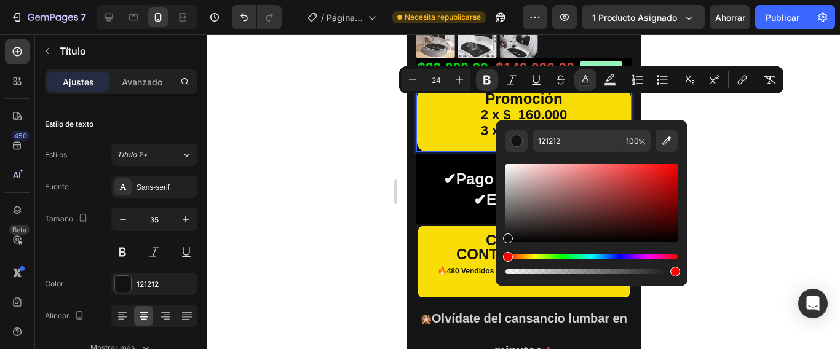
click at [734, 135] on div at bounding box center [523, 191] width 632 height 315
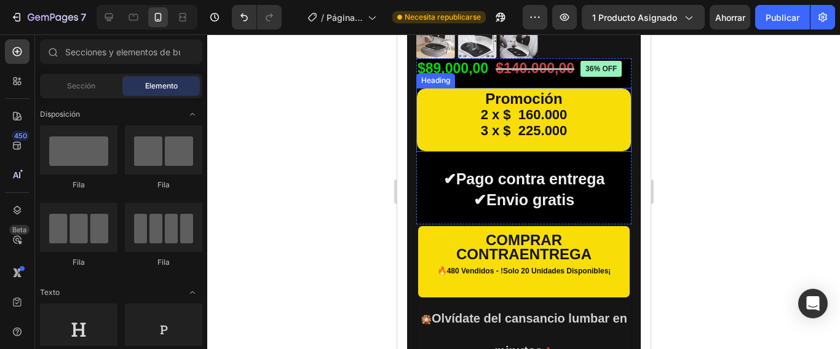
click at [570, 105] on p "⁠⁠⁠⁠⁠⁠⁠ Promoción 2 x $ 160.000 3 x $ 225.000" at bounding box center [522, 120] width 211 height 60
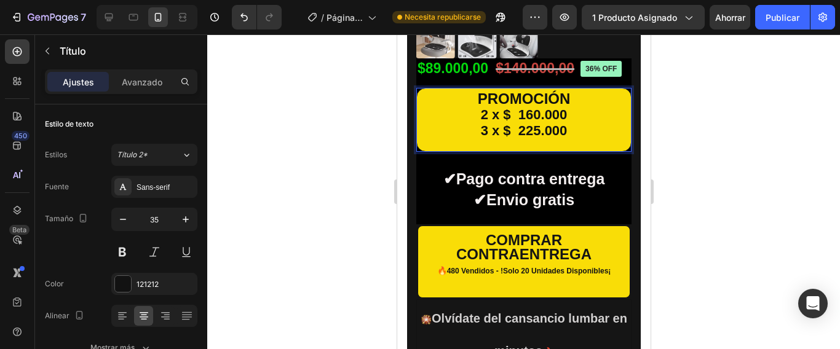
click at [750, 187] on div at bounding box center [523, 191] width 632 height 315
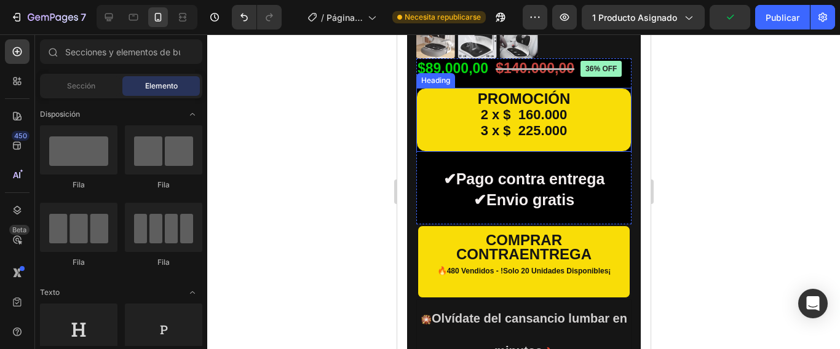
click at [542, 104] on strong "PROMOCIÓN" at bounding box center [523, 98] width 93 height 17
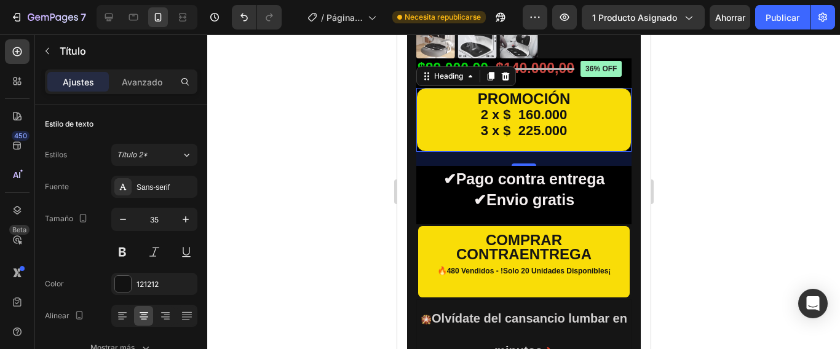
click at [669, 228] on div at bounding box center [523, 191] width 632 height 315
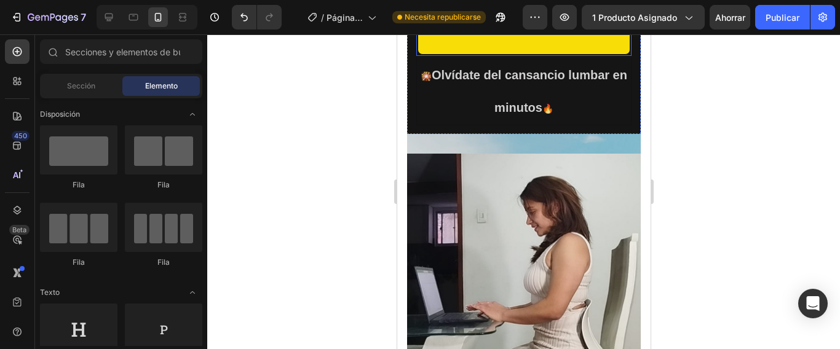
scroll to position [740, 0]
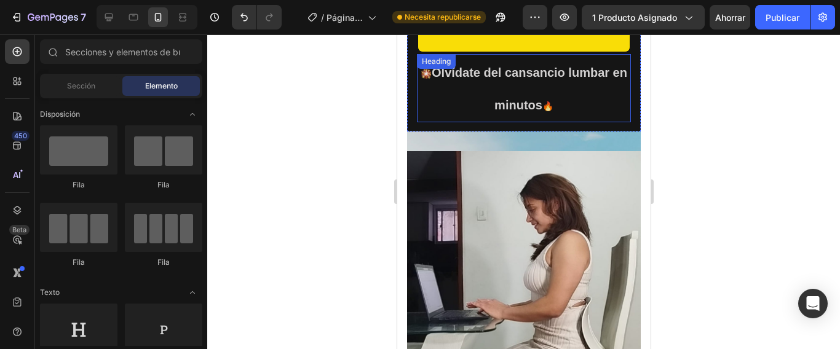
click at [543, 111] on strong "Olvídate del cansancio lumbar en minutos" at bounding box center [528, 89] width 195 height 47
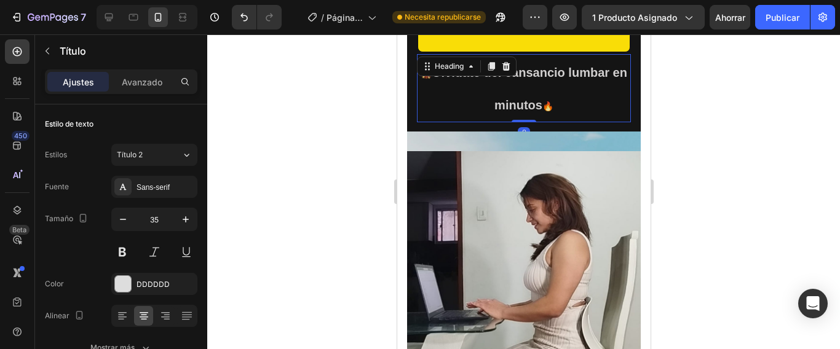
click at [564, 117] on h2 "🎇 Olvídate del cansancio lumbar en minutos 🔥" at bounding box center [523, 88] width 214 height 68
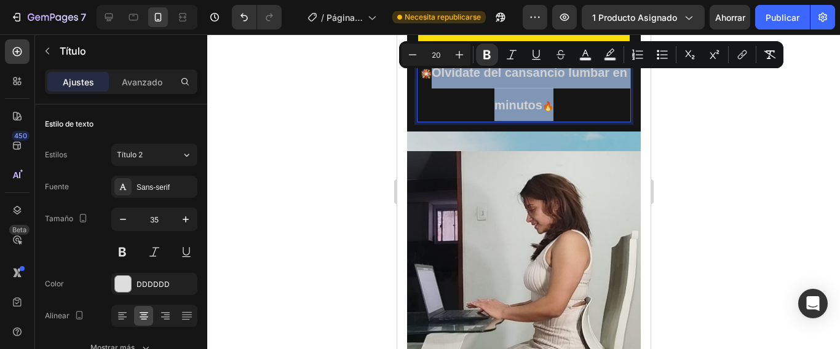
drag, startPoint x: 565, startPoint y: 113, endPoint x: 435, endPoint y: 79, distance: 134.8
click at [435, 79] on p "🎇 Olvídate del cansancio lumbar en minutos 🔥" at bounding box center [522, 88] width 211 height 66
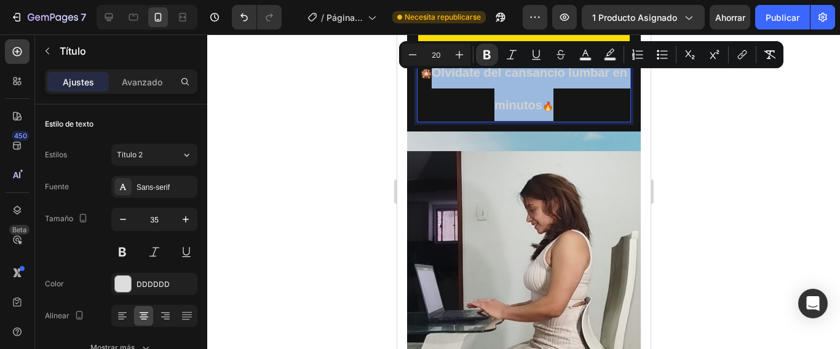
click at [695, 210] on div at bounding box center [523, 191] width 632 height 315
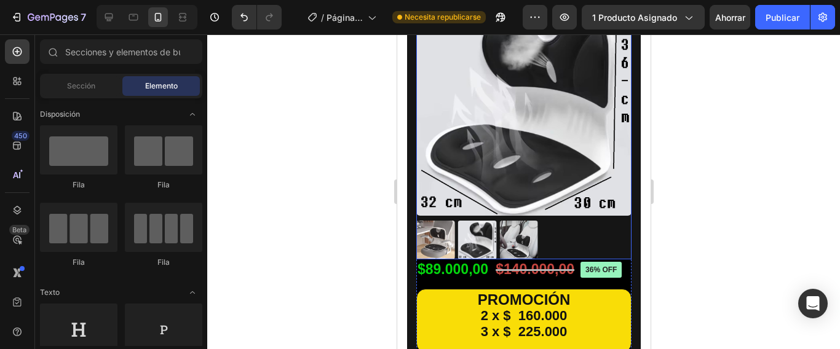
scroll to position [64, 0]
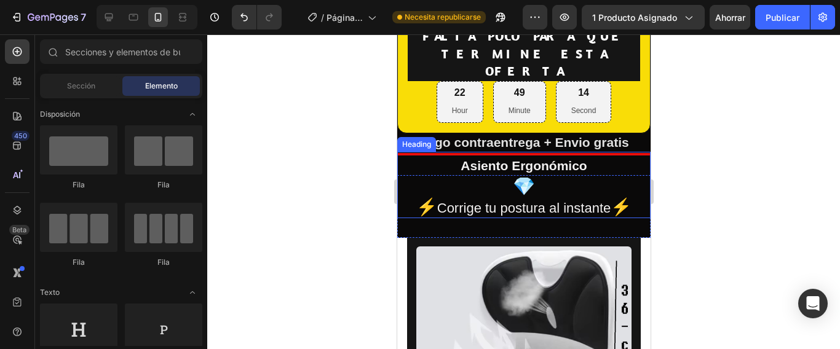
click at [576, 159] on strong "Asiento Ergonómico" at bounding box center [523, 166] width 126 height 14
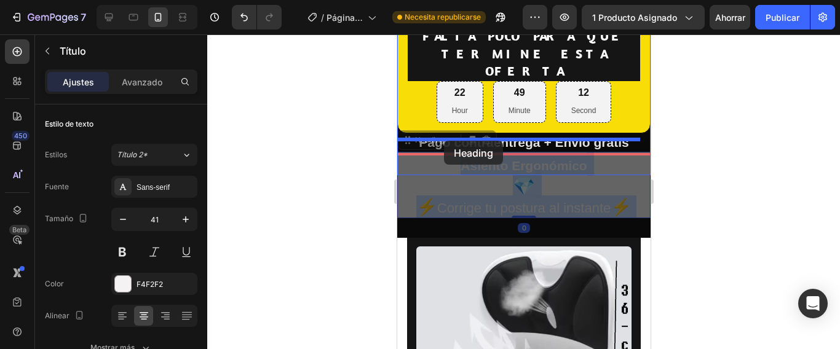
drag, startPoint x: 588, startPoint y: 149, endPoint x: 444, endPoint y: 141, distance: 144.7
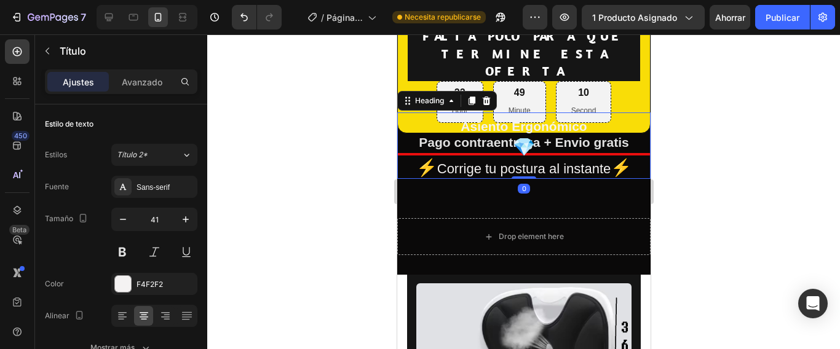
click at [734, 172] on div at bounding box center [523, 191] width 632 height 315
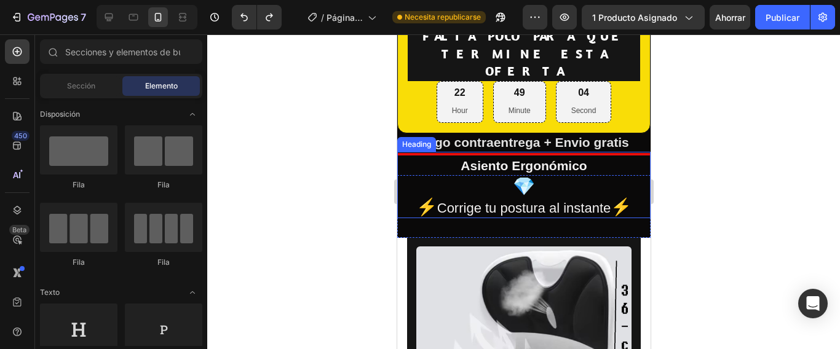
click at [583, 152] on h2 "Asiento Ergonómico 💎 ⚡ Corrige tu postura al instante ⚡" at bounding box center [522, 185] width 253 height 66
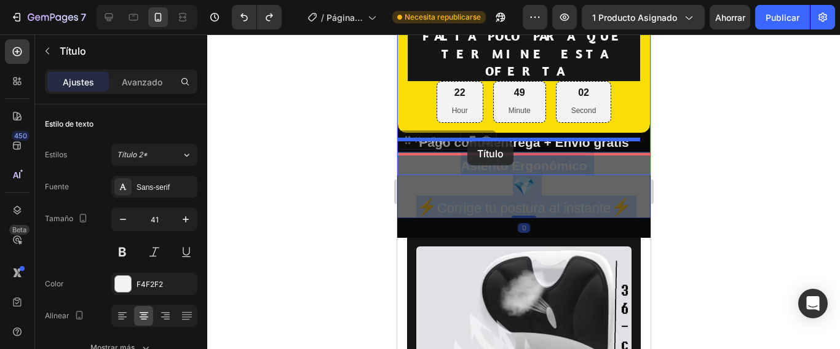
drag, startPoint x: 585, startPoint y: 146, endPoint x: 471, endPoint y: 141, distance: 113.8
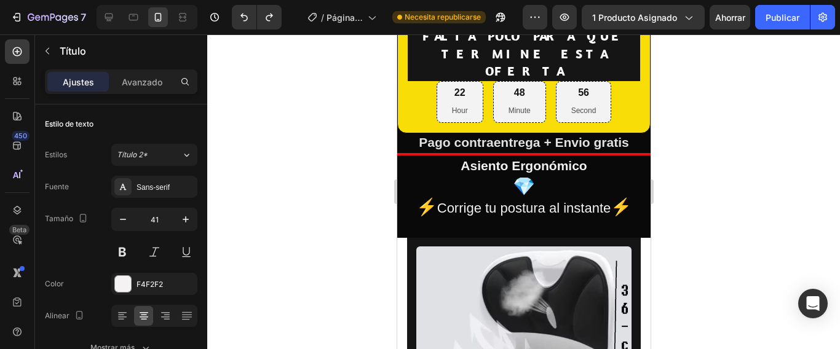
click at [588, 152] on h2 "Asiento Ergonómico 💎 ⚡ Corrige tu postura al instante ⚡" at bounding box center [522, 185] width 253 height 66
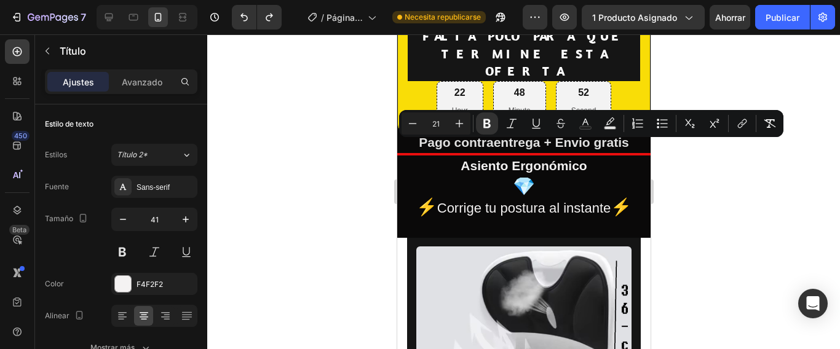
drag, startPoint x: 589, startPoint y: 149, endPoint x: 452, endPoint y: 149, distance: 137.7
click at [452, 153] on p "Asiento Ergonómico 💎 ⚡ Corrige tu postura al instante ⚡" at bounding box center [523, 185] width 251 height 64
click at [457, 124] on icon "Editor contextual toolbar" at bounding box center [459, 124] width 8 height 8
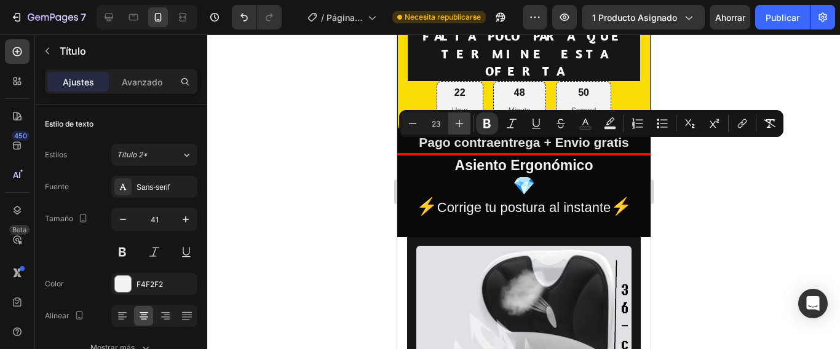
click at [457, 124] on icon "Editor contextual toolbar" at bounding box center [459, 124] width 8 height 8
type input "24"
click at [671, 177] on div at bounding box center [523, 191] width 632 height 315
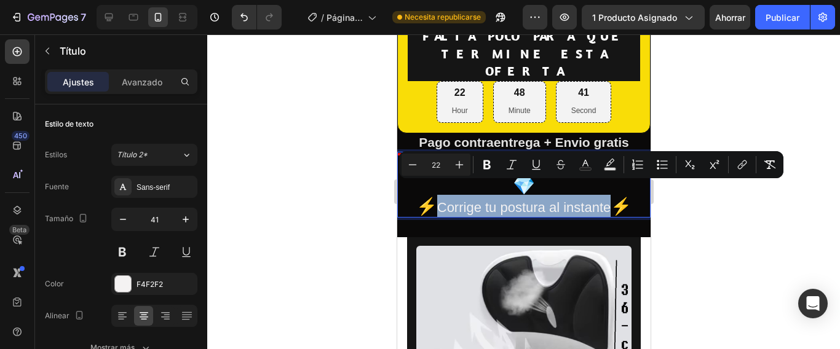
drag, startPoint x: 605, startPoint y: 185, endPoint x: 430, endPoint y: 186, distance: 174.6
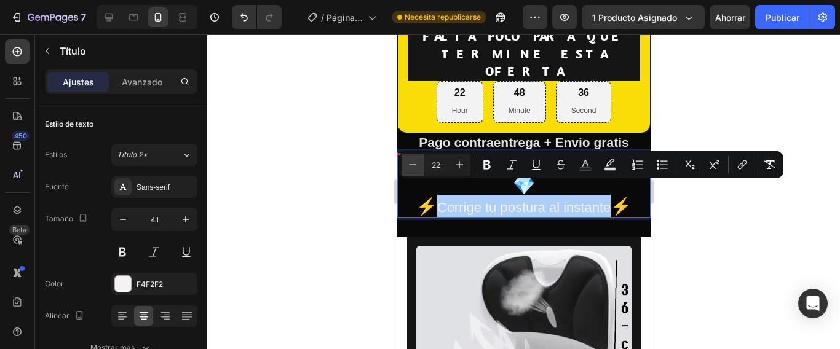
click at [416, 165] on icon "Editor contextual toolbar" at bounding box center [412, 165] width 12 height 12
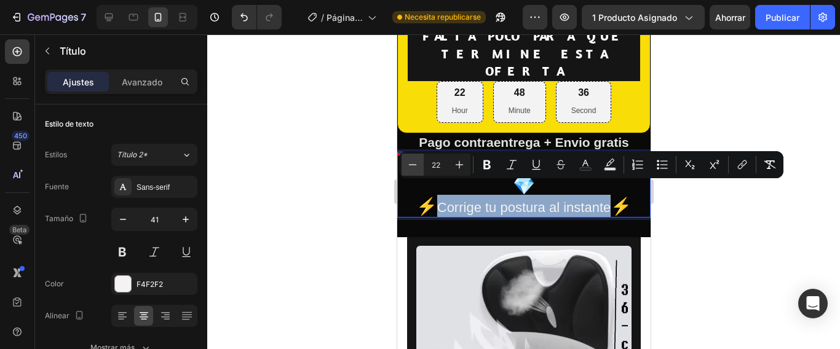
type input "21"
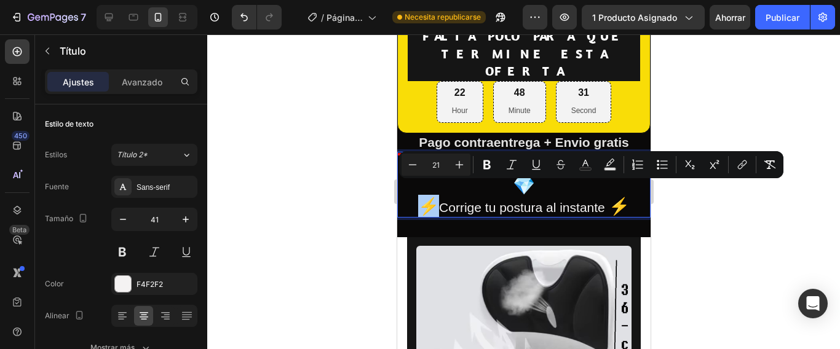
click at [660, 227] on div at bounding box center [523, 191] width 632 height 315
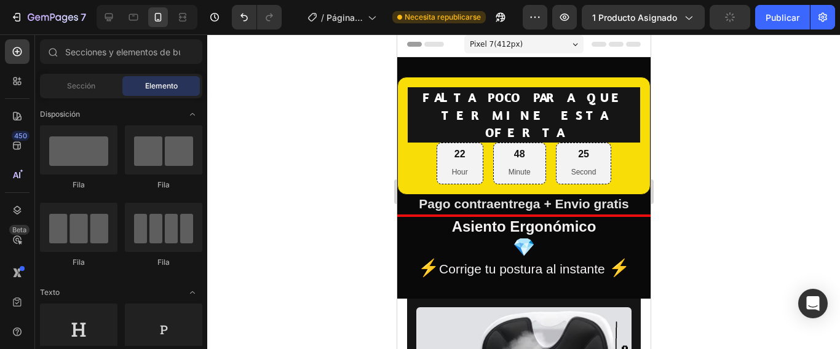
scroll to position [0, 0]
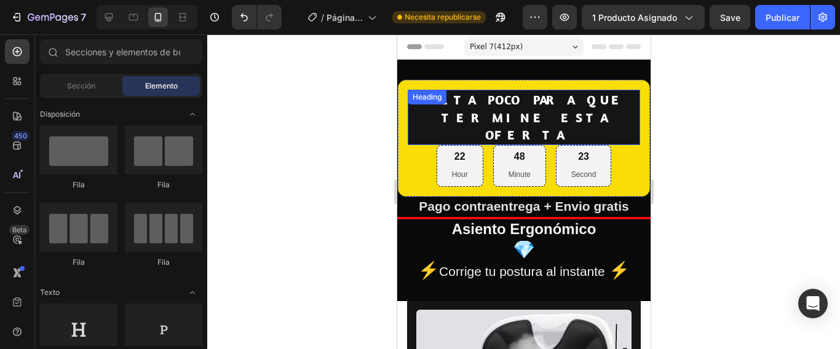
click at [526, 100] on strong "FALTA POCO PARA QUE TERMINE ESTA OFERTA" at bounding box center [523, 117] width 203 height 51
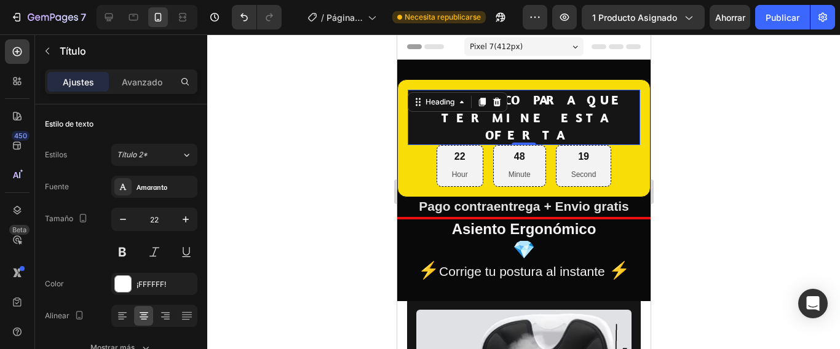
click at [550, 120] on h2 "FALTA POCO PARA QUE TERMINE ESTA OFERTA" at bounding box center [523, 117] width 232 height 55
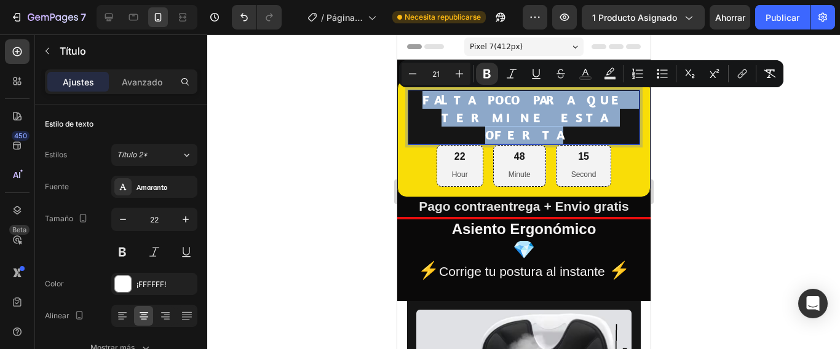
drag, startPoint x: 543, startPoint y: 118, endPoint x: 411, endPoint y: 93, distance: 134.4
click at [411, 93] on p "FALTA POCO PARA QUE TERMINE ESTA OFERTA" at bounding box center [523, 117] width 230 height 53
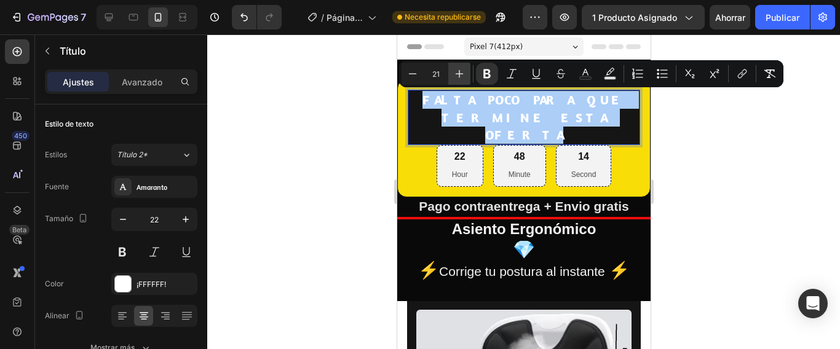
click at [460, 74] on icon "Editor contextual toolbar" at bounding box center [459, 74] width 12 height 12
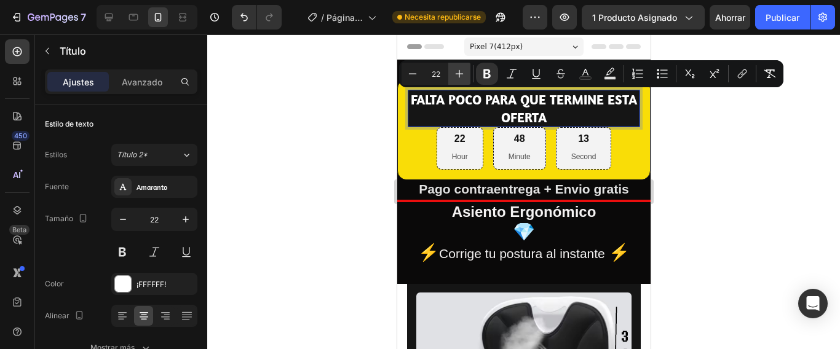
click at [460, 74] on icon "Editor contextual toolbar" at bounding box center [459, 74] width 12 height 12
type input "24"
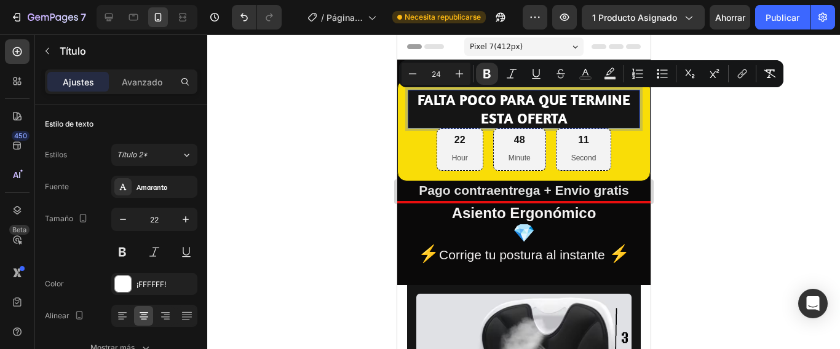
drag, startPoint x: 747, startPoint y: 237, endPoint x: 739, endPoint y: 224, distance: 15.2
click at [748, 237] on div at bounding box center [523, 191] width 632 height 315
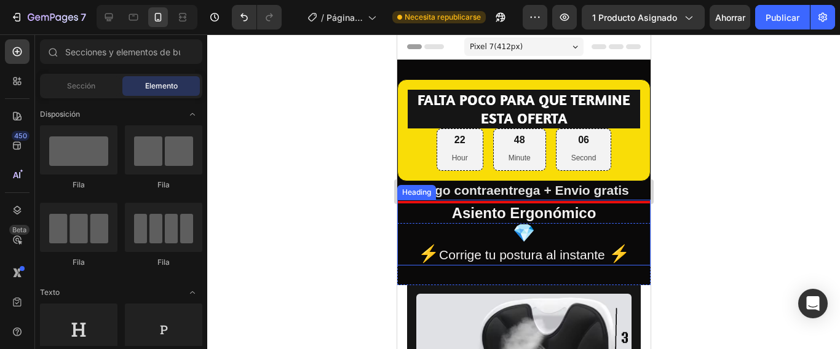
click at [588, 207] on strong "Asiento Ergonómico" at bounding box center [523, 213] width 144 height 17
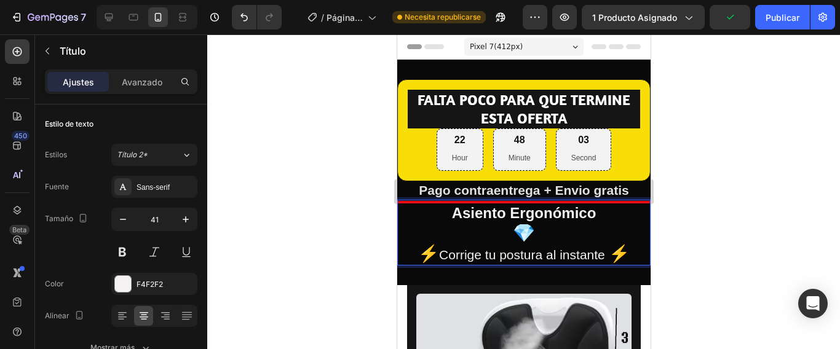
drag, startPoint x: 589, startPoint y: 211, endPoint x: 439, endPoint y: 203, distance: 150.2
click at [591, 207] on strong "Asiento Ergonómico" at bounding box center [523, 213] width 144 height 17
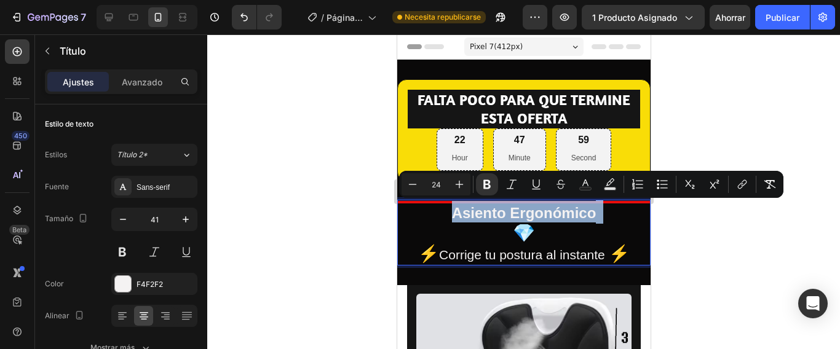
drag, startPoint x: 591, startPoint y: 207, endPoint x: 439, endPoint y: 208, distance: 151.2
click at [439, 208] on p "Asiento Ergonómico 💎 ⚡ Corrige tu postura al instante ⚡" at bounding box center [523, 232] width 251 height 63
drag, startPoint x: 756, startPoint y: 284, endPoint x: 687, endPoint y: 251, distance: 76.7
click at [752, 278] on div at bounding box center [523, 191] width 632 height 315
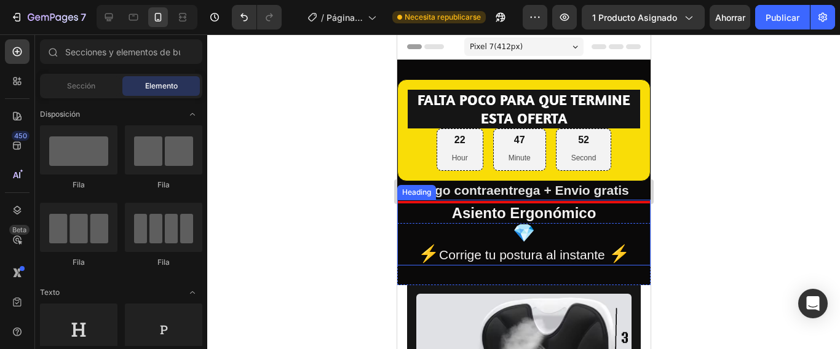
click at [593, 211] on p "⁠⁠⁠⁠⁠⁠⁠ Asiento Ergonómico 💎 ⚡ Corrige tu postura al instante ⚡" at bounding box center [523, 232] width 251 height 63
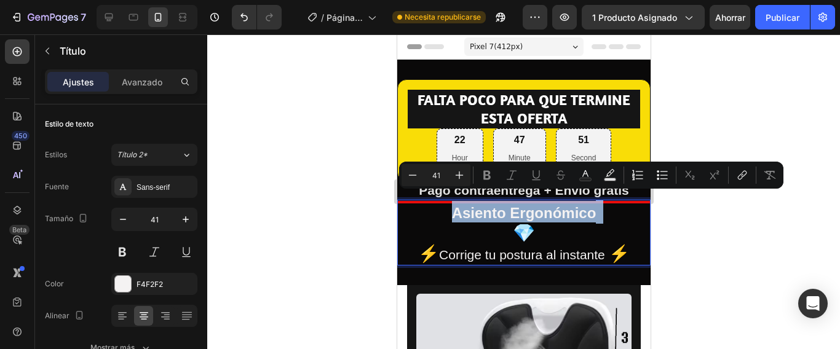
click at [591, 211] on strong "Asiento Ergonómico" at bounding box center [523, 213] width 144 height 17
type input "24"
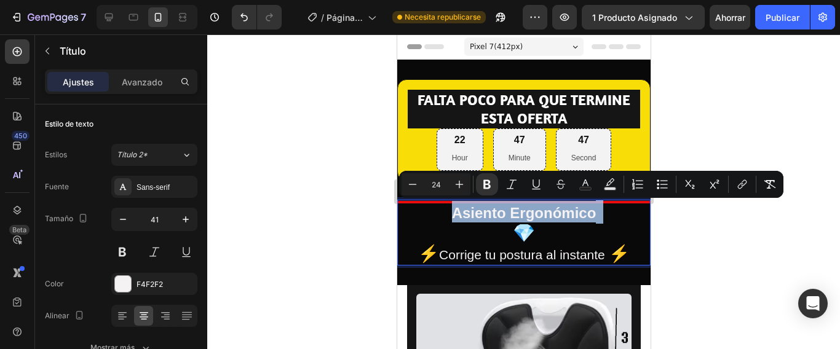
drag, startPoint x: 592, startPoint y: 211, endPoint x: 437, endPoint y: 203, distance: 155.1
click at [437, 203] on p "Asiento Ergonómico 💎 ⚡ Corrige tu postura al instante ⚡" at bounding box center [523, 232] width 251 height 63
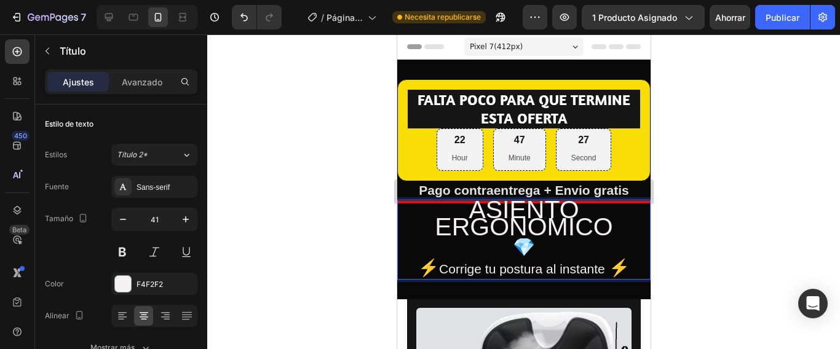
click at [588, 225] on p "⁠⁠⁠⁠⁠⁠⁠ASIENTO ERGONOMICO 💎 ⚡ Corrige tu postura al instante ⚡" at bounding box center [523, 239] width 251 height 77
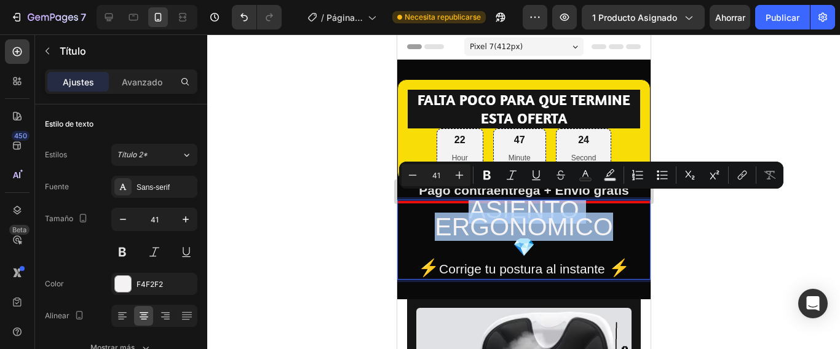
drag, startPoint x: 612, startPoint y: 225, endPoint x: 431, endPoint y: 203, distance: 182.7
click at [431, 203] on p "⁠⁠⁠⁠⁠⁠⁠ASIENTO ERGONOMICO 💎 ⚡ Corrige tu postura al instante ⚡" at bounding box center [523, 239] width 251 height 77
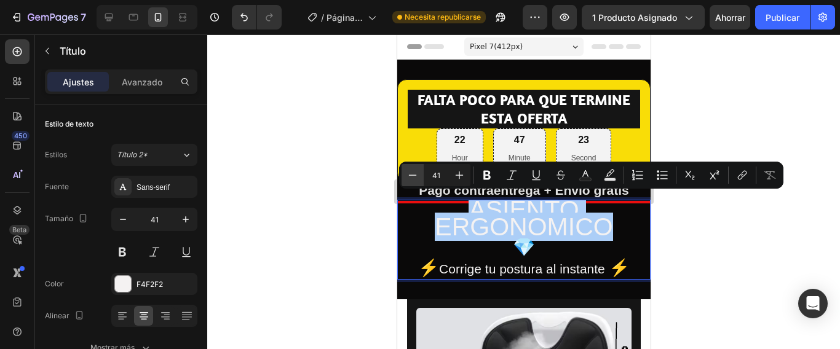
click at [411, 176] on icon "Editor contextual toolbar" at bounding box center [412, 175] width 12 height 12
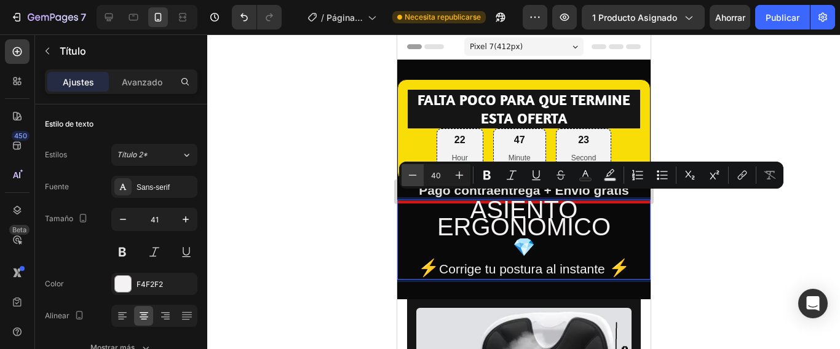
click at [411, 176] on icon "Editor contextual toolbar" at bounding box center [412, 175] width 12 height 12
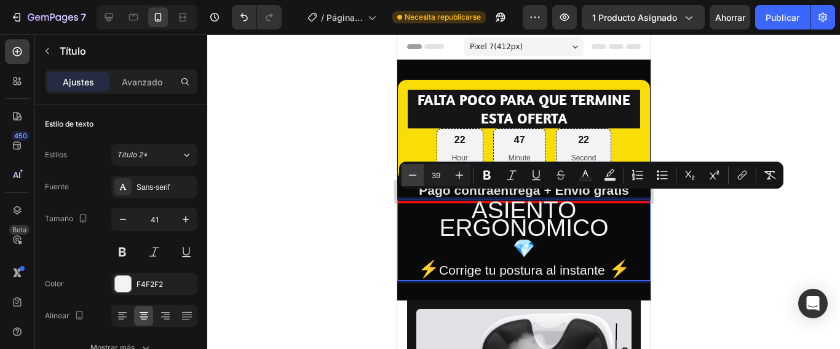
click at [411, 176] on icon "Editor contextual toolbar" at bounding box center [412, 175] width 12 height 12
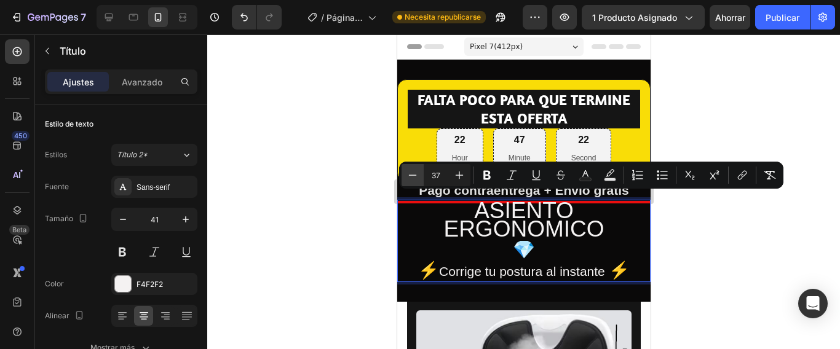
click at [411, 176] on icon "Editor contextual toolbar" at bounding box center [412, 175] width 12 height 12
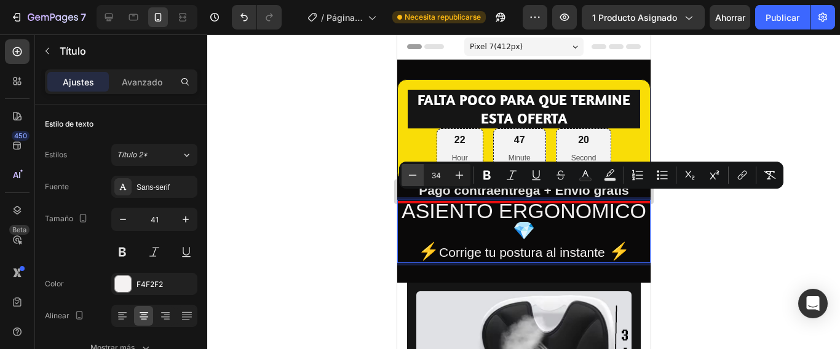
click at [411, 176] on icon "Editor contextual toolbar" at bounding box center [412, 175] width 12 height 12
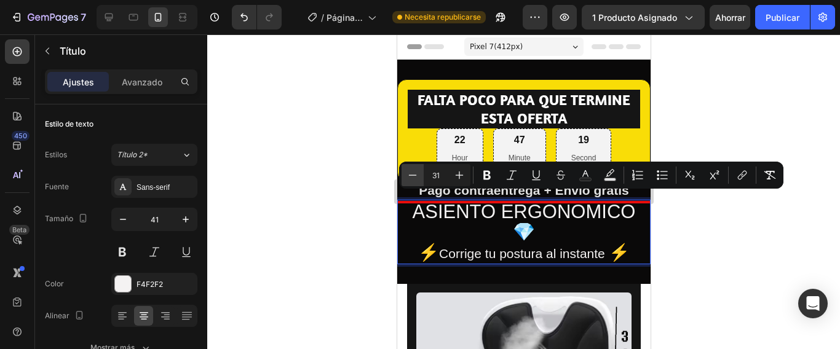
click at [411, 176] on icon "Editor contextual toolbar" at bounding box center [412, 175] width 12 height 12
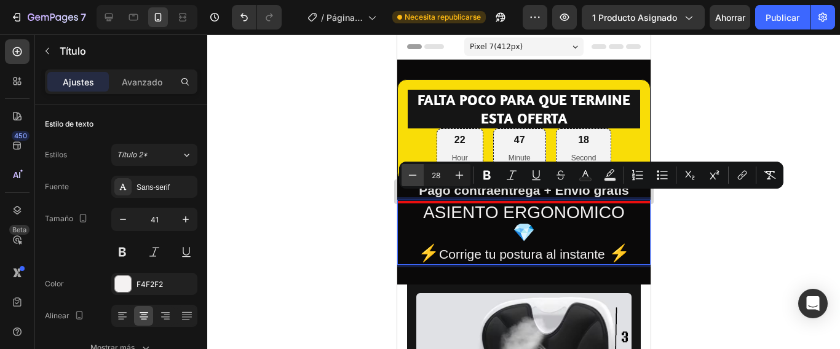
click at [411, 176] on icon "Editor contextual toolbar" at bounding box center [412, 175] width 12 height 12
type input "24"
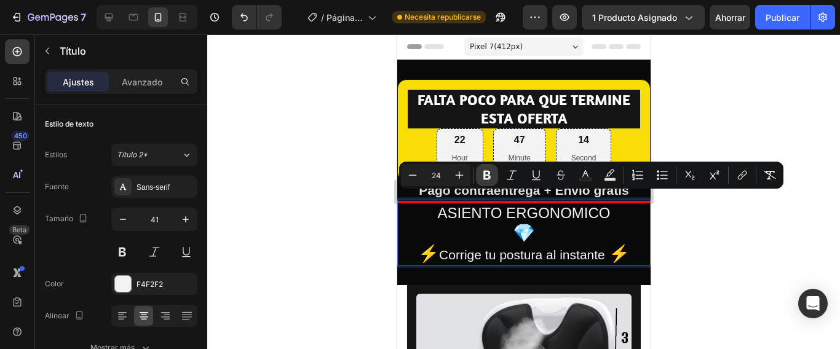
click at [491, 176] on icon "Editor contextual toolbar" at bounding box center [487, 175] width 12 height 12
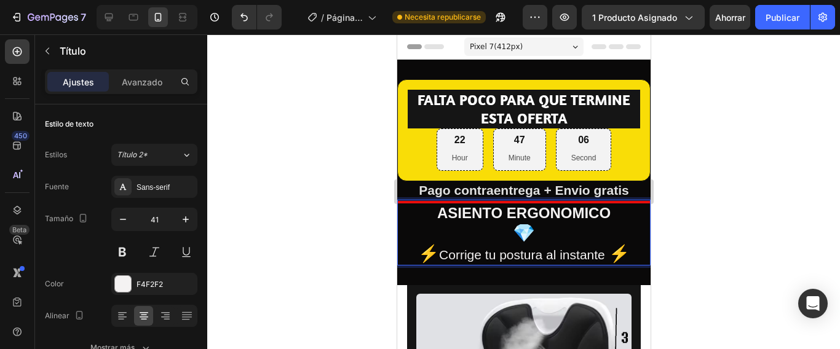
click at [565, 213] on strong "ASIENTO ERGONOMICO" at bounding box center [522, 213] width 173 height 17
drag, startPoint x: 439, startPoint y: 208, endPoint x: 447, endPoint y: 213, distance: 8.9
click at [442, 209] on strong "ÓASIENTO ERGONMICO" at bounding box center [522, 213] width 173 height 17
drag, startPoint x: 561, startPoint y: 206, endPoint x: 567, endPoint y: 216, distance: 11.9
click at [561, 207] on strong "ASIENTO ERGONMICO" at bounding box center [523, 213] width 162 height 17
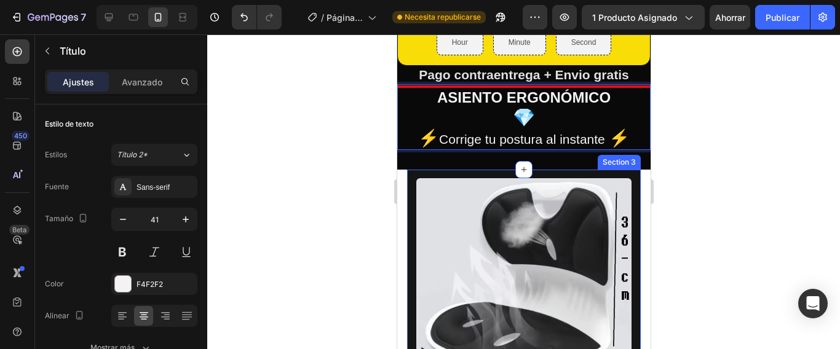
scroll to position [123, 0]
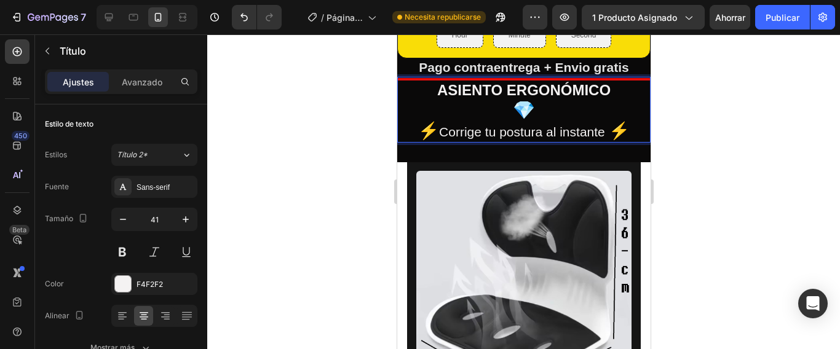
click at [471, 130] on span "Corrige tu postura al instante" at bounding box center [521, 132] width 166 height 14
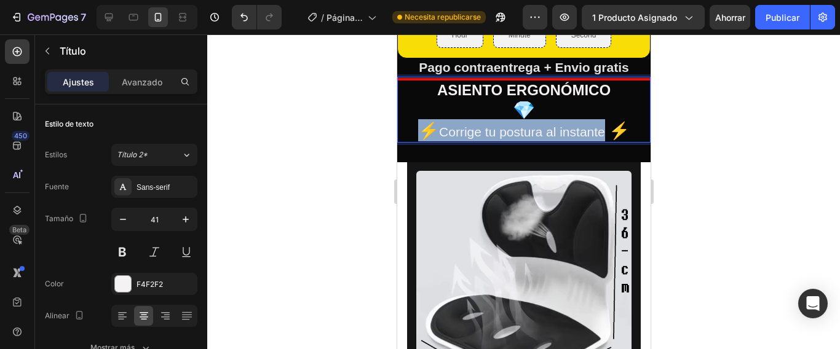
drag, startPoint x: 602, startPoint y: 129, endPoint x: 414, endPoint y: 132, distance: 187.5
click at [414, 132] on p "ASIENTO ERGONÓMICO 💎 ⚡ Corrige tu postura al instante ⚡" at bounding box center [523, 109] width 251 height 63
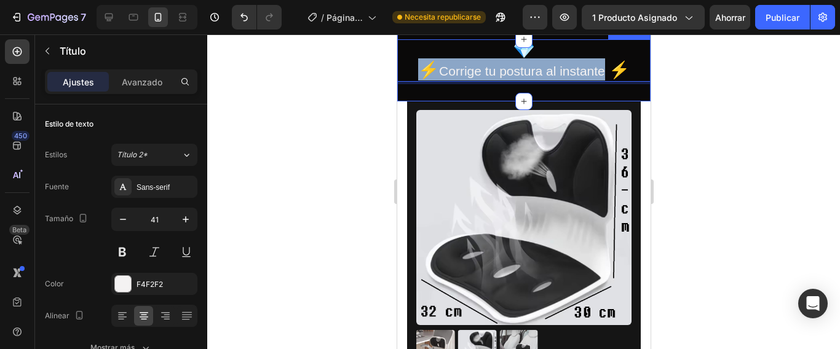
scroll to position [184, 0]
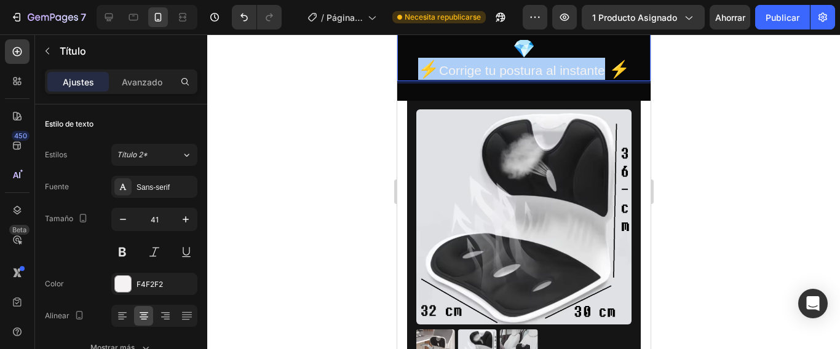
click at [689, 234] on div at bounding box center [523, 191] width 632 height 315
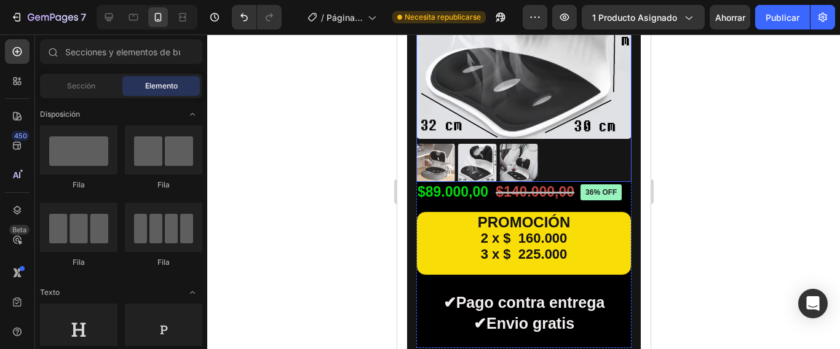
scroll to position [430, 0]
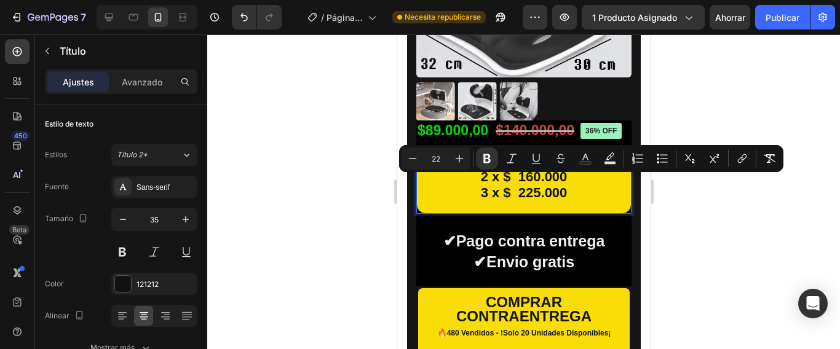
type input "24"
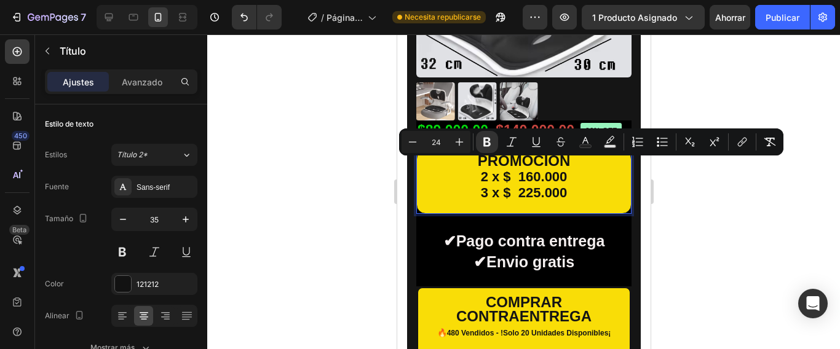
drag, startPoint x: 567, startPoint y: 200, endPoint x: 463, endPoint y: 165, distance: 109.2
click at [463, 165] on p "PROMOCIÓN 2 x $ 160.000 3 x $ 225.000" at bounding box center [522, 182] width 211 height 60
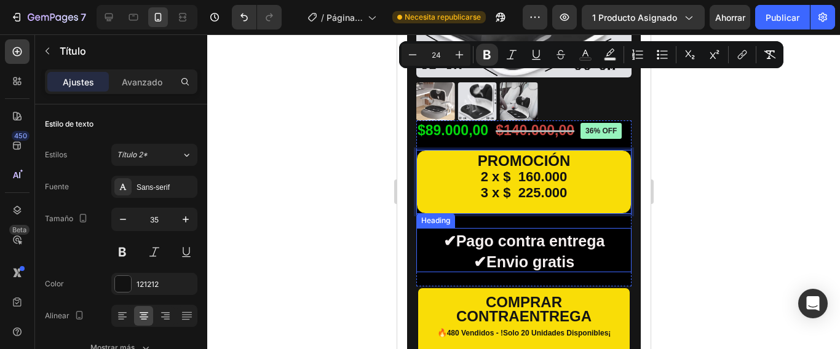
scroll to position [553, 0]
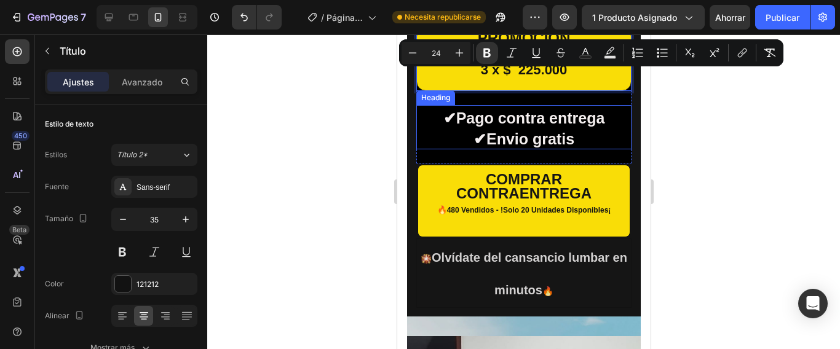
click at [572, 145] on h2 "✔Pago contra entrega ✔Envio gratis" at bounding box center [523, 127] width 215 height 44
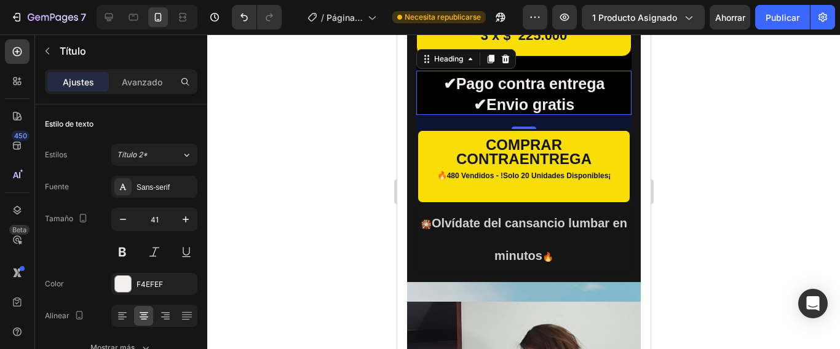
scroll to position [615, 0]
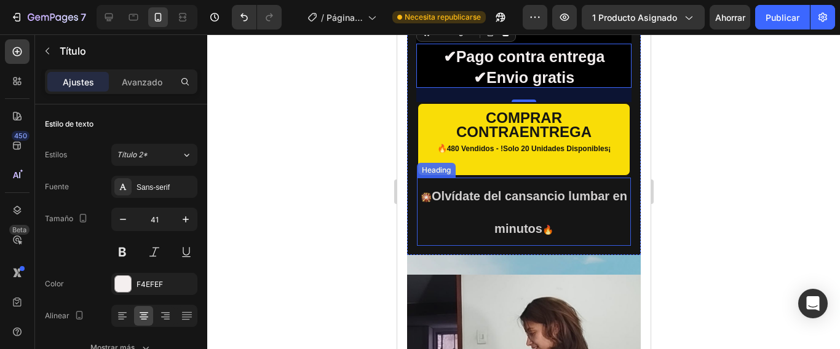
click at [546, 235] on strong "🔥" at bounding box center [547, 230] width 11 height 10
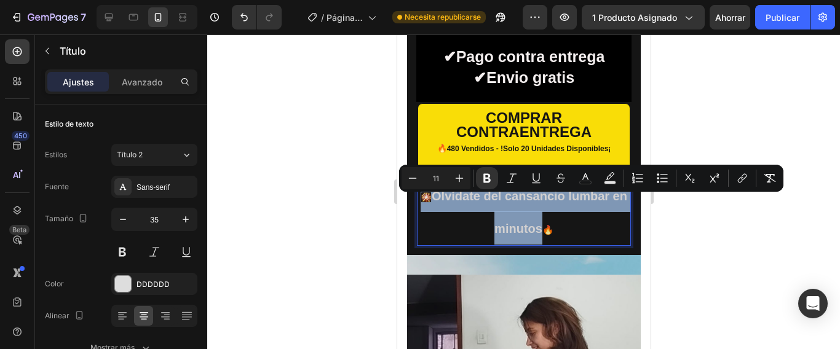
drag, startPoint x: 546, startPoint y: 235, endPoint x: 426, endPoint y: 205, distance: 124.2
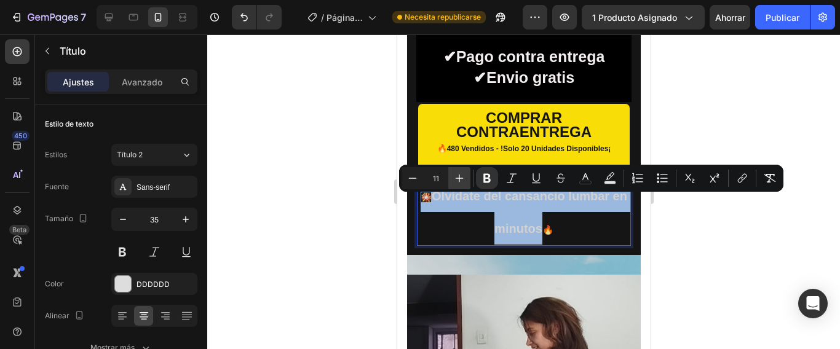
click at [459, 181] on icon "Editor contextual toolbar" at bounding box center [459, 179] width 8 height 8
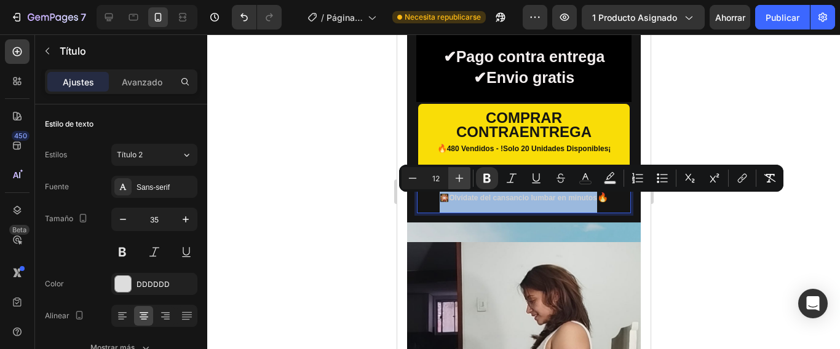
click at [459, 181] on icon "Editor contextual toolbar" at bounding box center [459, 179] width 8 height 8
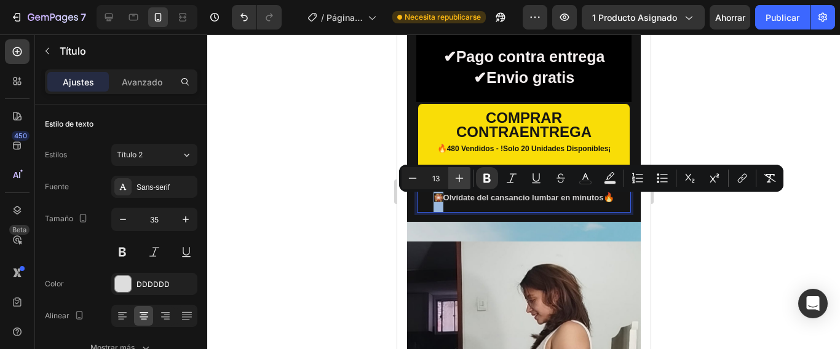
click at [459, 181] on icon "Editor contextual toolbar" at bounding box center [459, 179] width 8 height 8
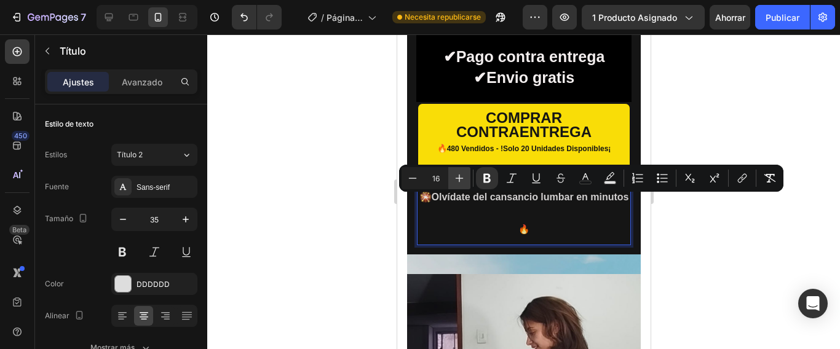
click at [459, 181] on icon "Editor contextual toolbar" at bounding box center [459, 179] width 8 height 8
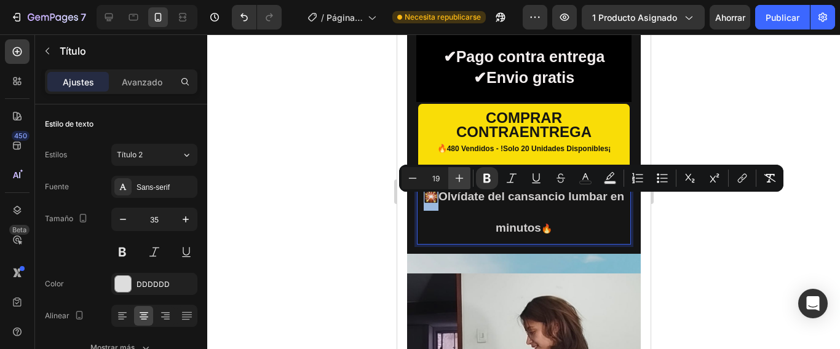
click at [459, 181] on icon "Editor contextual toolbar" at bounding box center [459, 179] width 8 height 8
type input "21"
click at [703, 254] on div at bounding box center [523, 191] width 632 height 315
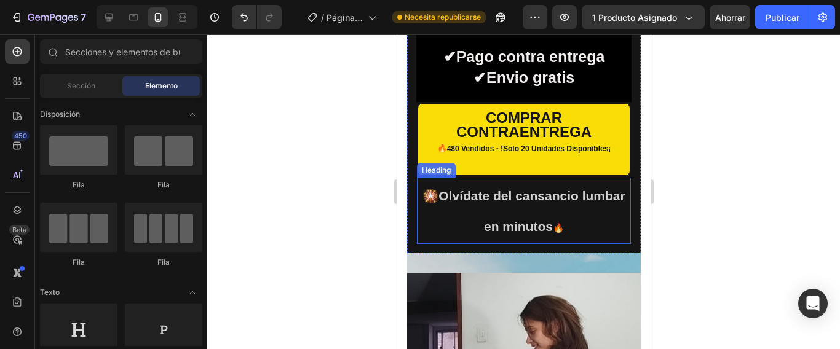
click at [546, 234] on strong "Olvídate del cansancio lumbar en minutos" at bounding box center [531, 211] width 186 height 45
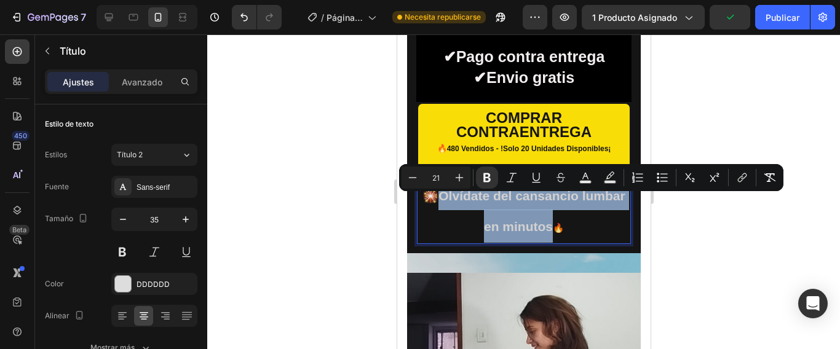
drag, startPoint x: 547, startPoint y: 232, endPoint x: 429, endPoint y: 203, distance: 121.6
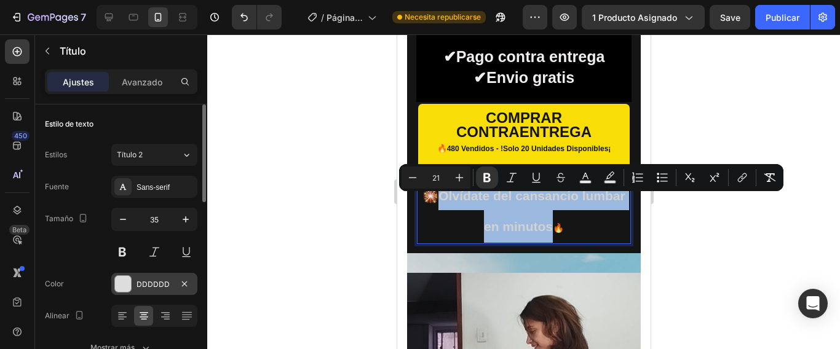
click at [123, 286] on div at bounding box center [123, 284] width 16 height 16
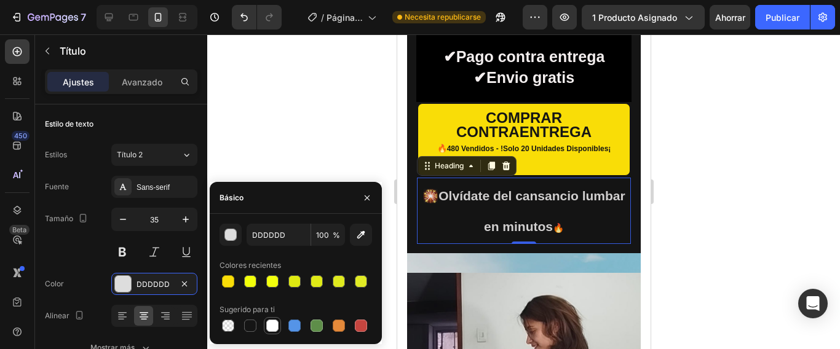
click at [270, 326] on div at bounding box center [272, 326] width 12 height 12
type input "FFFFFF"
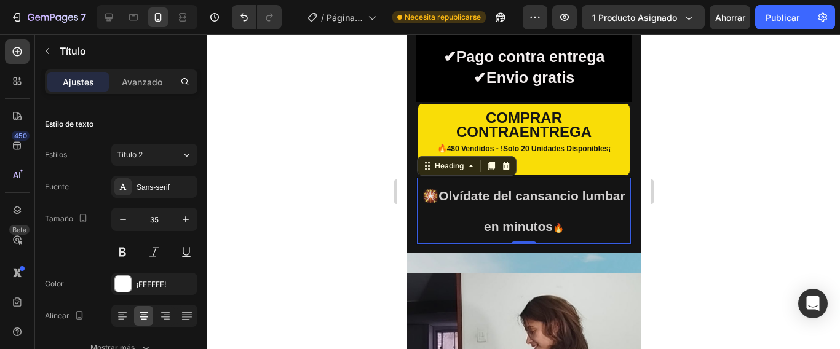
click at [685, 252] on div at bounding box center [523, 191] width 632 height 315
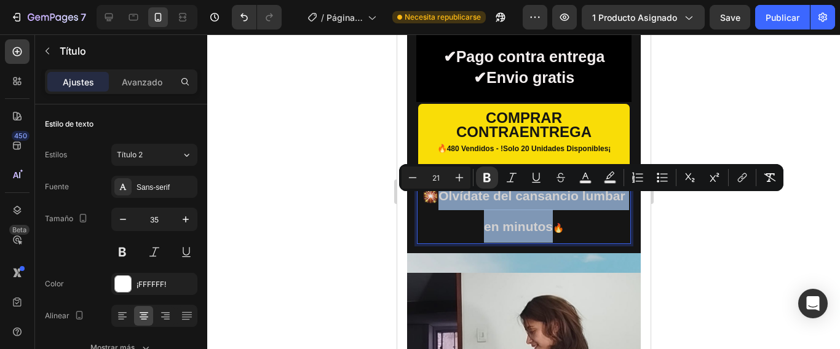
drag, startPoint x: 546, startPoint y: 234, endPoint x: 429, endPoint y: 211, distance: 119.7
click at [429, 211] on p "🎇 Olvídate del cansancio lumbar en minutos 🔥" at bounding box center [522, 211] width 211 height 64
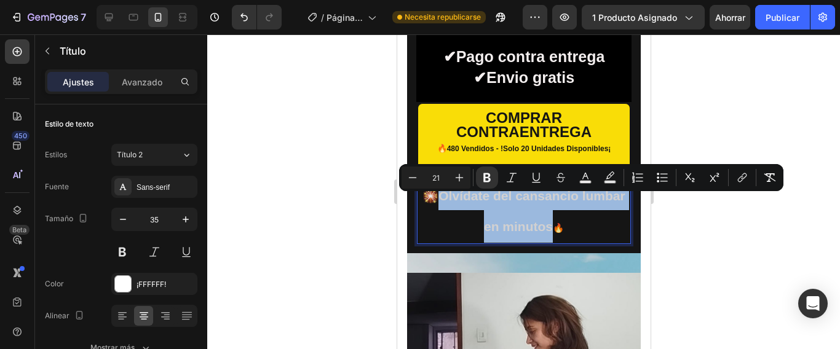
click at [699, 246] on div at bounding box center [523, 191] width 632 height 315
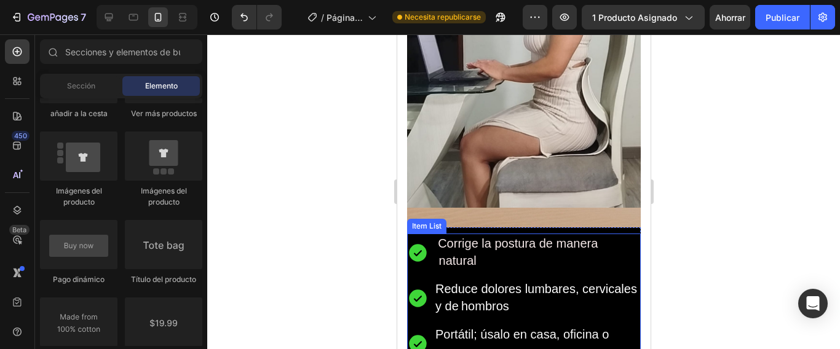
scroll to position [1168, 0]
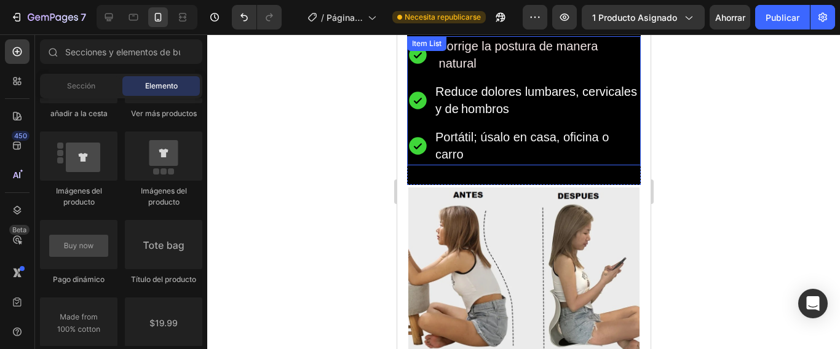
click at [508, 112] on span "hombros" at bounding box center [484, 109] width 48 height 14
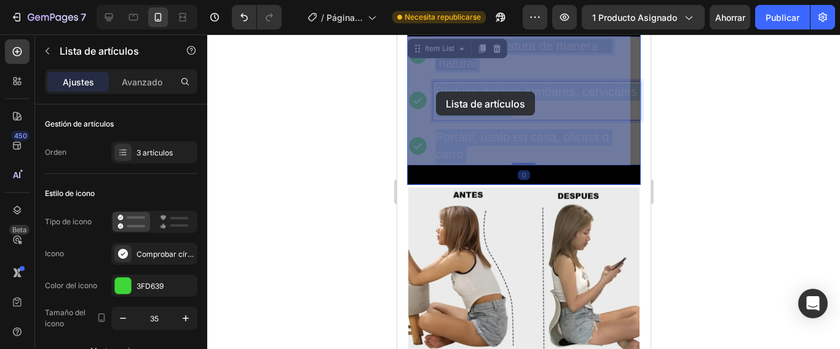
drag, startPoint x: 573, startPoint y: 107, endPoint x: 475, endPoint y: 102, distance: 99.1
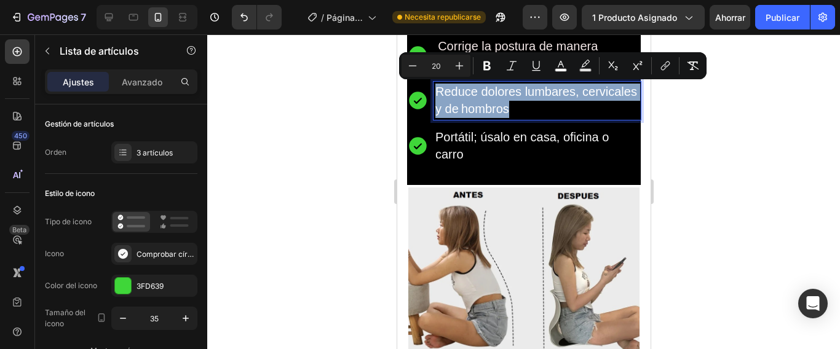
drag, startPoint x: 567, startPoint y: 109, endPoint x: 432, endPoint y: 92, distance: 136.3
click at [433, 92] on div "Reduce dolores lumbares, cervicales y de hombros" at bounding box center [536, 101] width 207 height 38
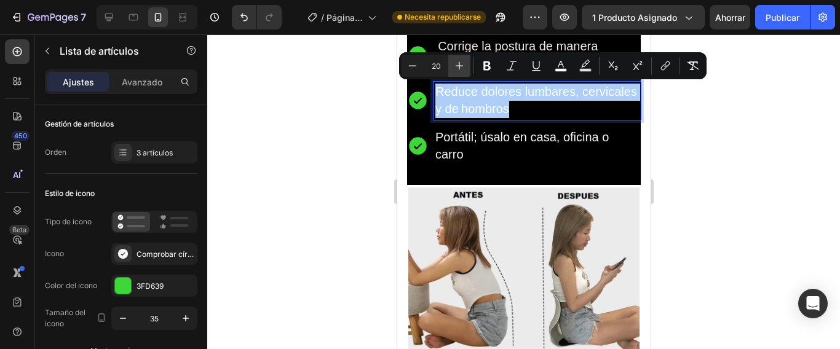
click at [457, 65] on icon "Editor contextual toolbar" at bounding box center [459, 66] width 12 height 12
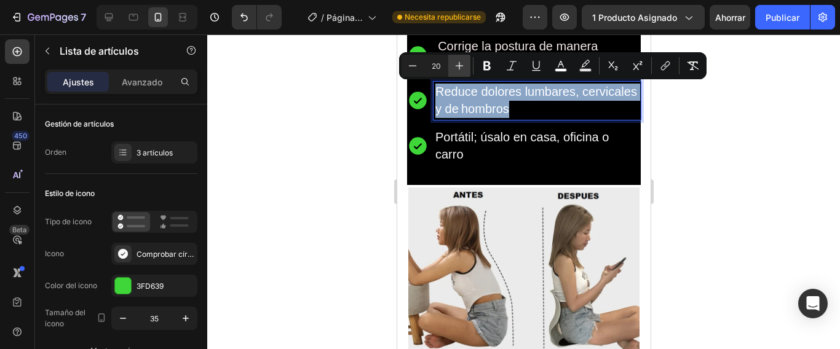
type input "21"
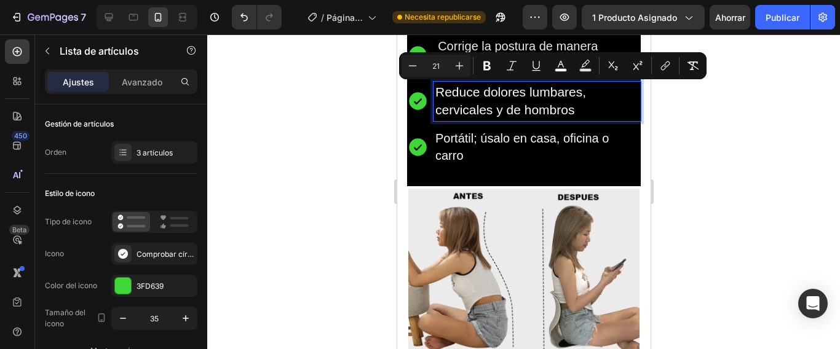
click at [480, 151] on p "Portátil; úsalo en casa, oficina o carro" at bounding box center [536, 147] width 203 height 34
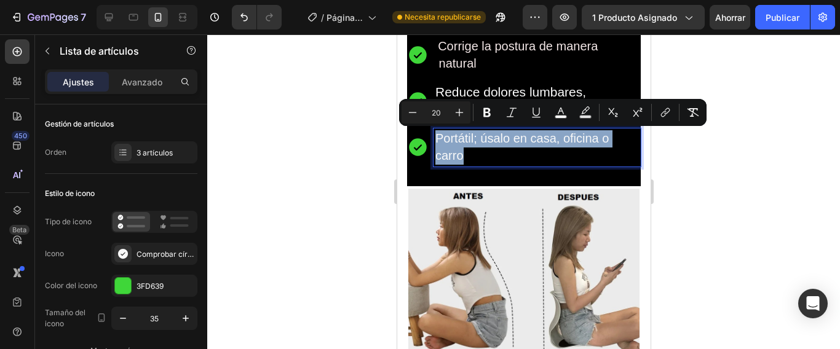
drag, startPoint x: 471, startPoint y: 155, endPoint x: 437, endPoint y: 139, distance: 37.4
click at [437, 140] on p "Portátil; úsalo en casa, oficina o carro" at bounding box center [536, 147] width 203 height 34
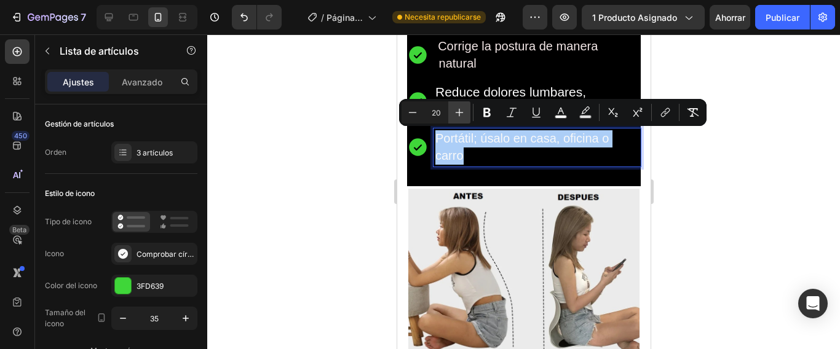
click at [459, 112] on icon "Editor contextual toolbar" at bounding box center [459, 113] width 8 height 8
type input "21"
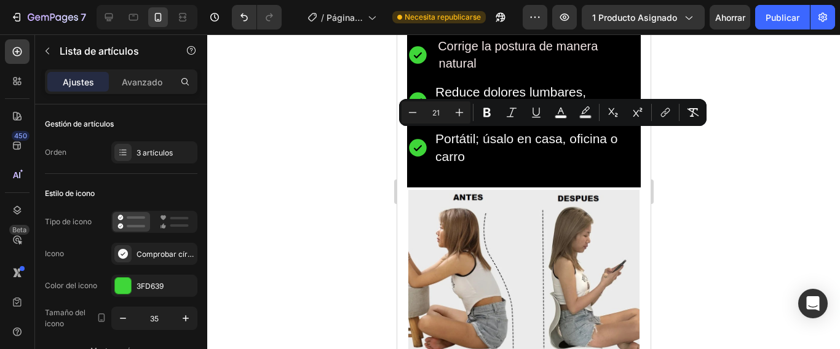
click at [685, 190] on div at bounding box center [523, 191] width 632 height 315
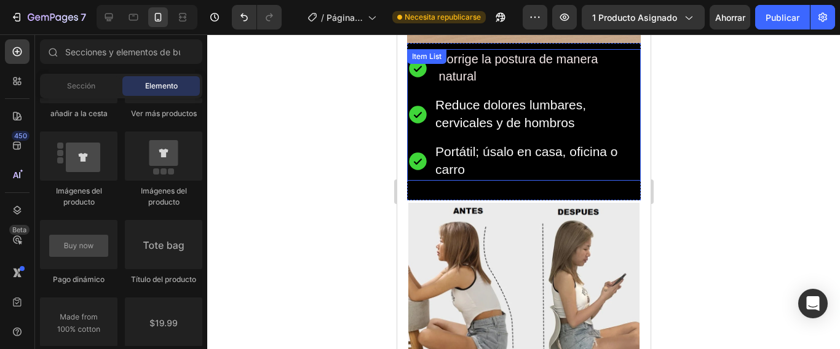
scroll to position [1045, 0]
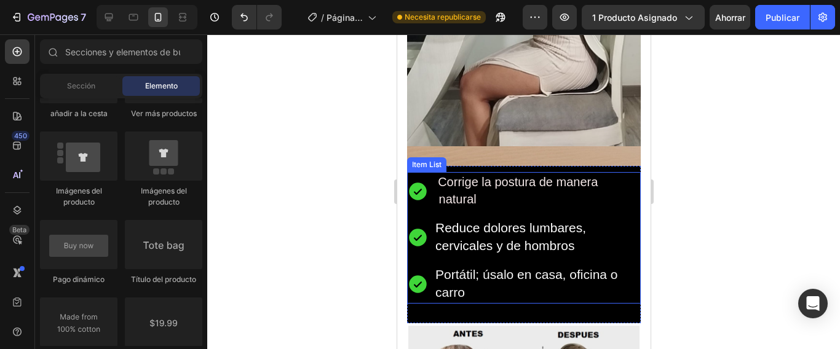
click at [484, 183] on p "Corrige la postura de manera natural" at bounding box center [536, 191] width 203 height 34
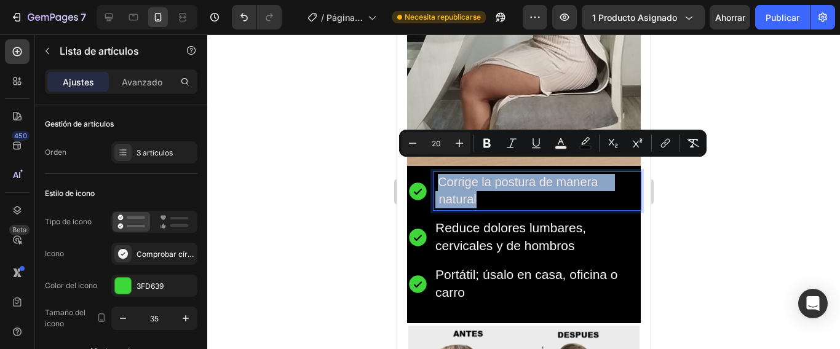
drag, startPoint x: 479, startPoint y: 184, endPoint x: 439, endPoint y: 168, distance: 43.3
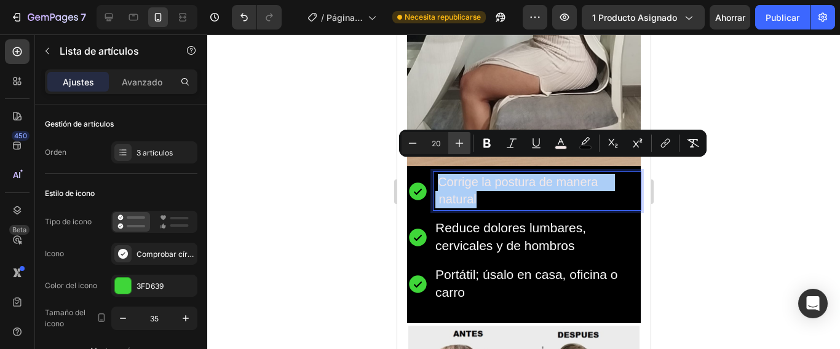
click at [460, 144] on icon "Editor contextual toolbar" at bounding box center [459, 143] width 12 height 12
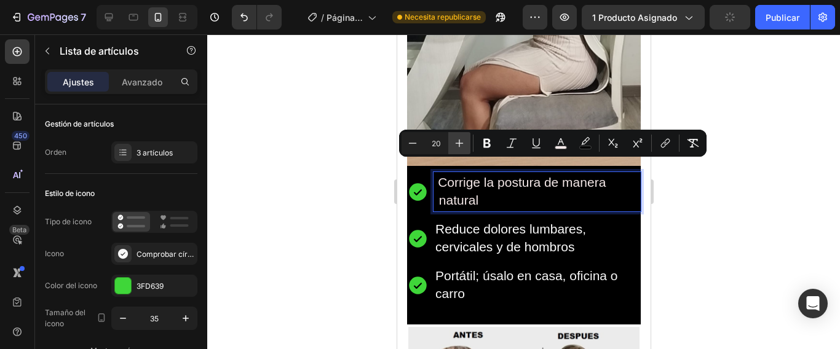
type input "21"
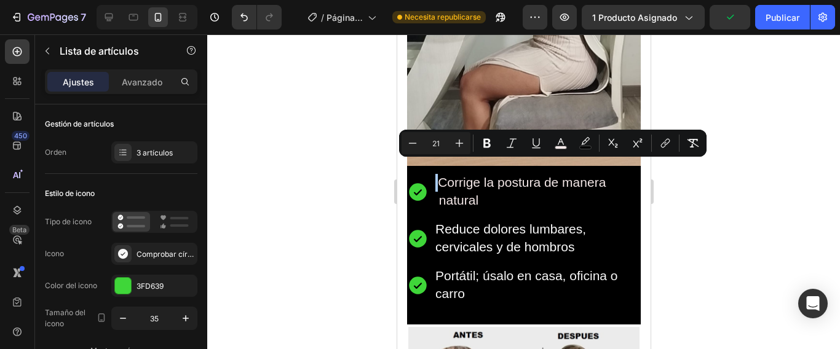
click at [686, 248] on div at bounding box center [523, 191] width 632 height 315
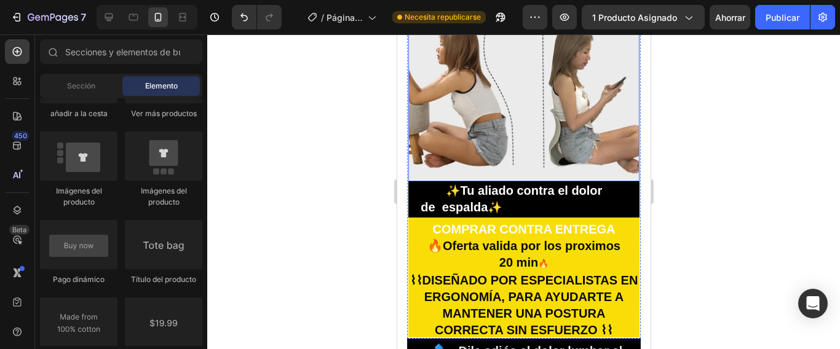
scroll to position [1414, 0]
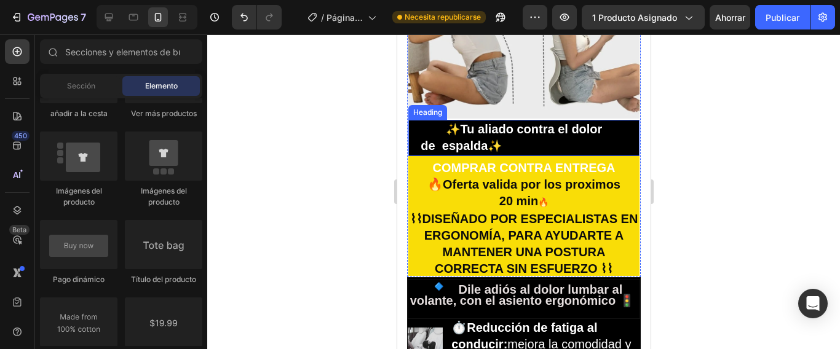
click at [487, 139] on strong "de espalda" at bounding box center [453, 146] width 67 height 14
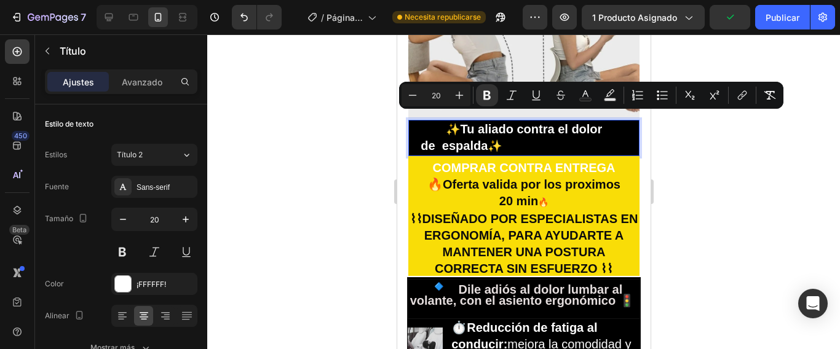
drag, startPoint x: 550, startPoint y: 135, endPoint x: 447, endPoint y: 118, distance: 104.1
click at [447, 121] on p "✨ Tu aliado contra el dolor de espalda ✨ n tra el dolor de espalda" at bounding box center [523, 138] width 229 height 34
click at [458, 92] on icon "Editor contextual toolbar" at bounding box center [459, 95] width 12 height 12
type input "21"
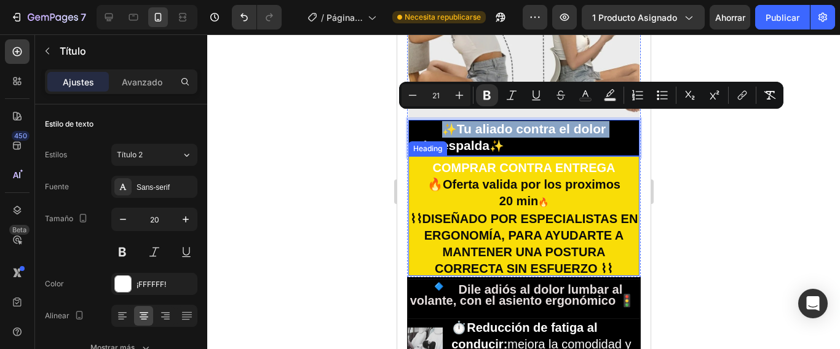
click at [586, 175] on strong "COMPRAR CONTRA ENTREGA" at bounding box center [522, 168] width 183 height 14
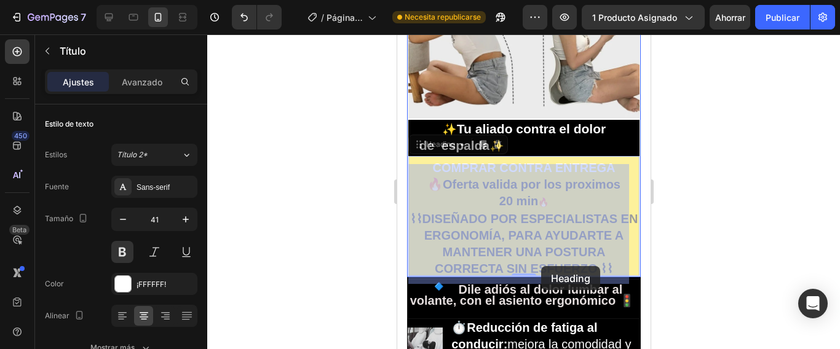
drag, startPoint x: 605, startPoint y: 275, endPoint x: 545, endPoint y: 264, distance: 62.0
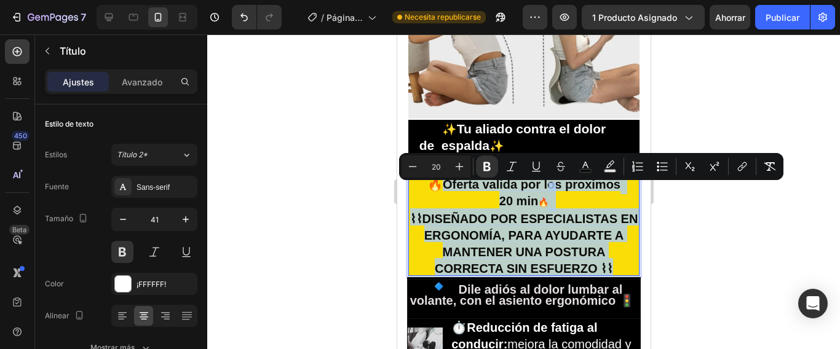
drag, startPoint x: 606, startPoint y: 275, endPoint x: 443, endPoint y: 188, distance: 184.8
click at [440, 191] on p "COMPRAR CONTRA ENTREGA 🔥Oferta valida por los proximos 20 min 🔥 ⌇⌇ DISEÑADO POR…" at bounding box center [523, 215] width 229 height 117
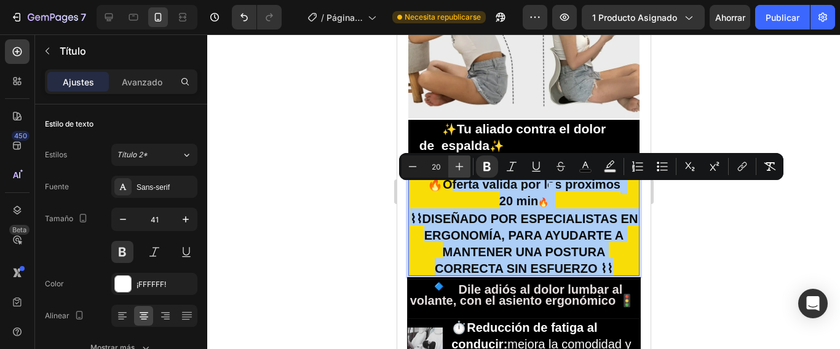
click at [460, 165] on icon "Editor contextual toolbar" at bounding box center [459, 166] width 12 height 12
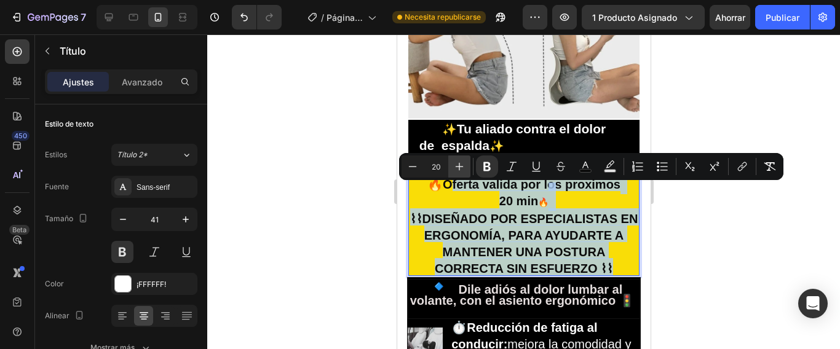
type input "21"
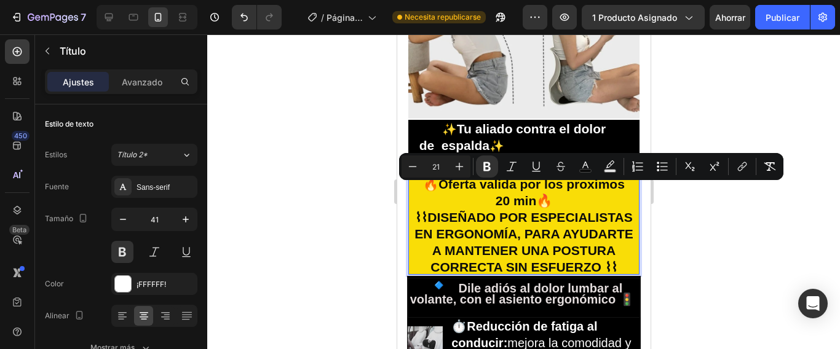
click at [690, 259] on div at bounding box center [523, 191] width 632 height 315
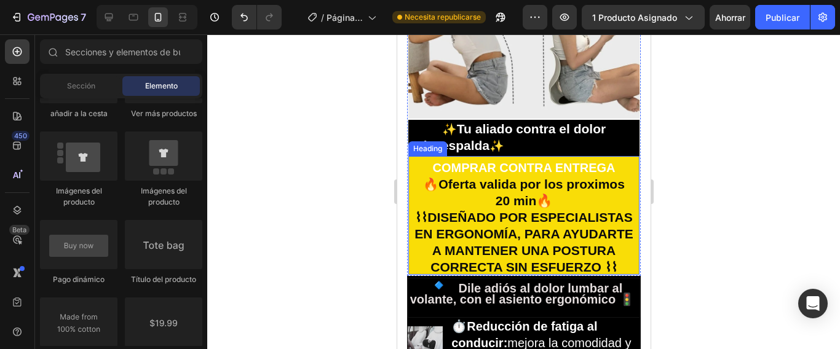
click at [612, 176] on p "⁠⁠⁠⁠⁠⁠⁠ COMPRAR CONTRA ENTREGA 🔥O ferta valida por los proximos 20 min🔥 ⌇⌇ DISE…" at bounding box center [523, 215] width 229 height 116
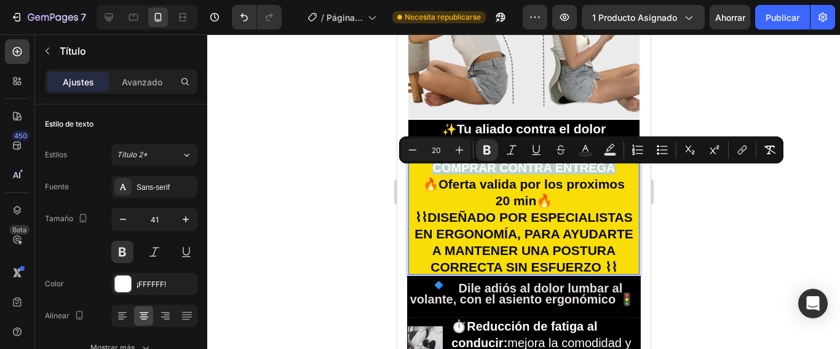
drag, startPoint x: 608, startPoint y: 172, endPoint x: 425, endPoint y: 172, distance: 183.2
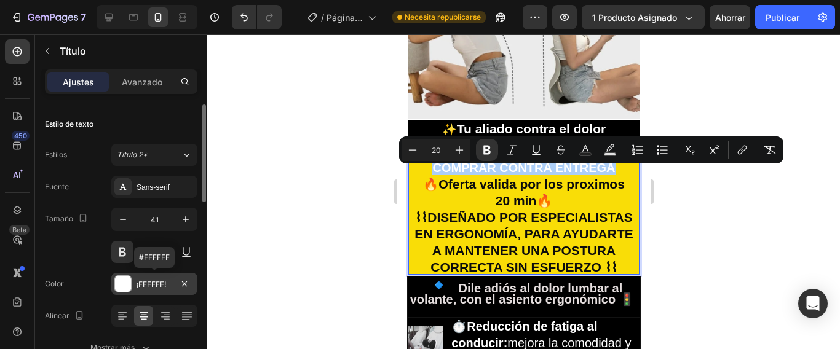
click at [127, 283] on div at bounding box center [123, 284] width 16 height 16
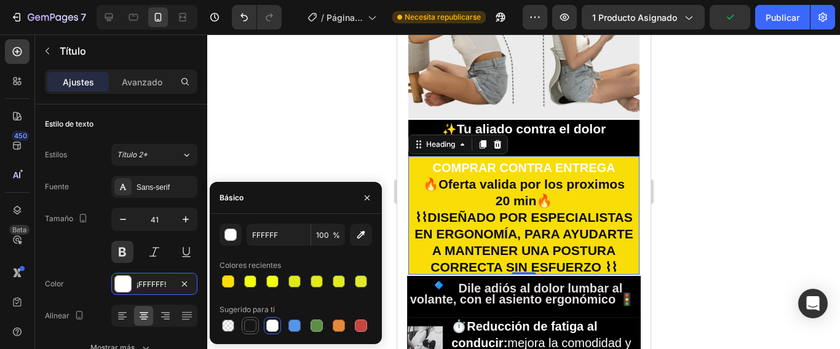
click at [249, 326] on div at bounding box center [250, 326] width 12 height 12
type input "151515"
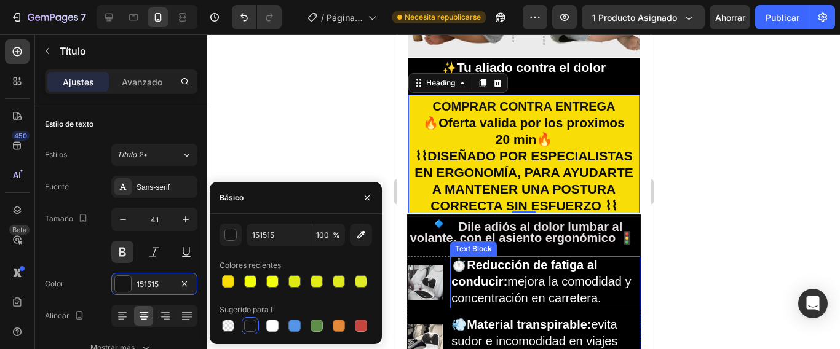
scroll to position [1537, 0]
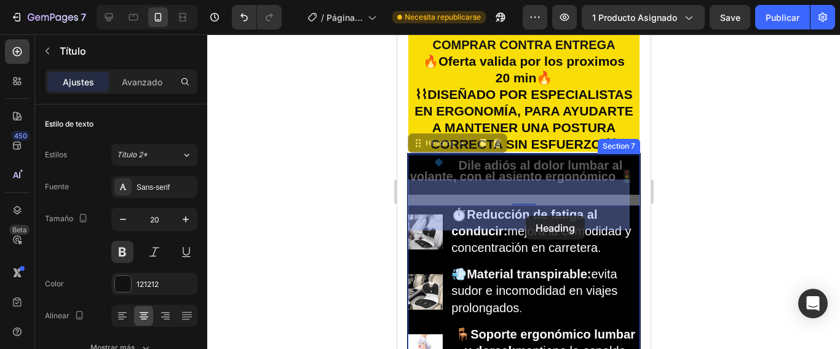
drag, startPoint x: 565, startPoint y: 210, endPoint x: 525, endPoint y: 216, distance: 41.0
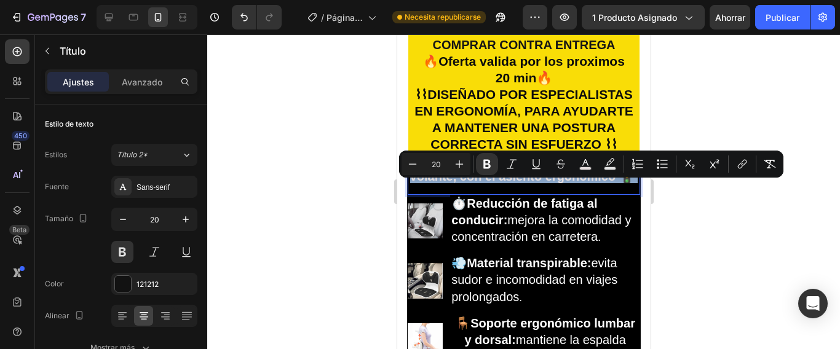
drag, startPoint x: 556, startPoint y: 211, endPoint x: 453, endPoint y: 179, distance: 108.1
click at [450, 189] on p "🔹 Dile adiós al dolor lumbar al volante, con el asiento ergonómico 🚦" at bounding box center [523, 175] width 229 height 36
click at [462, 165] on icon "Editor contextual toolbar" at bounding box center [459, 164] width 12 height 12
type input "21"
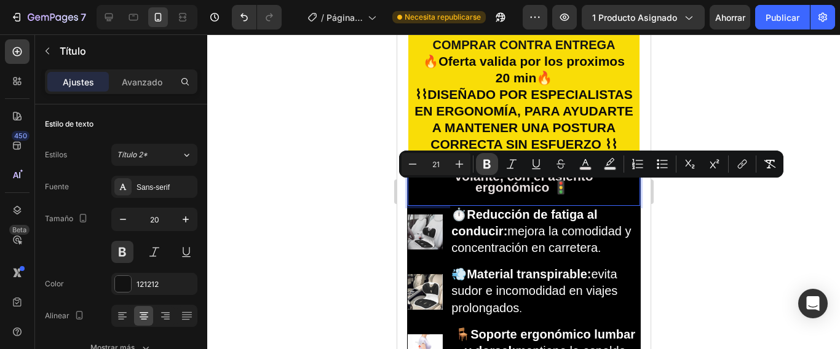
click at [486, 165] on icon "Editor contextual toolbar" at bounding box center [487, 164] width 12 height 12
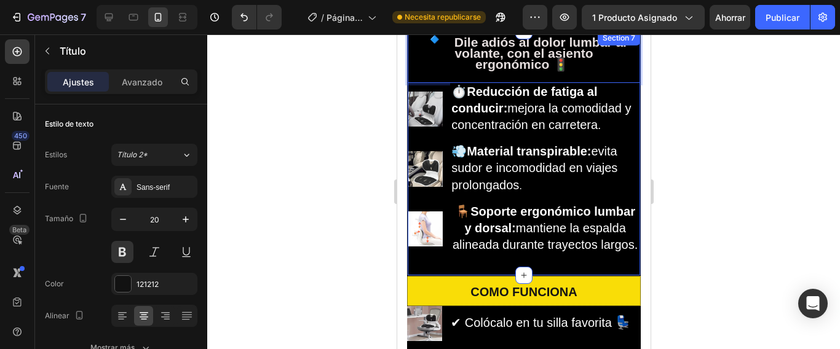
scroll to position [1721, 0]
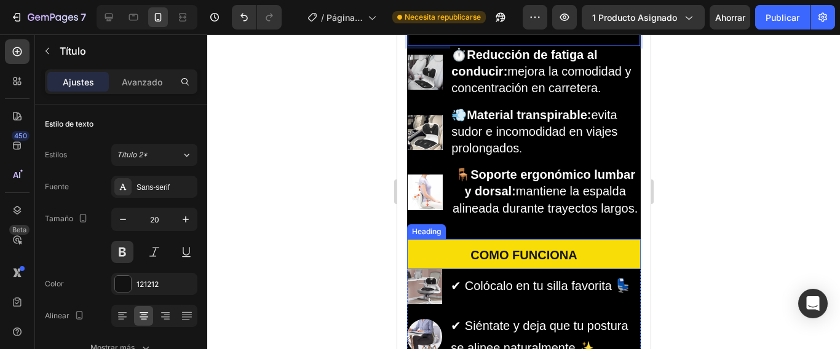
click at [588, 269] on h2 "COMO FUNCIONA" at bounding box center [523, 254] width 234 height 30
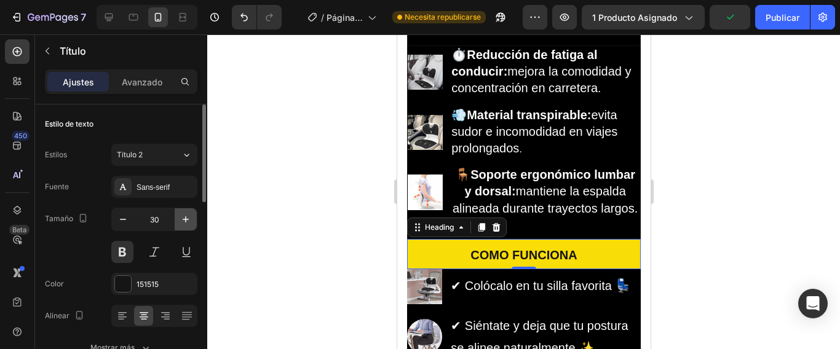
click at [184, 218] on icon "button" at bounding box center [185, 219] width 12 height 12
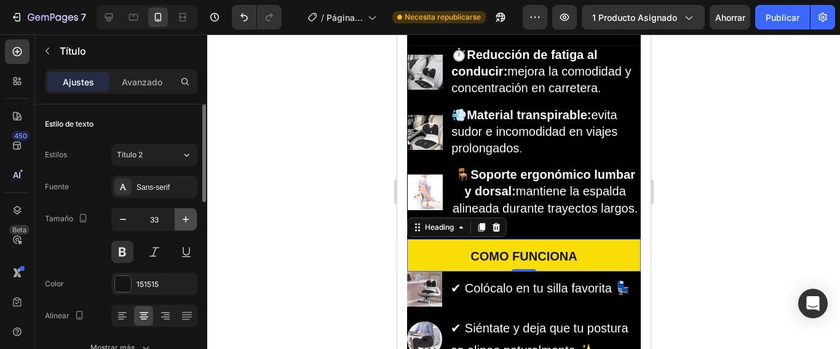
click at [184, 218] on icon "button" at bounding box center [185, 219] width 12 height 12
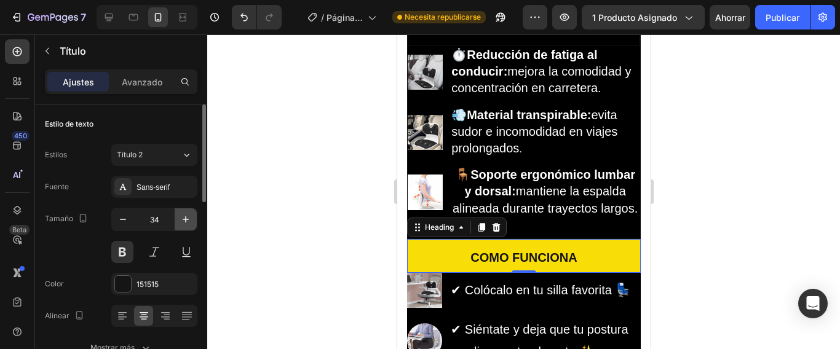
click at [184, 218] on icon "button" at bounding box center [185, 219] width 12 height 12
type input "35"
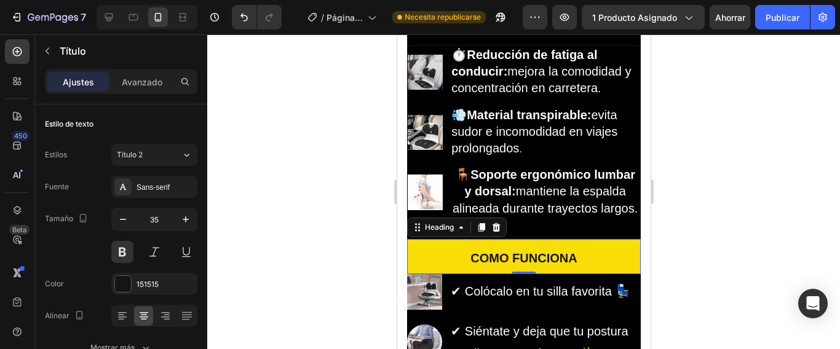
click at [577, 275] on h2 "COMO FUNCIONA" at bounding box center [523, 257] width 234 height 36
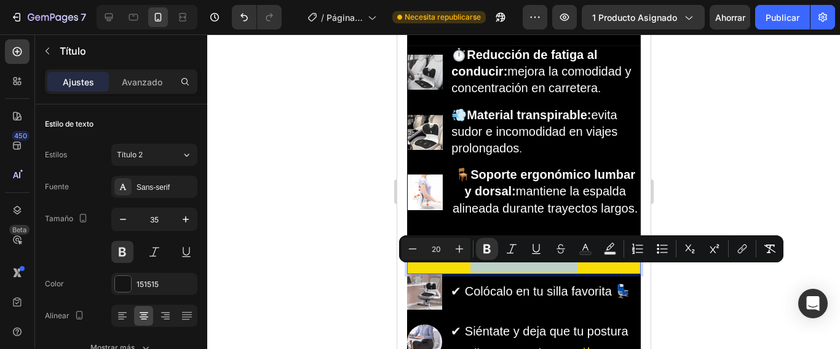
drag, startPoint x: 576, startPoint y: 272, endPoint x: 419, endPoint y: 263, distance: 157.0
click at [420, 264] on p "COMO FUNCIONA" at bounding box center [523, 257] width 230 height 32
click at [459, 248] on icon "Editor contextual toolbar" at bounding box center [459, 249] width 8 height 8
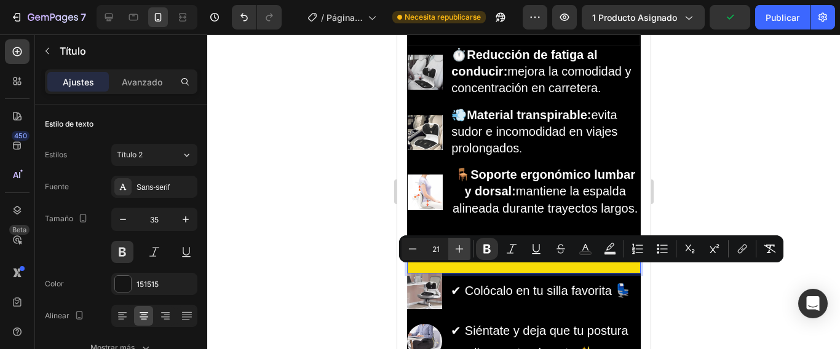
click at [459, 248] on icon "Editor contextual toolbar" at bounding box center [459, 249] width 8 height 8
click at [459, 248] on icon "Barra de herramientas contextual del editor" at bounding box center [459, 249] width 8 height 8
type input "24"
drag, startPoint x: 672, startPoint y: 321, endPoint x: 666, endPoint y: 301, distance: 20.8
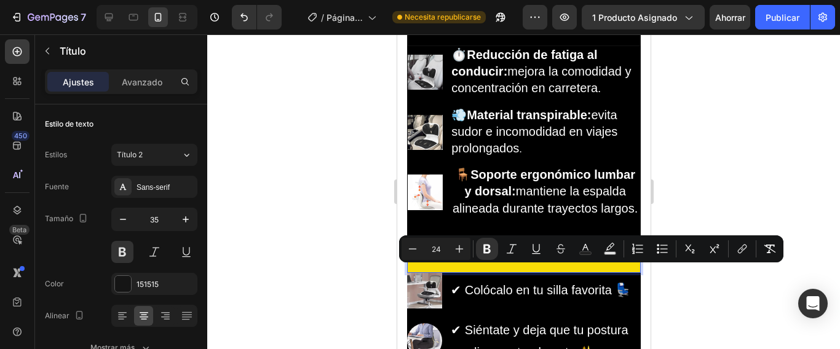
click at [673, 321] on div at bounding box center [523, 191] width 632 height 315
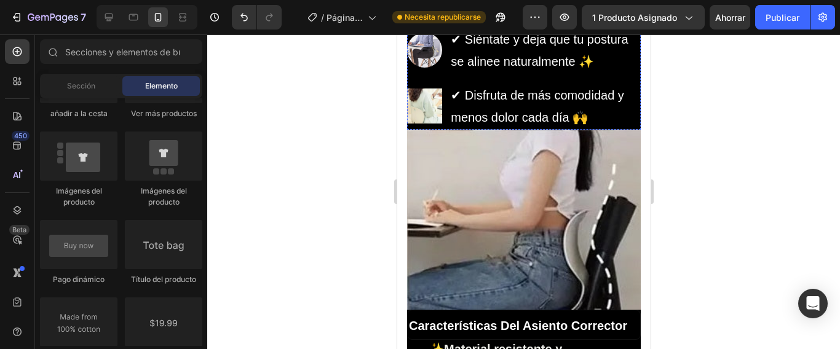
scroll to position [2100, 0]
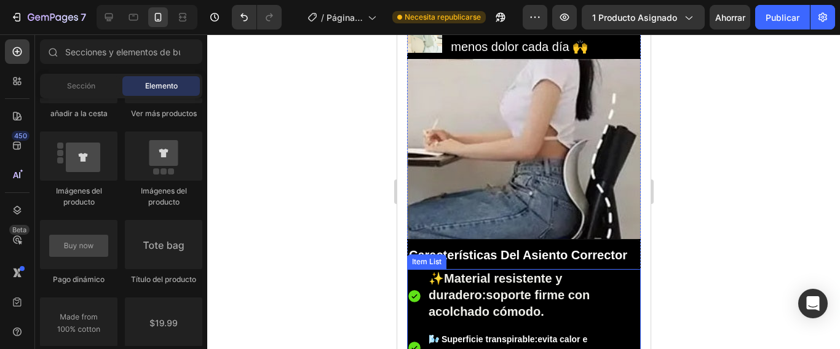
click at [505, 272] on span "Material resistente y duradero: soporte firme con acolchado cómodo." at bounding box center [508, 295] width 161 height 47
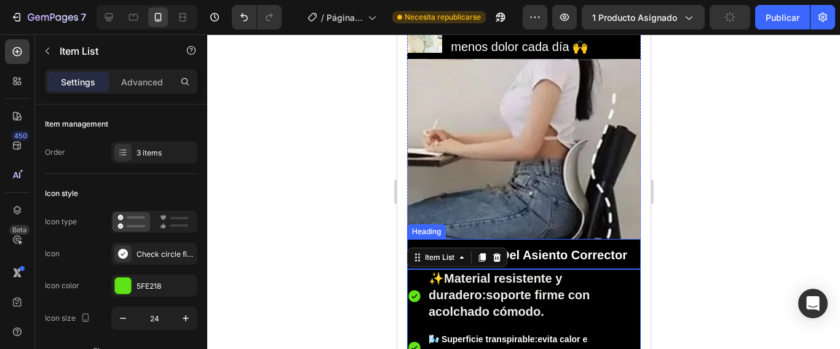
scroll to position [2214, 0]
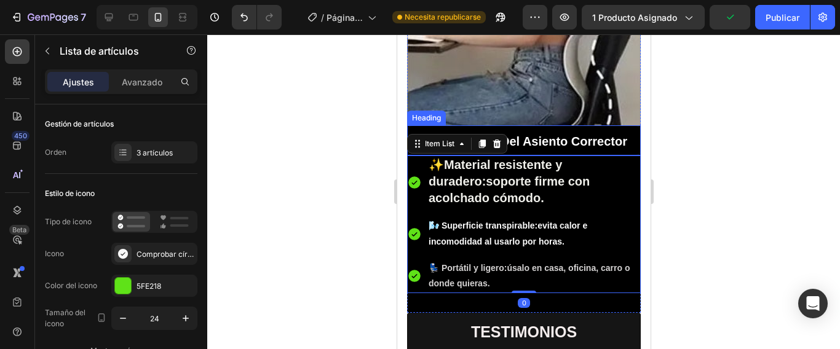
click at [538, 135] on strong "Características Del Asiento Corrector" at bounding box center [517, 142] width 218 height 14
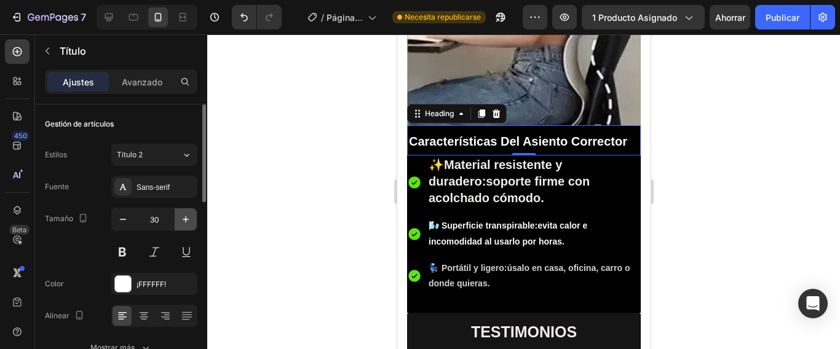
click at [187, 218] on icon "button" at bounding box center [185, 219] width 12 height 12
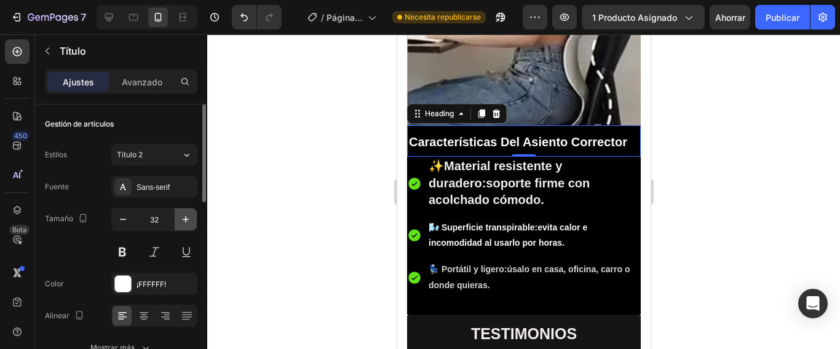
click at [188, 218] on icon "button" at bounding box center [185, 219] width 12 height 12
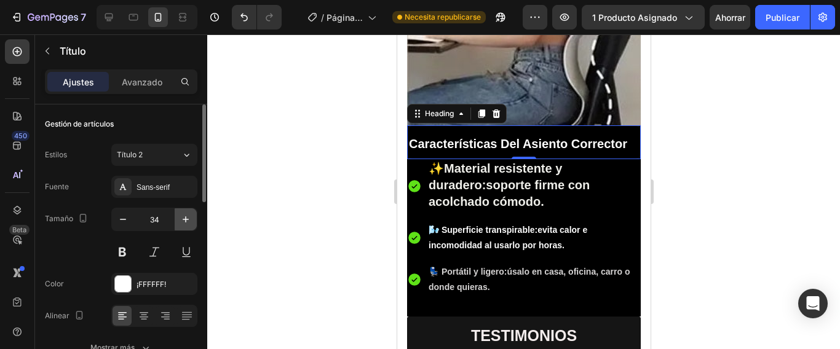
click at [188, 218] on icon "button" at bounding box center [185, 219] width 12 height 12
type input "35"
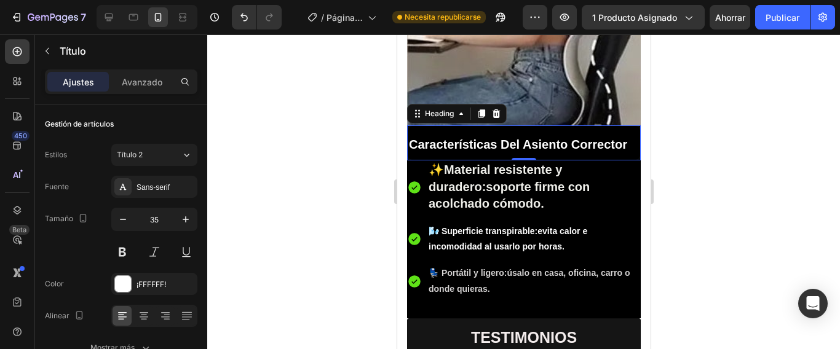
click at [735, 213] on div at bounding box center [523, 191] width 632 height 315
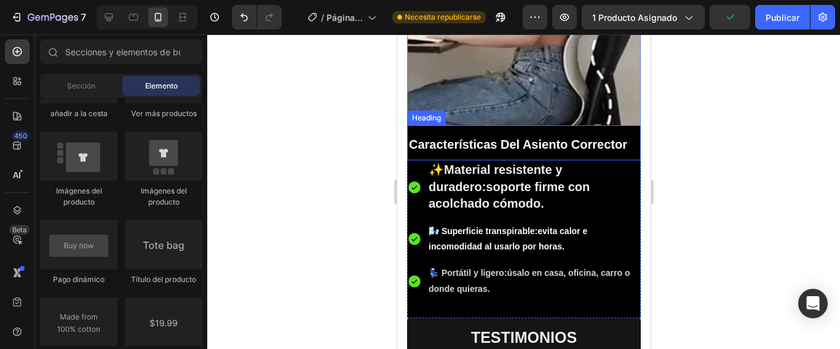
click at [573, 138] on strong "Características Del Asiento Corrector" at bounding box center [517, 145] width 218 height 14
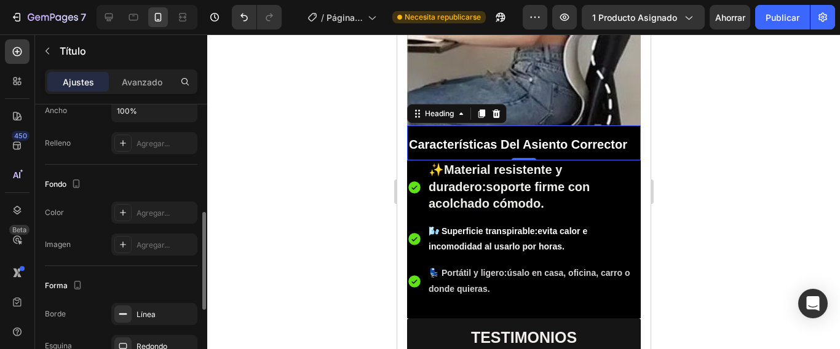
scroll to position [369, 0]
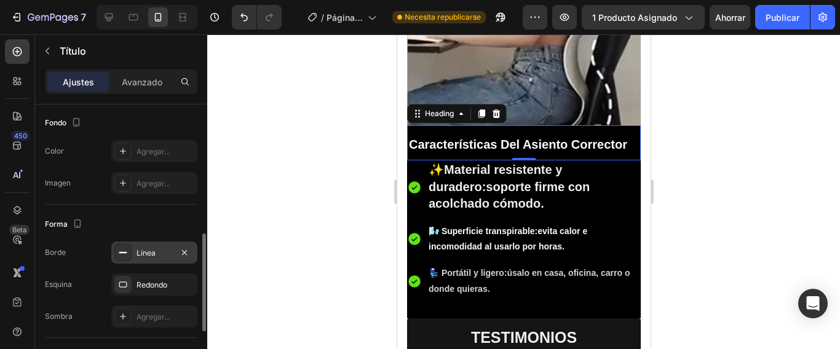
click at [144, 254] on font "Línea" at bounding box center [145, 252] width 19 height 9
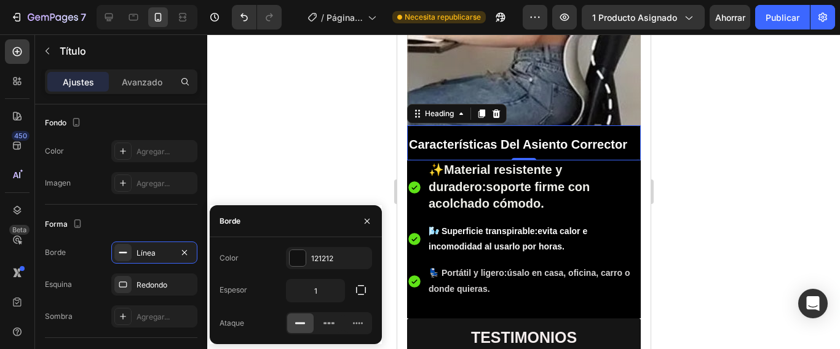
click at [297, 320] on icon at bounding box center [300, 323] width 12 height 12
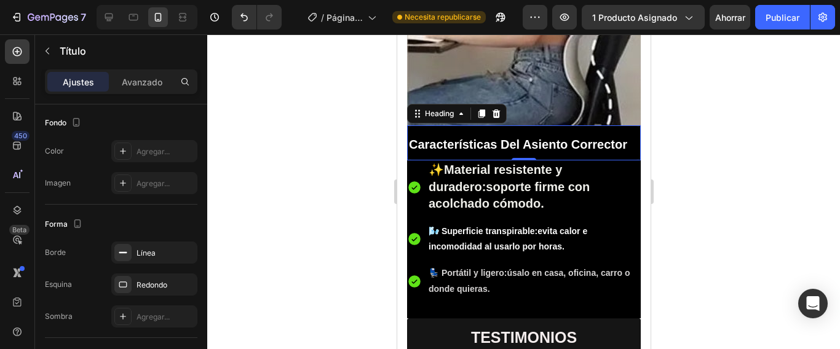
click at [699, 325] on div at bounding box center [523, 191] width 632 height 315
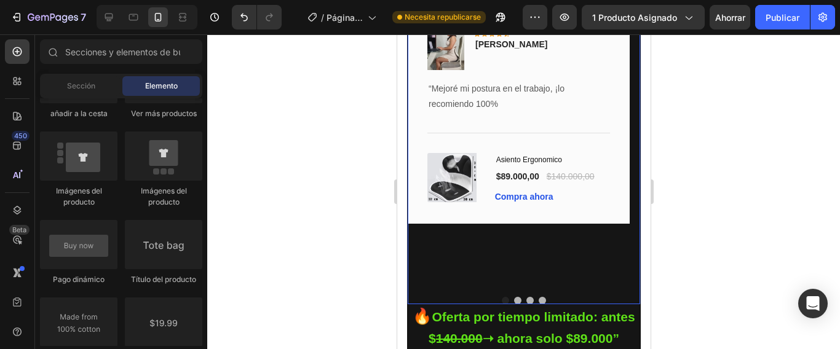
scroll to position [2644, 0]
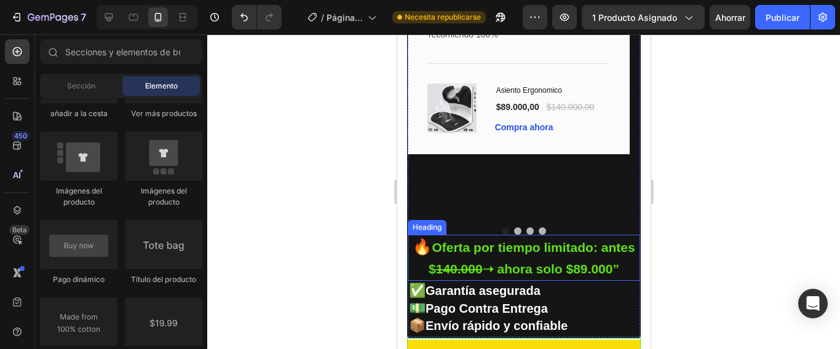
click at [610, 269] on h2 "🔥 Oferta por tiempo limitado: antes $ 140.000 ➝ ahora solo $89.000”" at bounding box center [523, 258] width 232 height 46
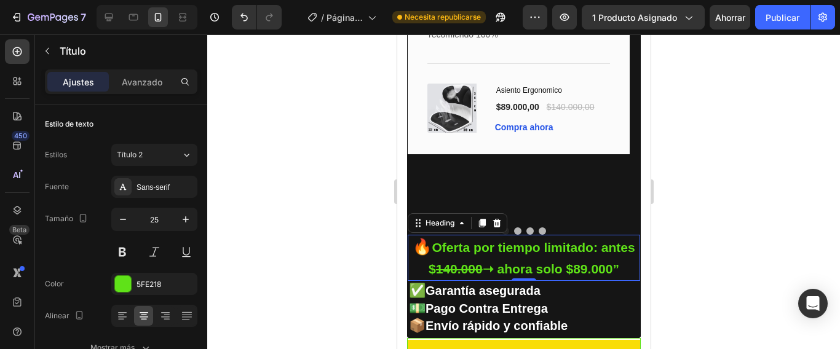
click at [699, 267] on div at bounding box center [523, 191] width 632 height 315
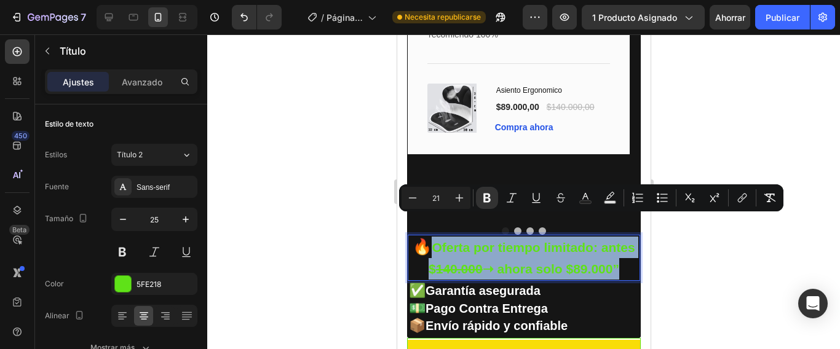
type input "25"
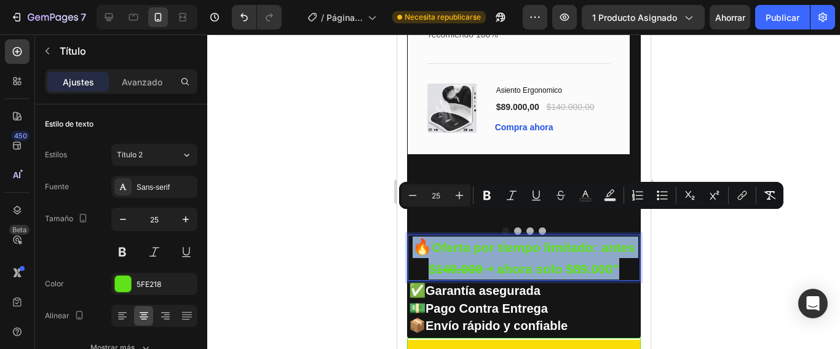
type input "21"
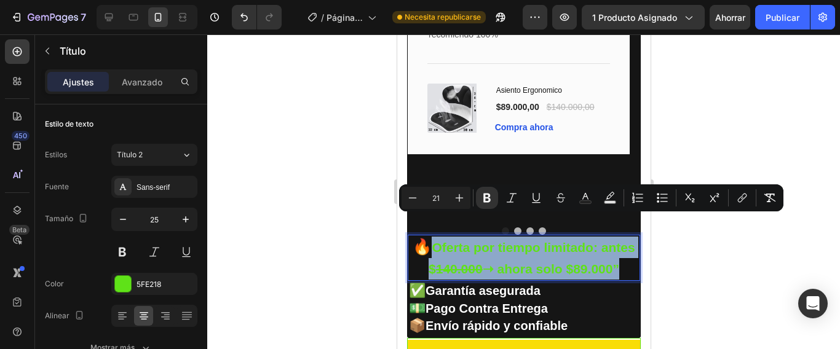
drag, startPoint x: 539, startPoint y: 264, endPoint x: 439, endPoint y: 234, distance: 104.0
click at [439, 237] on p "🔥 Oferta por tiempo limitado: antes $ 140.000 ➝ ahora solo $89.000”" at bounding box center [523, 258] width 229 height 42
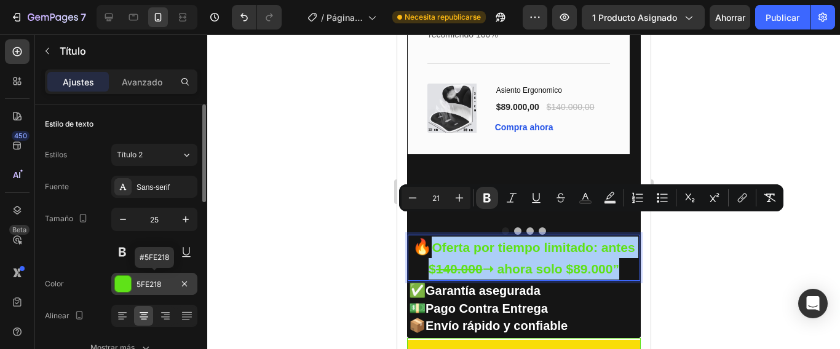
click at [125, 285] on div at bounding box center [123, 284] width 16 height 16
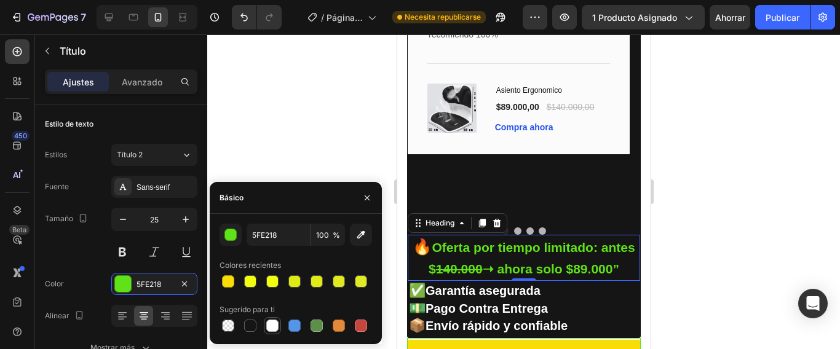
click at [272, 323] on div at bounding box center [272, 326] width 12 height 12
type input "FFFFFF"
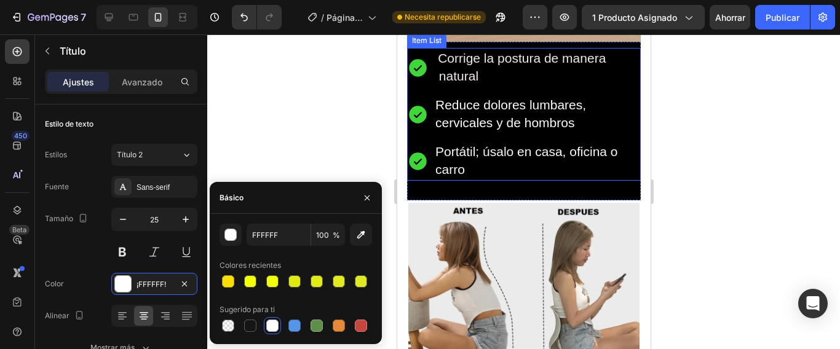
scroll to position [1108, 0]
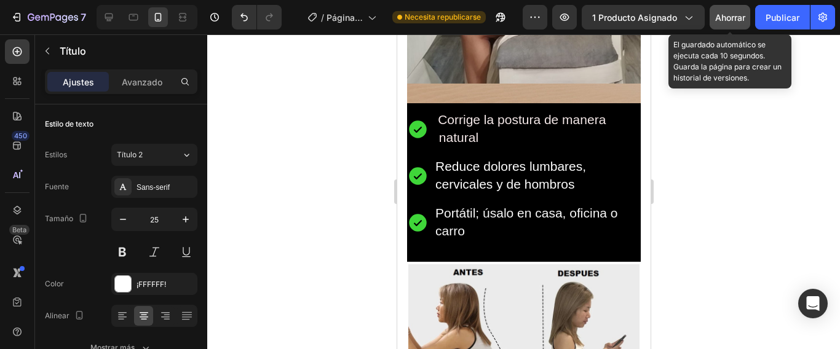
click at [730, 20] on font "Ahorrar" at bounding box center [730, 17] width 30 height 10
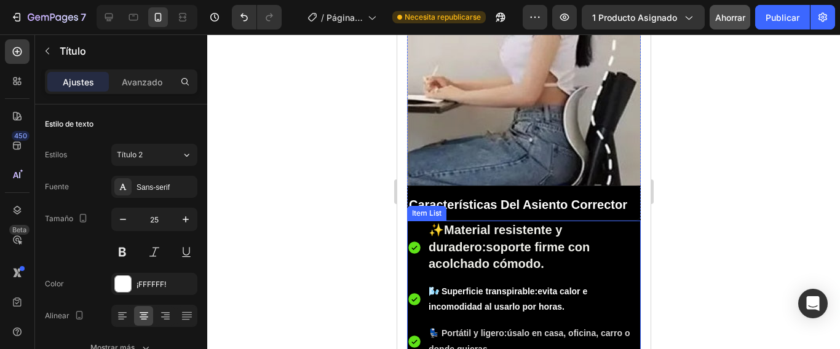
scroll to position [2092, 0]
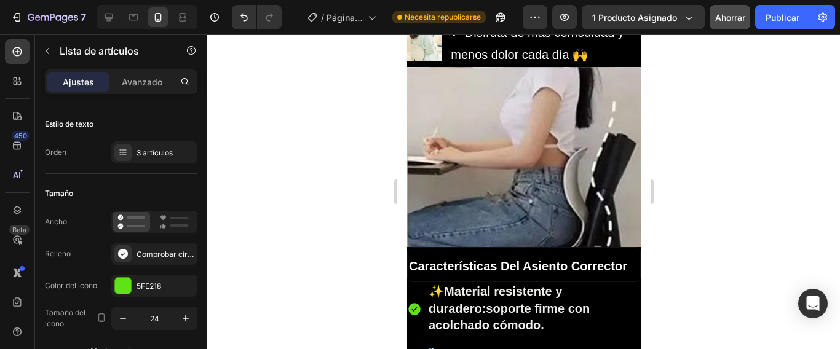
scroll to position [2173, 0]
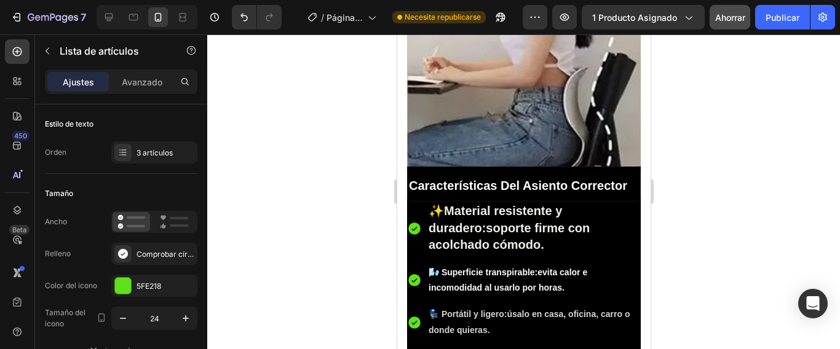
click at [503, 310] on div "💺 Portátil y ligero: úsalo en casa, oficina, carro o donde quieras." at bounding box center [533, 322] width 214 height 34
click at [496, 311] on div "💺 Portátil y ligero: úsalo en casa, oficina, carro o donde quieras." at bounding box center [533, 322] width 214 height 34
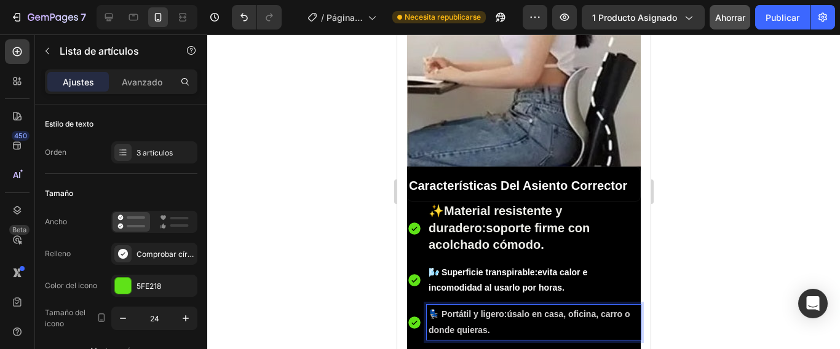
drag, startPoint x: 496, startPoint y: 311, endPoint x: 493, endPoint y: 226, distance: 84.9
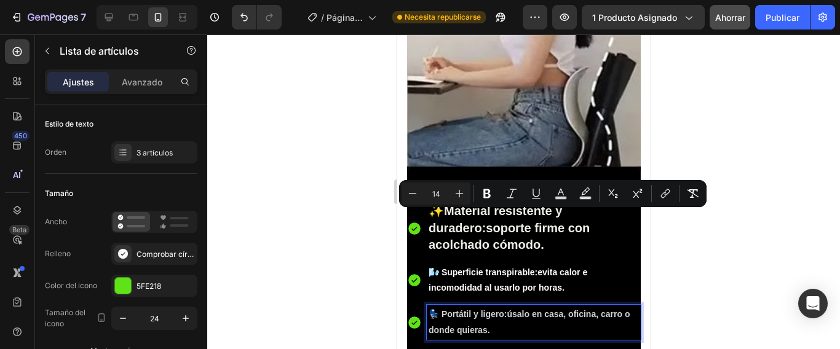
click at [505, 307] on p "💺 Portátil y ligero: úsalo en casa, oficina, carro o donde quieras." at bounding box center [533, 322] width 210 height 31
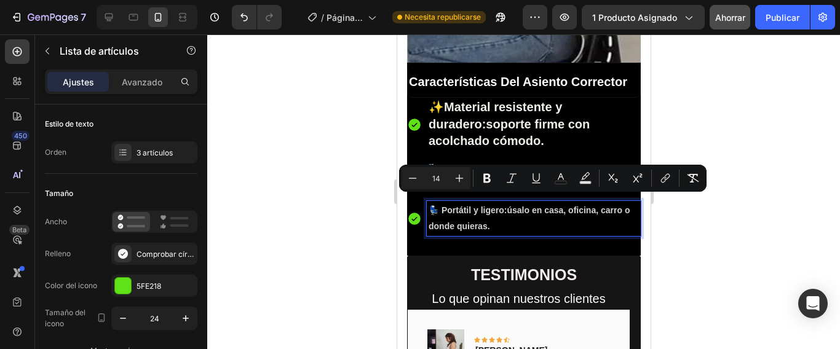
drag, startPoint x: 503, startPoint y: 219, endPoint x: 427, endPoint y: 202, distance: 77.5
click at [428, 203] on p "💺 Portátil y ligero: úsalo en casa, oficina, carro o donde quieras." at bounding box center [533, 218] width 210 height 31
click at [462, 179] on icon "Editor contextual toolbar" at bounding box center [459, 178] width 12 height 12
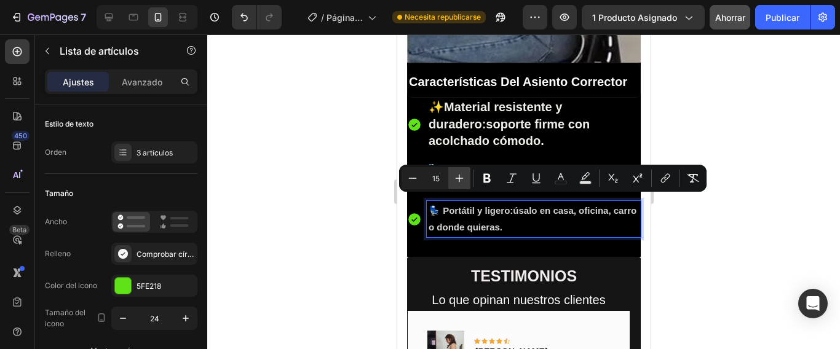
click at [462, 179] on icon "Editor contextual toolbar" at bounding box center [459, 178] width 12 height 12
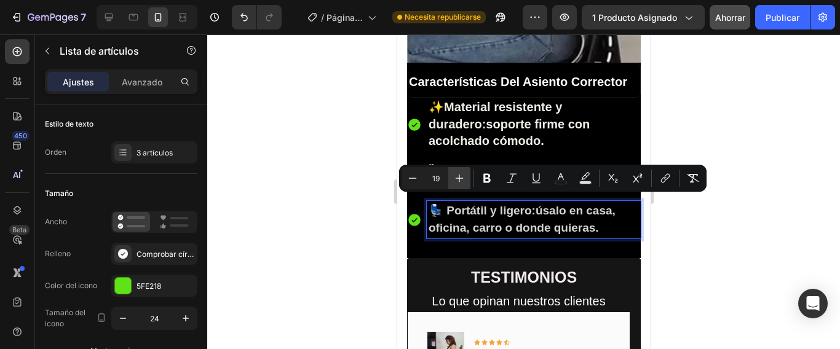
click at [462, 179] on icon "Editor contextual toolbar" at bounding box center [459, 178] width 12 height 12
type input "21"
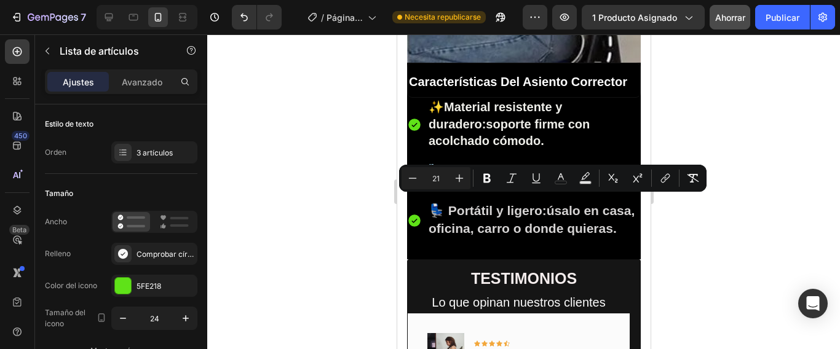
click at [817, 201] on div at bounding box center [523, 191] width 632 height 315
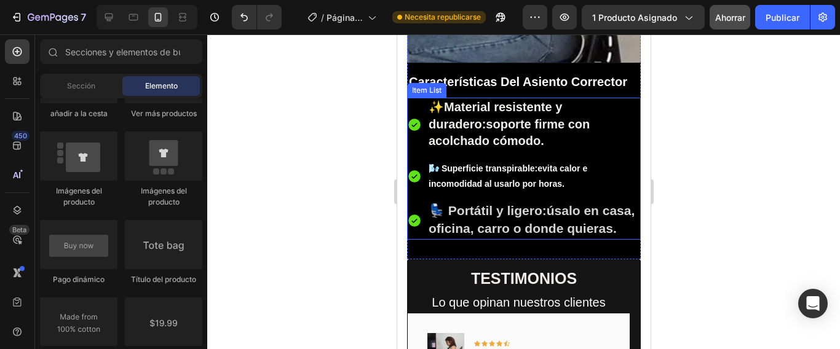
click at [570, 175] on p "🌬️ Superficie transpirable: evita calor e incomodidad al usarlo por horas." at bounding box center [533, 176] width 210 height 31
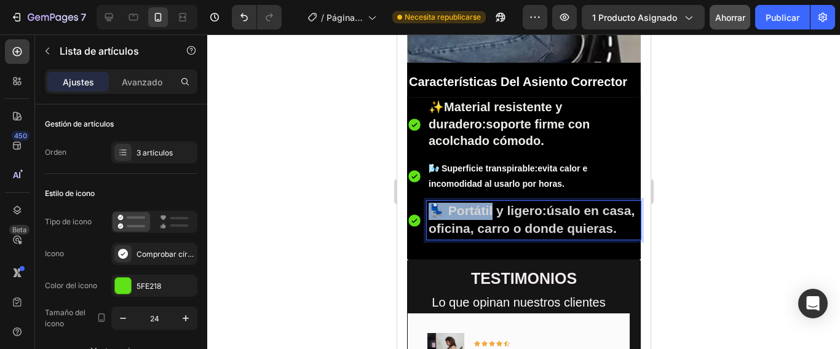
drag, startPoint x: 567, startPoint y: 175, endPoint x: 483, endPoint y: 167, distance: 84.6
click at [483, 167] on p "🌬️ Superficie transpirable: evita calor e incomodidad al usarlo por horas." at bounding box center [533, 176] width 210 height 31
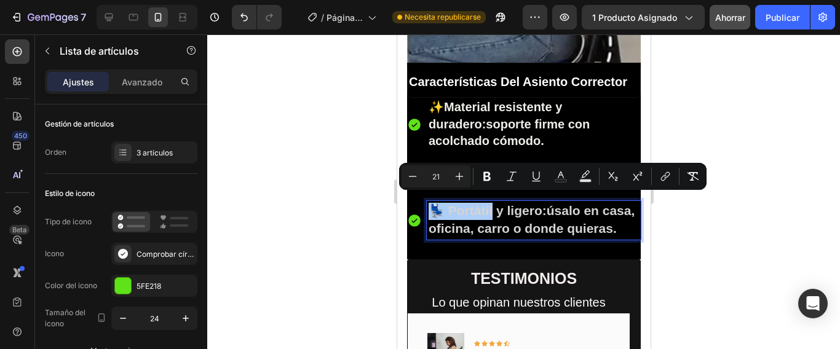
click at [675, 236] on div at bounding box center [523, 191] width 632 height 315
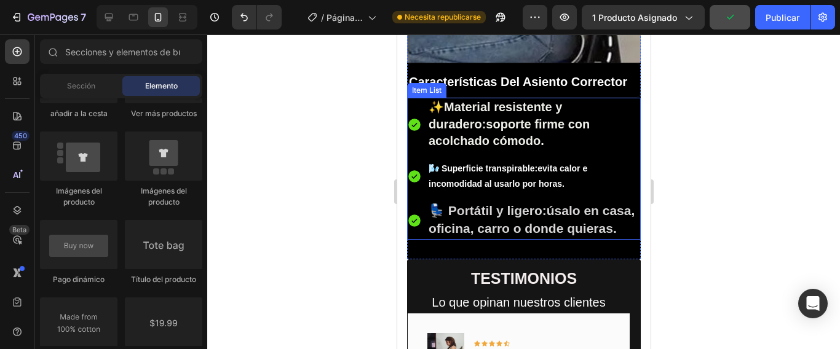
click at [565, 177] on p "🌬️ Superficie transpirable: evita calor e incomodidad al usarlo por horas." at bounding box center [533, 176] width 210 height 31
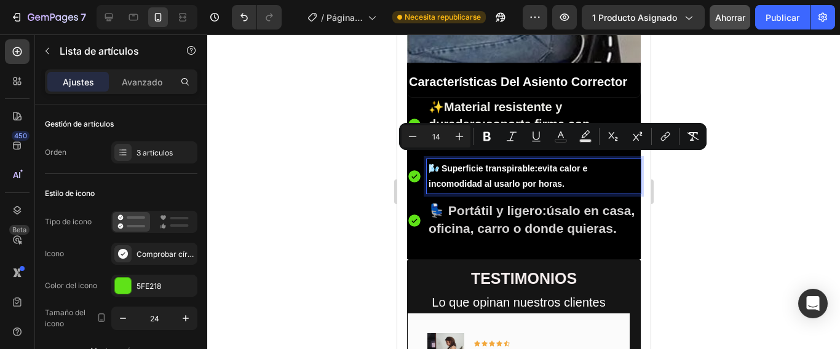
drag, startPoint x: 565, startPoint y: 173, endPoint x: 422, endPoint y: 163, distance: 143.6
click at [459, 138] on icon "Editor contextual toolbar" at bounding box center [459, 136] width 12 height 12
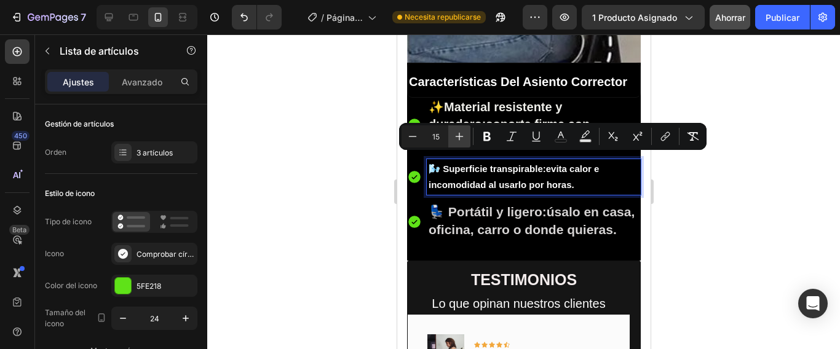
click at [459, 138] on icon "Editor contextual toolbar" at bounding box center [459, 136] width 12 height 12
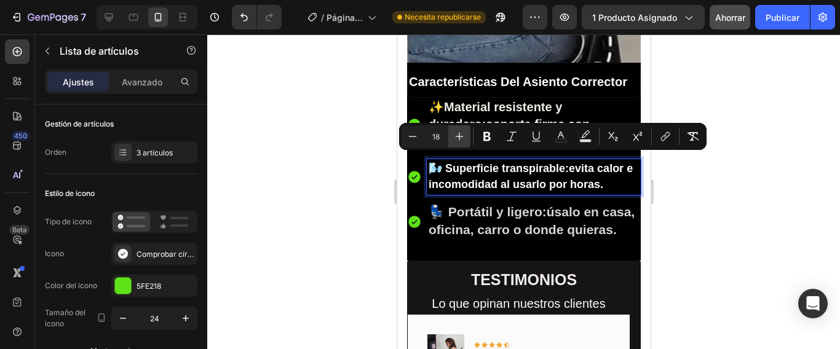
click at [459, 138] on icon "Editor contextual toolbar" at bounding box center [459, 136] width 12 height 12
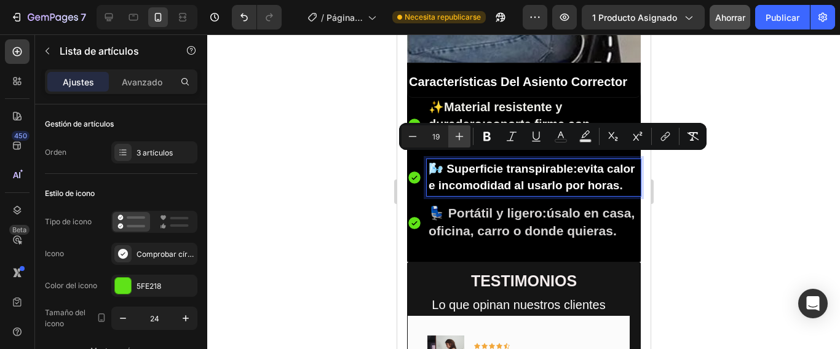
click at [459, 138] on icon "Editor contextual toolbar" at bounding box center [459, 136] width 12 height 12
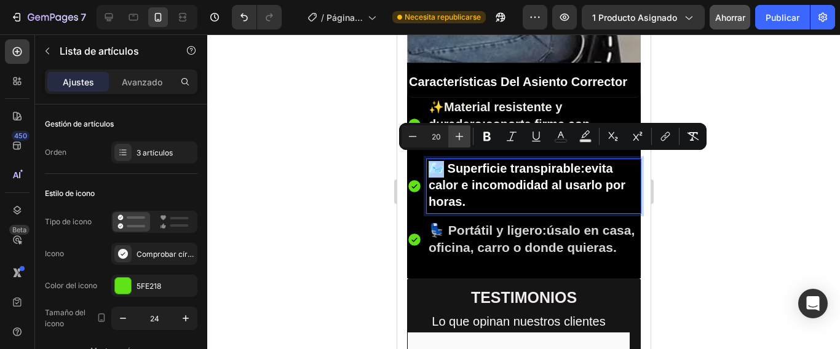
click at [459, 138] on icon "Editor contextual toolbar" at bounding box center [459, 136] width 12 height 12
type input "21"
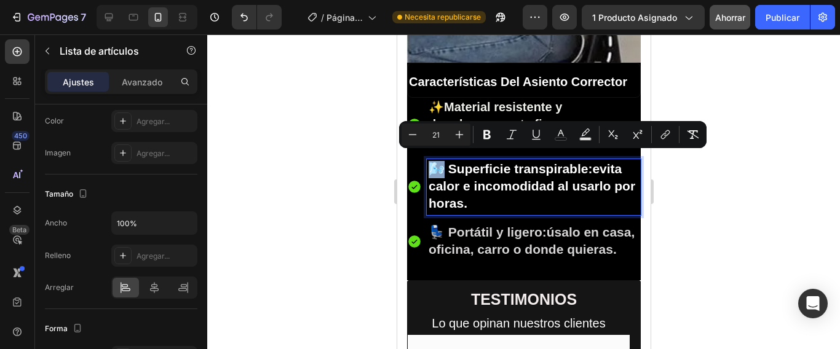
scroll to position [364, 0]
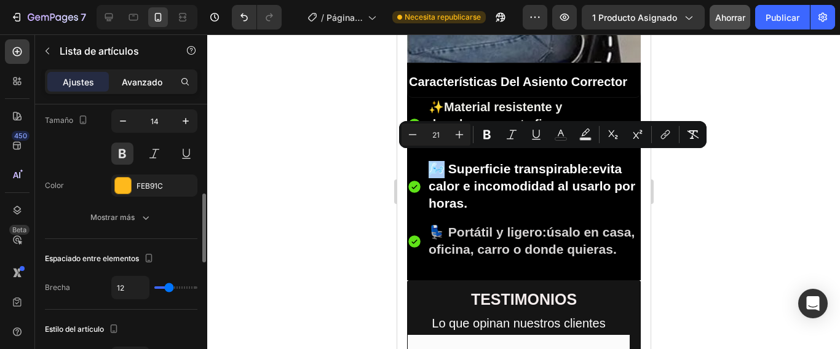
click at [140, 81] on font "Avanzado" at bounding box center [142, 82] width 41 height 10
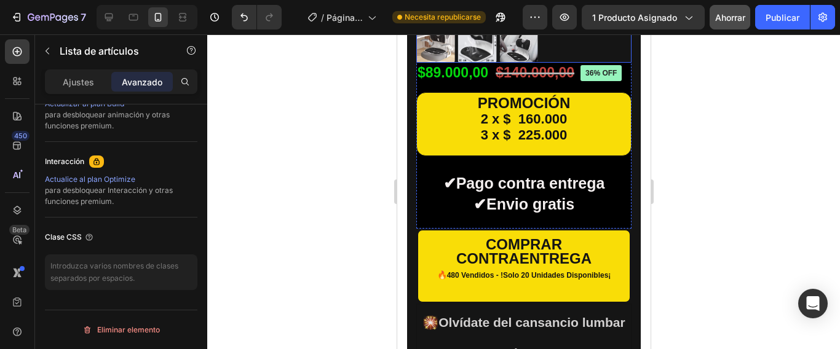
scroll to position [492, 0]
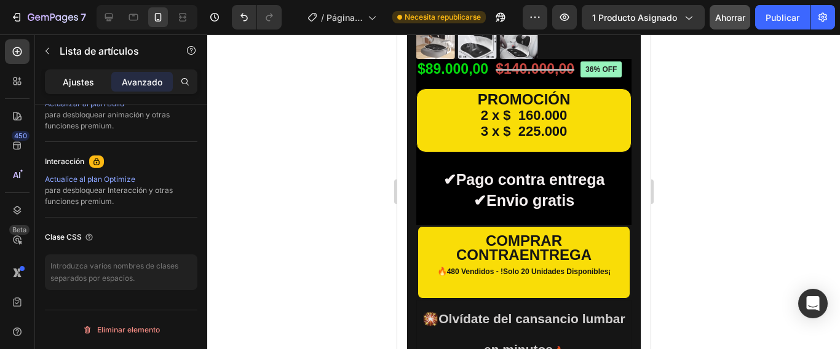
click at [87, 79] on font "Ajustes" at bounding box center [78, 82] width 31 height 10
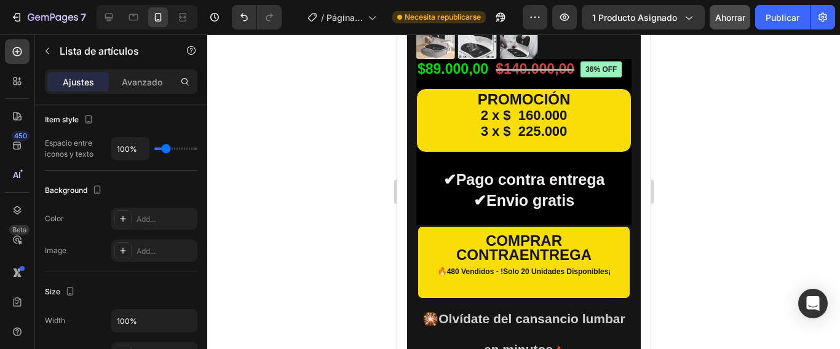
type input "8"
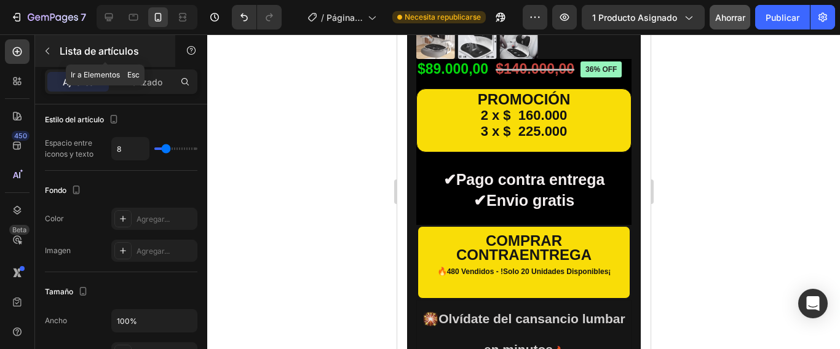
click at [50, 52] on icon "button" at bounding box center [47, 51] width 10 height 10
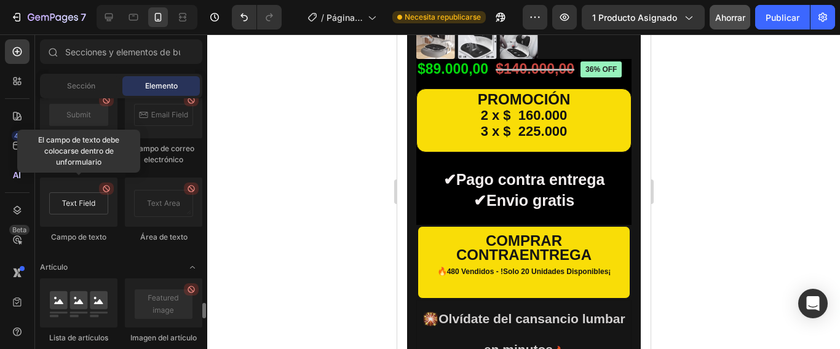
scroll to position [3139, 0]
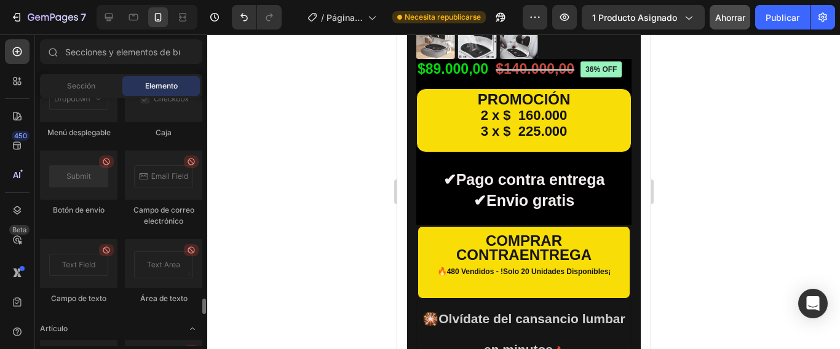
click at [63, 213] on font "Botón de envío" at bounding box center [79, 209] width 52 height 9
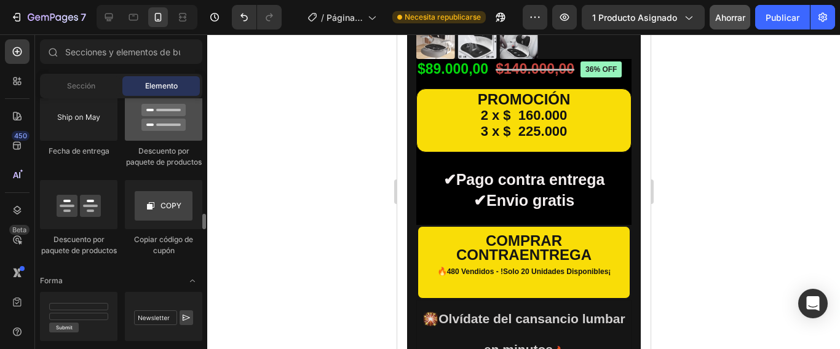
scroll to position [2770, 0]
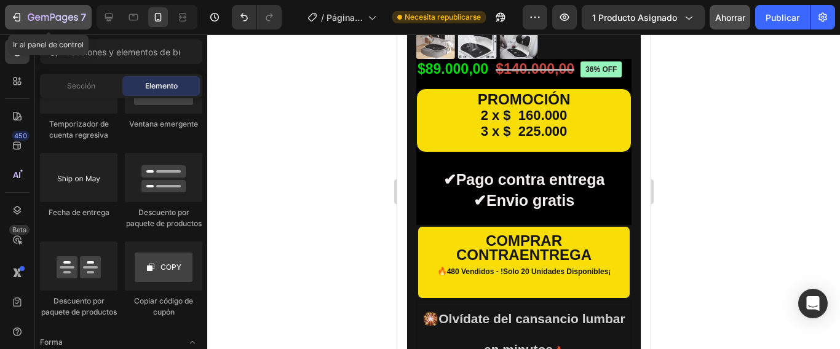
click at [20, 16] on icon "button" at bounding box center [18, 17] width 6 height 9
